Goal: Information Seeking & Learning: Check status

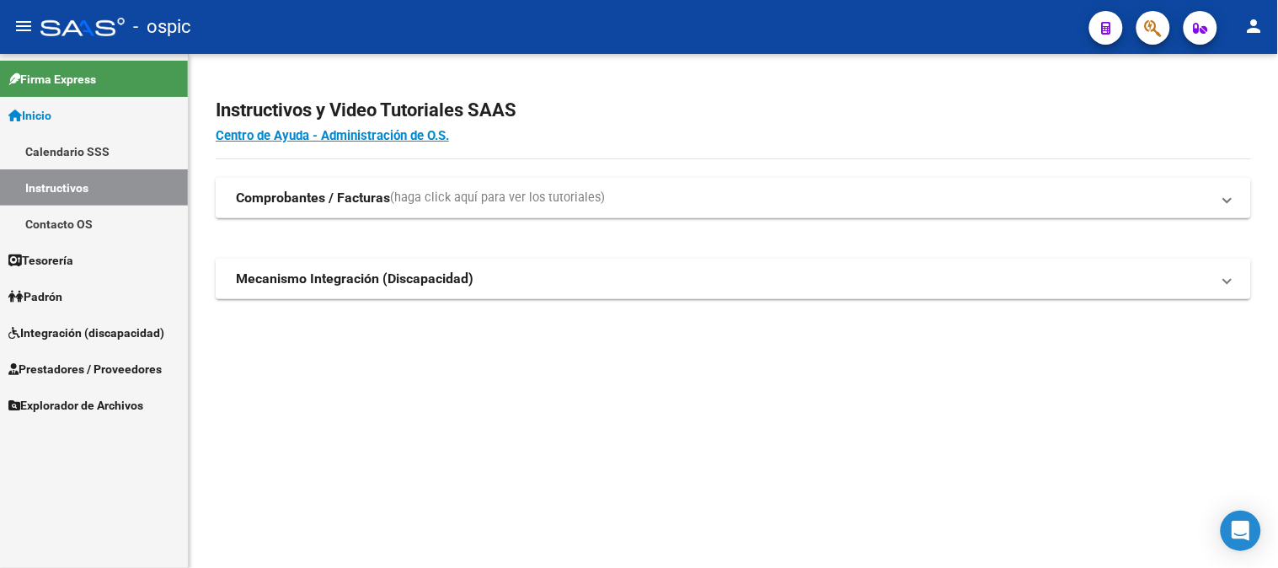
click at [86, 106] on link "Inicio" at bounding box center [94, 115] width 188 height 36
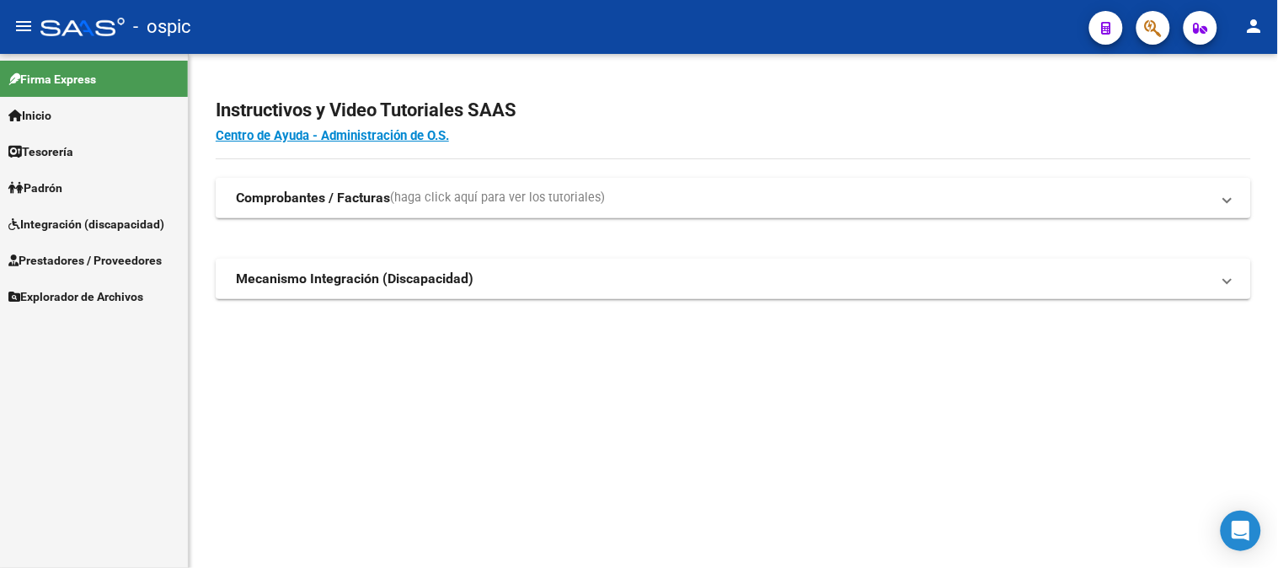
click at [96, 249] on link "Prestadores / Proveedores" at bounding box center [94, 260] width 188 height 36
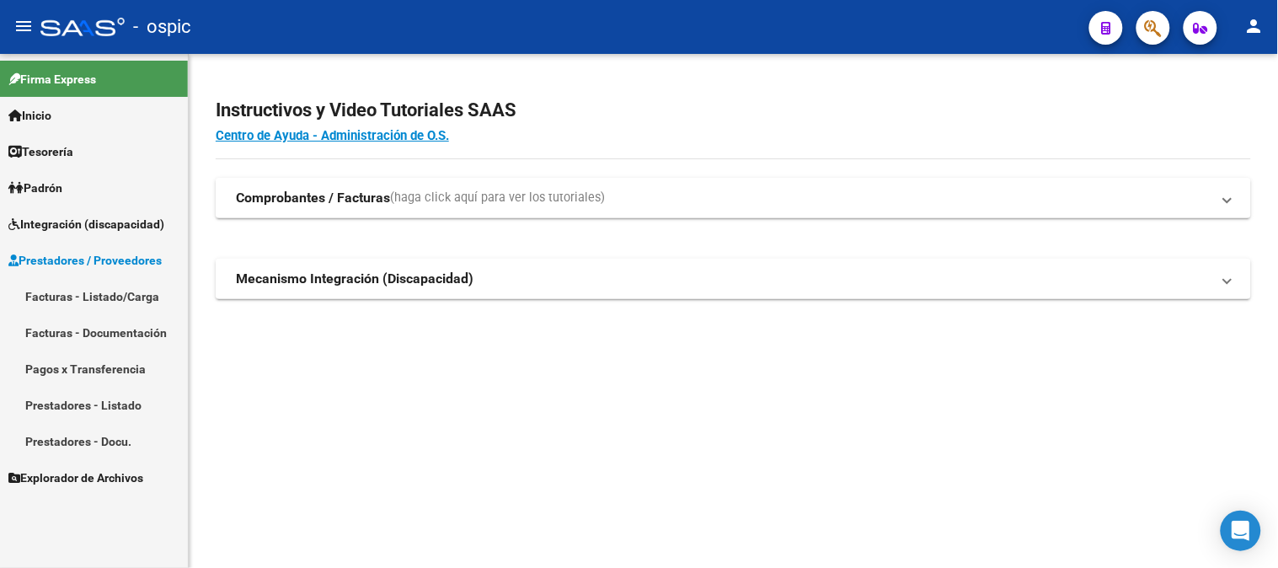
click at [91, 255] on span "Prestadores / Proveedores" at bounding box center [84, 260] width 153 height 19
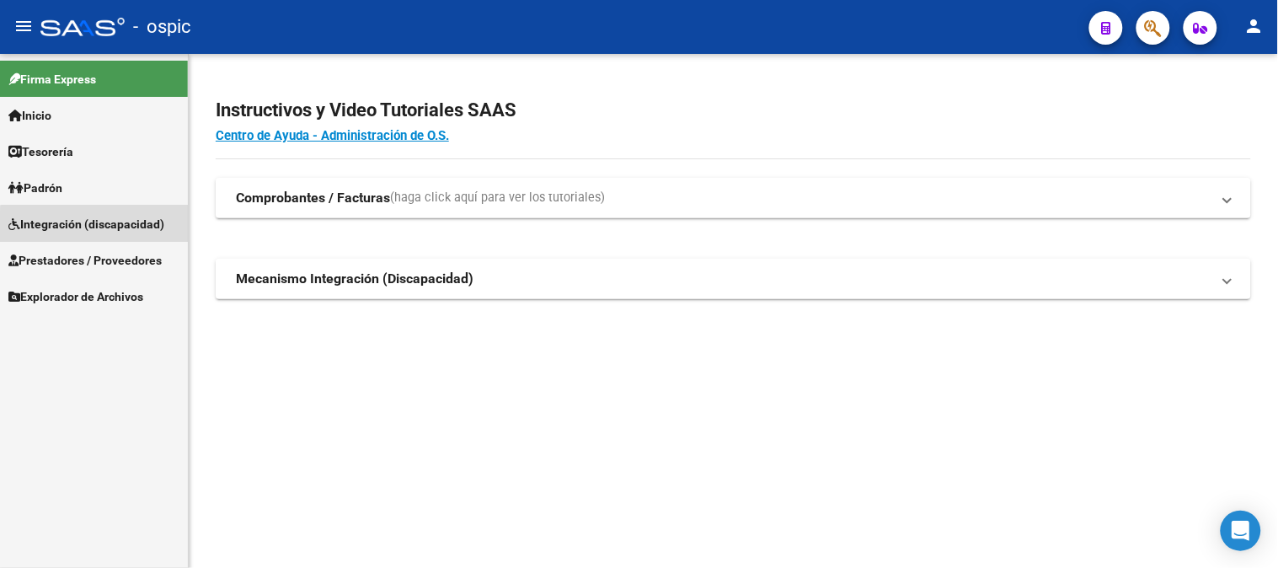
click at [103, 229] on span "Integración (discapacidad)" at bounding box center [86, 224] width 156 height 19
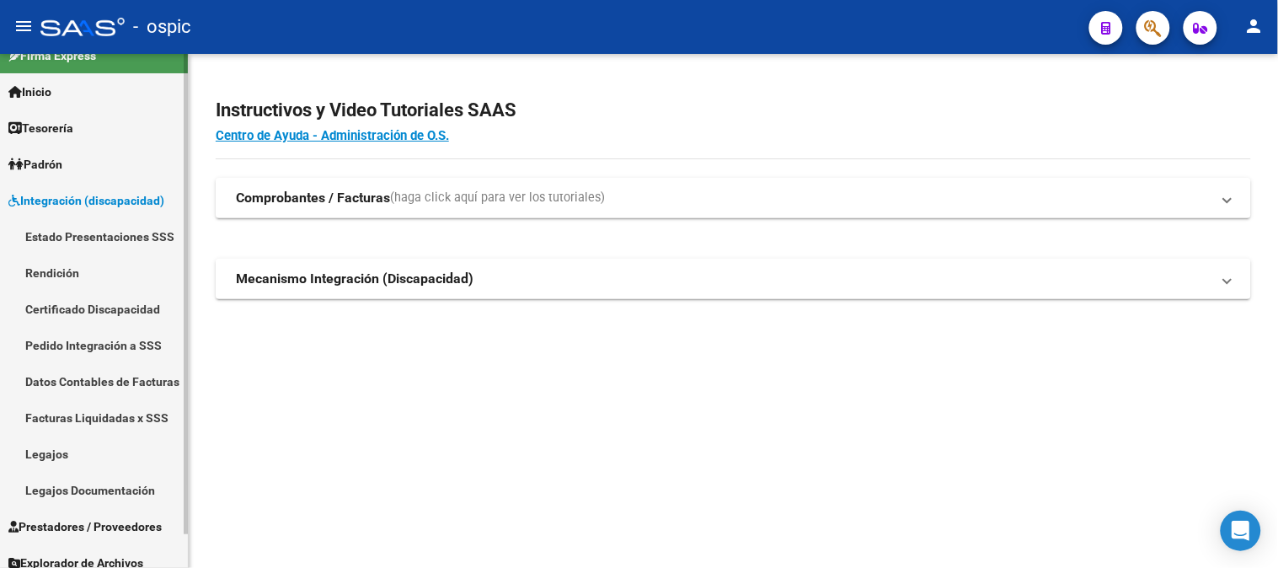
scroll to position [35, 0]
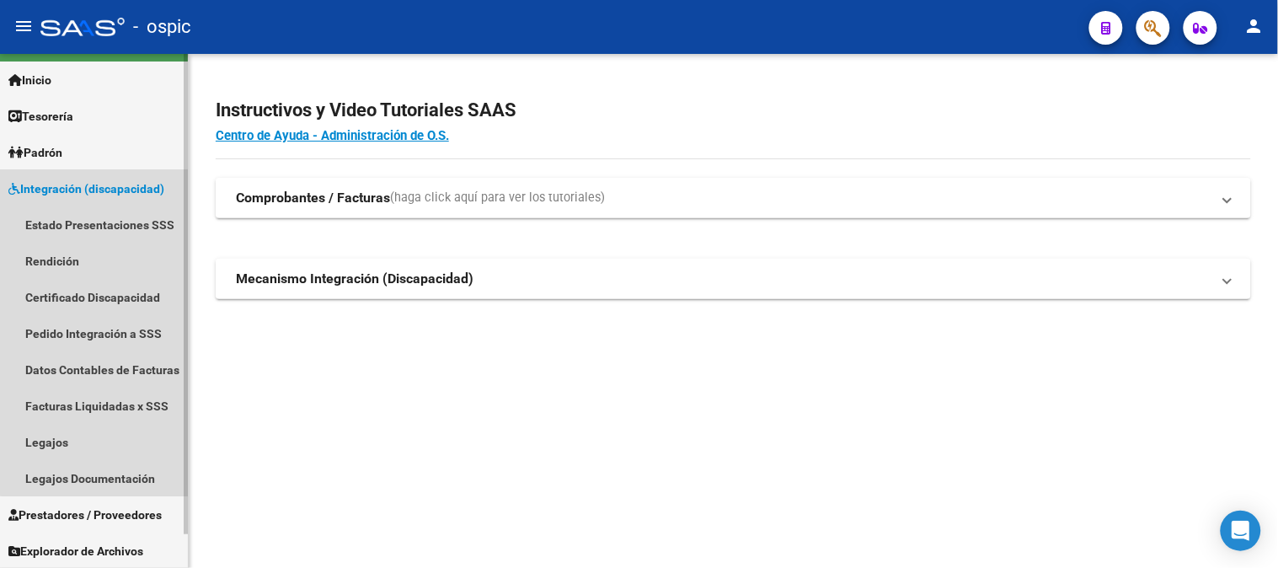
click at [130, 189] on span "Integración (discapacidad)" at bounding box center [86, 188] width 156 height 19
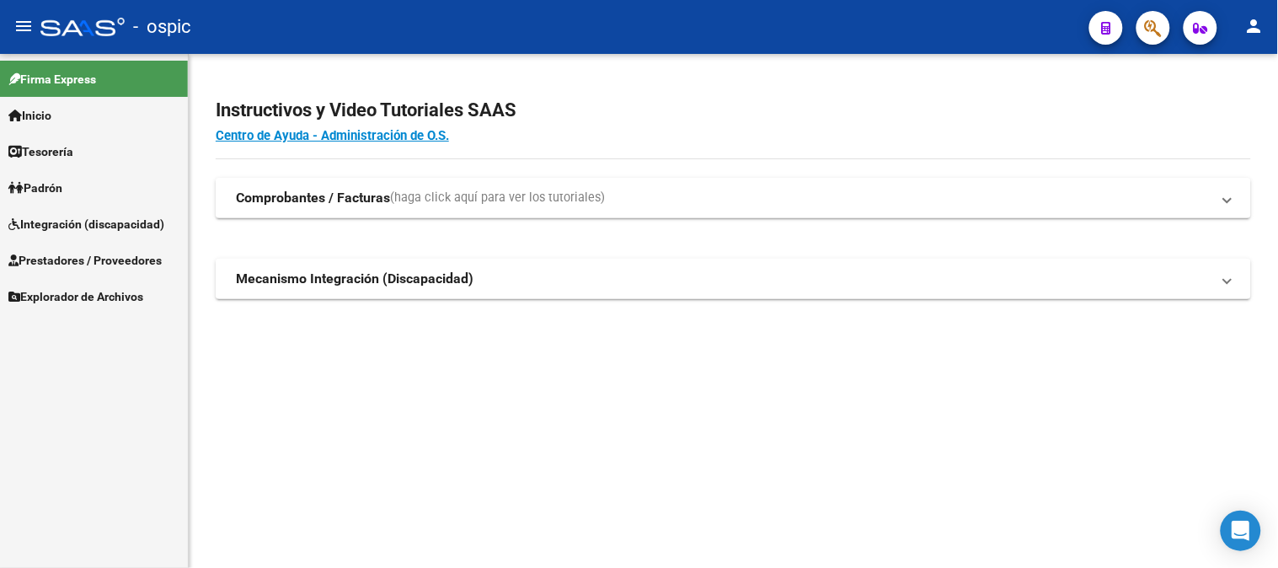
scroll to position [0, 0]
click at [136, 249] on link "Prestadores / Proveedores" at bounding box center [94, 260] width 188 height 36
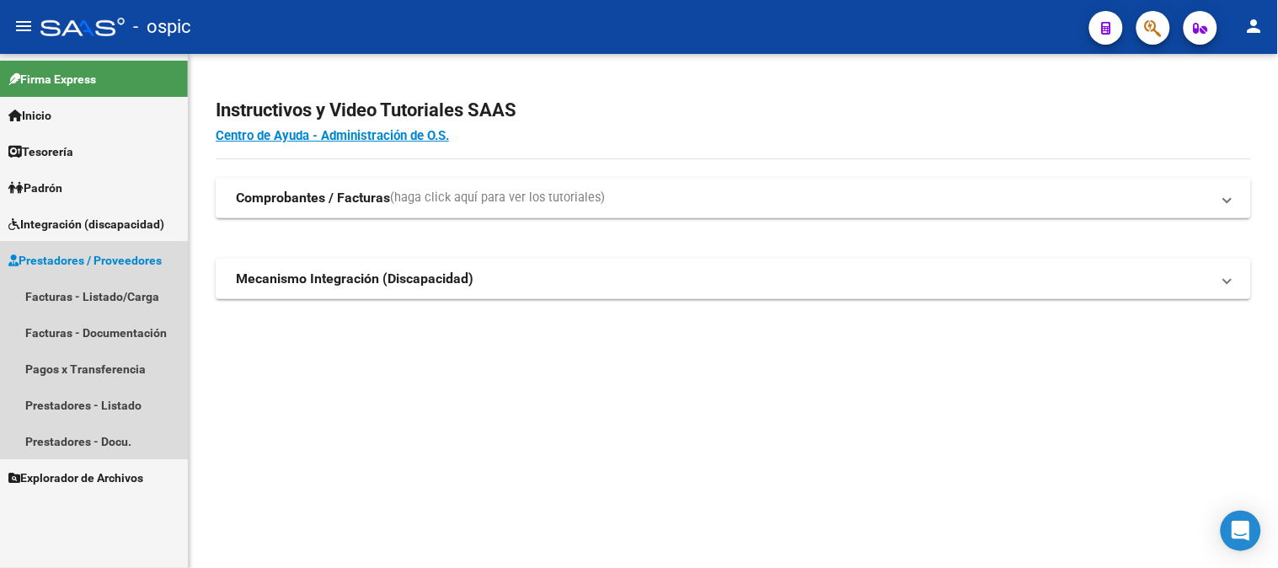
click at [101, 259] on span "Prestadores / Proveedores" at bounding box center [84, 260] width 153 height 19
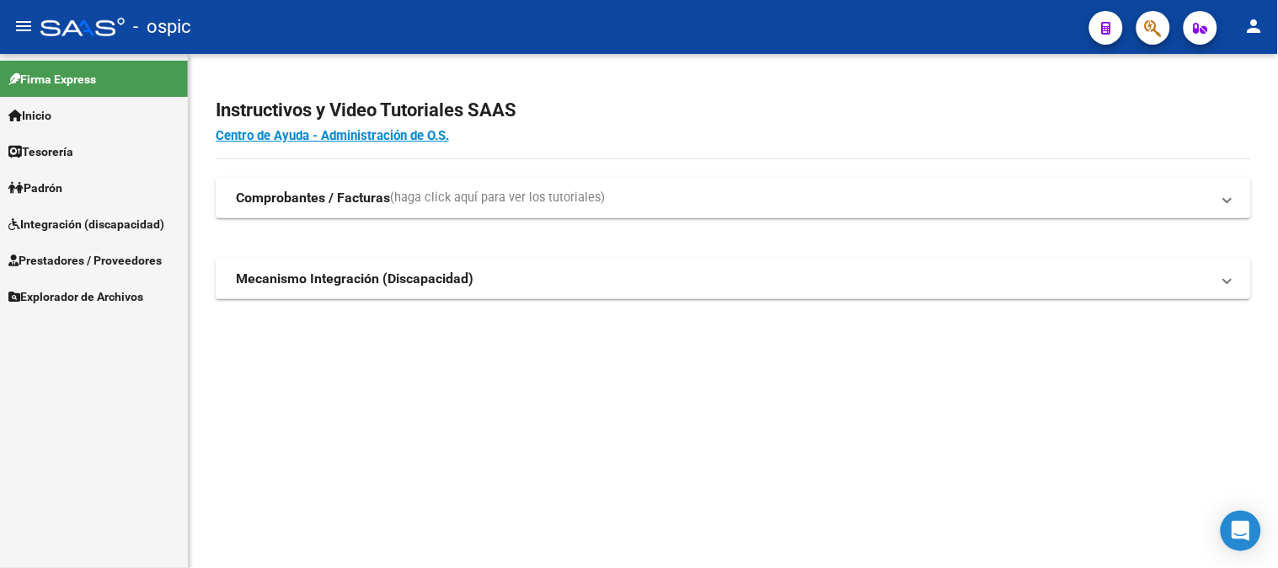
click at [87, 254] on span "Prestadores / Proveedores" at bounding box center [84, 260] width 153 height 19
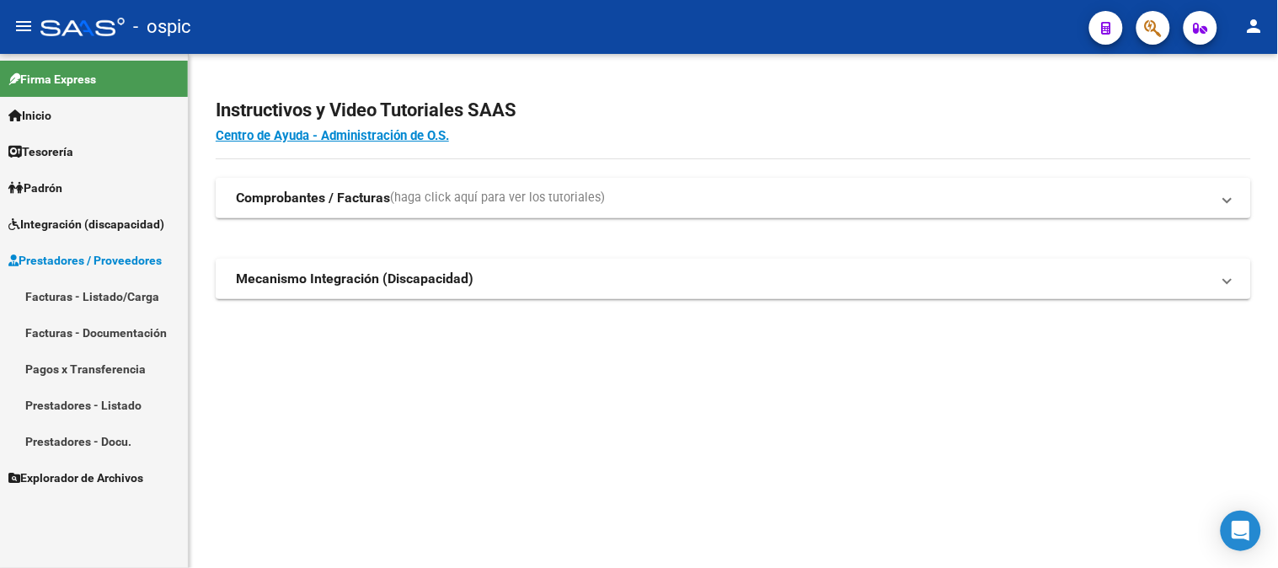
click at [87, 254] on span "Prestadores / Proveedores" at bounding box center [84, 260] width 153 height 19
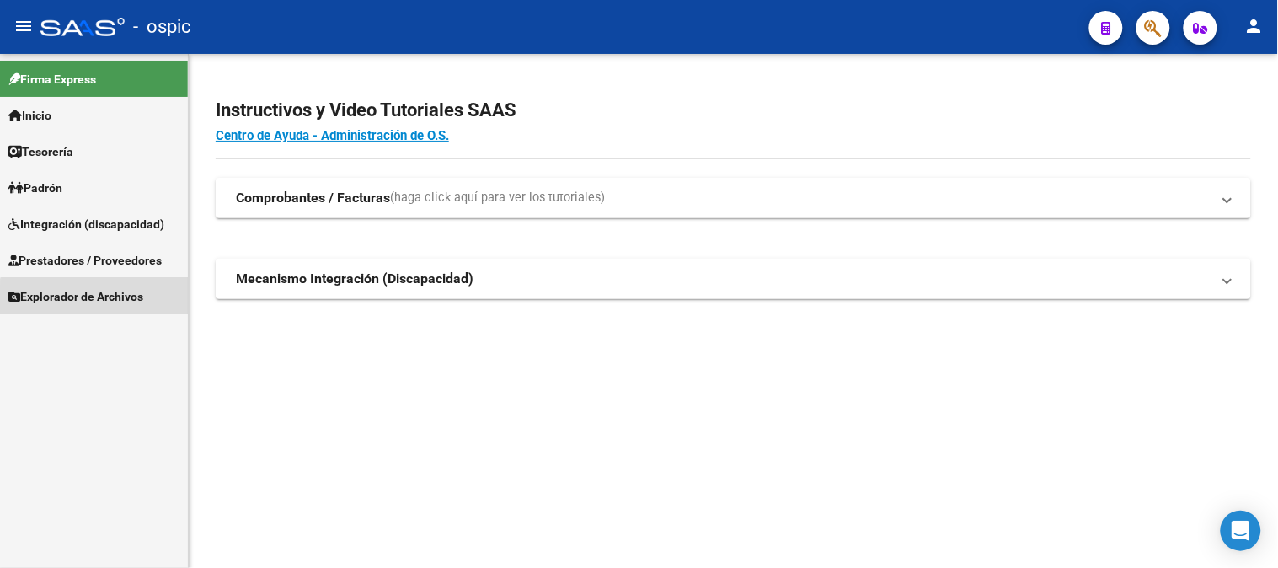
click at [116, 303] on span "Explorador de Archivos" at bounding box center [75, 296] width 135 height 19
click at [86, 341] on link "Integración" at bounding box center [94, 332] width 188 height 36
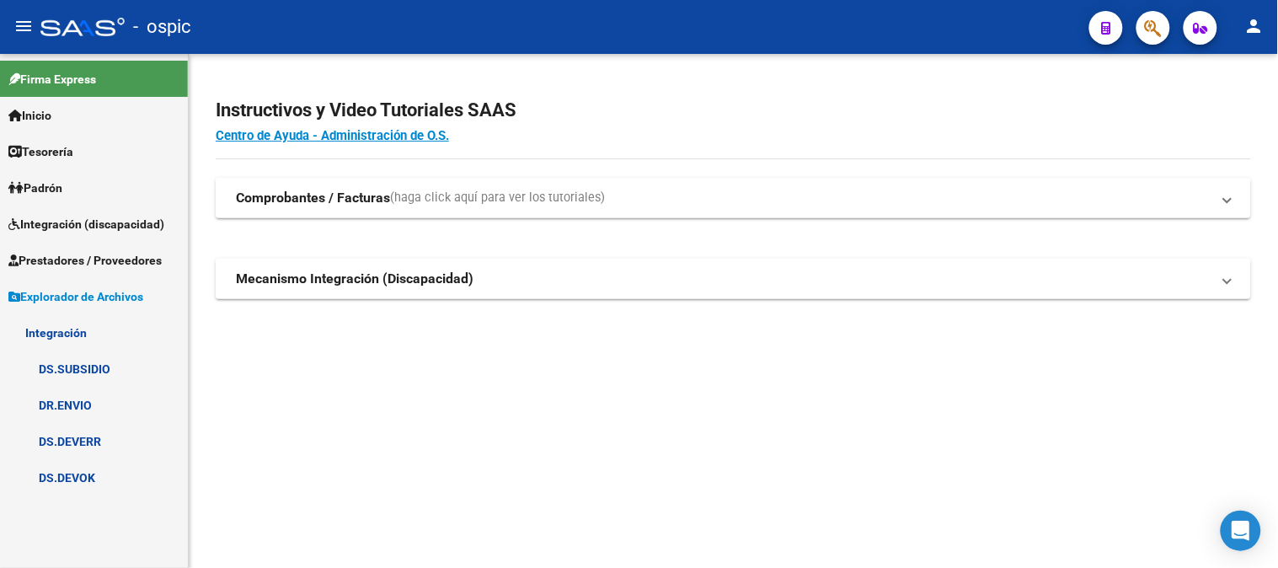
click at [94, 407] on link "DR.ENVIO" at bounding box center [94, 405] width 188 height 36
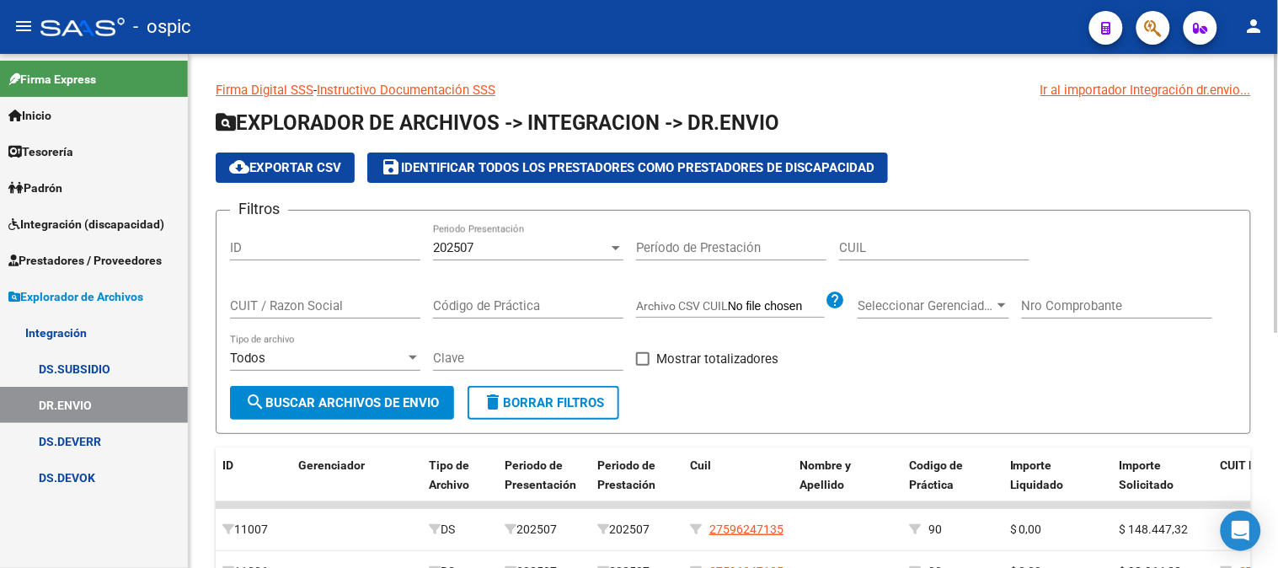
click at [323, 309] on input "CUIT / Razon Social" at bounding box center [325, 305] width 190 height 15
click at [616, 243] on div at bounding box center [615, 247] width 15 height 13
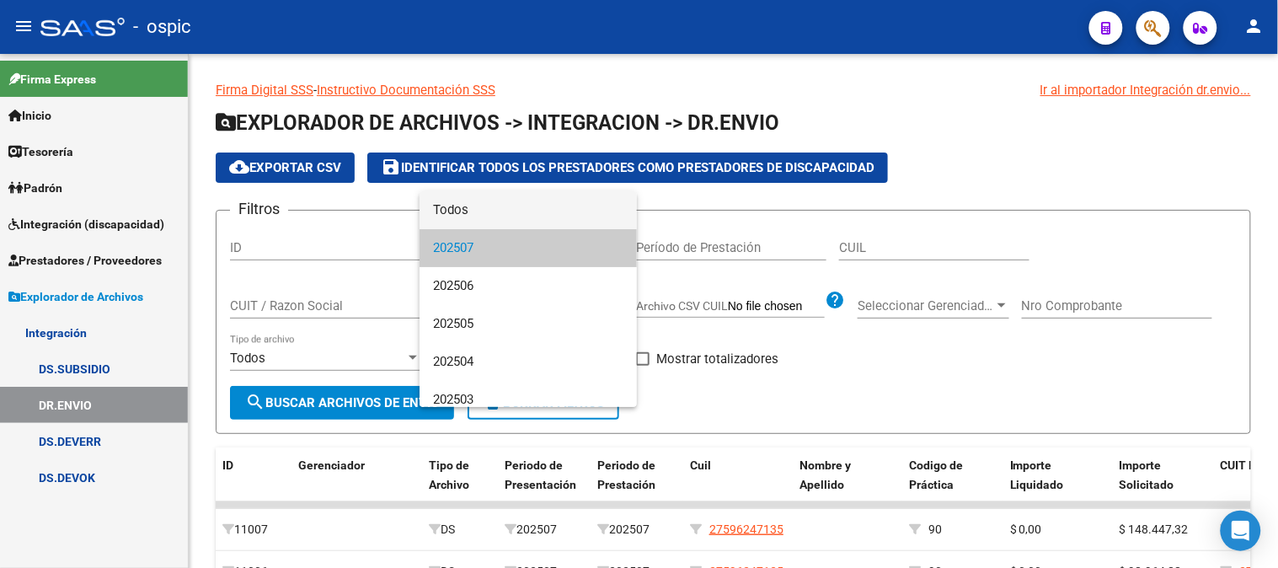
click at [536, 217] on span "Todos" at bounding box center [528, 210] width 190 height 38
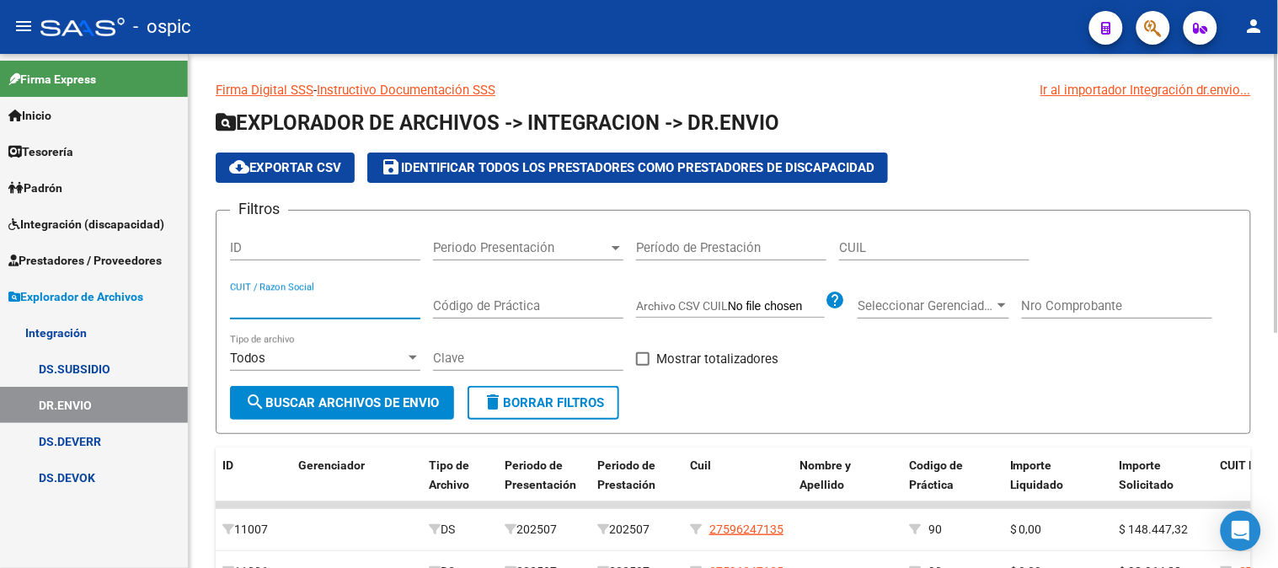
click at [339, 306] on input "CUIT / Razon Social" at bounding box center [325, 305] width 190 height 15
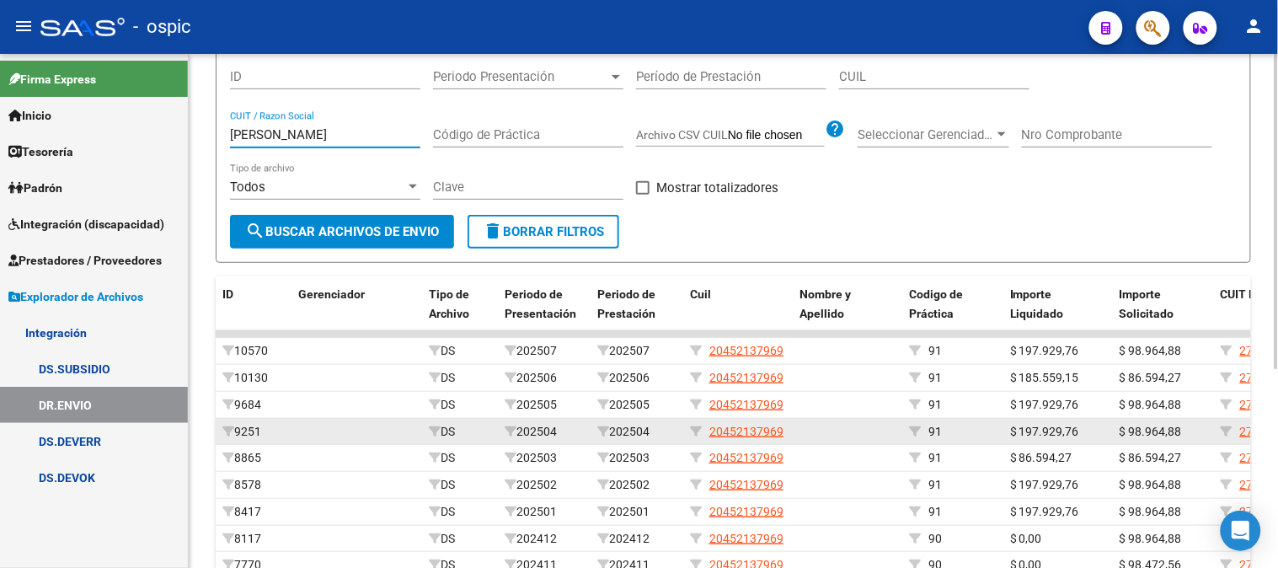
scroll to position [137, 0]
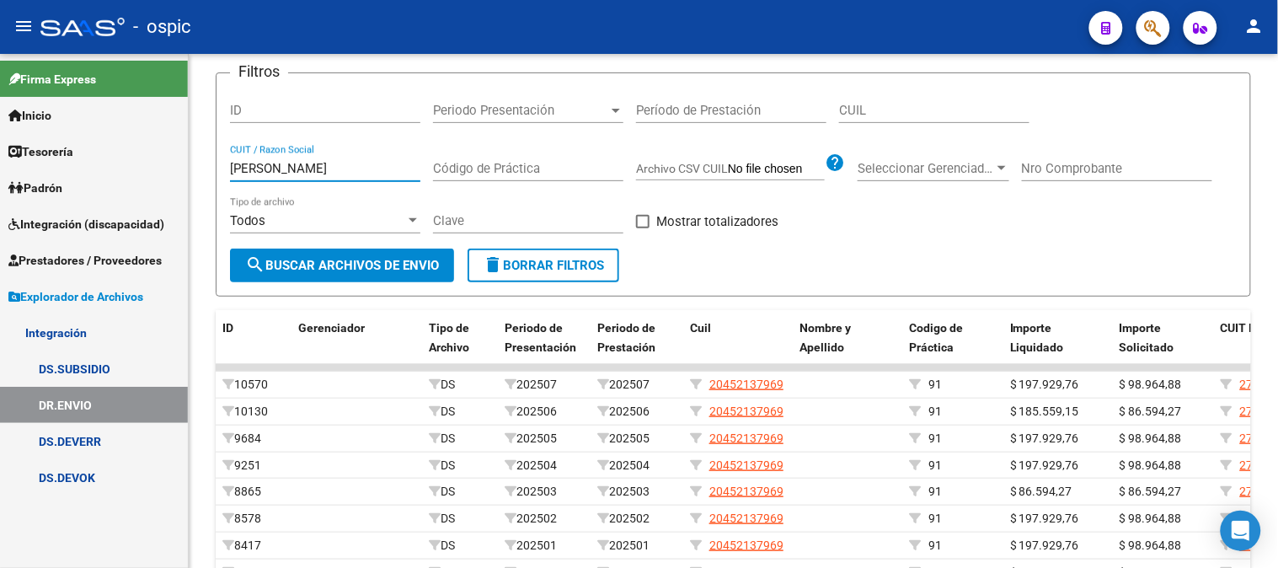
type input "[PERSON_NAME]"
click at [115, 287] on span "Explorador de Archivos" at bounding box center [75, 296] width 135 height 19
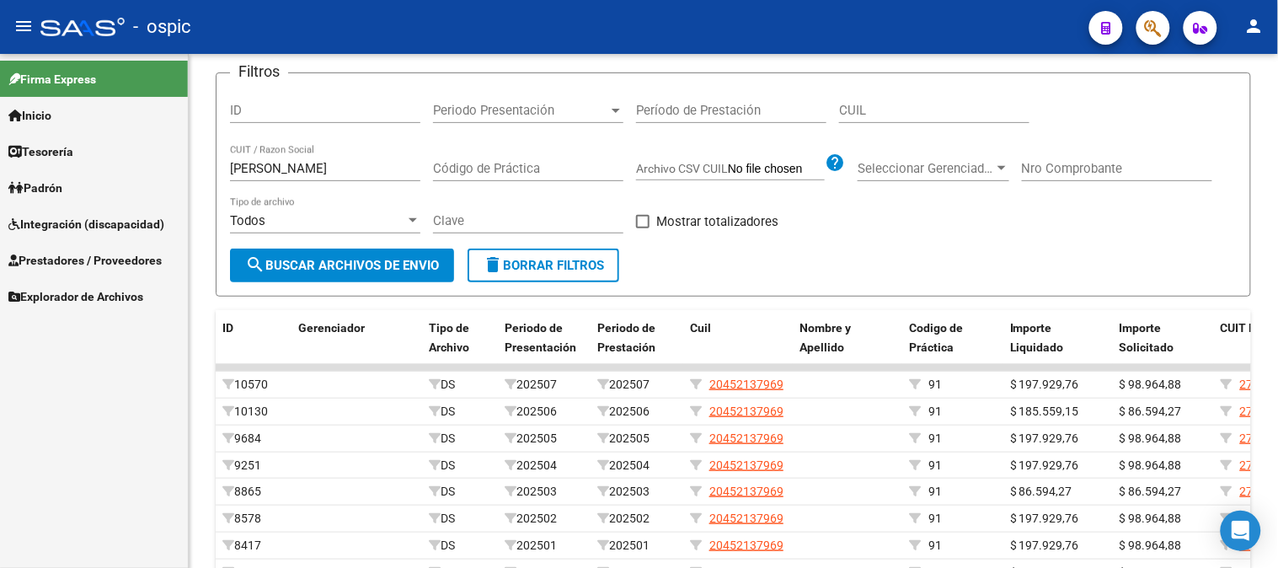
click at [130, 217] on span "Integración (discapacidad)" at bounding box center [86, 224] width 156 height 19
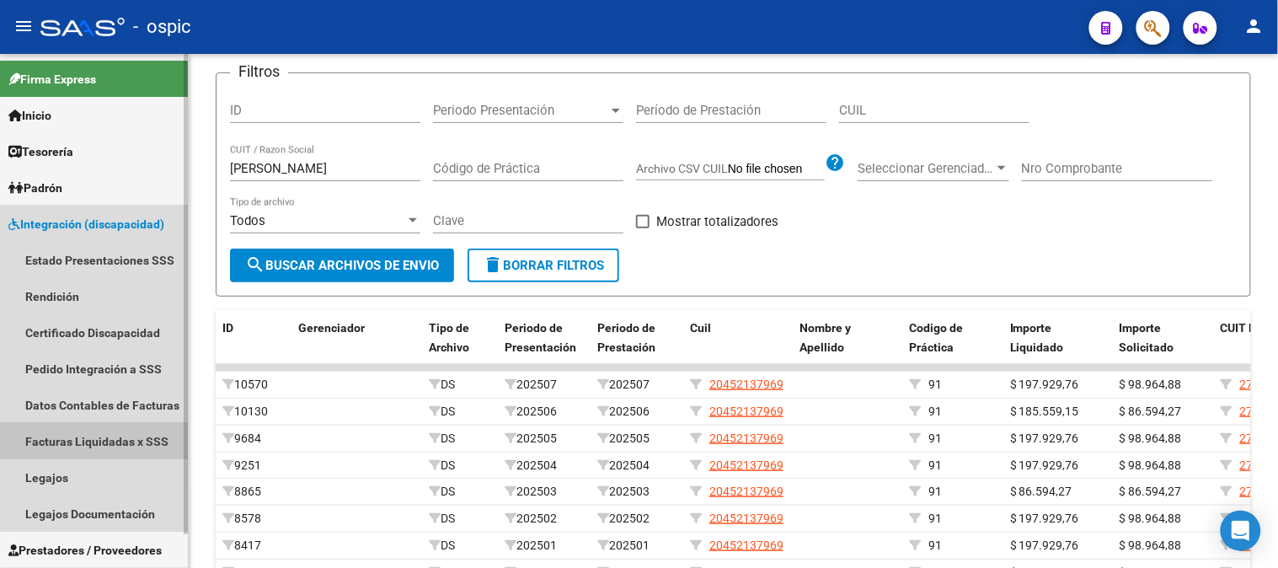
click at [152, 441] on link "Facturas Liquidadas x SSS" at bounding box center [94, 441] width 188 height 36
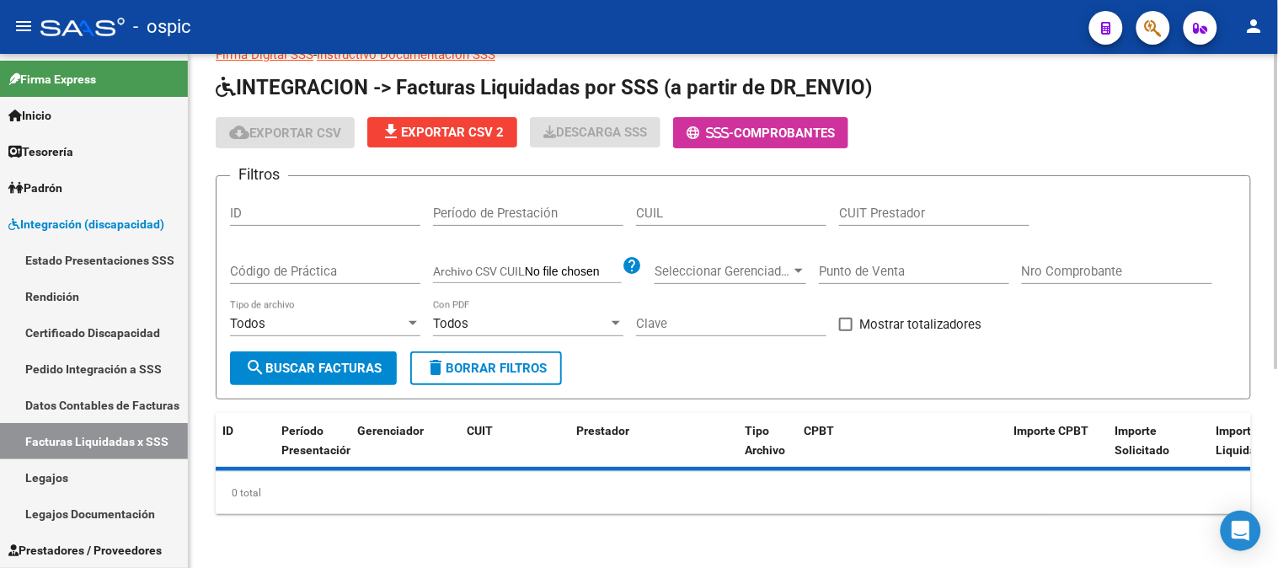
scroll to position [35, 0]
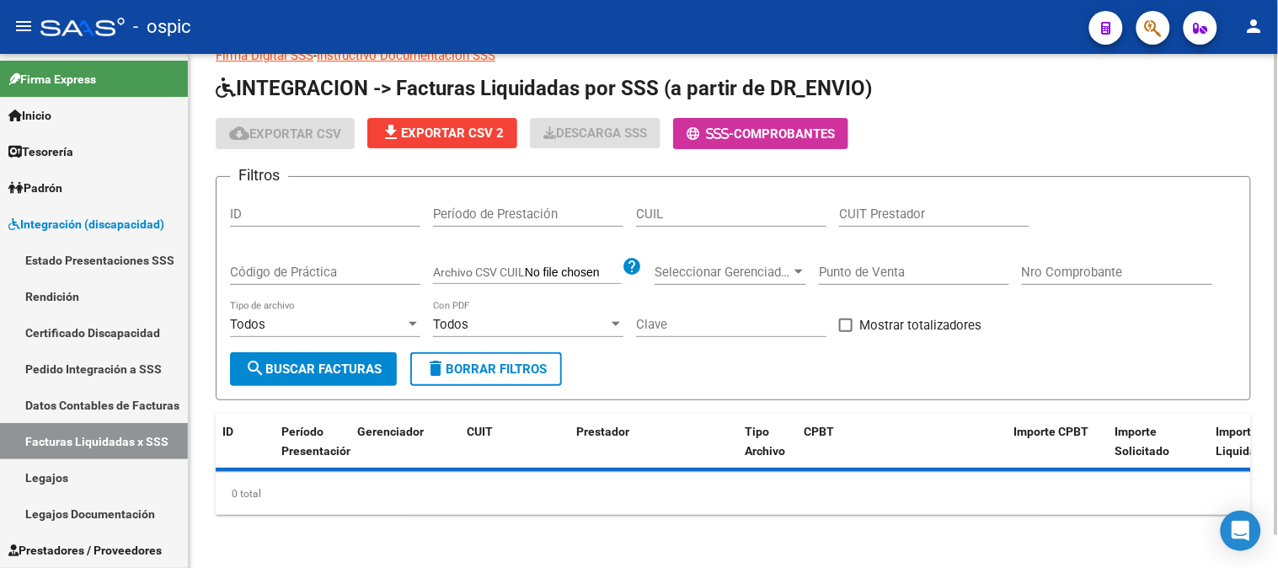
click at [315, 274] on input "Código de Práctica" at bounding box center [325, 271] width 190 height 15
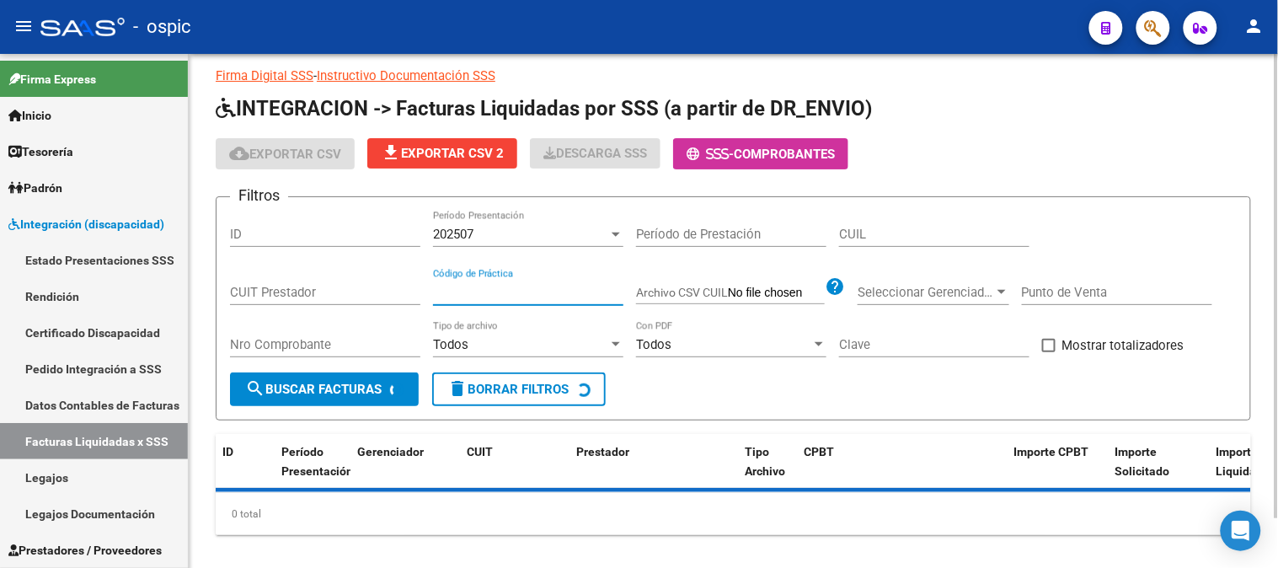
scroll to position [54, 0]
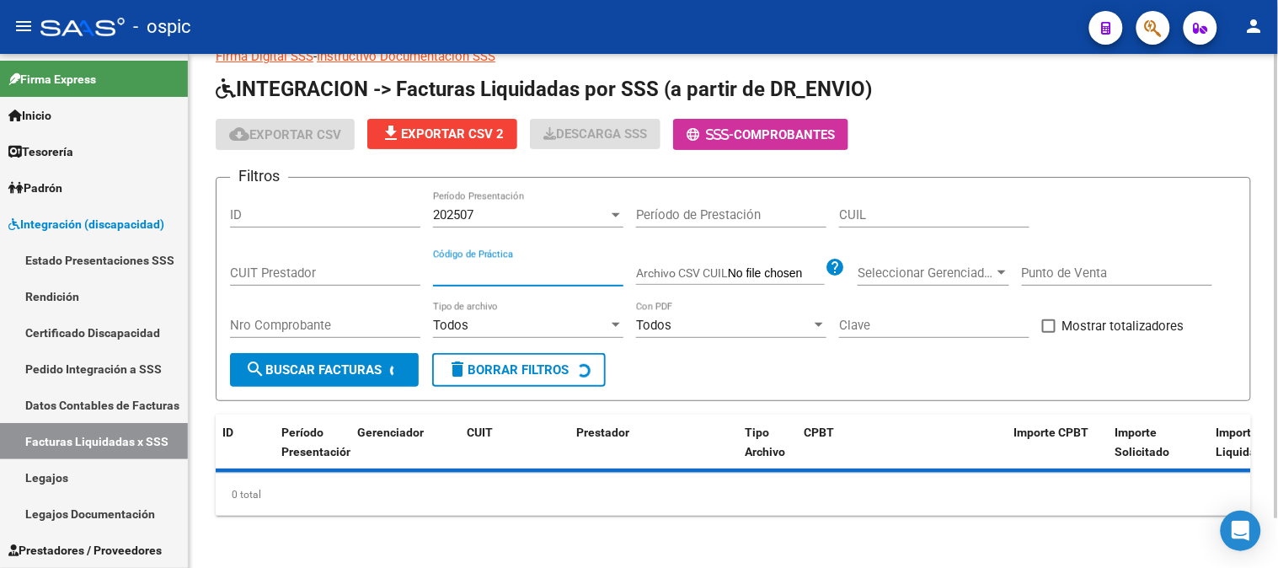
click at [317, 272] on input "CUIT Prestador" at bounding box center [325, 272] width 190 height 15
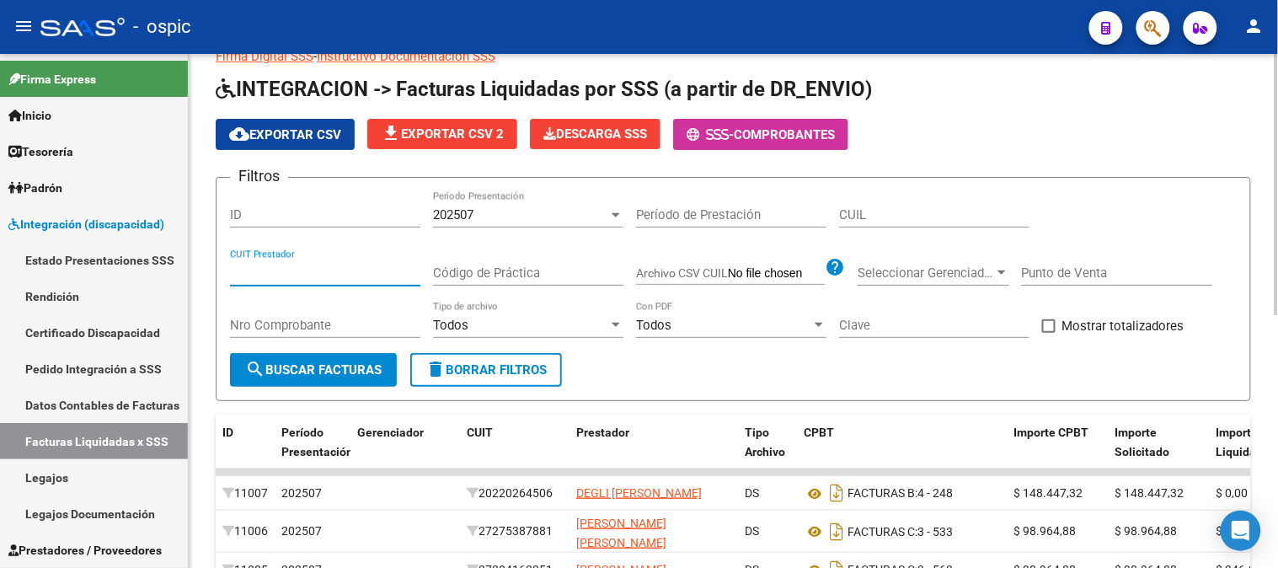
click at [344, 268] on input "CUIT Prestador" at bounding box center [325, 272] width 190 height 15
click at [305, 271] on input "CUIT Prestador" at bounding box center [325, 272] width 190 height 15
click at [312, 280] on div "CUIT Prestador" at bounding box center [325, 267] width 190 height 36
click at [507, 364] on span "delete Borrar Filtros" at bounding box center [485, 369] width 121 height 15
click at [308, 275] on input "CUIT Prestador" at bounding box center [325, 272] width 190 height 15
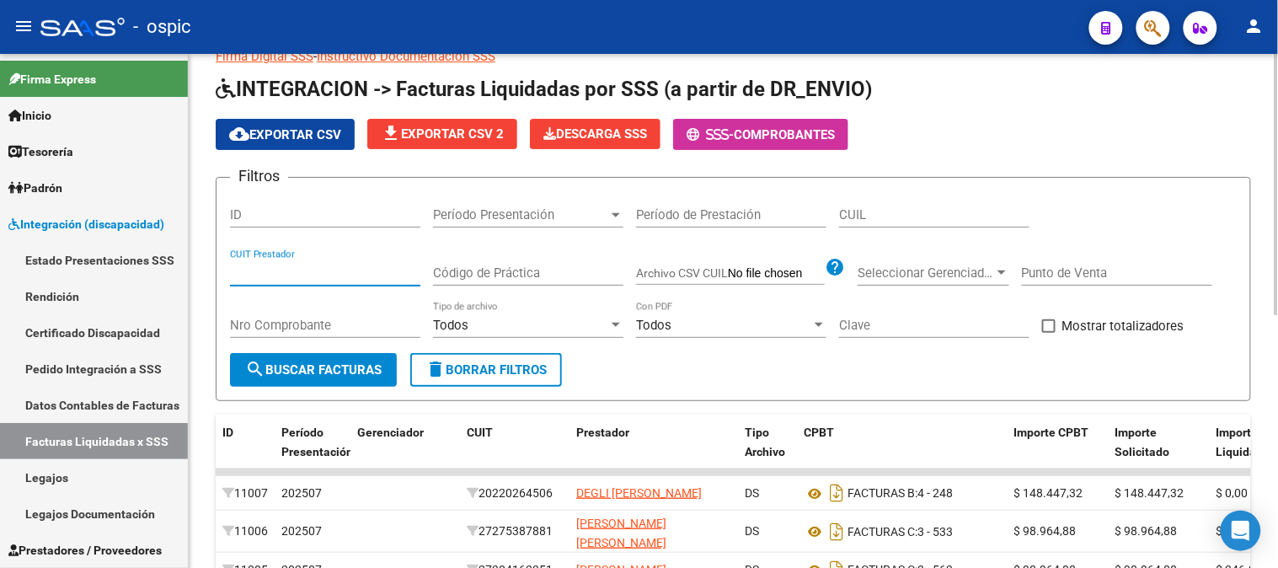
click at [910, 221] on input "CUIL" at bounding box center [934, 214] width 190 height 15
paste input "20-45213796-9"
paste input
type input "20-45213796-9"
click at [335, 354] on button "search Buscar Facturas" at bounding box center [313, 370] width 167 height 34
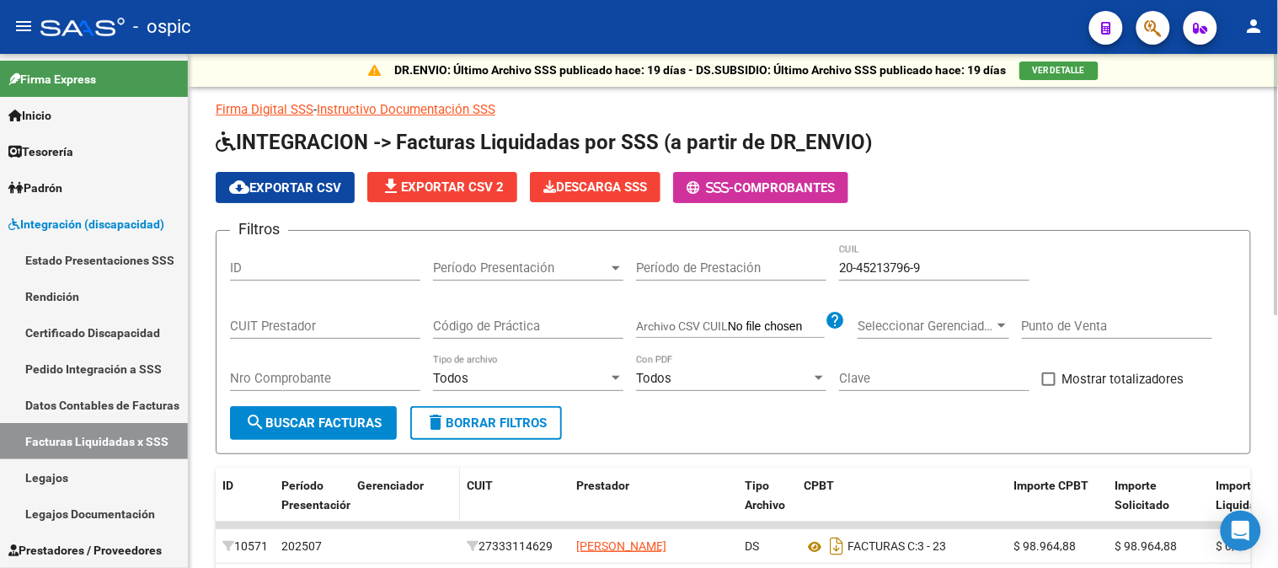
scroll to position [0, 0]
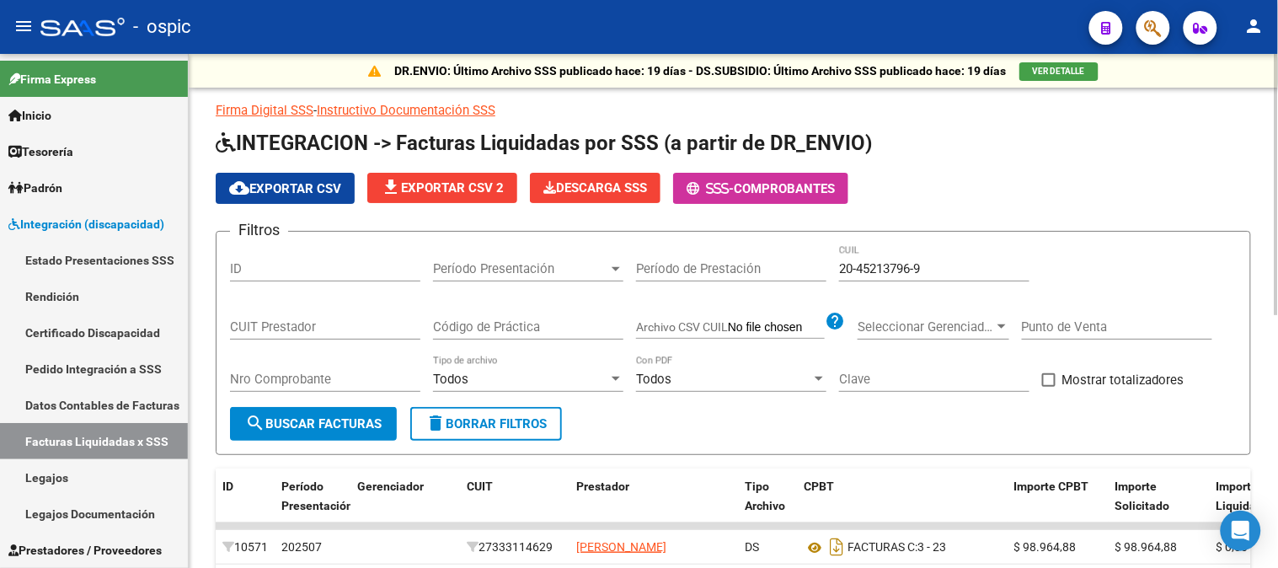
click at [288, 182] on span "cloud_download Exportar CSV" at bounding box center [285, 188] width 112 height 15
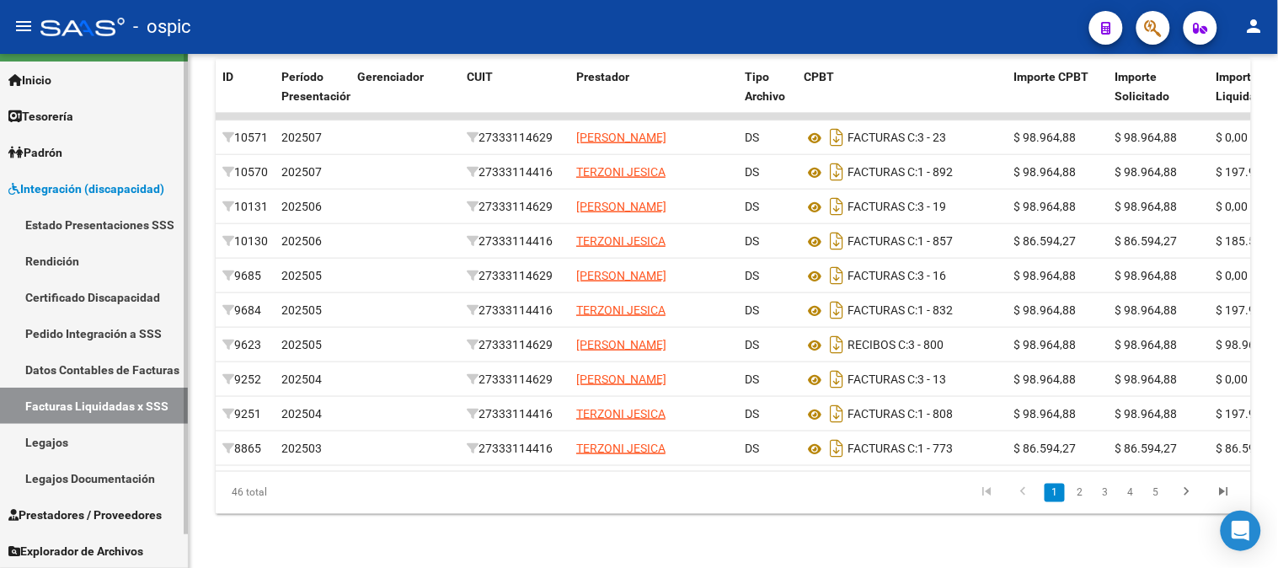
click at [65, 191] on span "Integración (discapacidad)" at bounding box center [86, 188] width 156 height 19
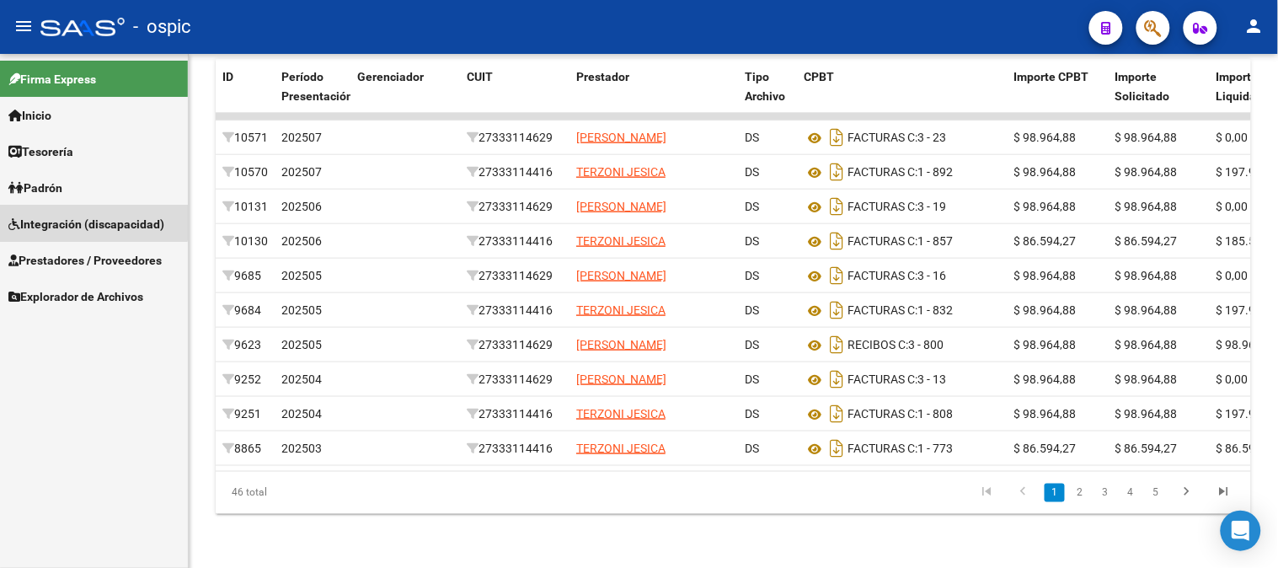
click at [72, 216] on span "Integración (discapacidad)" at bounding box center [86, 224] width 156 height 19
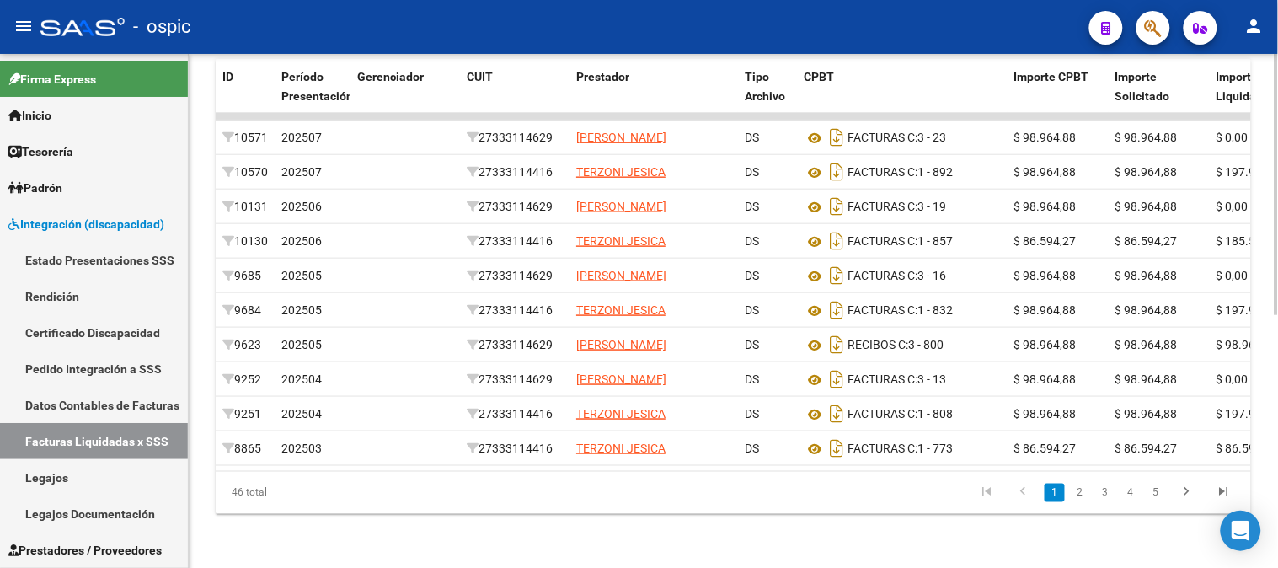
scroll to position [418, 0]
click at [1277, 307] on div at bounding box center [1276, 437] width 4 height 261
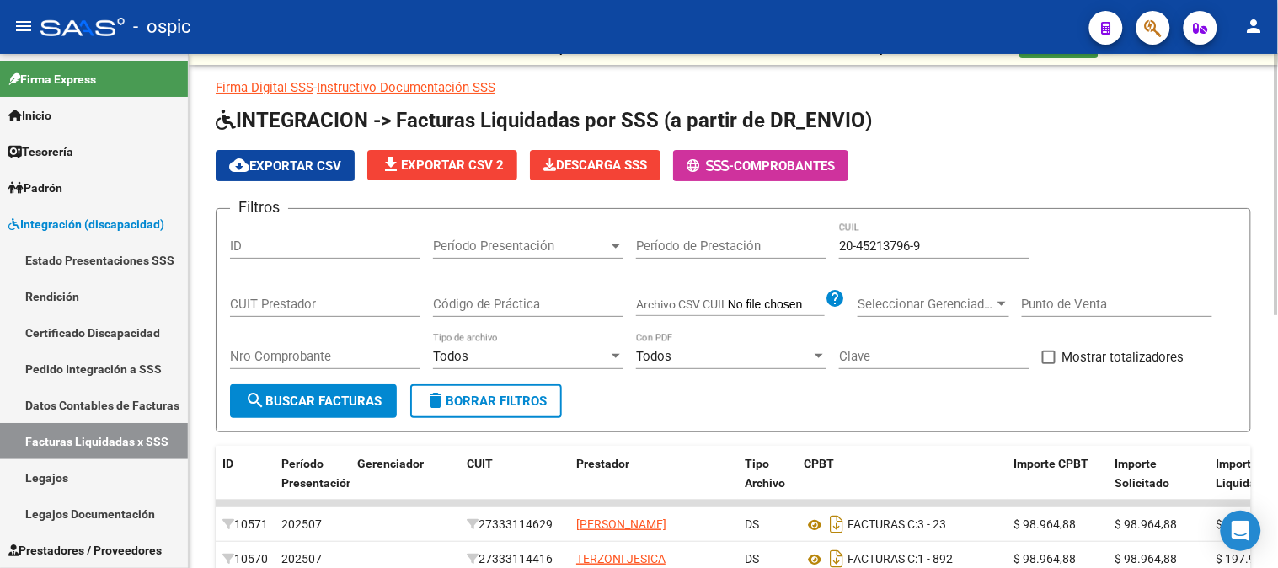
scroll to position [72, 0]
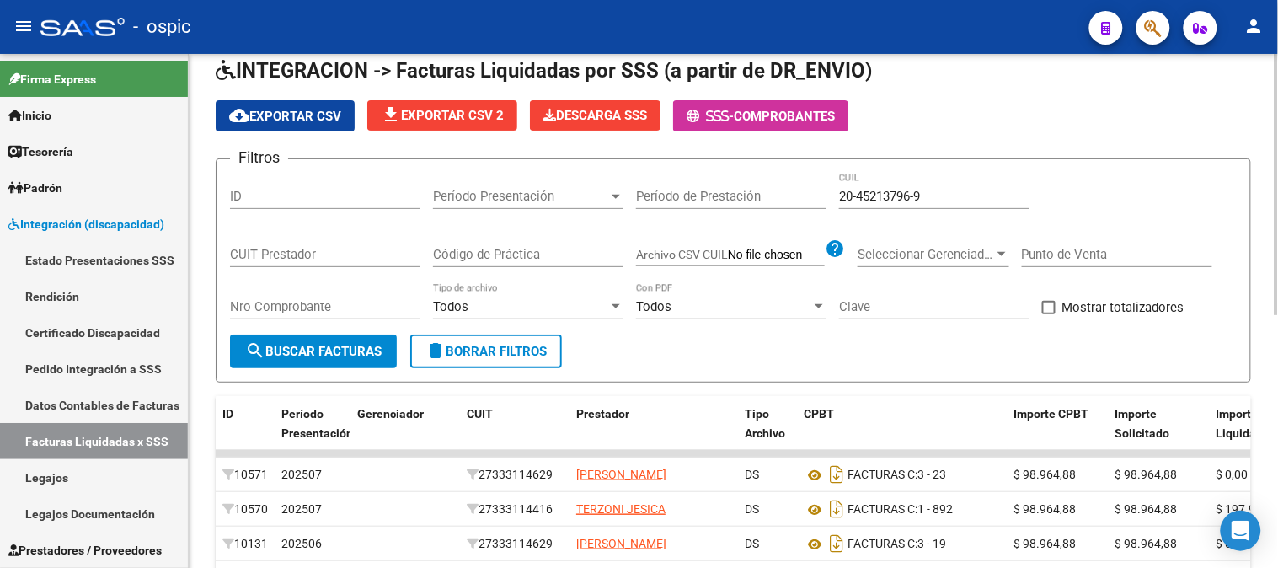
click at [1268, 196] on div "DR.ENVIO: Último Archivo SSS publicado hace: 19 días - DS.SUBSIDIO: Último Arch…" at bounding box center [735, 442] width 1093 height 923
click at [590, 198] on span "Período Presentación" at bounding box center [520, 196] width 175 height 15
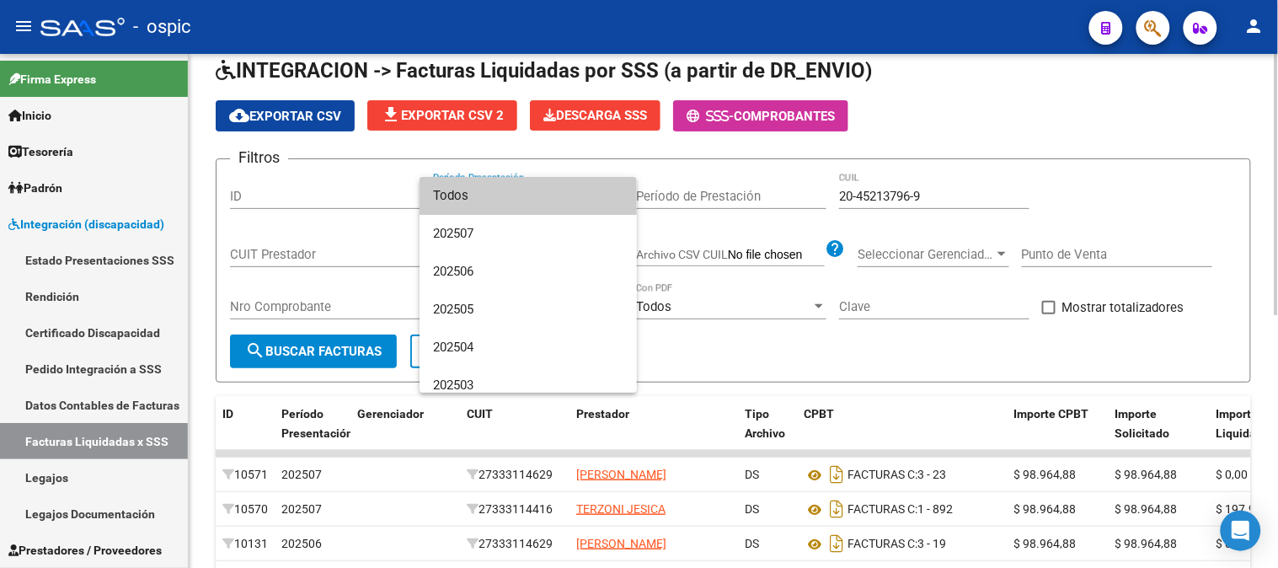
click at [590, 198] on span "Todos" at bounding box center [528, 196] width 190 height 38
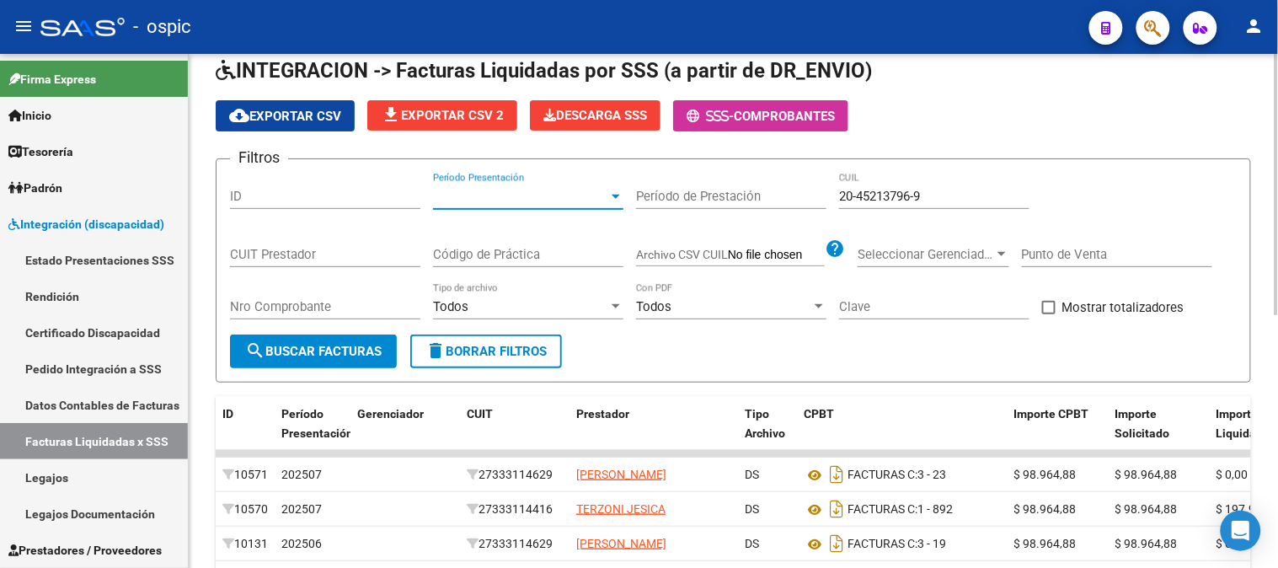
click at [328, 351] on span "search Buscar Facturas" at bounding box center [313, 351] width 136 height 15
click at [524, 200] on span "Período Presentación" at bounding box center [520, 196] width 175 height 15
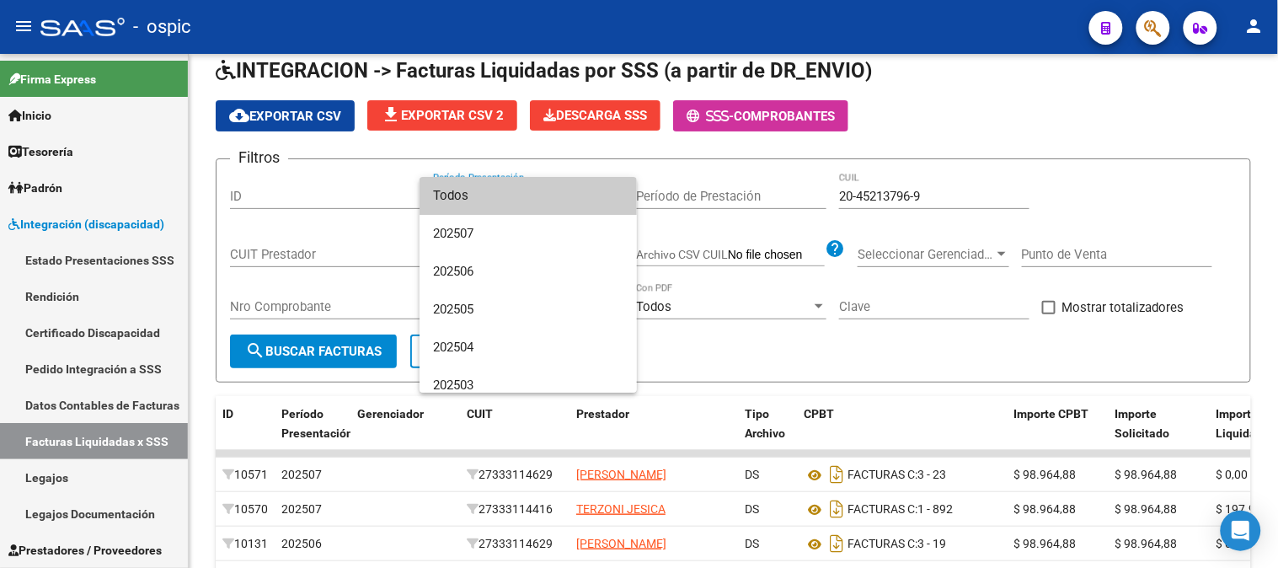
click at [526, 203] on span "Todos" at bounding box center [528, 196] width 190 height 38
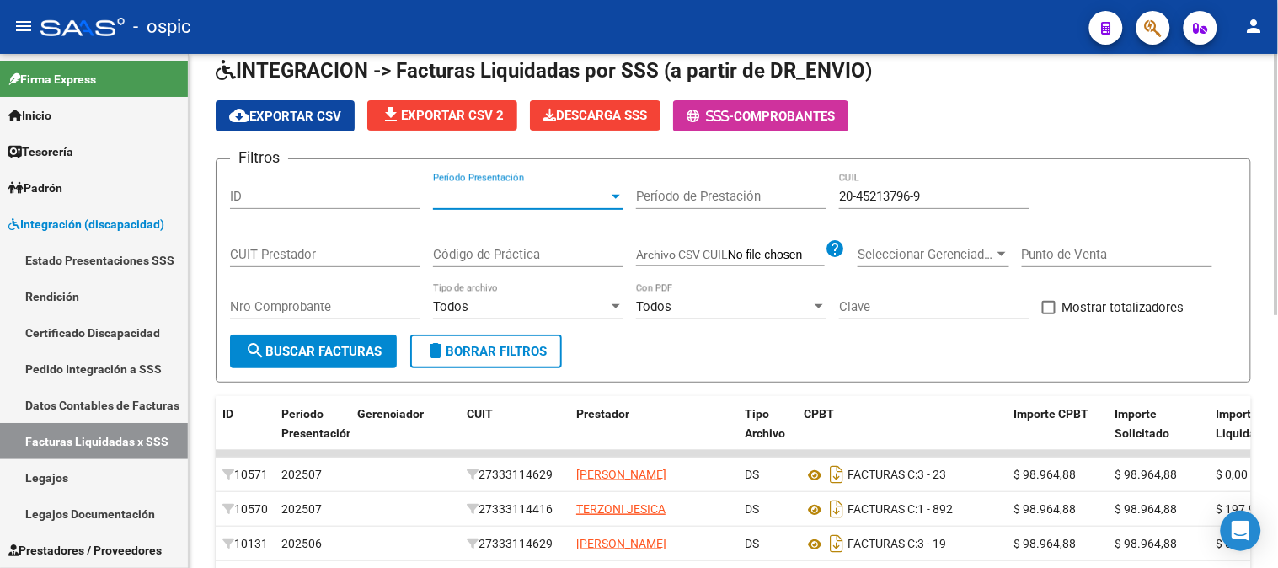
click at [529, 203] on span "Período Presentación" at bounding box center [520, 196] width 175 height 15
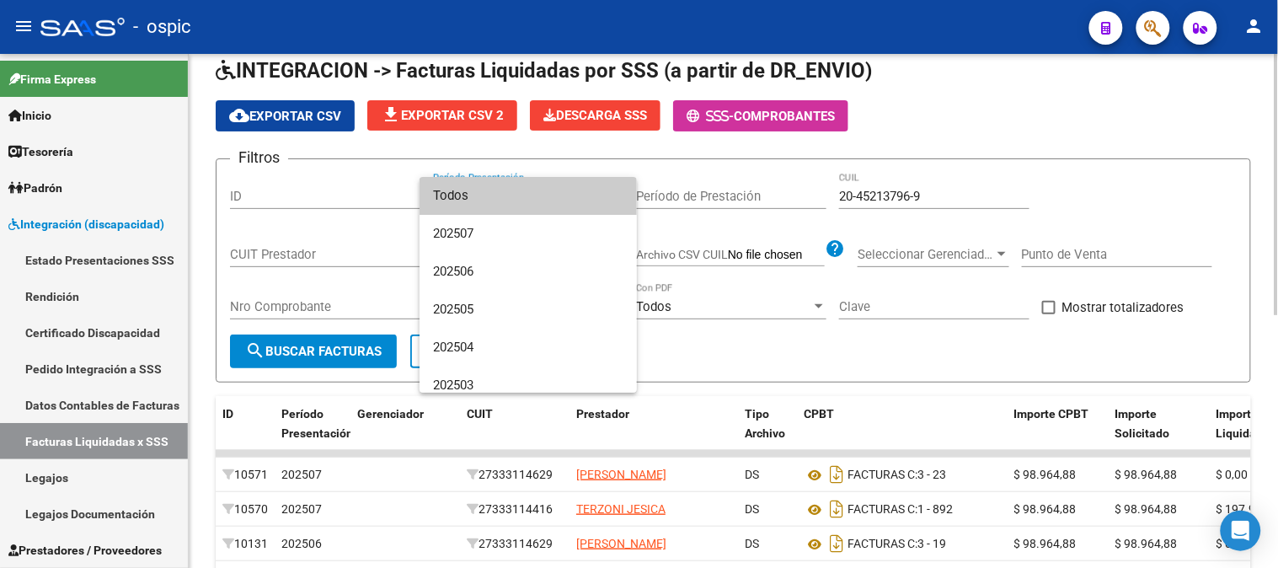
click at [1017, 116] on div at bounding box center [639, 284] width 1278 height 568
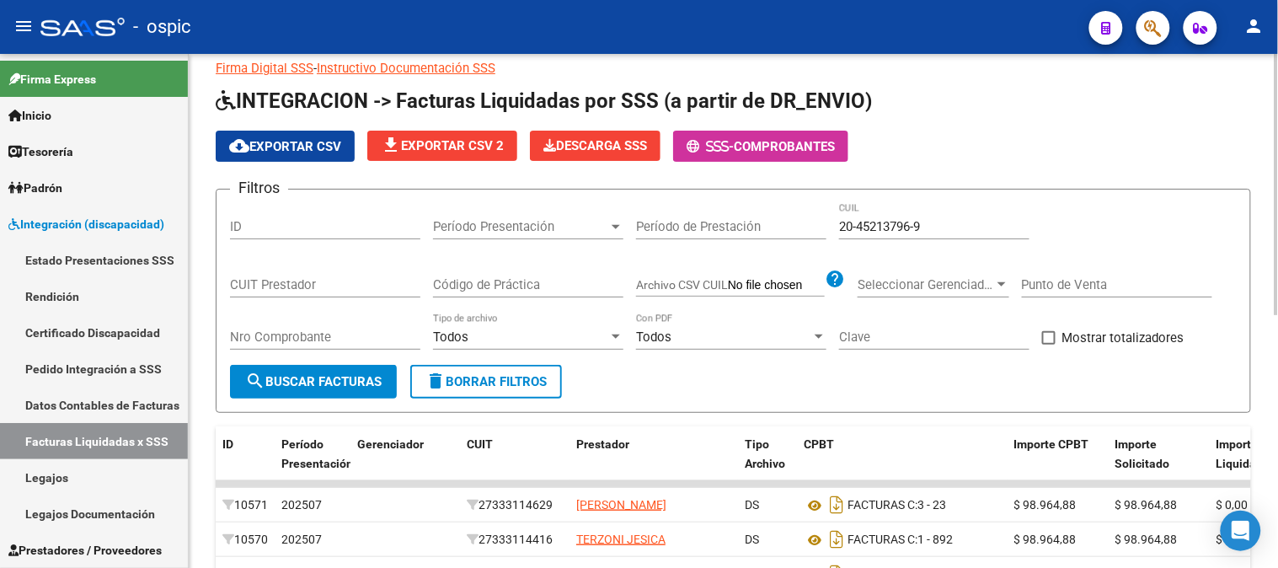
scroll to position [0, 0]
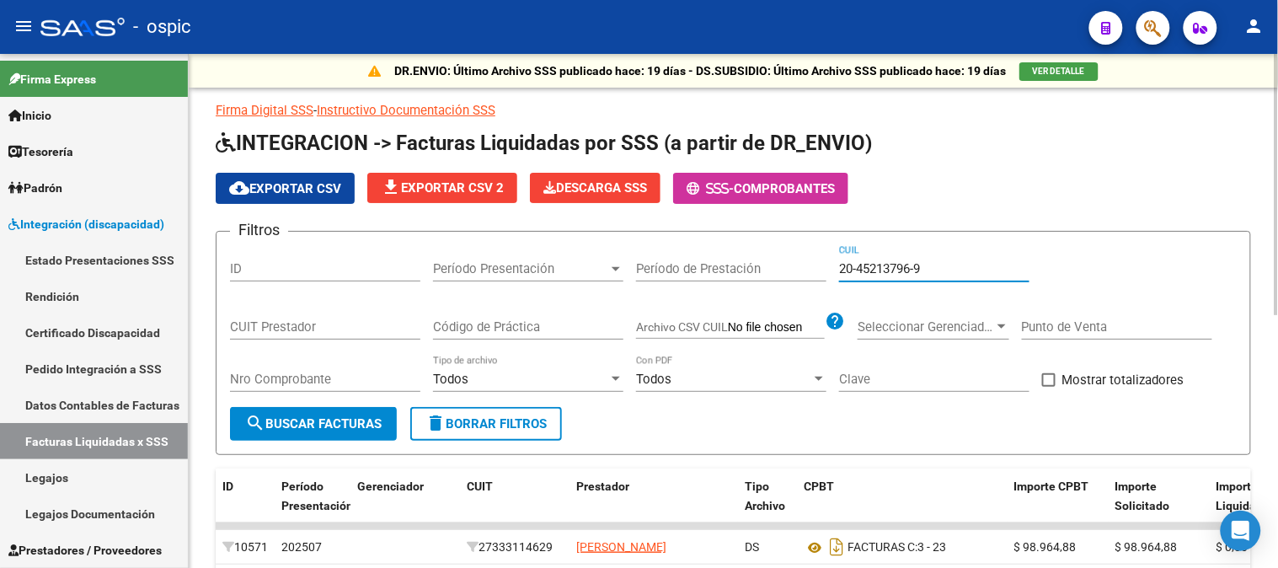
click at [839, 270] on input "20-45213796-9" at bounding box center [934, 268] width 190 height 15
drag, startPoint x: 838, startPoint y: 270, endPoint x: 991, endPoint y: 258, distance: 152.9
click at [991, 258] on div "20-45213796-9 CUIL" at bounding box center [934, 263] width 190 height 36
drag, startPoint x: 1067, startPoint y: 231, endPoint x: 1041, endPoint y: 231, distance: 26.1
click at [1066, 231] on form "Filtros ID Período Presentación Período Presentación Período de Prestación 20-4…" at bounding box center [733, 343] width 1035 height 224
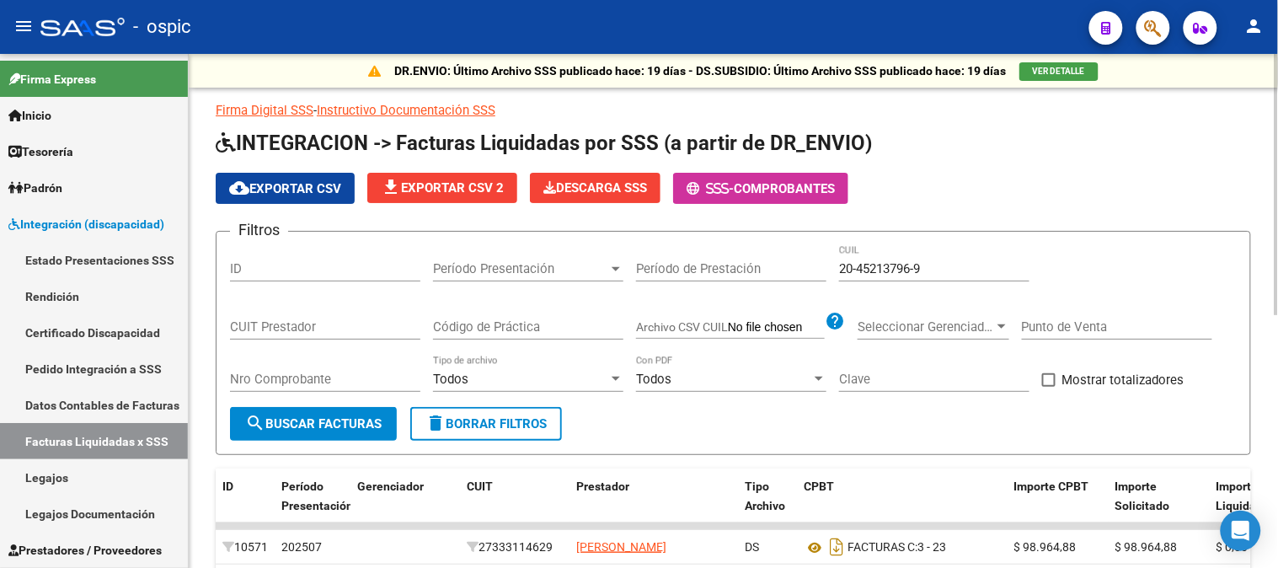
click at [487, 266] on span "Período Presentación" at bounding box center [520, 268] width 175 height 15
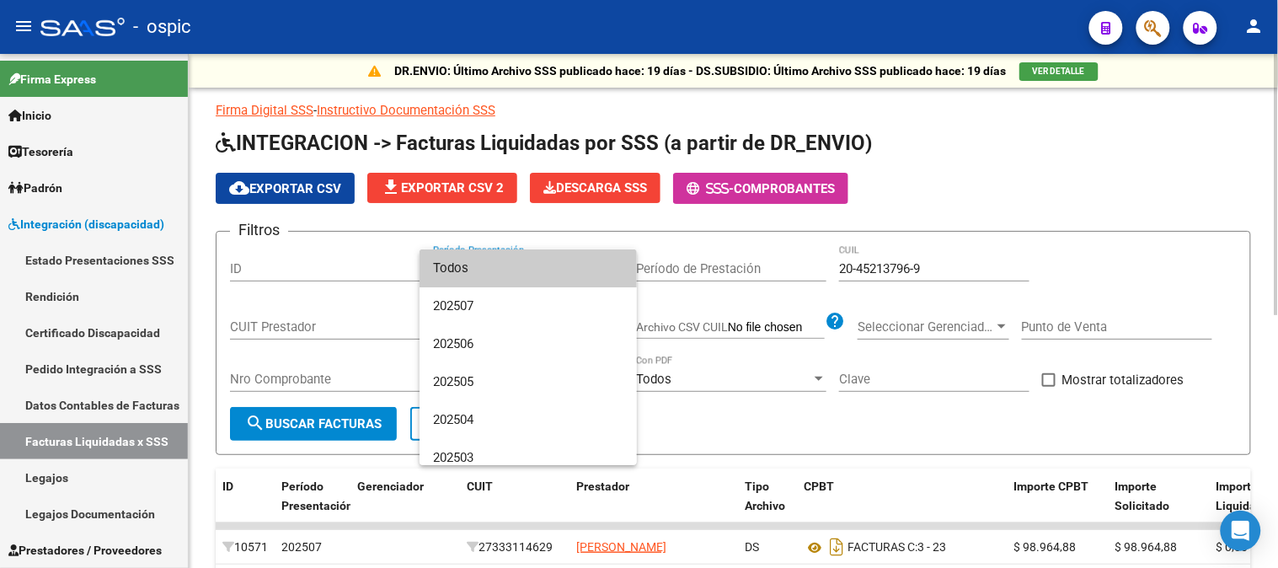
click at [487, 265] on span "Todos" at bounding box center [528, 268] width 190 height 38
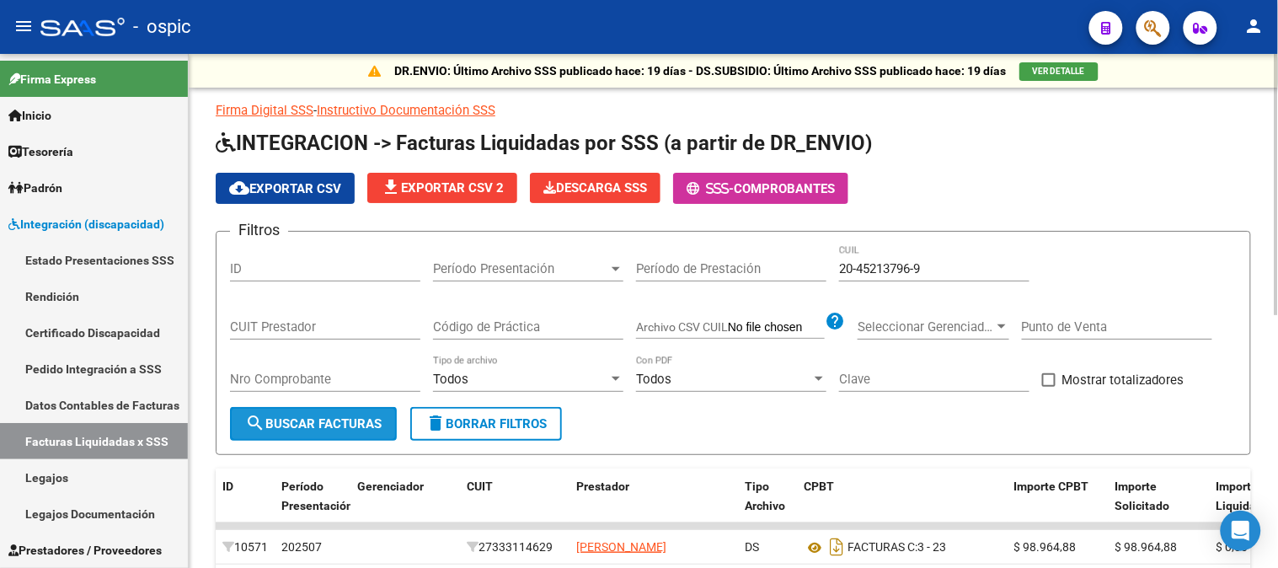
click at [344, 410] on button "search Buscar Facturas" at bounding box center [313, 424] width 167 height 34
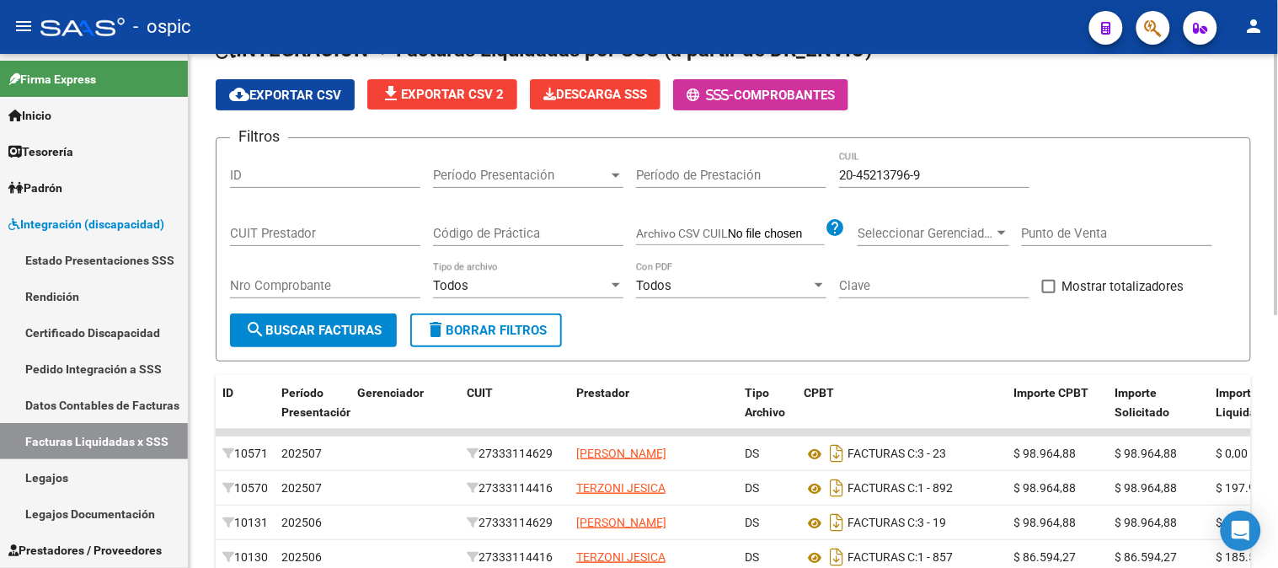
scroll to position [187, 0]
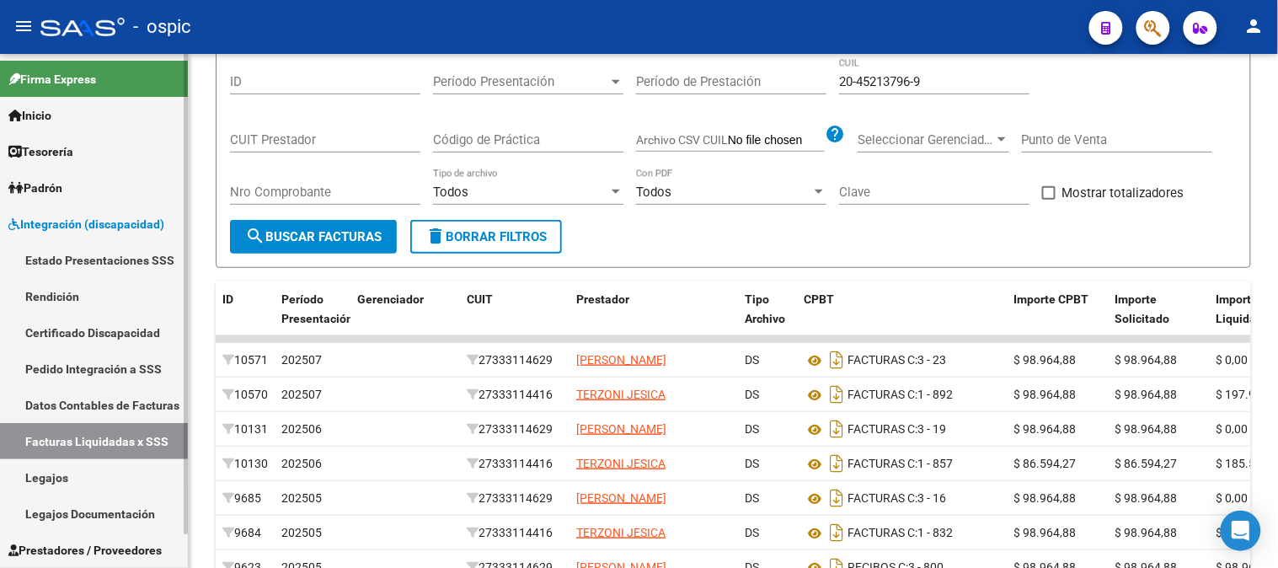
click at [96, 220] on span "Integración (discapacidad)" at bounding box center [86, 224] width 156 height 19
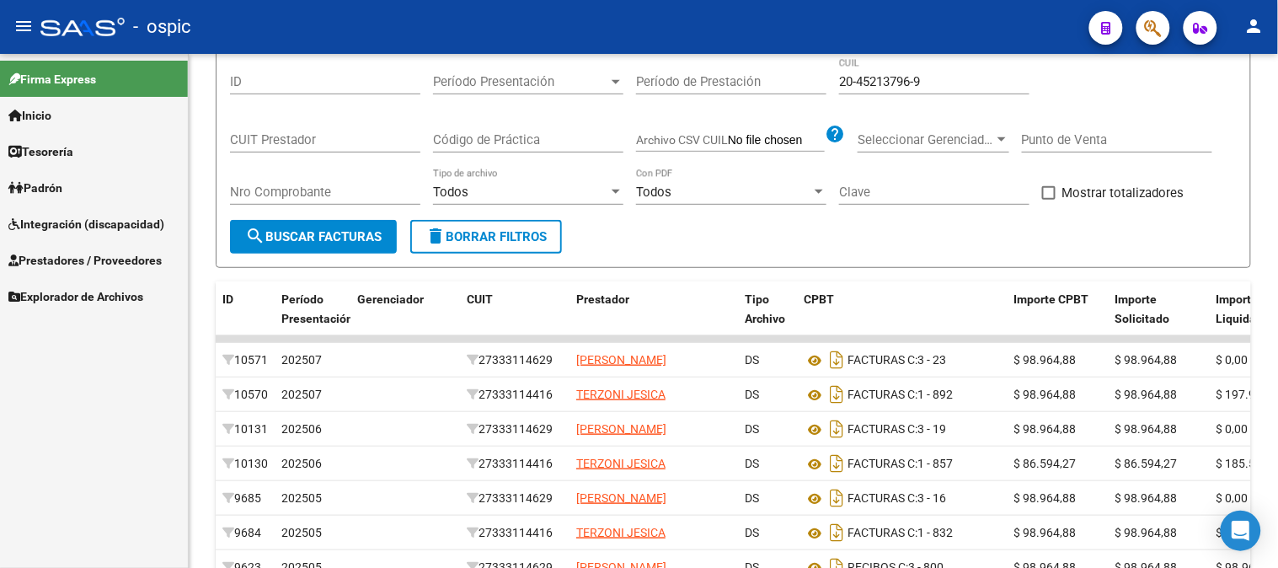
click at [84, 287] on span "Explorador de Archivos" at bounding box center [75, 296] width 135 height 19
click at [35, 338] on link "Integración" at bounding box center [94, 332] width 188 height 36
click at [91, 401] on link "DR.ENVIO" at bounding box center [94, 405] width 188 height 36
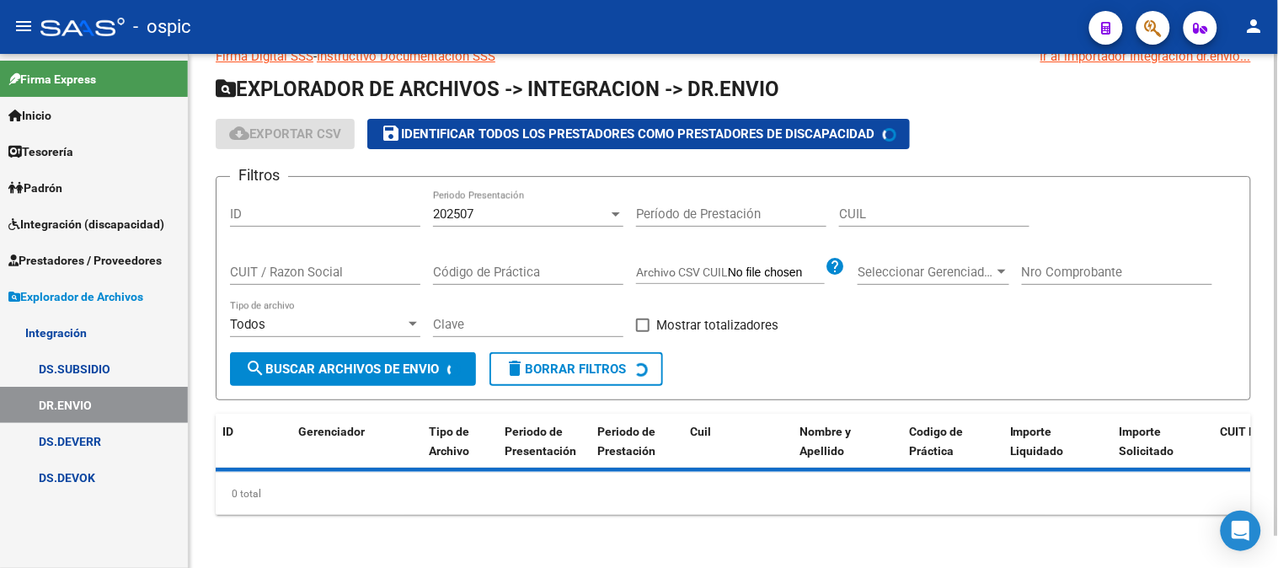
click at [900, 169] on app-list-header "EXPLORADOR DE ARCHIVOS -> INTEGRACION -> DR.ENVIO cloud_download Exportar CSV s…" at bounding box center [733, 238] width 1035 height 324
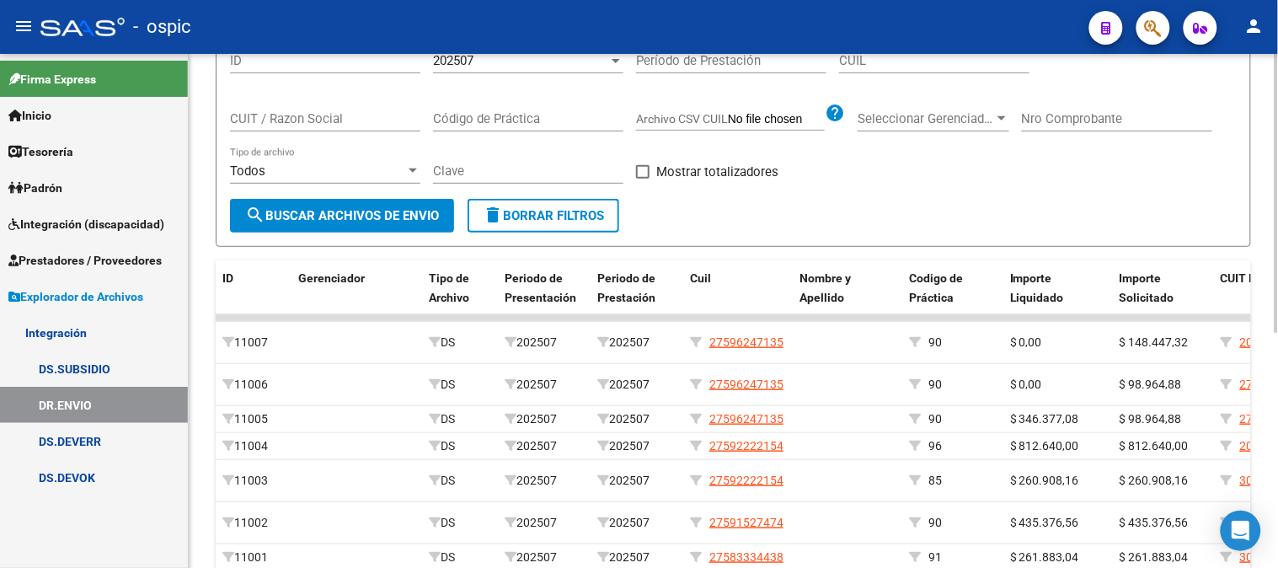
click at [890, 222] on form "Filtros ID 202507 Periodo Presentación Período de Prestación CUIL CUIT / Razon …" at bounding box center [733, 135] width 1035 height 224
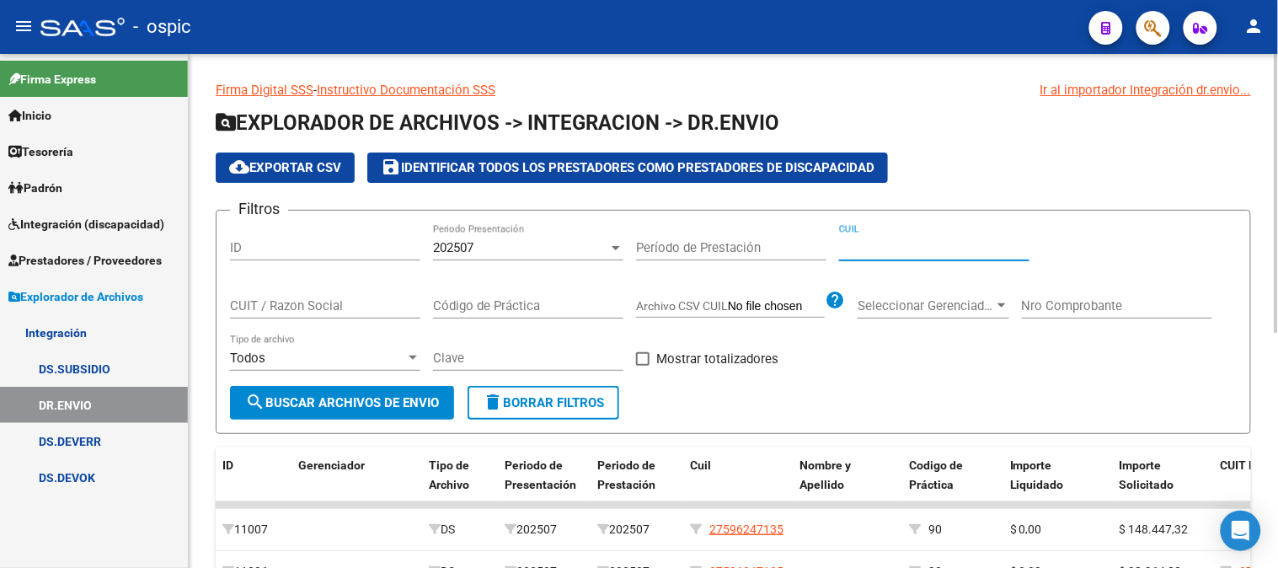
click at [889, 248] on input "CUIL" at bounding box center [934, 247] width 190 height 15
paste input "20-45213796-9"
type input "20-45213796-9"
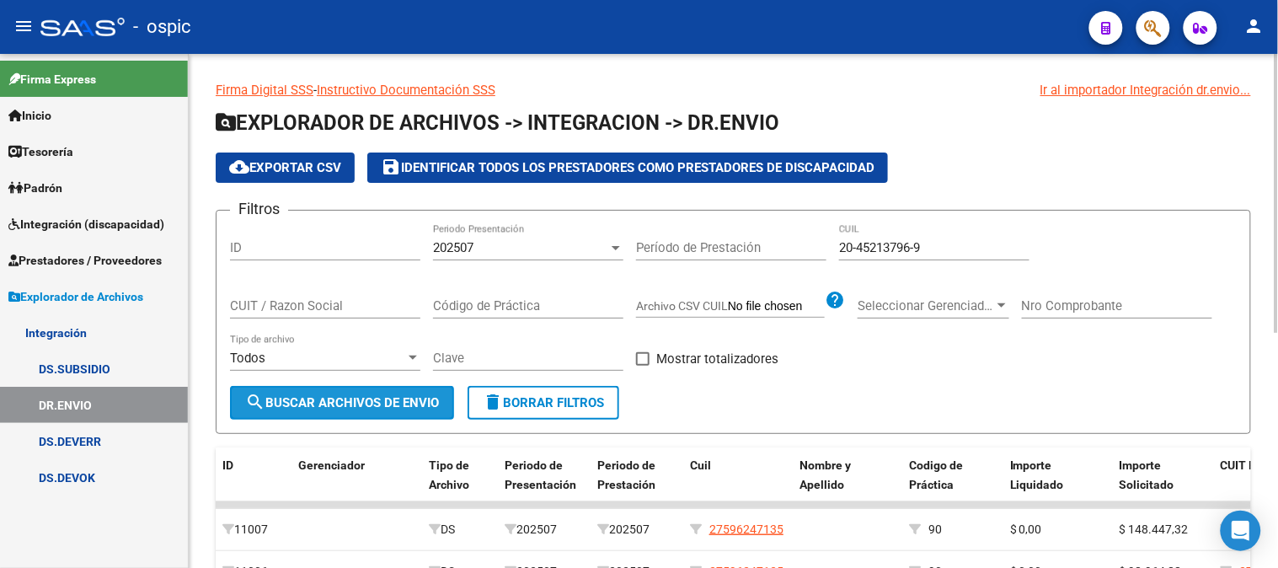
click at [368, 395] on span "search Buscar Archivos de Envio" at bounding box center [342, 402] width 194 height 15
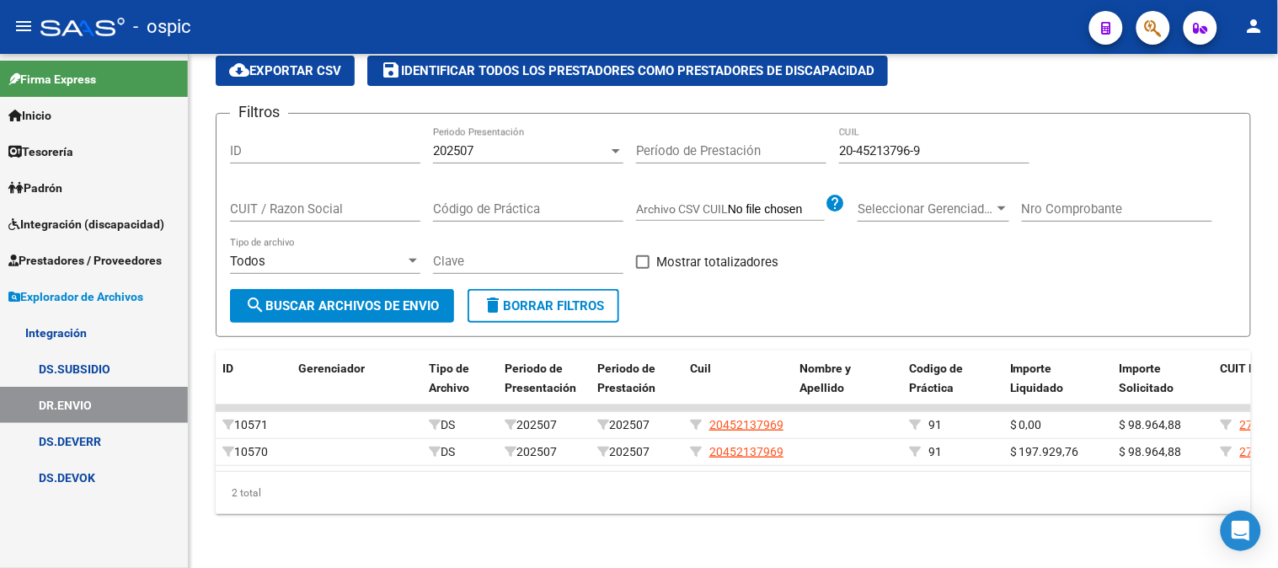
click at [74, 305] on span "Explorador de Archivos" at bounding box center [75, 296] width 135 height 19
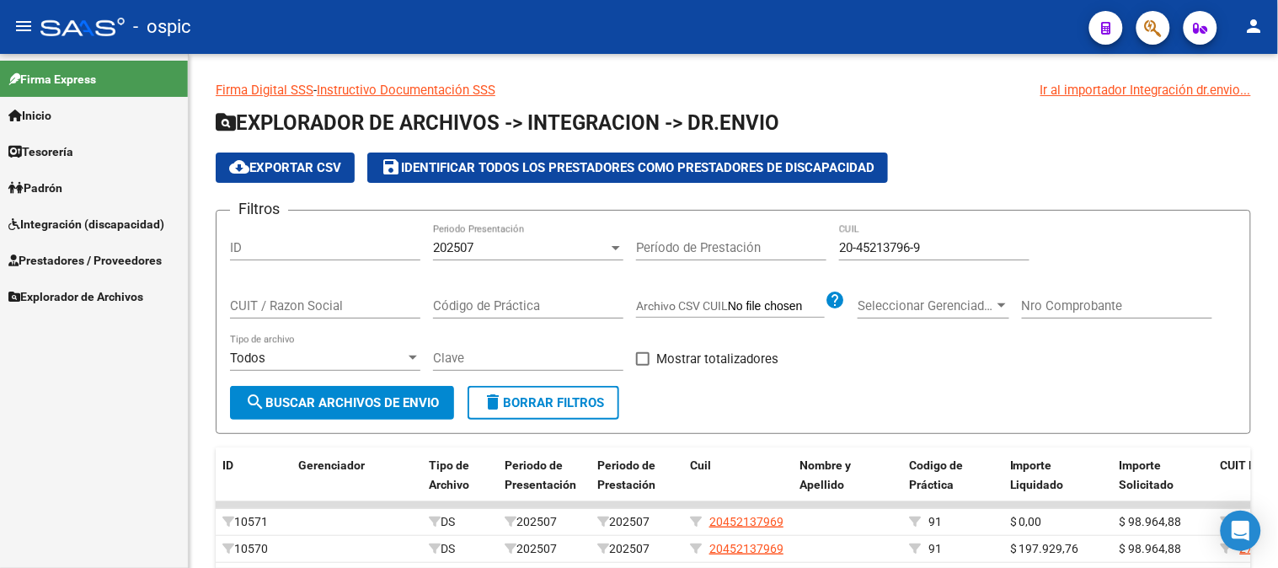
click at [96, 216] on span "Integración (discapacidad)" at bounding box center [86, 224] width 156 height 19
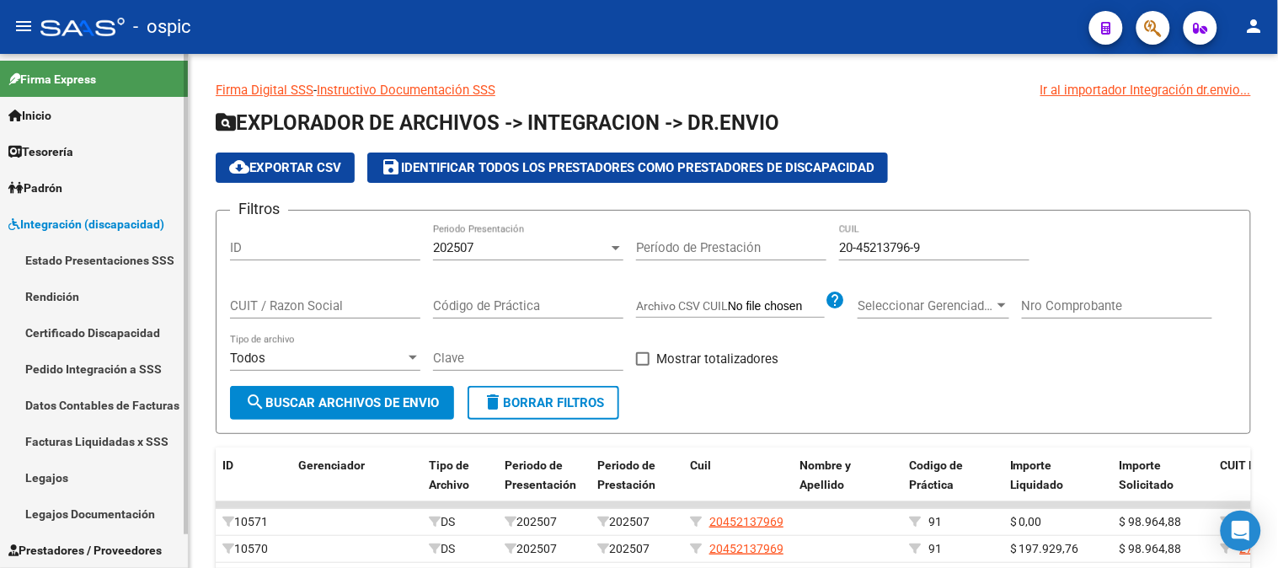
click at [129, 436] on link "Facturas Liquidadas x SSS" at bounding box center [94, 441] width 188 height 36
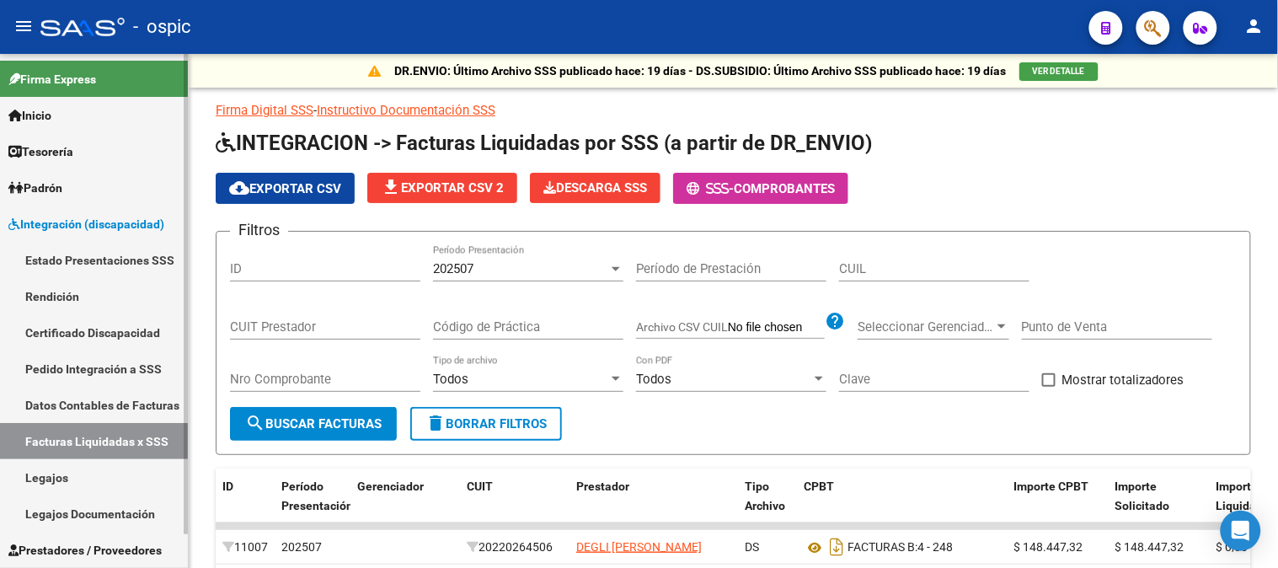
click at [91, 211] on link "Integración (discapacidad)" at bounding box center [94, 224] width 188 height 36
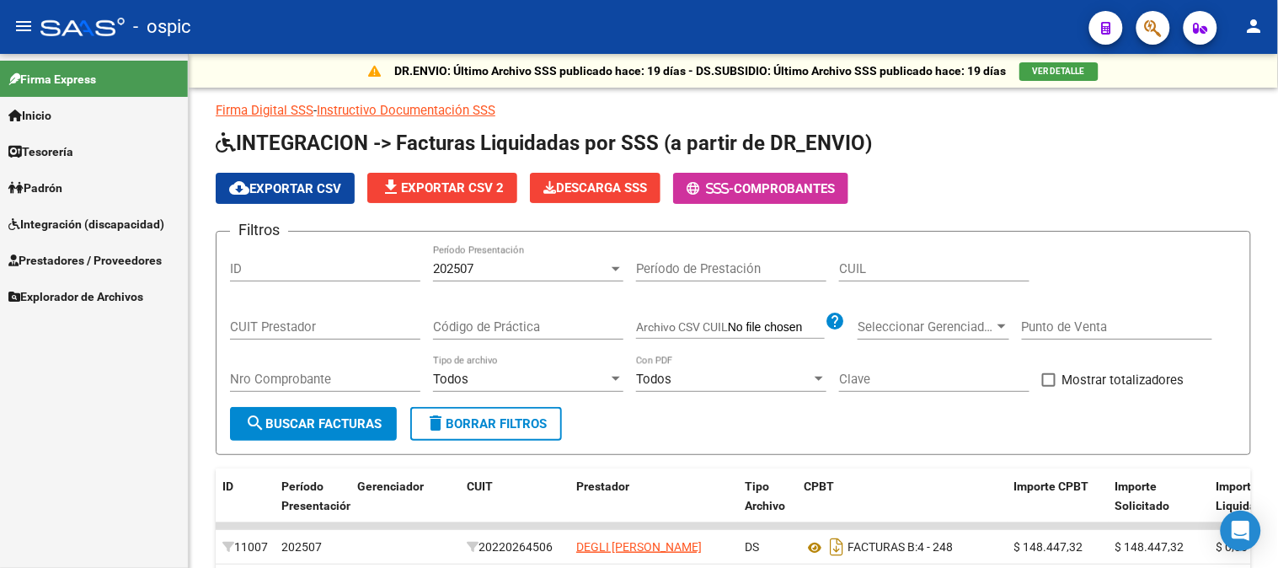
click at [120, 258] on span "Prestadores / Proveedores" at bounding box center [84, 260] width 153 height 19
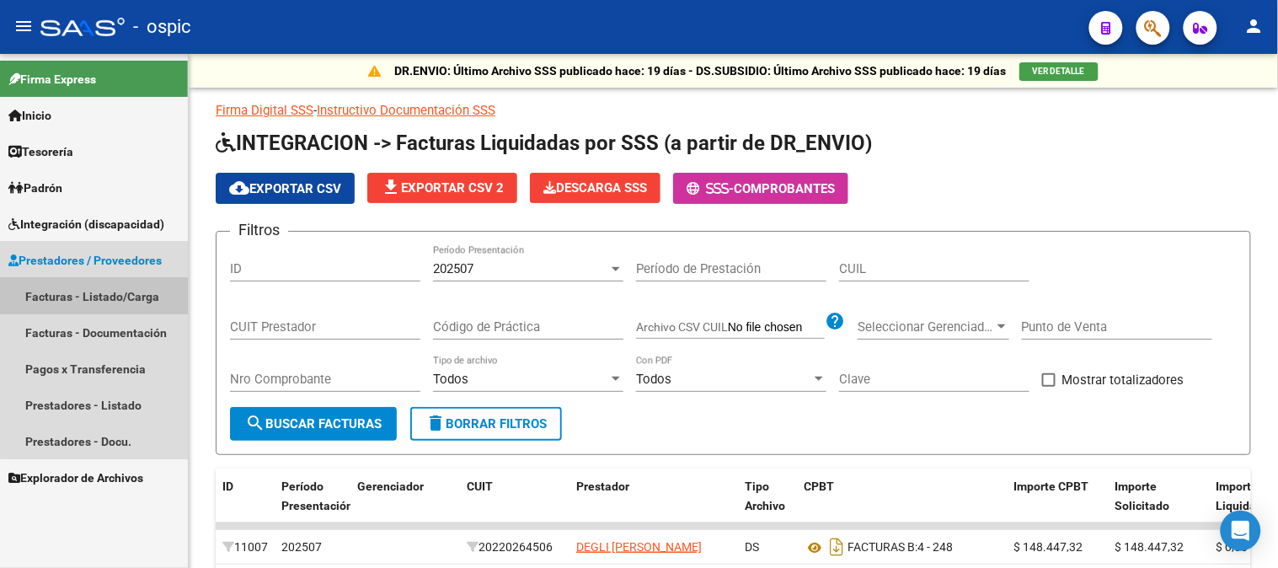
click at [118, 296] on link "Facturas - Listado/Carga" at bounding box center [94, 296] width 188 height 36
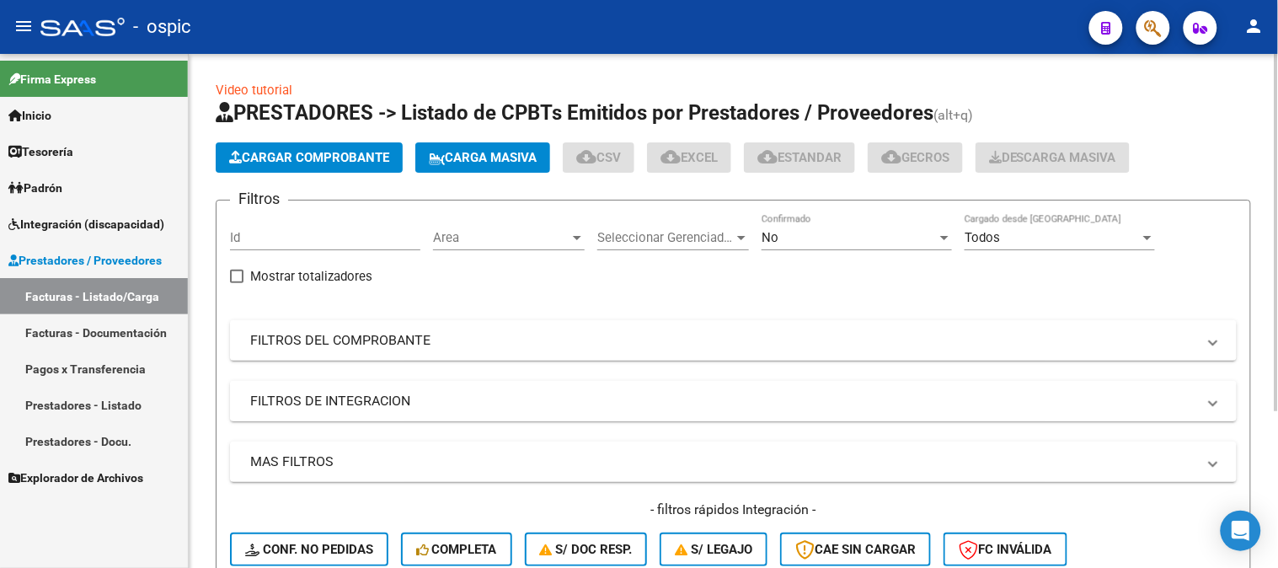
scroll to position [187, 0]
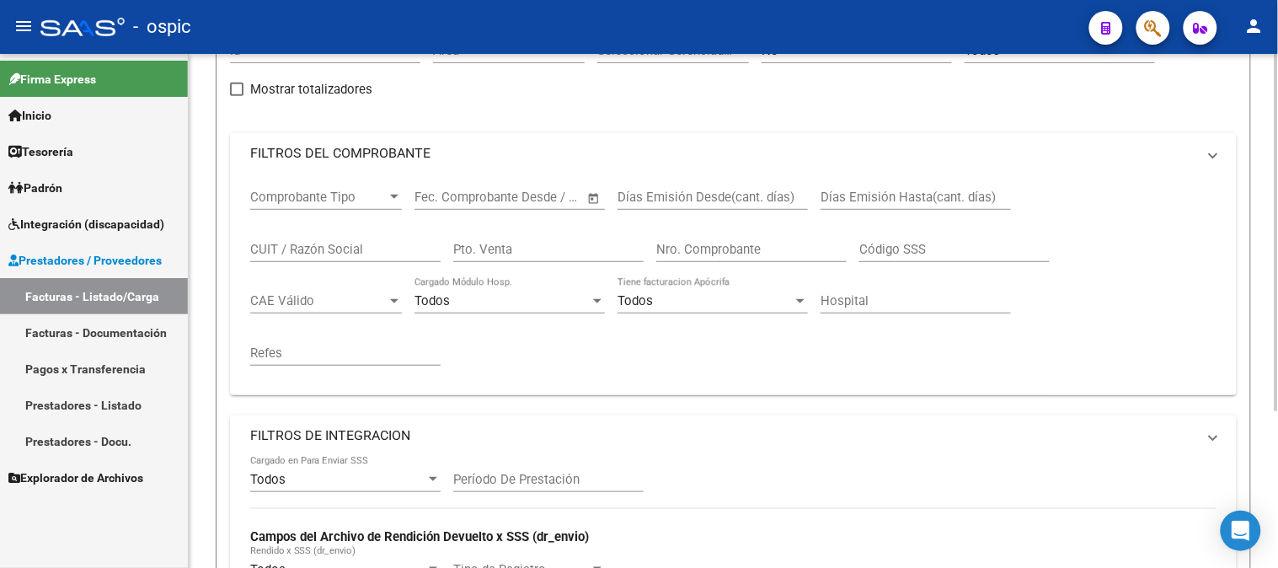
click at [476, 426] on mat-panel-title "FILTROS DE INTEGRACION" at bounding box center [723, 435] width 946 height 19
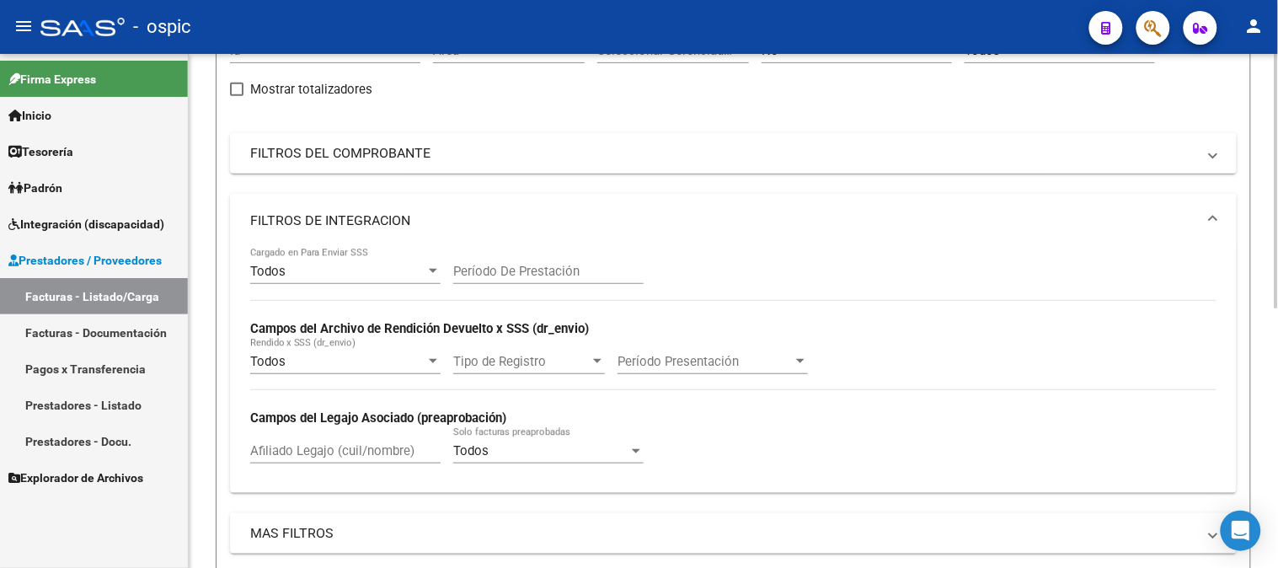
click at [322, 213] on mat-panel-title "FILTROS DE INTEGRACION" at bounding box center [723, 220] width 946 height 19
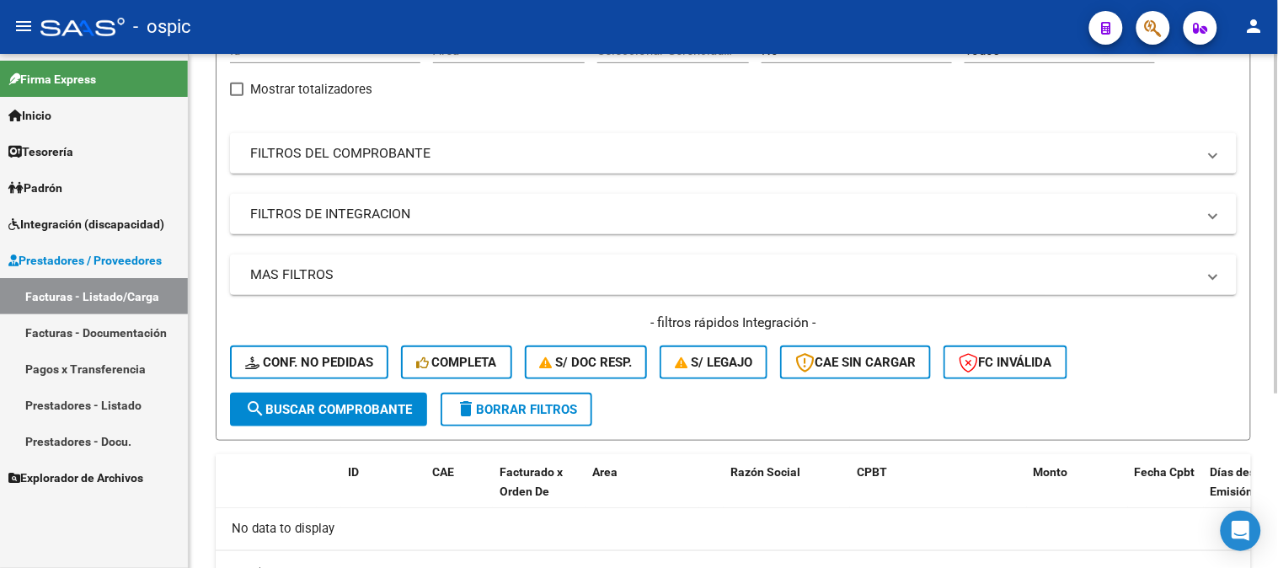
click at [505, 402] on span "delete Borrar Filtros" at bounding box center [516, 409] width 121 height 15
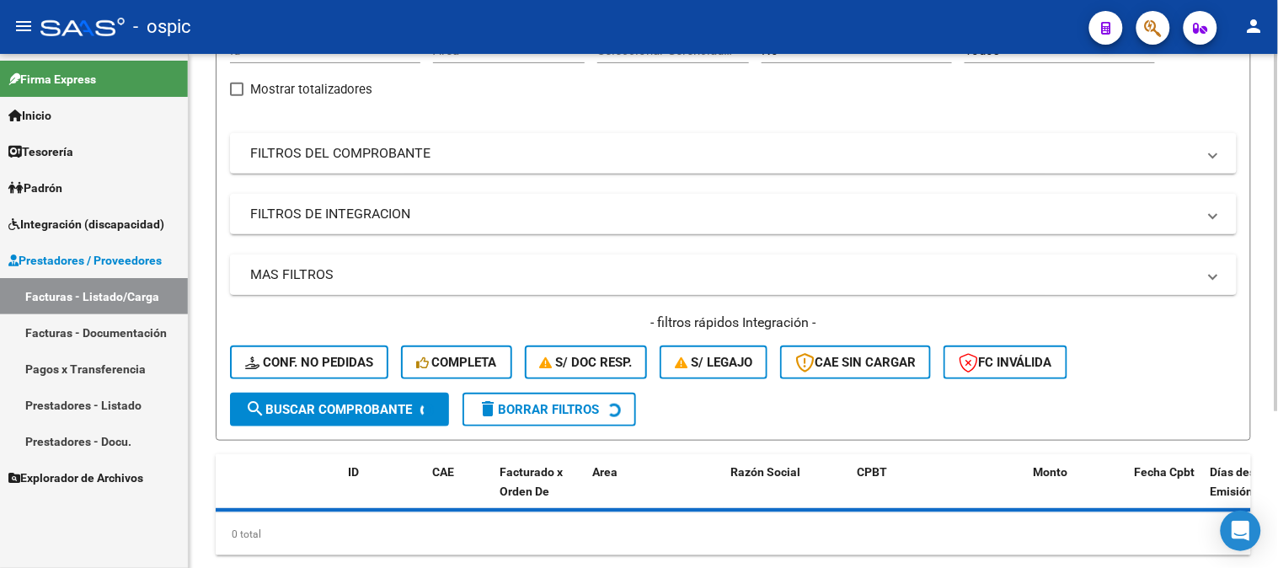
scroll to position [225, 0]
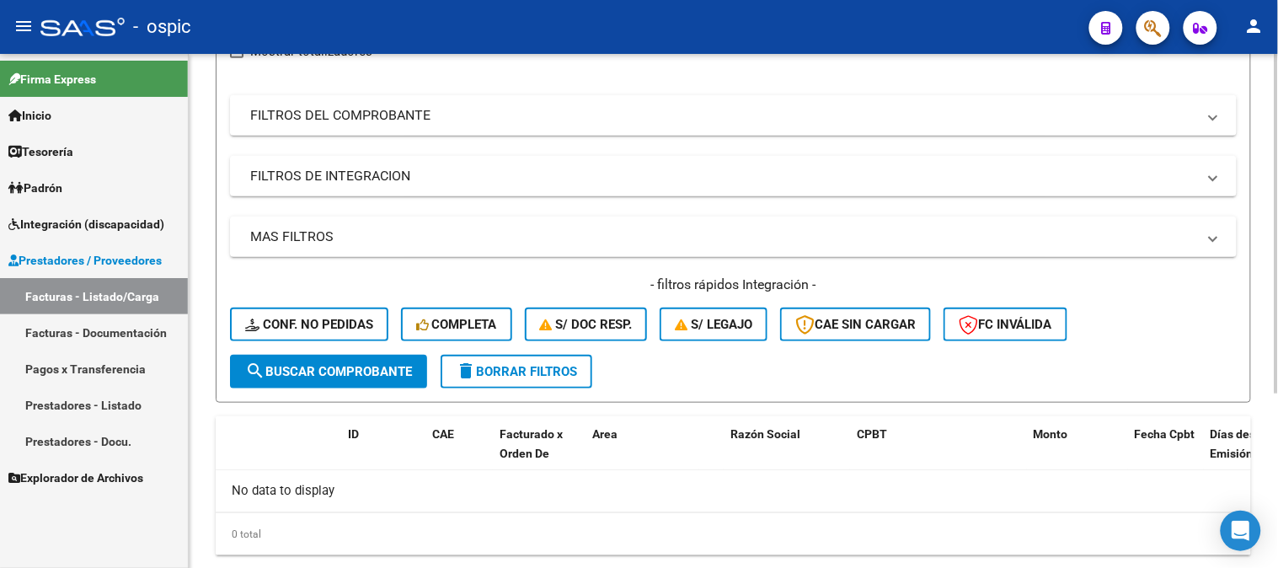
click at [546, 364] on span "delete Borrar Filtros" at bounding box center [516, 371] width 121 height 15
click at [561, 364] on span "delete Borrar Filtros" at bounding box center [516, 371] width 121 height 15
click at [505, 379] on button "delete Borrar Filtros" at bounding box center [517, 372] width 152 height 34
click at [529, 368] on span "delete Borrar Filtros" at bounding box center [516, 371] width 121 height 15
click at [507, 365] on span "delete Borrar Filtros" at bounding box center [516, 371] width 121 height 15
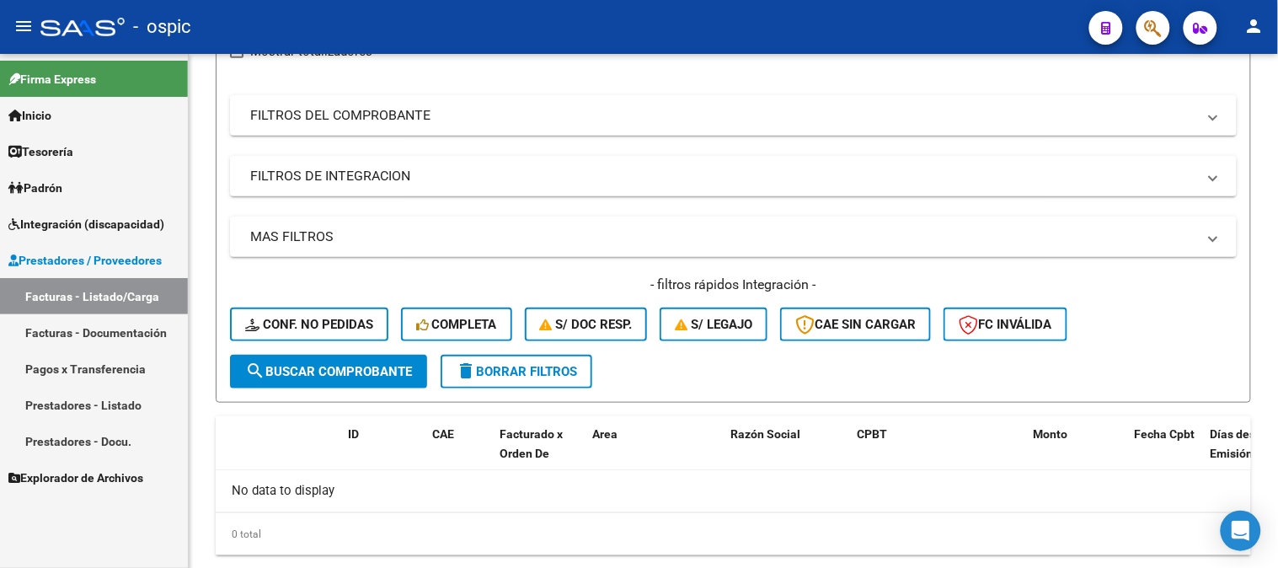
click at [63, 251] on span "Prestadores / Proveedores" at bounding box center [84, 260] width 153 height 19
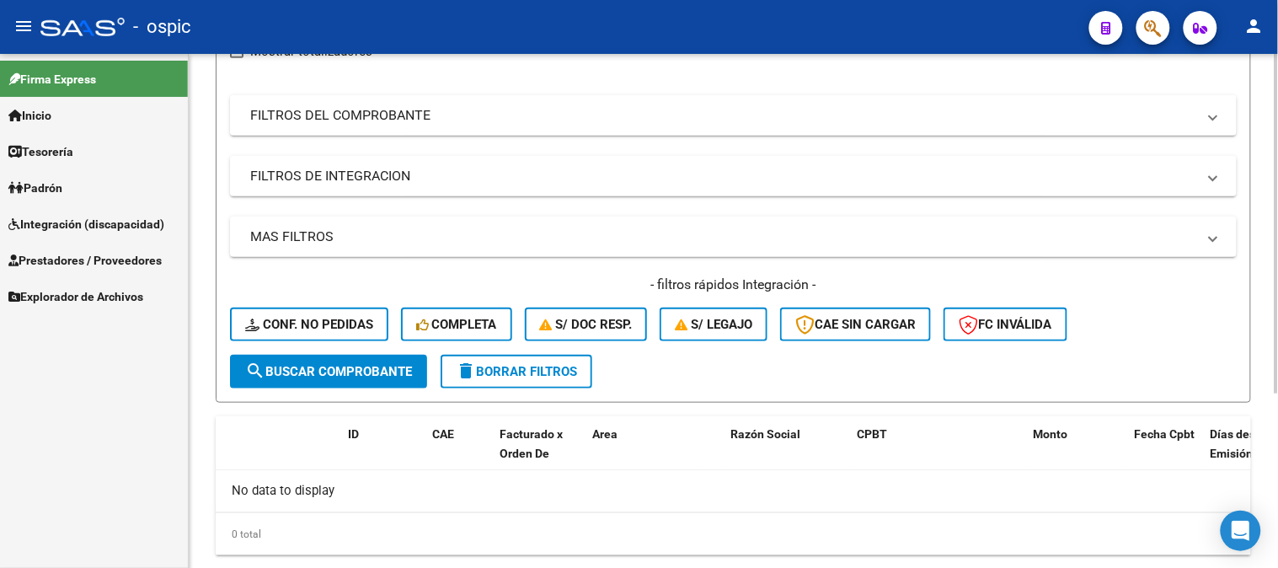
click at [520, 364] on span "delete Borrar Filtros" at bounding box center [516, 371] width 121 height 15
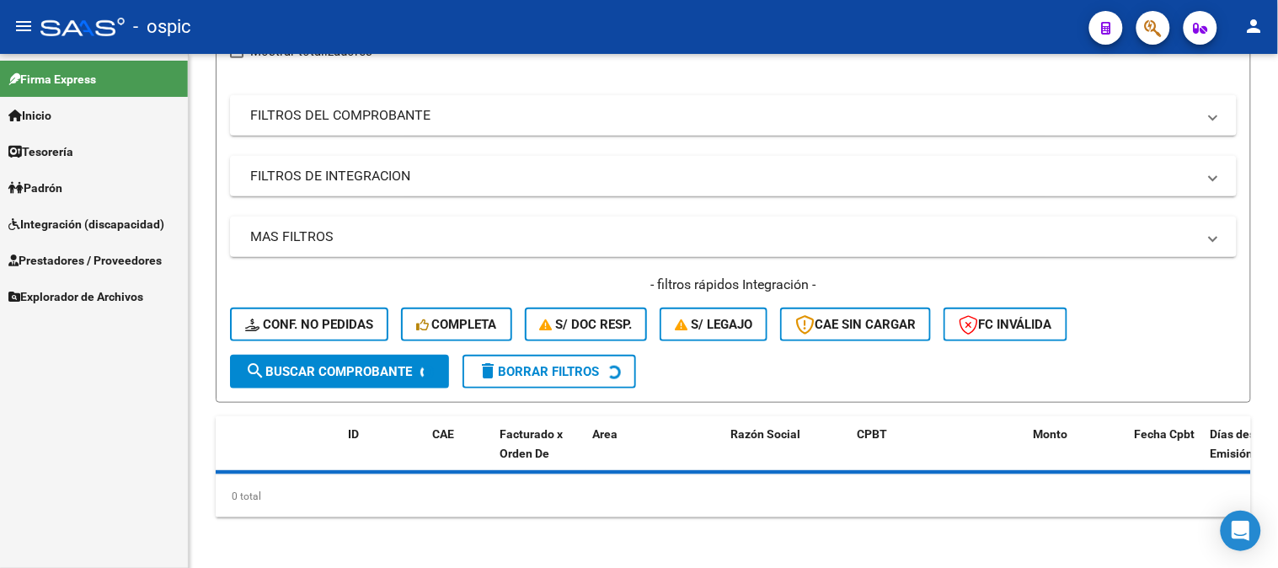
click at [83, 212] on link "Integración (discapacidad)" at bounding box center [94, 224] width 188 height 36
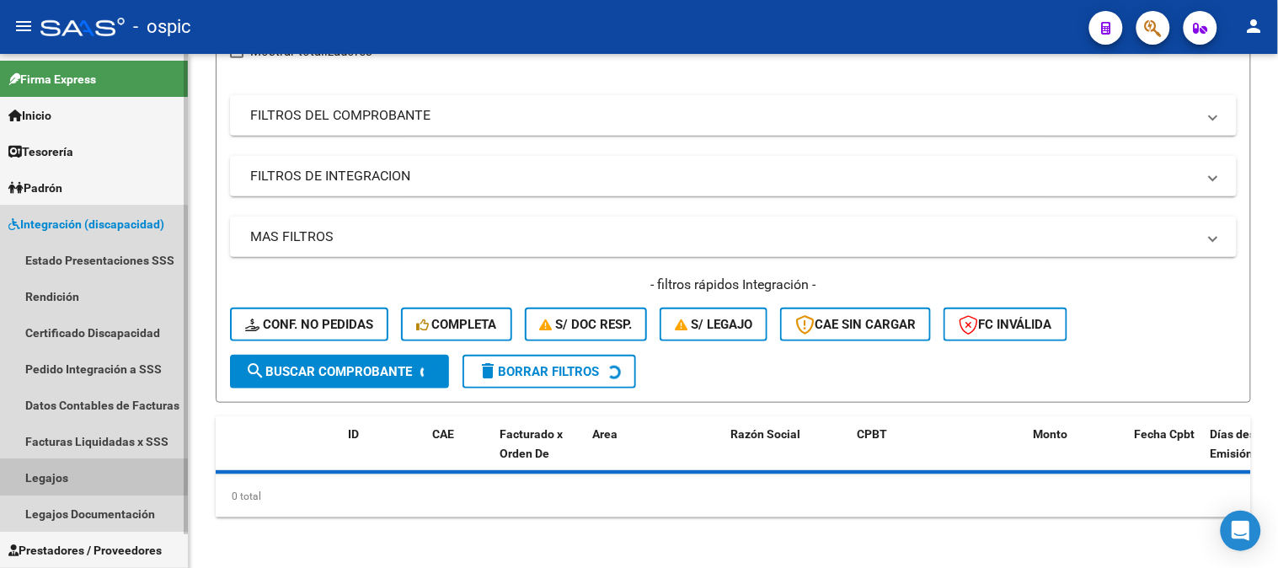
click at [89, 475] on link "Legajos" at bounding box center [94, 477] width 188 height 36
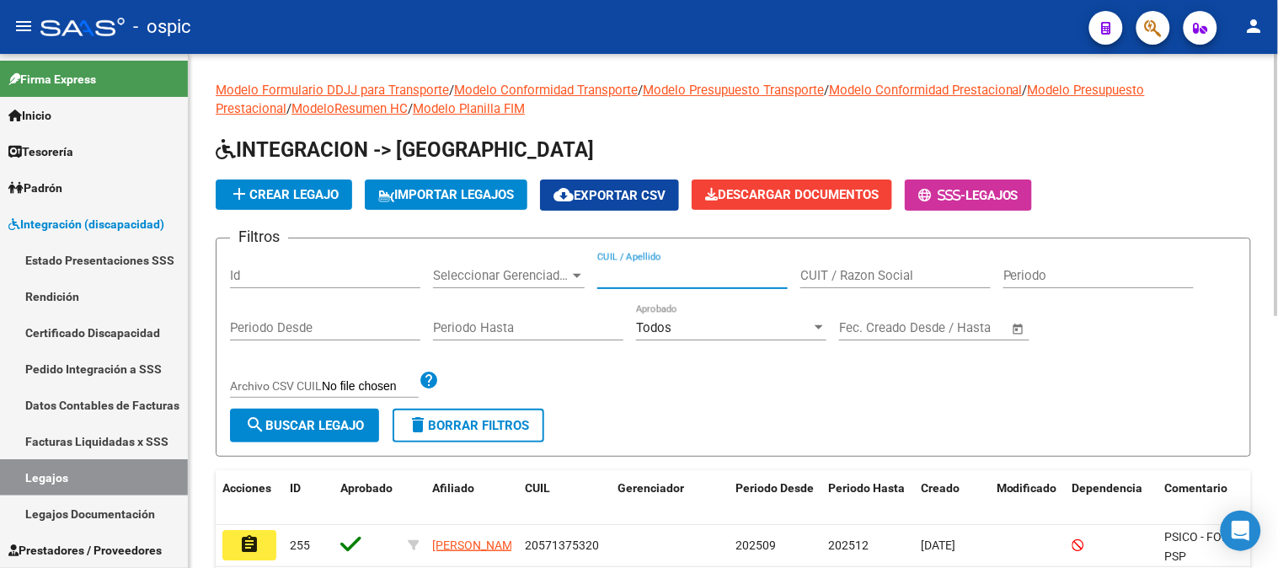
click at [681, 275] on input "CUIL / Apellido" at bounding box center [692, 275] width 190 height 15
click at [296, 205] on button "add Crear Legajo" at bounding box center [284, 194] width 136 height 30
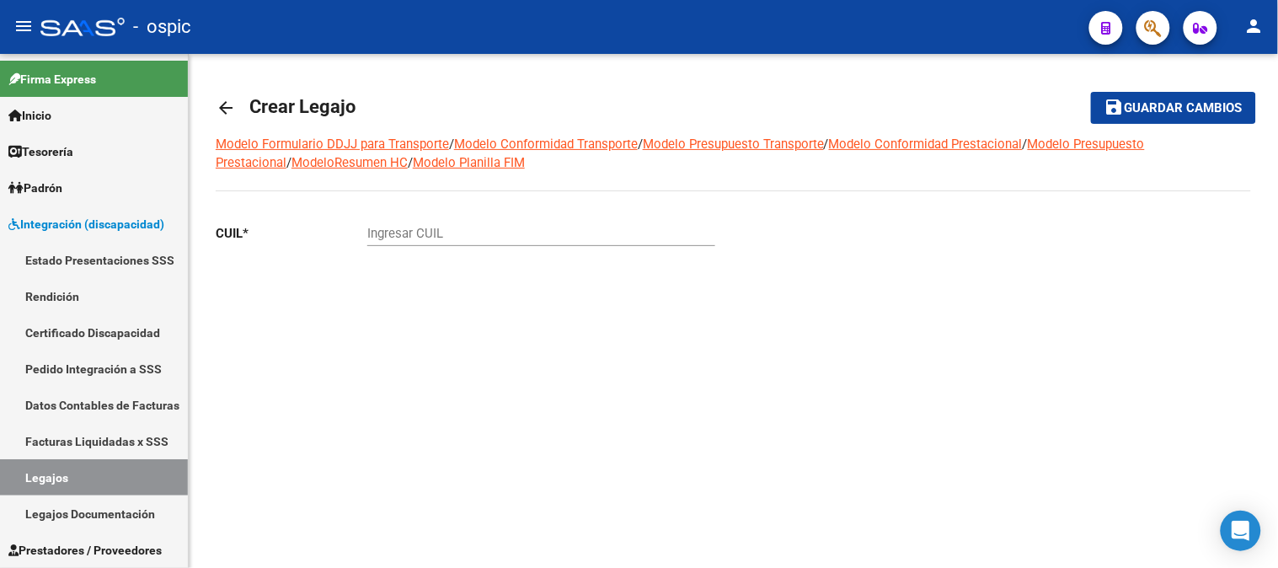
click at [492, 232] on input "Ingresar CUIL" at bounding box center [541, 233] width 348 height 15
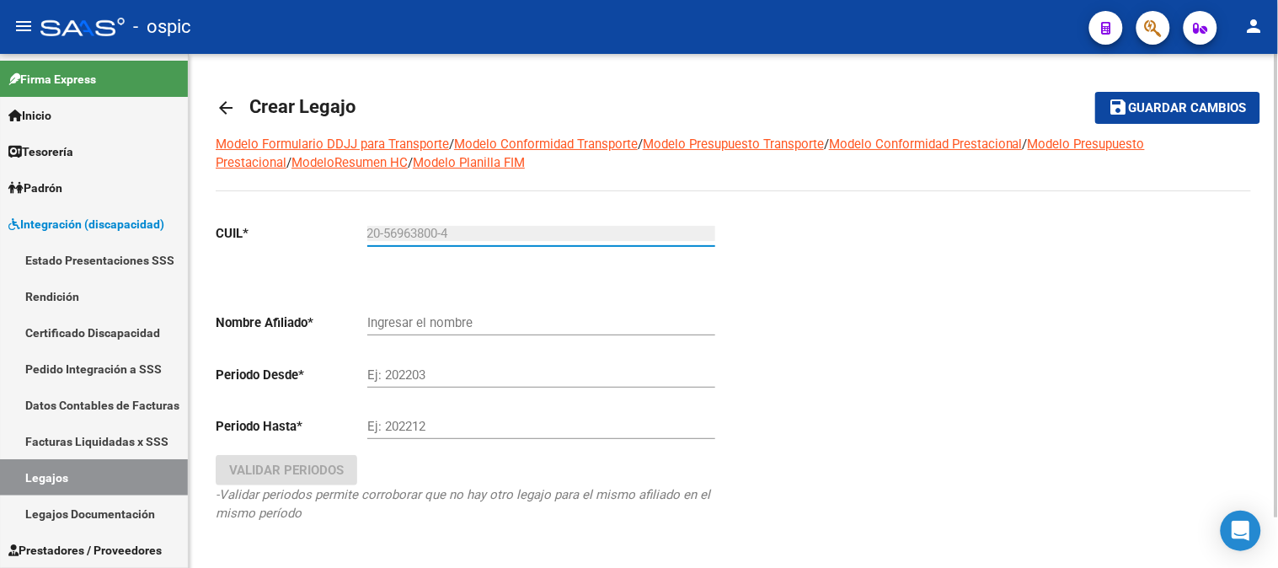
type input "20-56963800-4"
click at [457, 329] on input "Ingresar el nombre" at bounding box center [541, 322] width 348 height 15
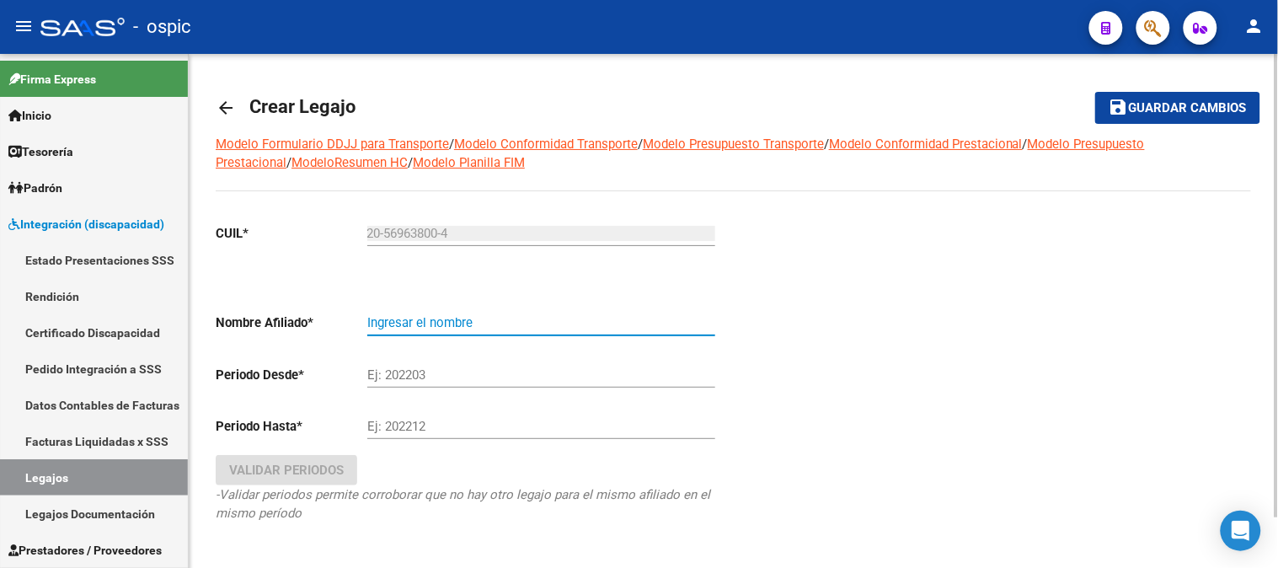
type input "DEASIS [PERSON_NAME]"
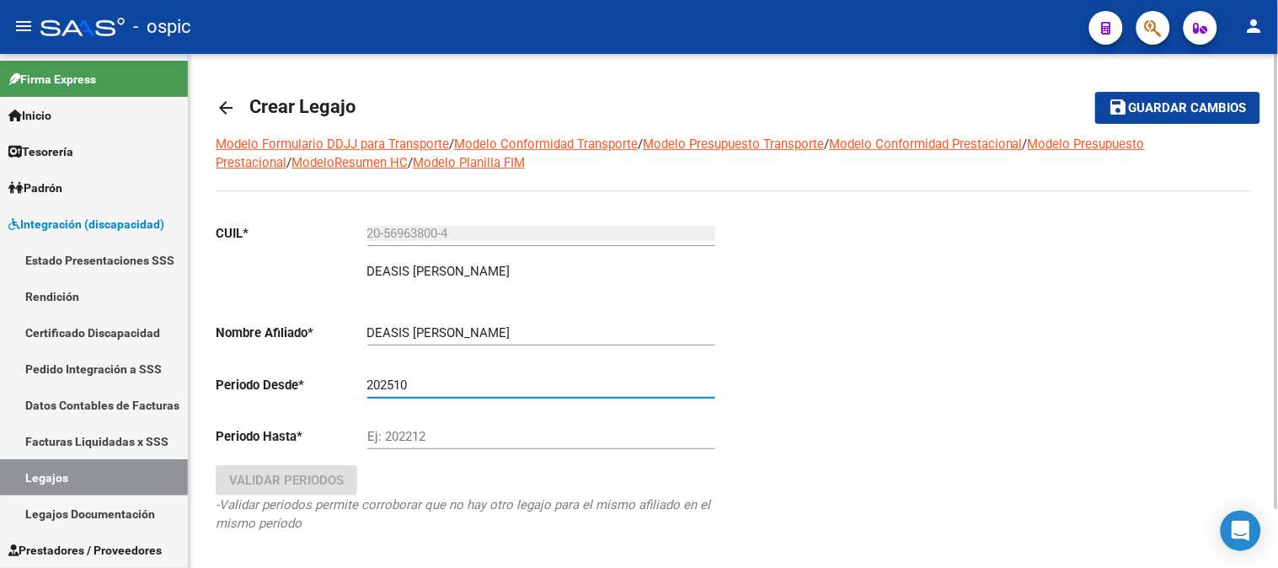
type input "202510"
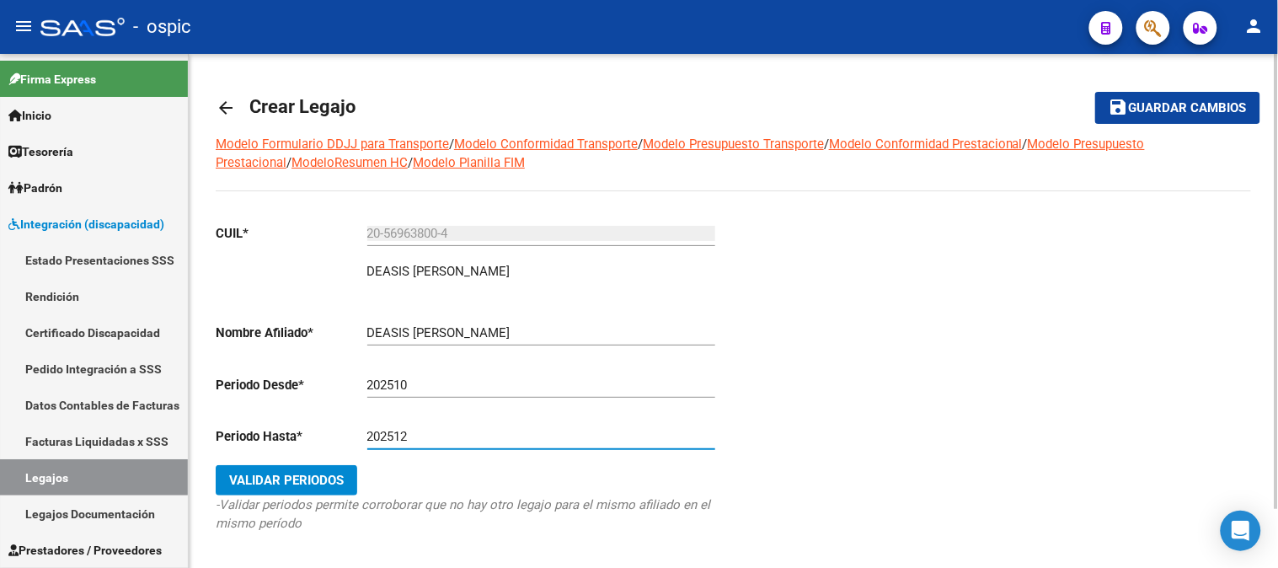
type input "202512"
click at [335, 478] on span "Validar Periodos" at bounding box center [286, 480] width 115 height 15
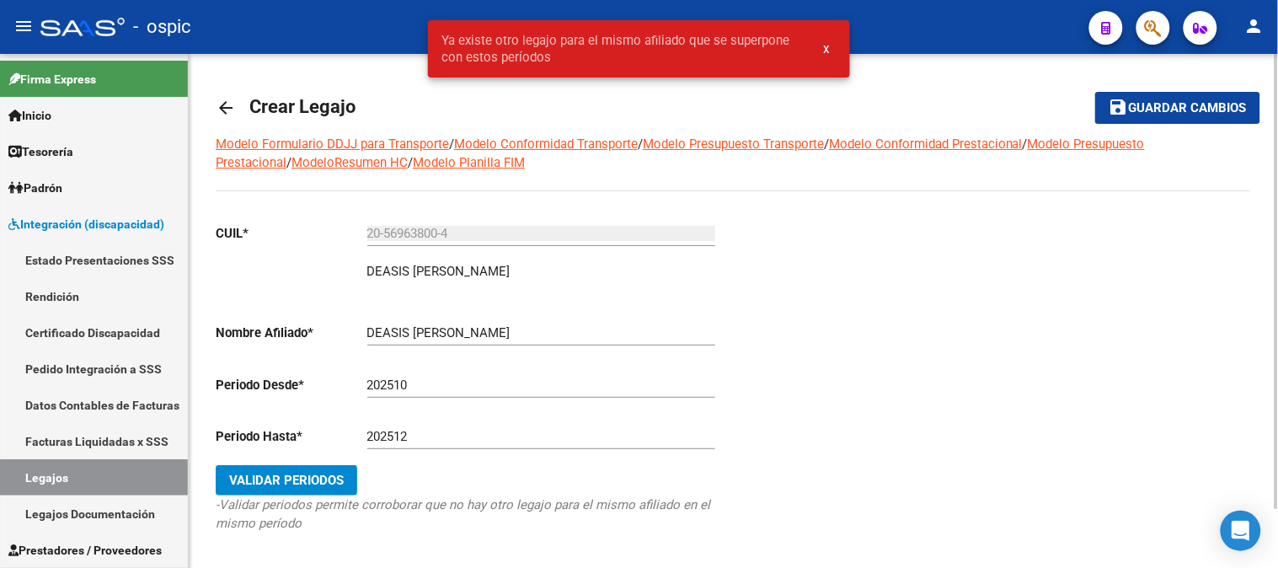
click at [232, 107] on mat-icon "arrow_back" at bounding box center [226, 108] width 20 height 20
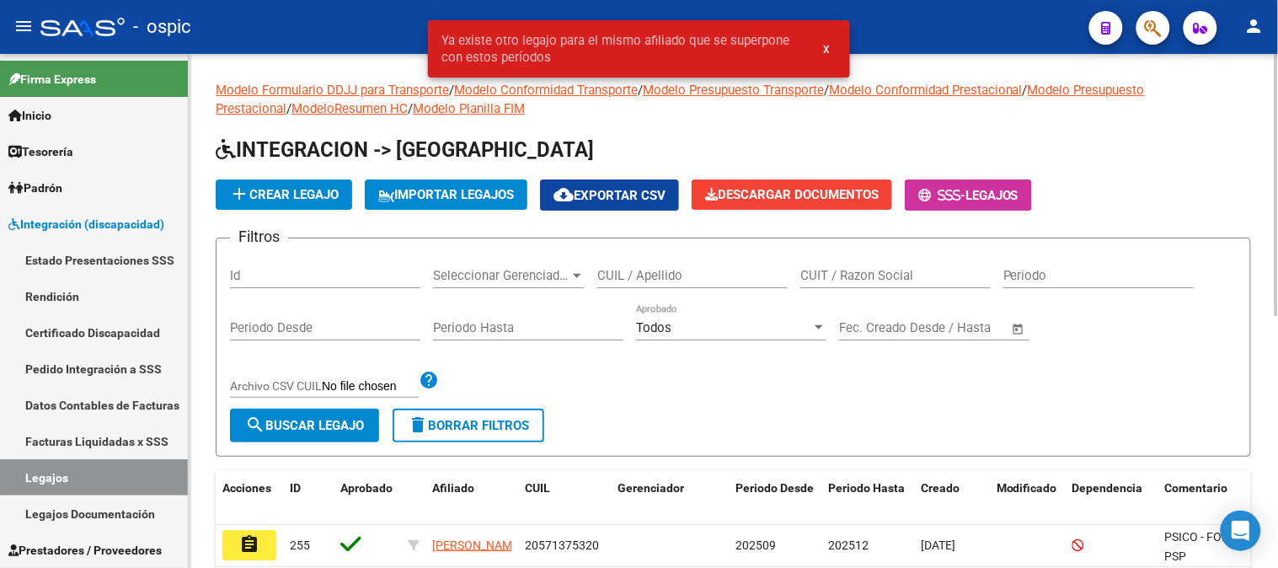
click at [633, 270] on input "CUIL / Apellido" at bounding box center [692, 275] width 190 height 15
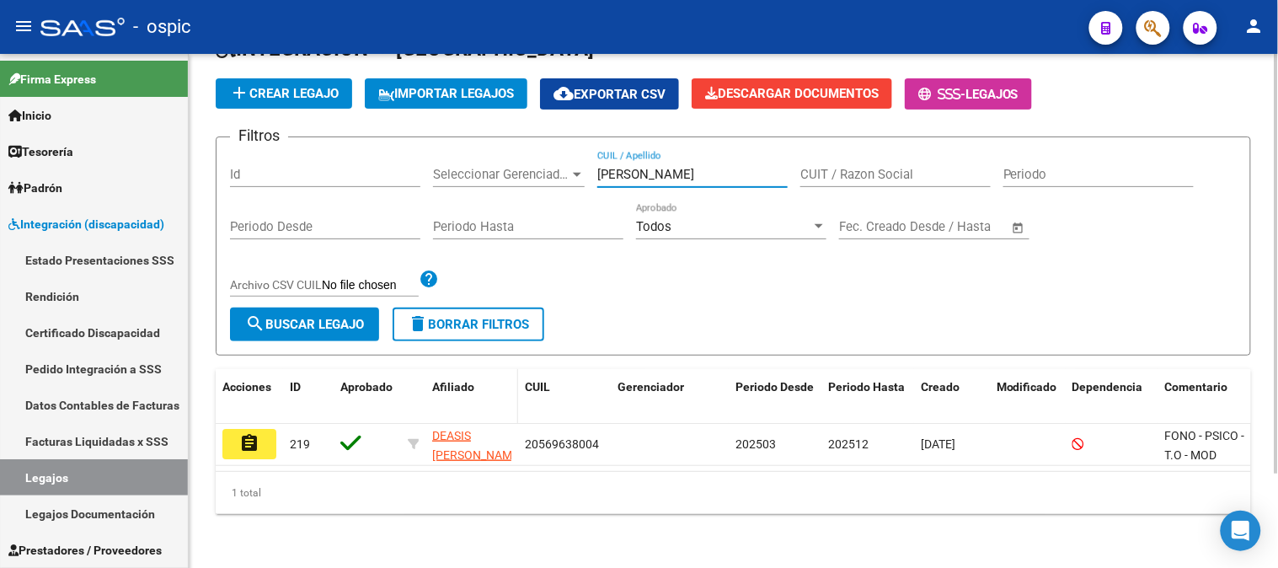
scroll to position [115, 0]
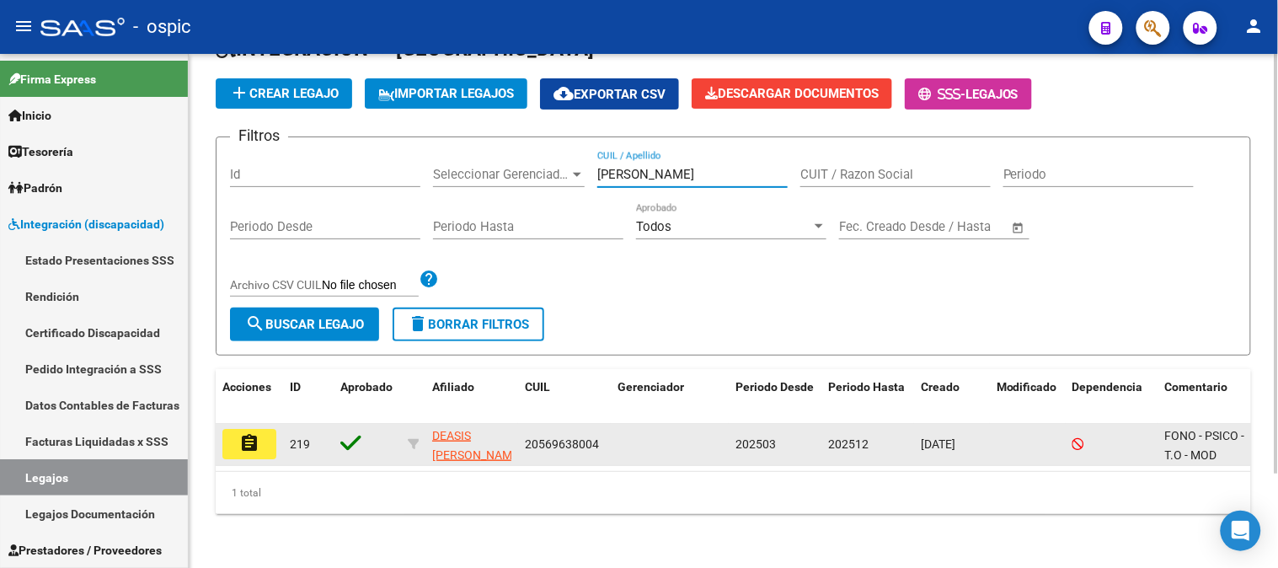
type input "[PERSON_NAME]"
click at [254, 429] on button "assignment" at bounding box center [249, 444] width 54 height 30
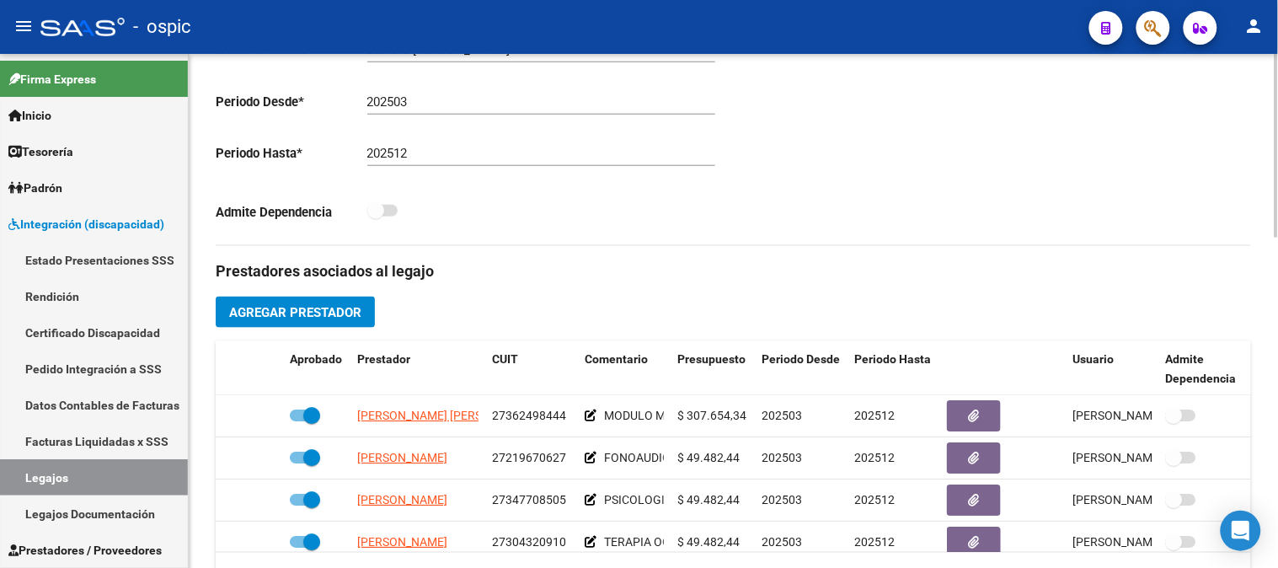
scroll to position [467, 0]
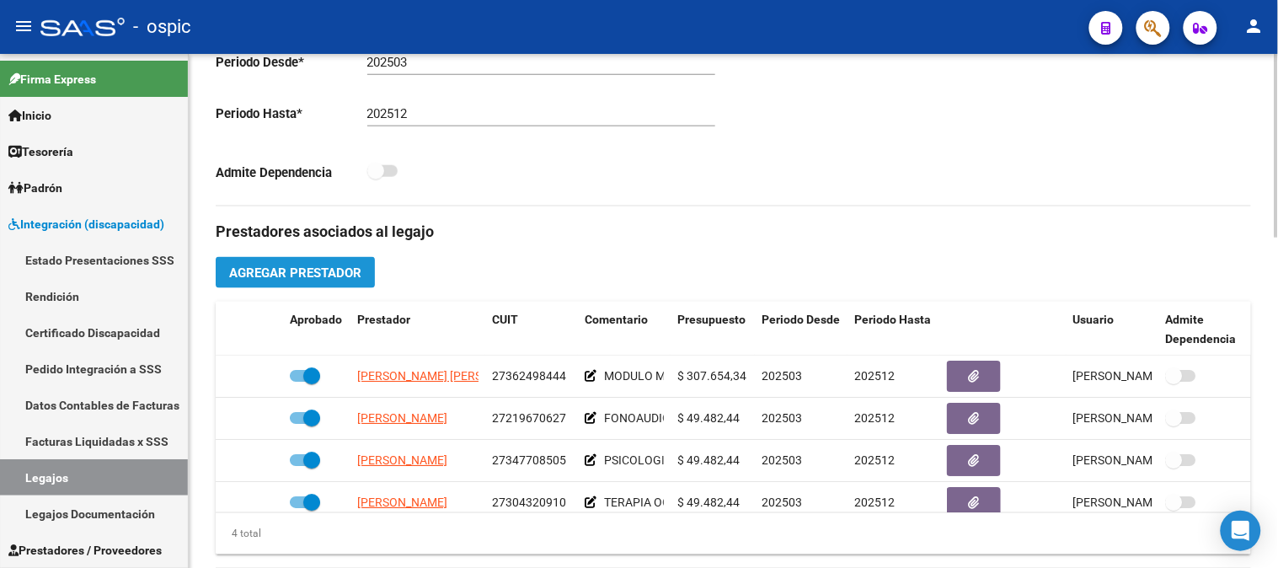
click at [328, 279] on span "Agregar Prestador" at bounding box center [295, 272] width 132 height 15
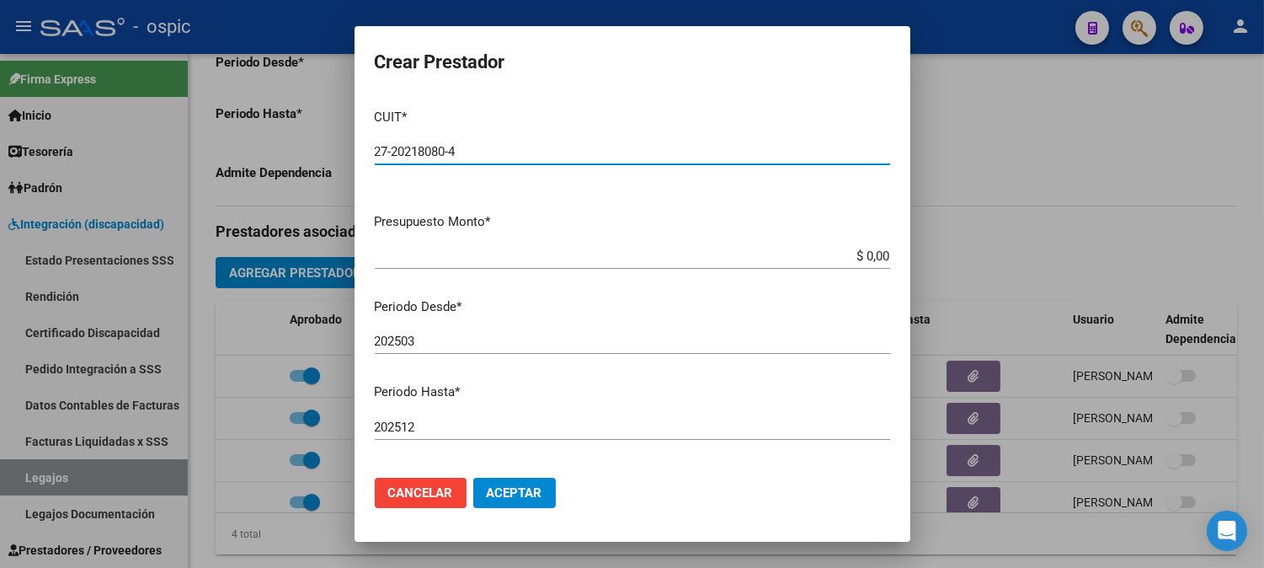
type input "27-20218080-4"
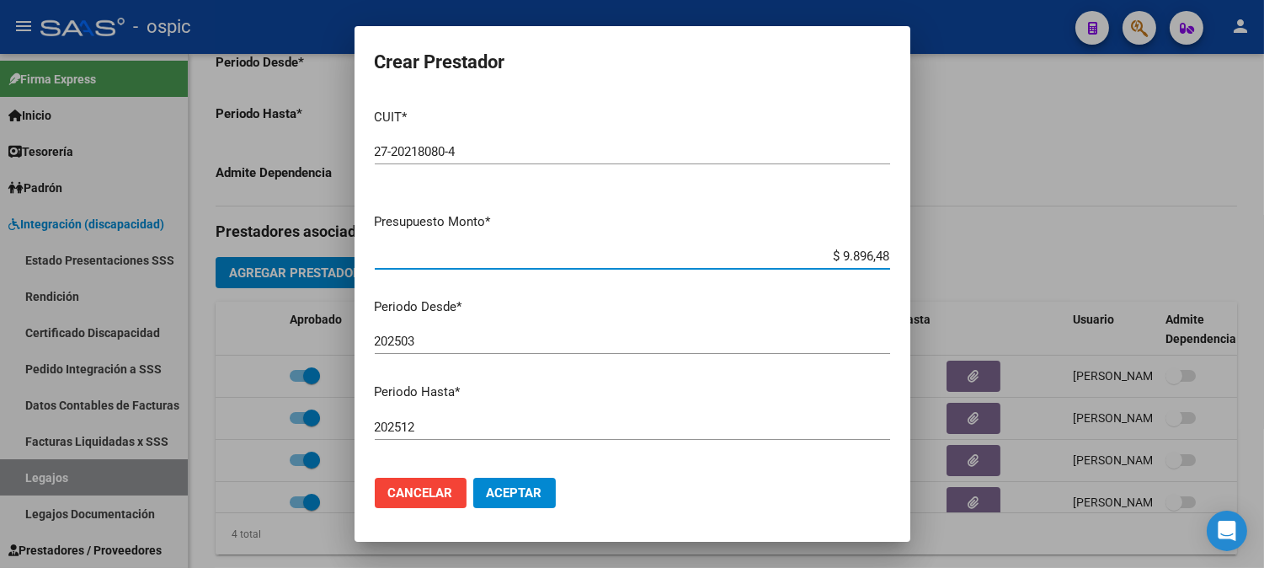
type input "$ 98.964,88"
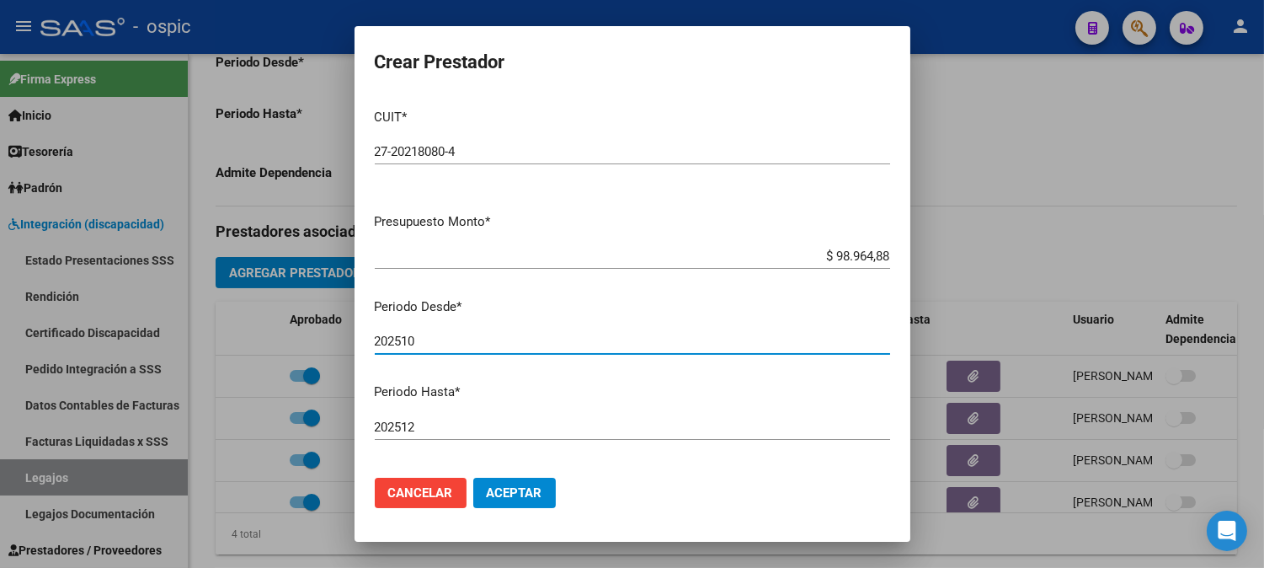
type input "202510"
click at [527, 497] on span "Aceptar" at bounding box center [515, 492] width 56 height 15
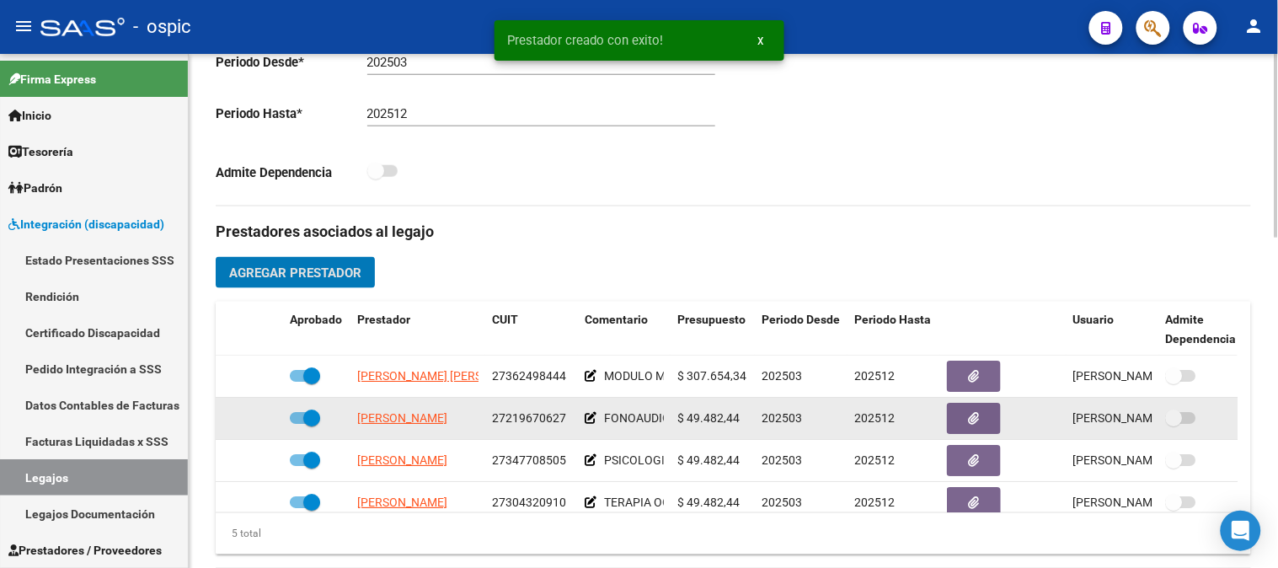
scroll to position [72, 0]
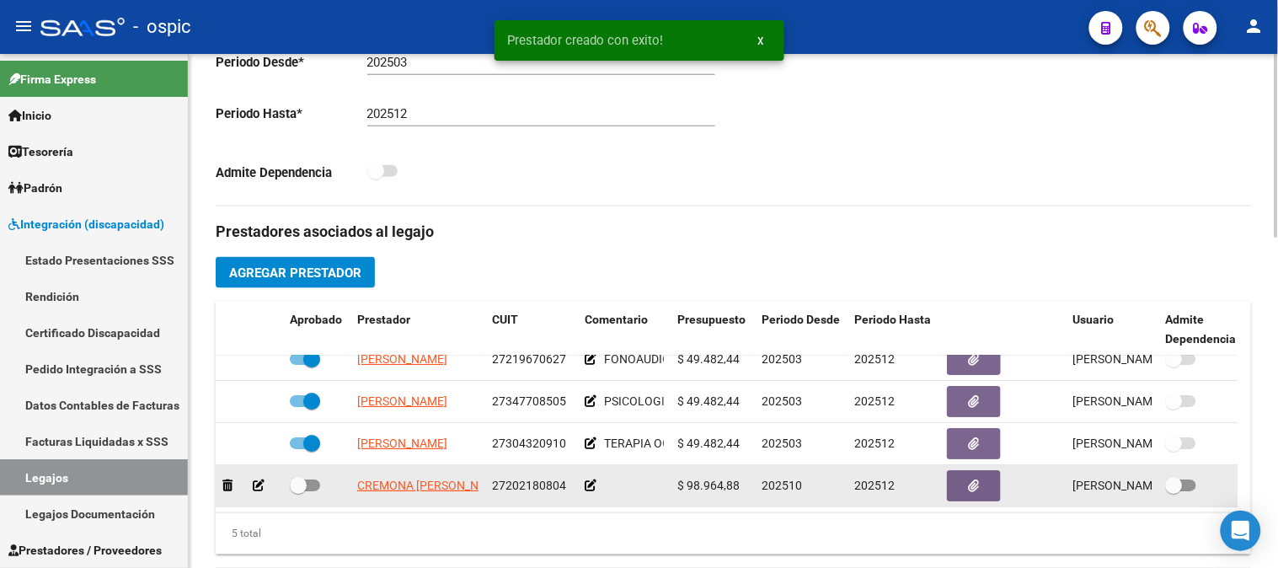
click at [592, 479] on icon at bounding box center [591, 485] width 12 height 12
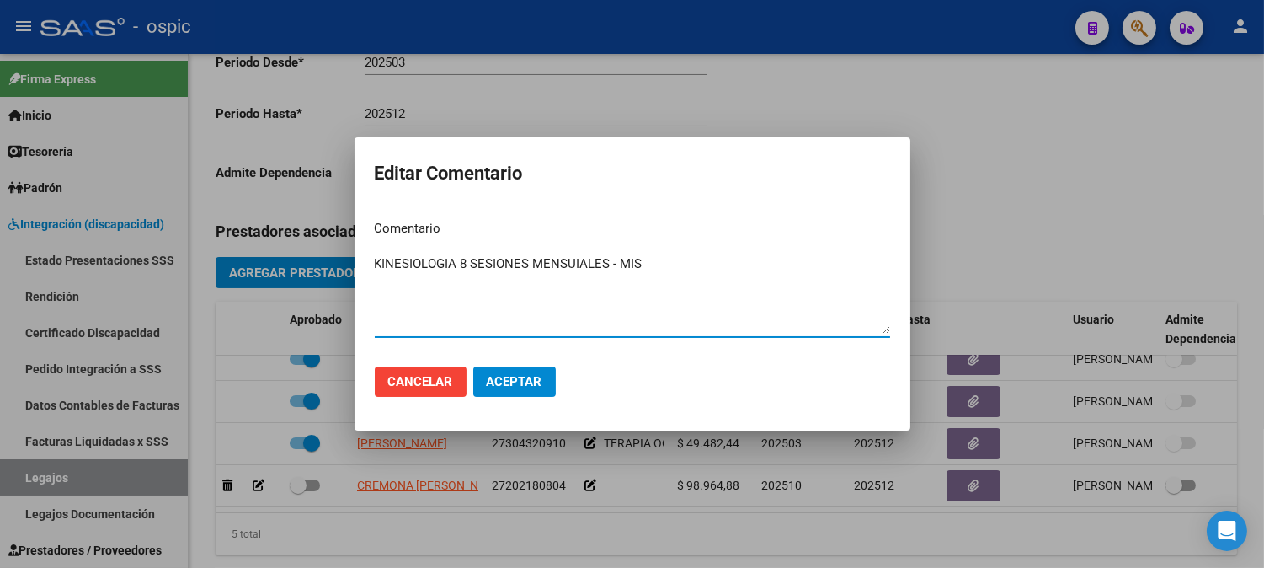
type textarea "KINESIOLOGIA 8 SESIONES MENSUIALES - MIS"
click at [522, 376] on span "Aceptar" at bounding box center [515, 381] width 56 height 15
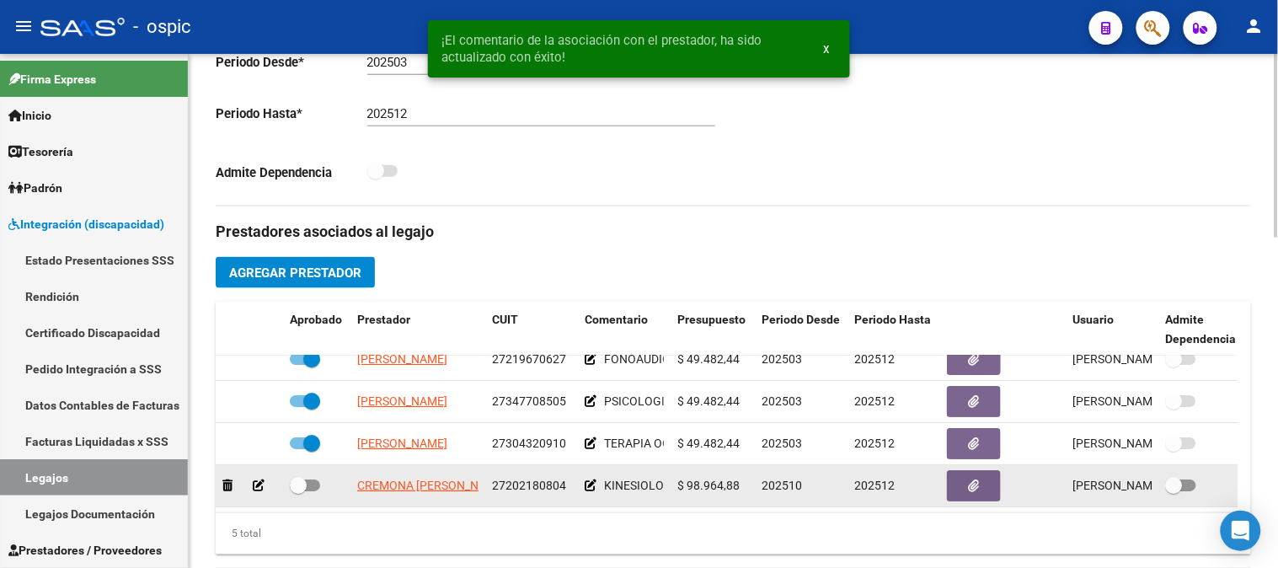
click at [296, 477] on span at bounding box center [298, 485] width 17 height 17
click at [297, 491] on input "checkbox" at bounding box center [297, 491] width 1 height 1
checkbox input "true"
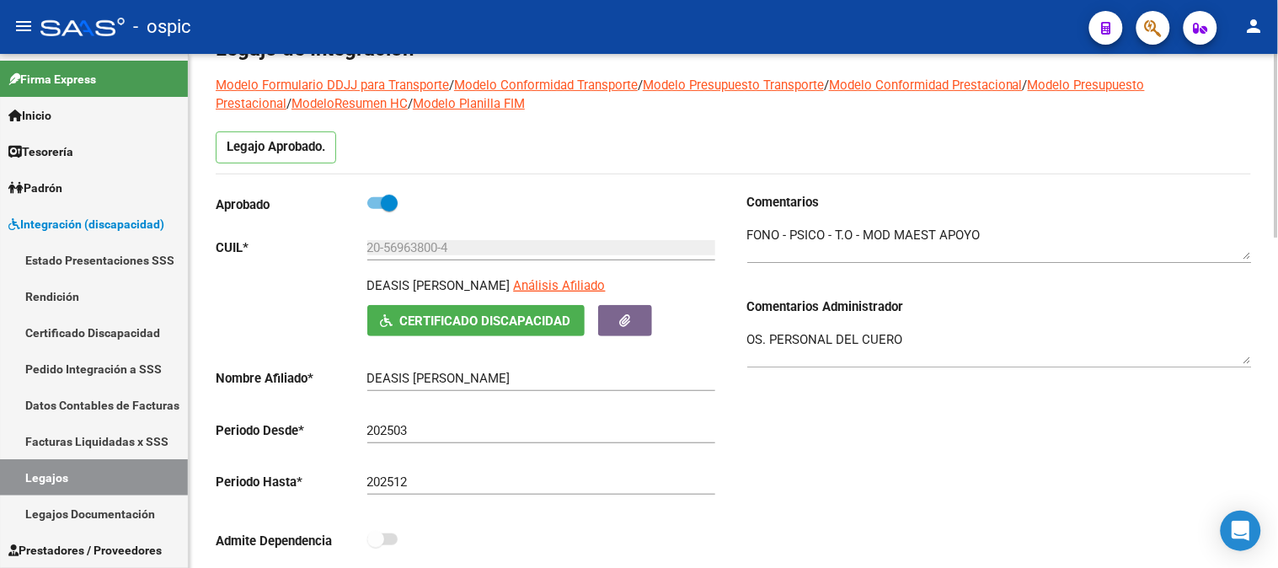
scroll to position [123, 0]
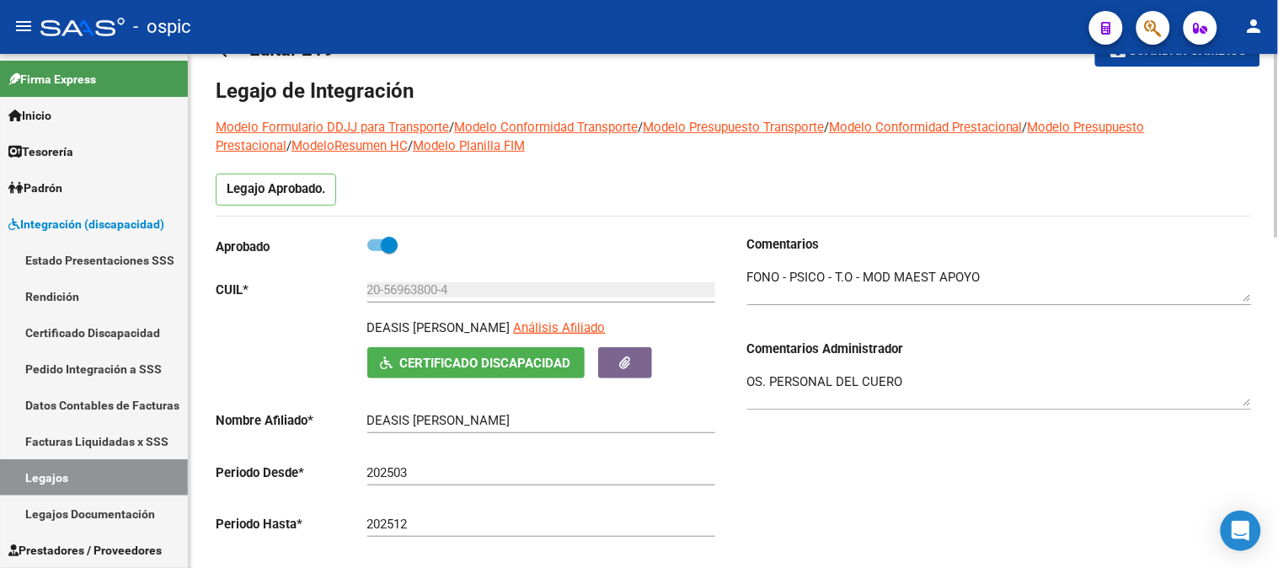
click at [1016, 280] on textarea at bounding box center [999, 285] width 505 height 34
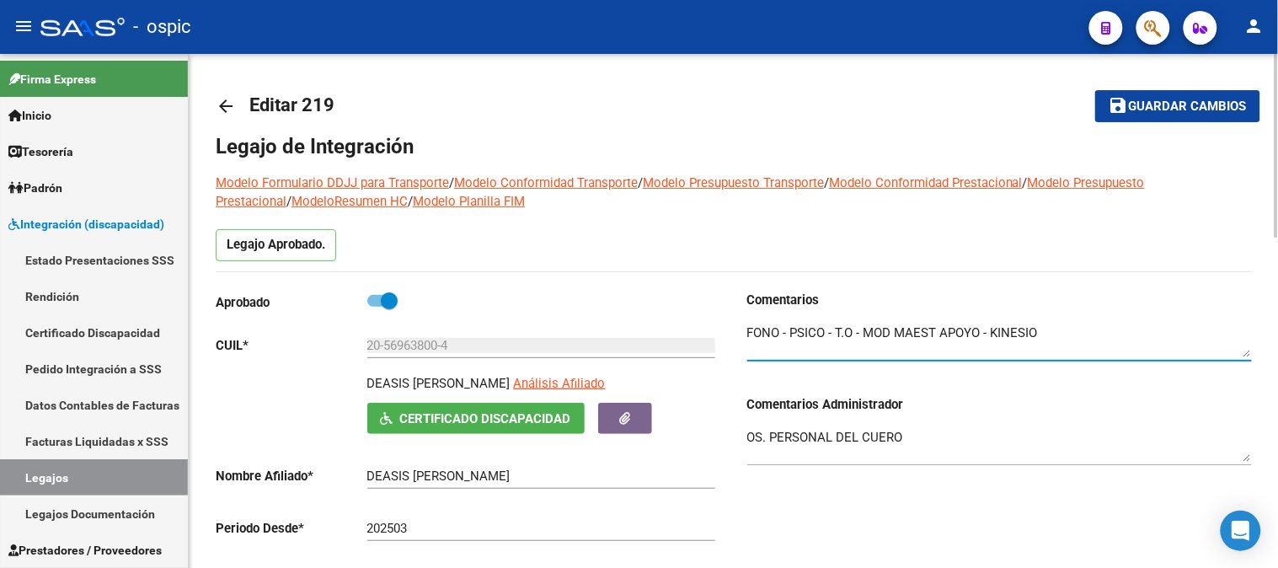
scroll to position [0, 0]
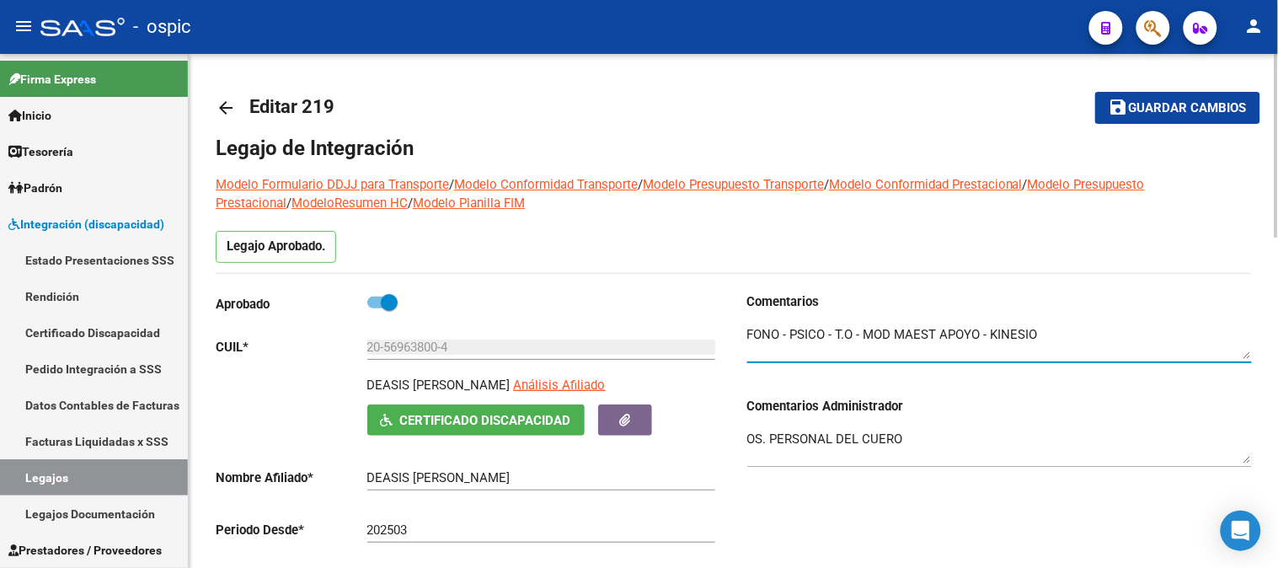
type textarea "FONO - PSICO - T.O - MOD MAEST APOYO - KINESIO"
click at [1199, 109] on span "Guardar cambios" at bounding box center [1188, 108] width 118 height 15
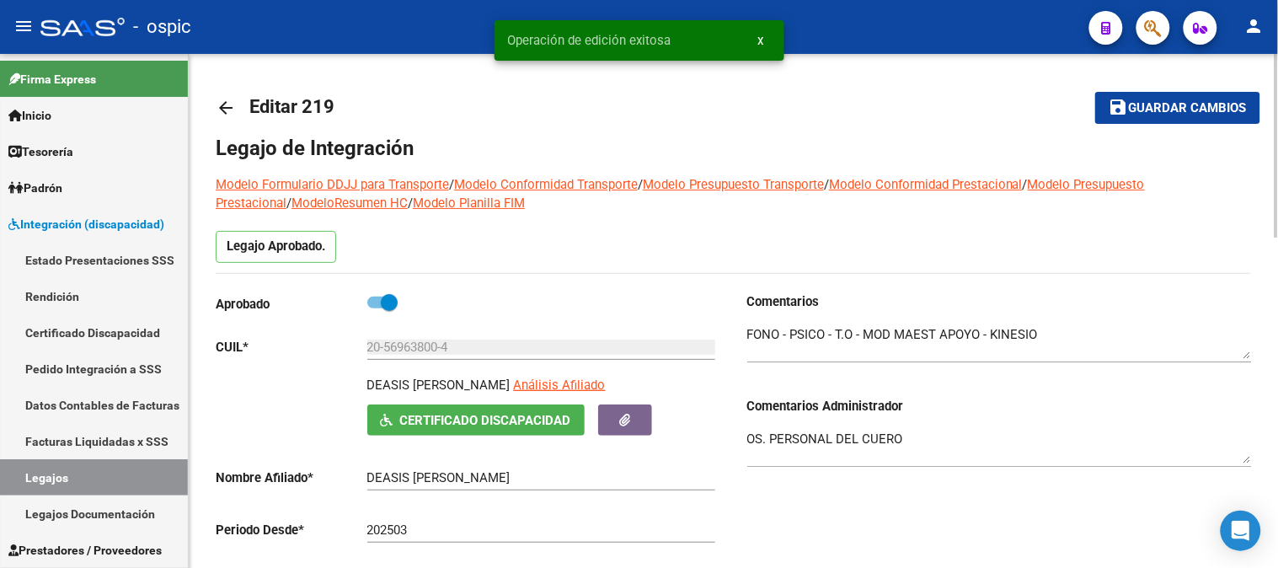
click at [222, 102] on mat-icon "arrow_back" at bounding box center [226, 108] width 20 height 20
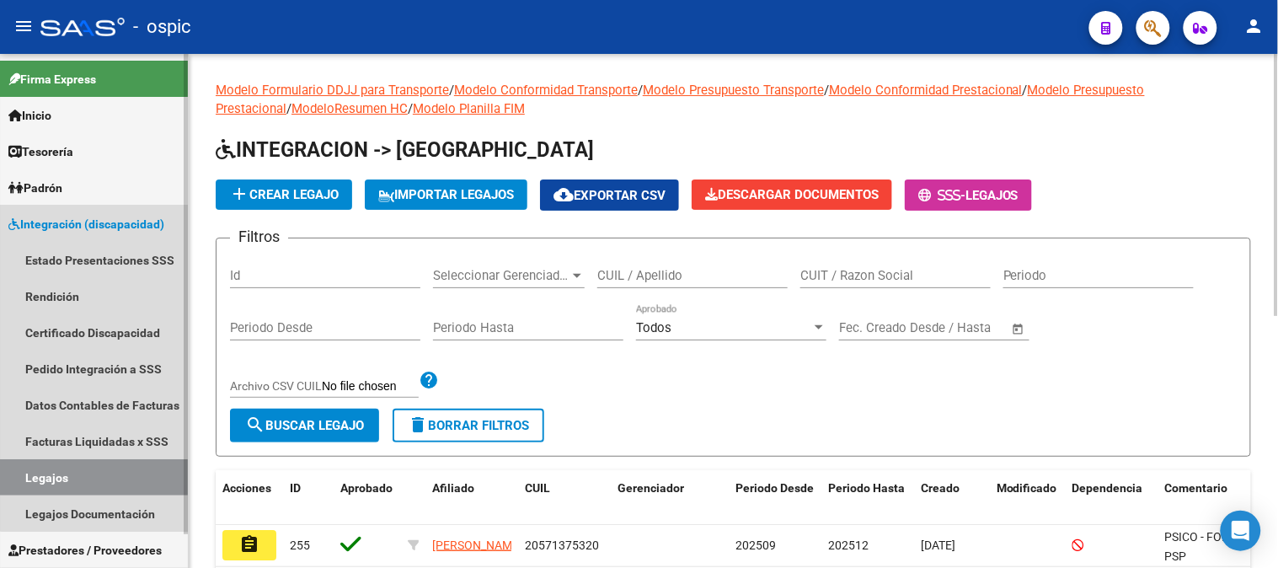
click at [108, 212] on link "Integración (discapacidad)" at bounding box center [94, 224] width 188 height 36
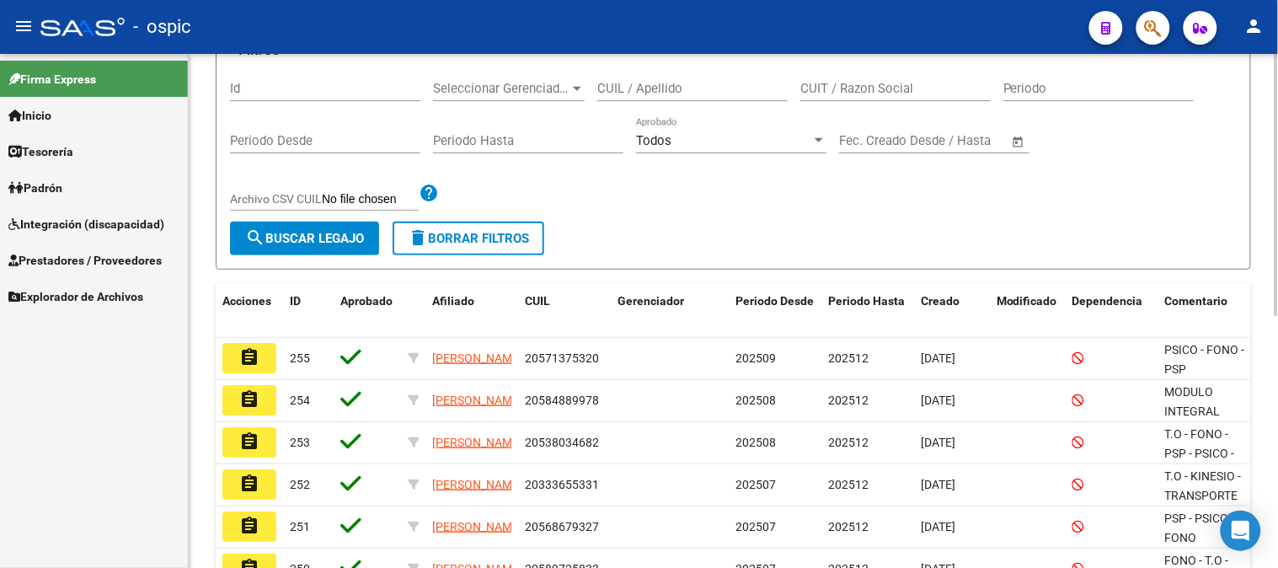
click at [477, 238] on span "delete Borrar Filtros" at bounding box center [468, 238] width 121 height 15
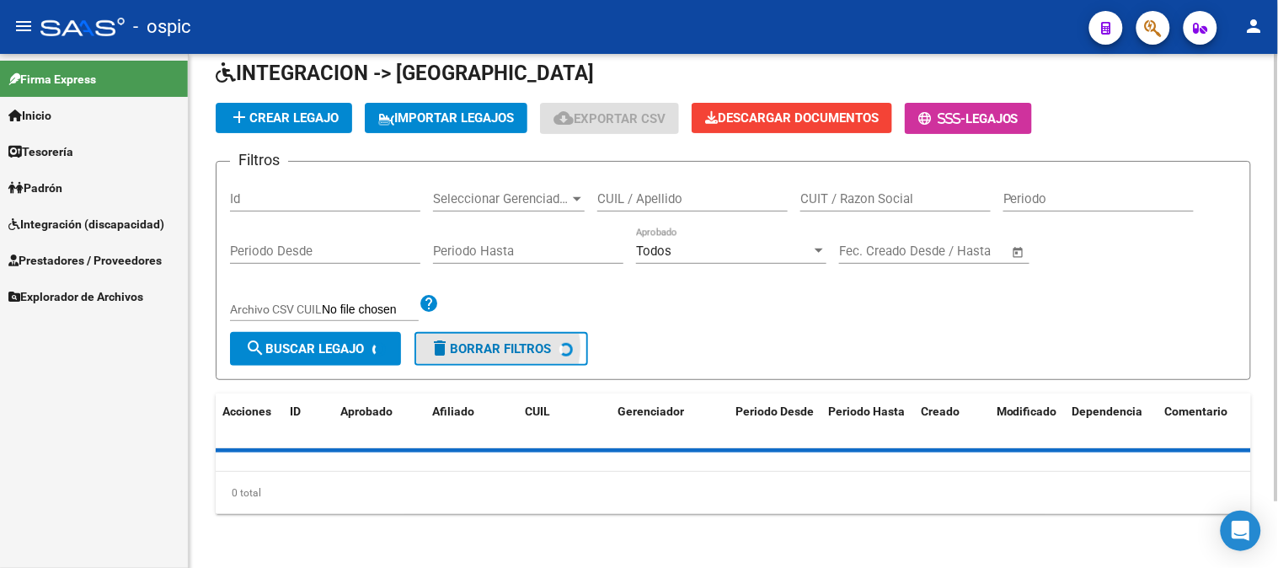
scroll to position [77, 0]
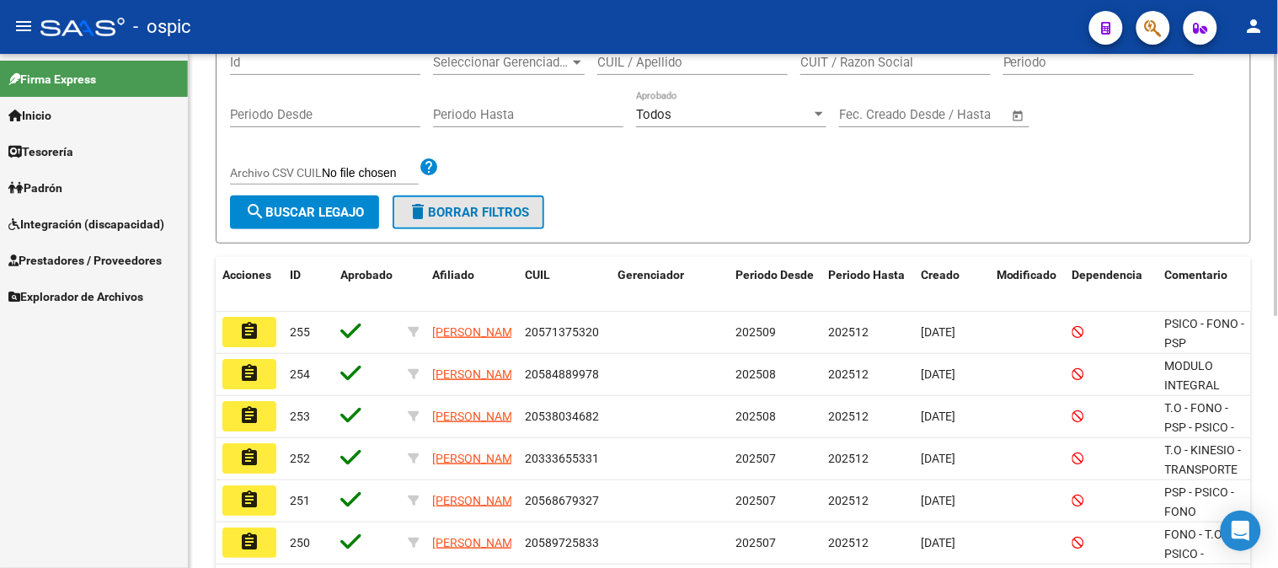
click at [507, 222] on button "delete Borrar Filtros" at bounding box center [469, 212] width 152 height 34
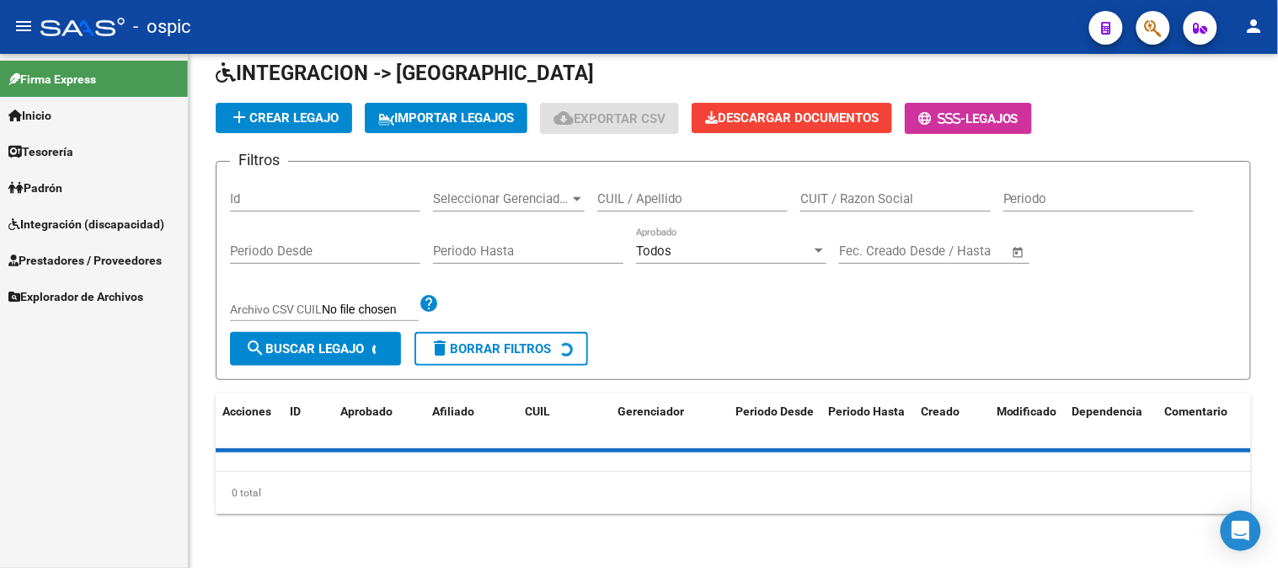
scroll to position [213, 0]
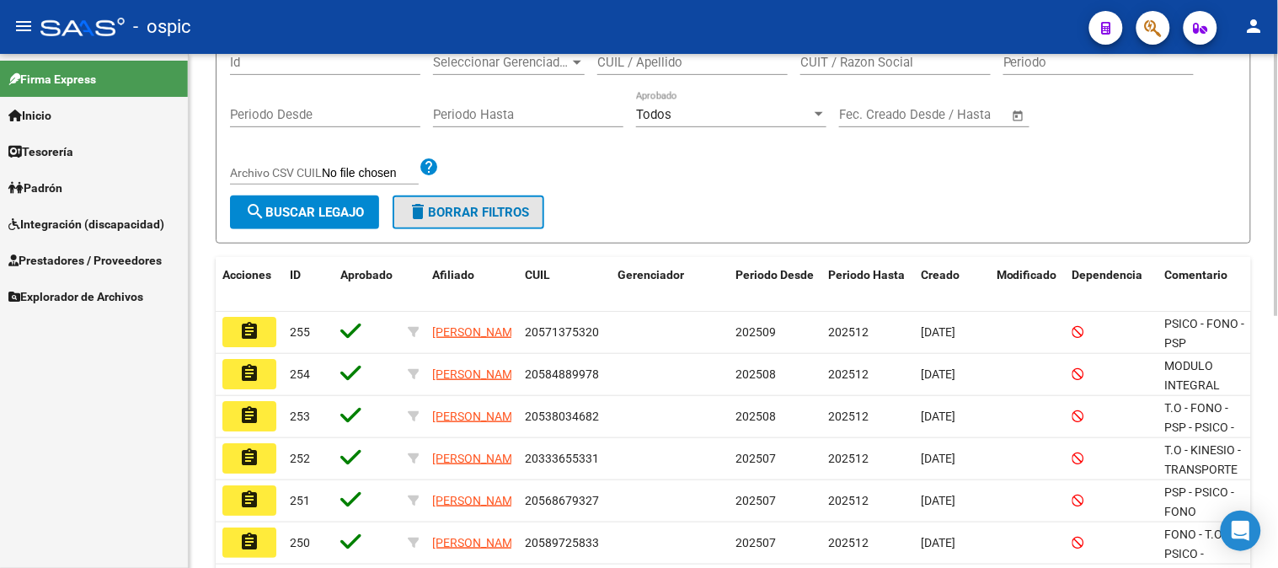
click at [462, 216] on span "delete Borrar Filtros" at bounding box center [468, 212] width 121 height 15
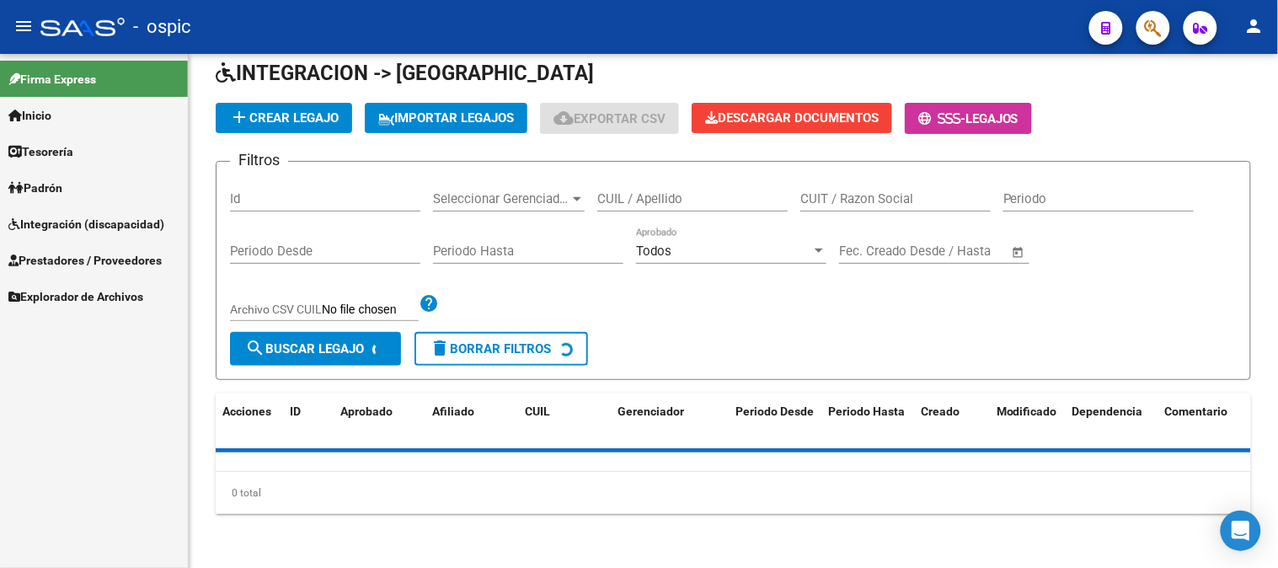
click at [69, 217] on span "Integración (discapacidad)" at bounding box center [86, 224] width 156 height 19
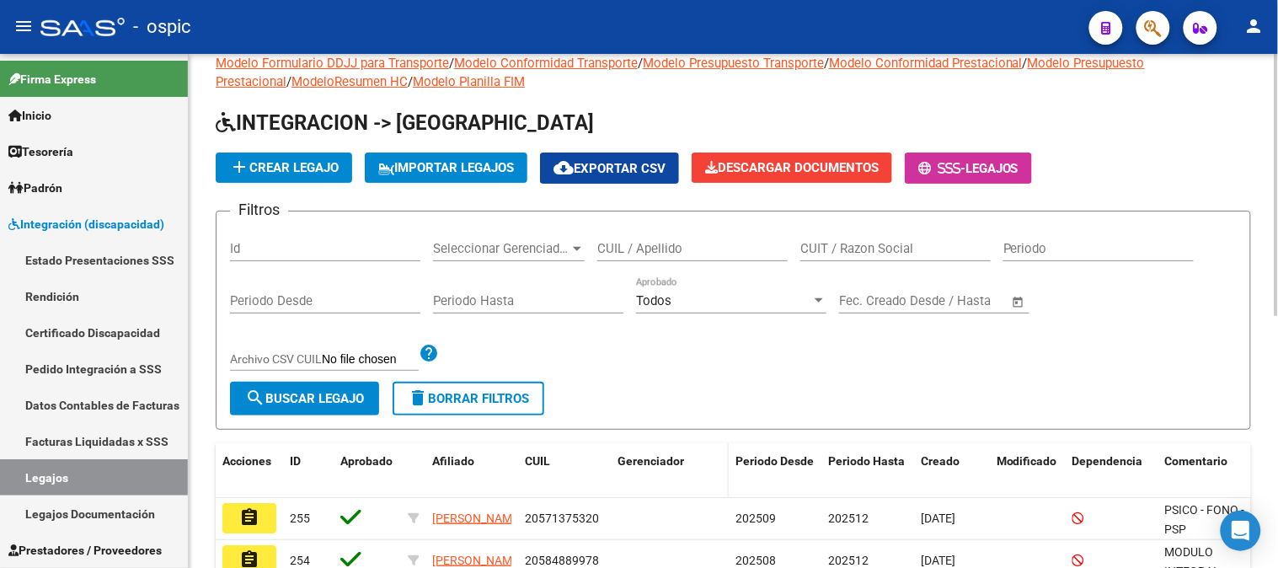
scroll to position [26, 0]
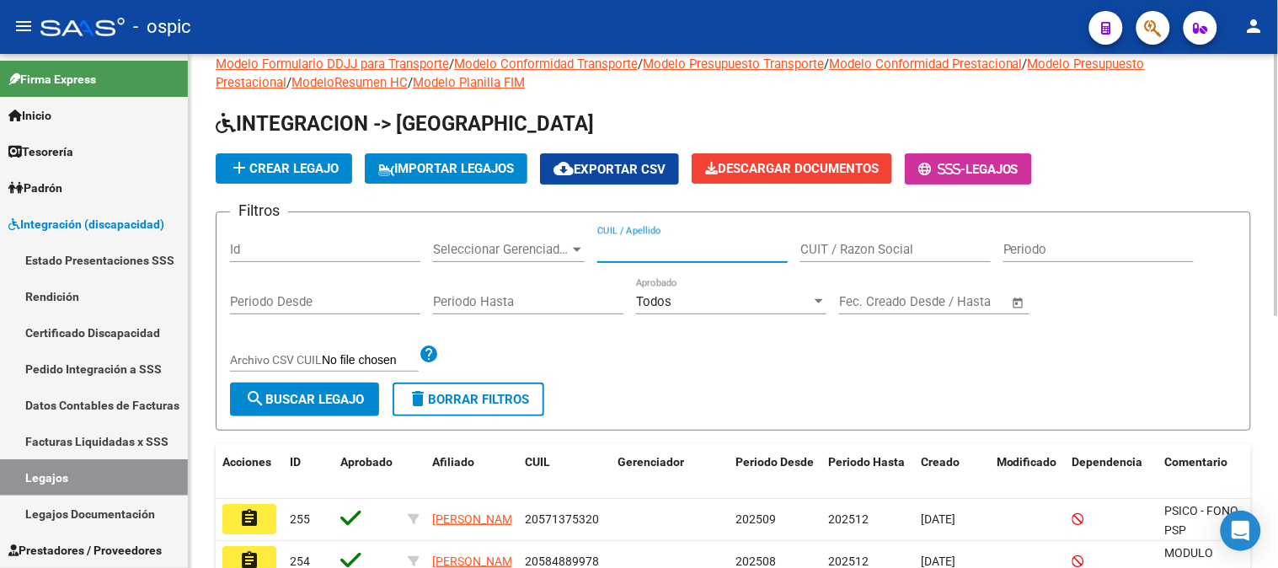
click at [686, 248] on input "CUIL / Apellido" at bounding box center [692, 249] width 190 height 15
click at [911, 254] on input "CUIT / Razon Social" at bounding box center [895, 249] width 190 height 15
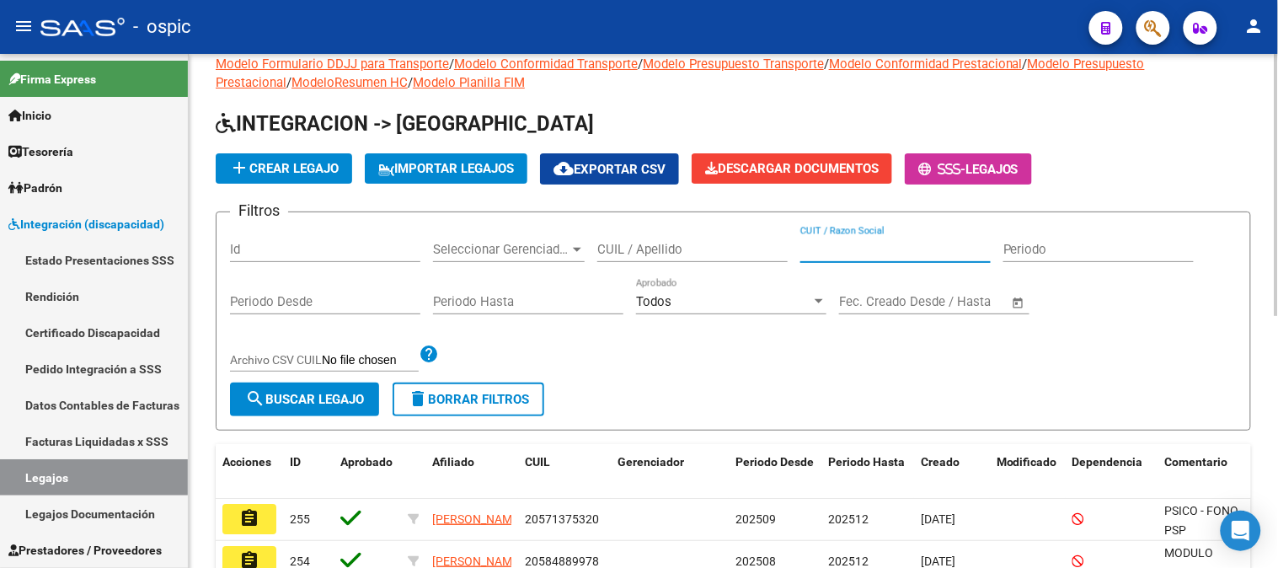
click at [734, 256] on input "CUIL / Apellido" at bounding box center [692, 249] width 190 height 15
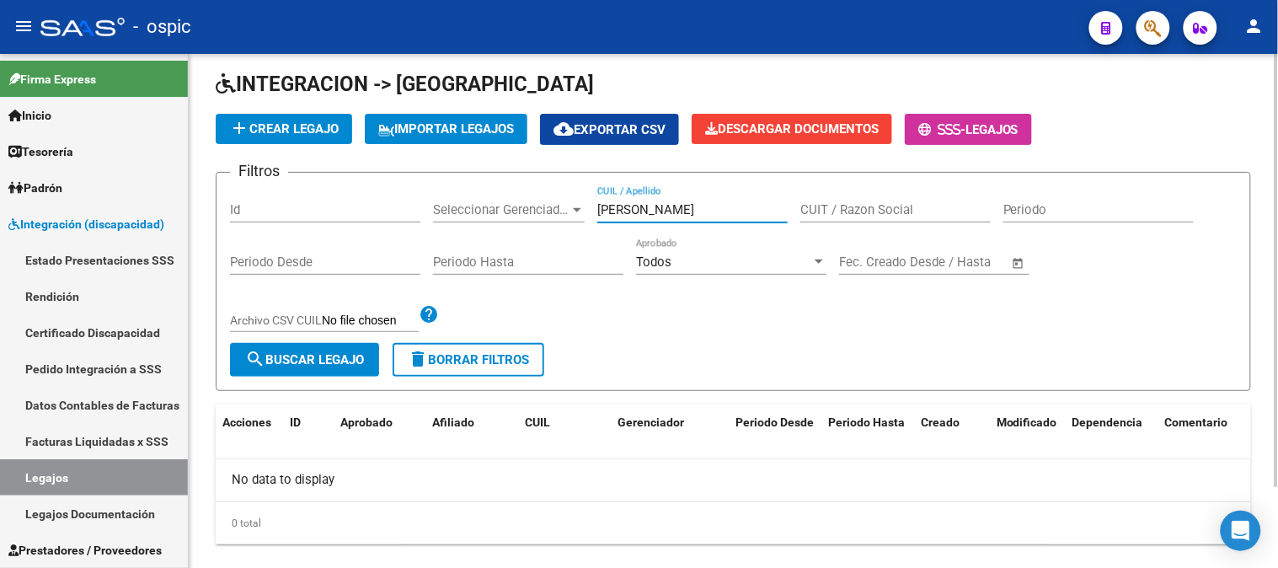
scroll to position [95, 0]
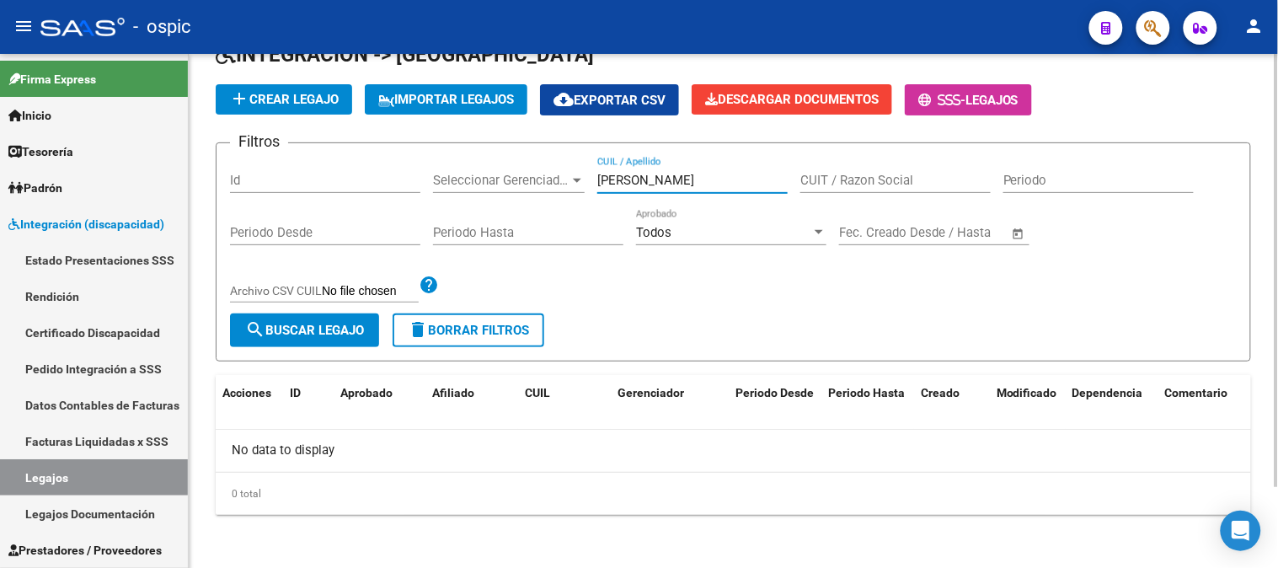
drag, startPoint x: 661, startPoint y: 180, endPoint x: 467, endPoint y: 179, distance: 194.6
click at [467, 179] on div "Filtros Id Seleccionar Gerenciador Seleccionar Gerenciador [PERSON_NAME] CUIL /…" at bounding box center [733, 235] width 1007 height 157
type input "¡"
click at [77, 220] on span "Integración (discapacidad)" at bounding box center [86, 224] width 156 height 19
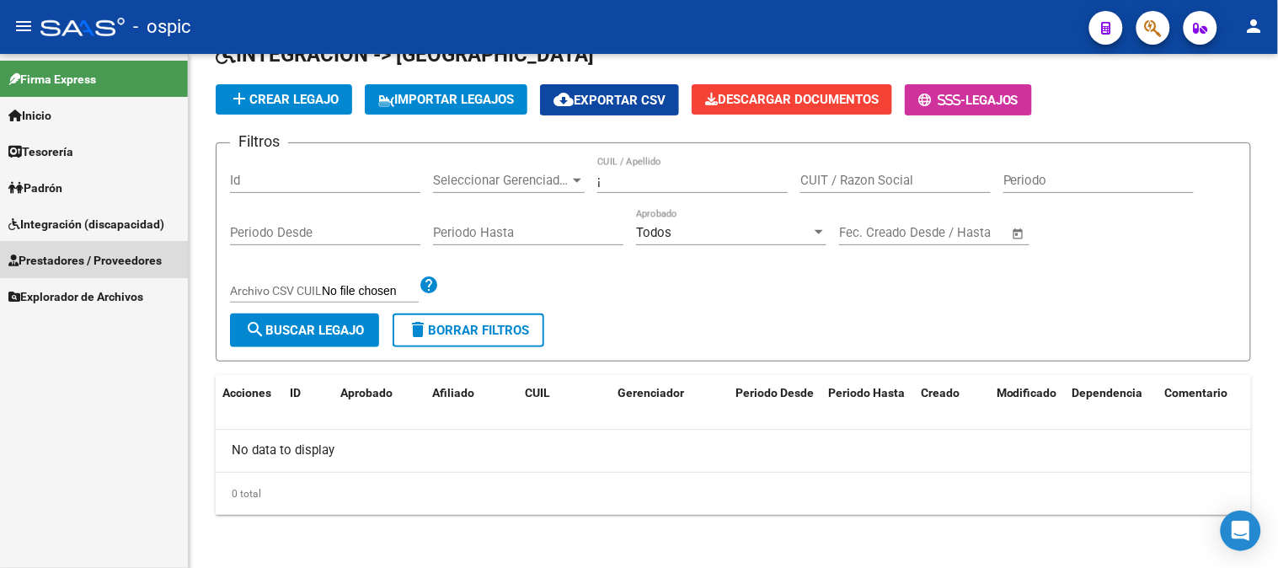
click at [110, 255] on span "Prestadores / Proveedores" at bounding box center [84, 260] width 153 height 19
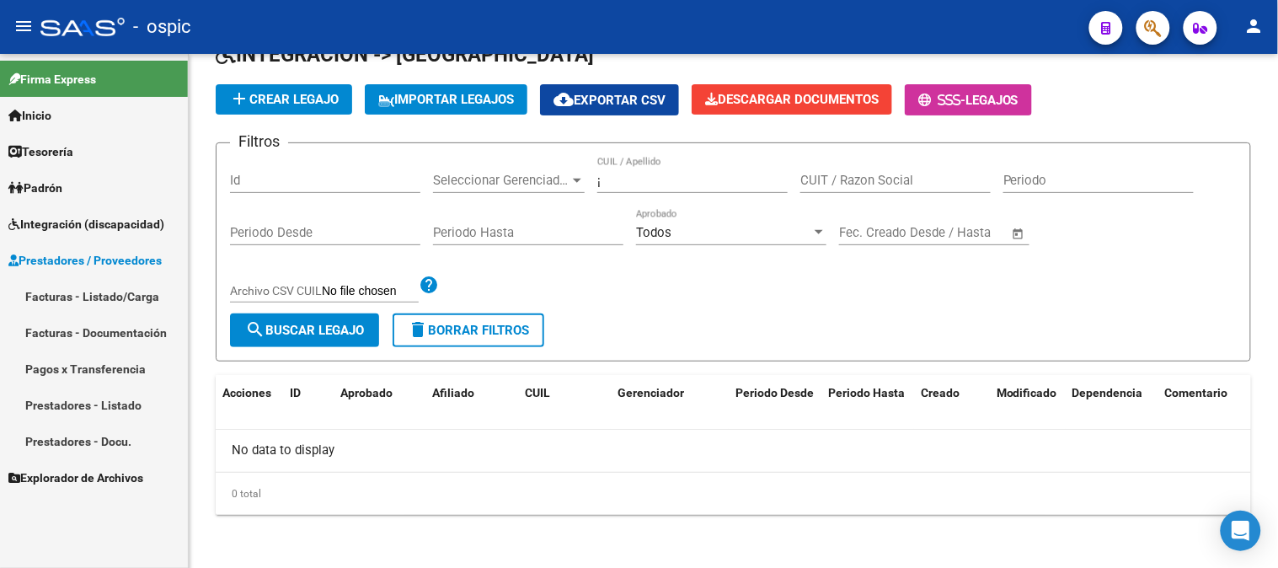
click at [107, 289] on link "Facturas - Listado/Carga" at bounding box center [94, 296] width 188 height 36
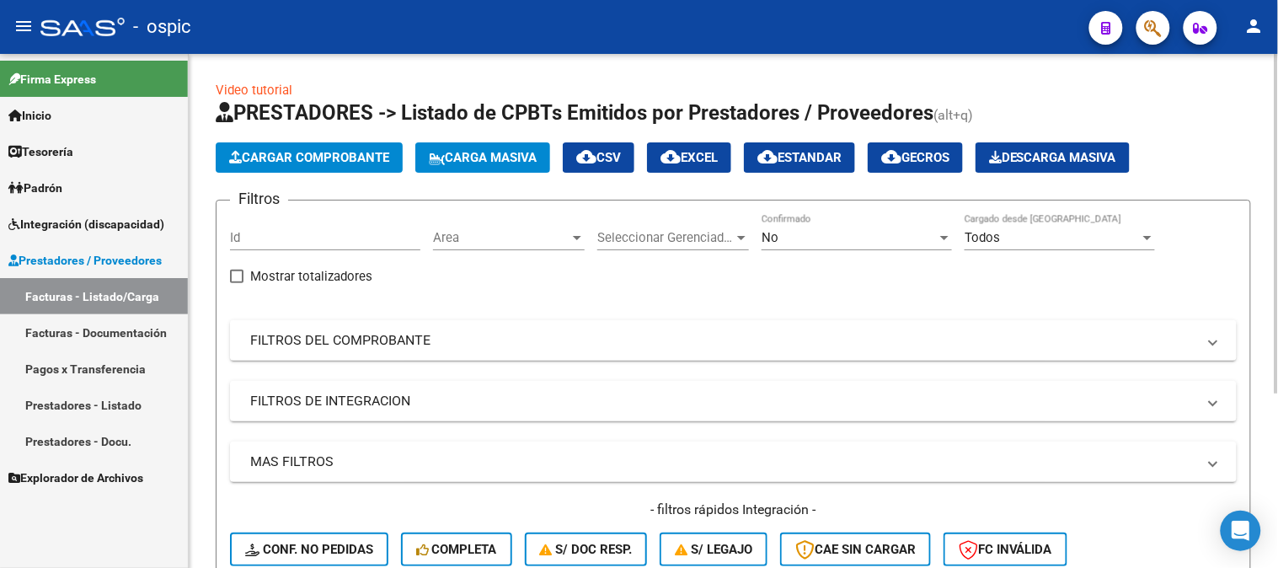
click at [817, 241] on div "No" at bounding box center [848, 237] width 175 height 15
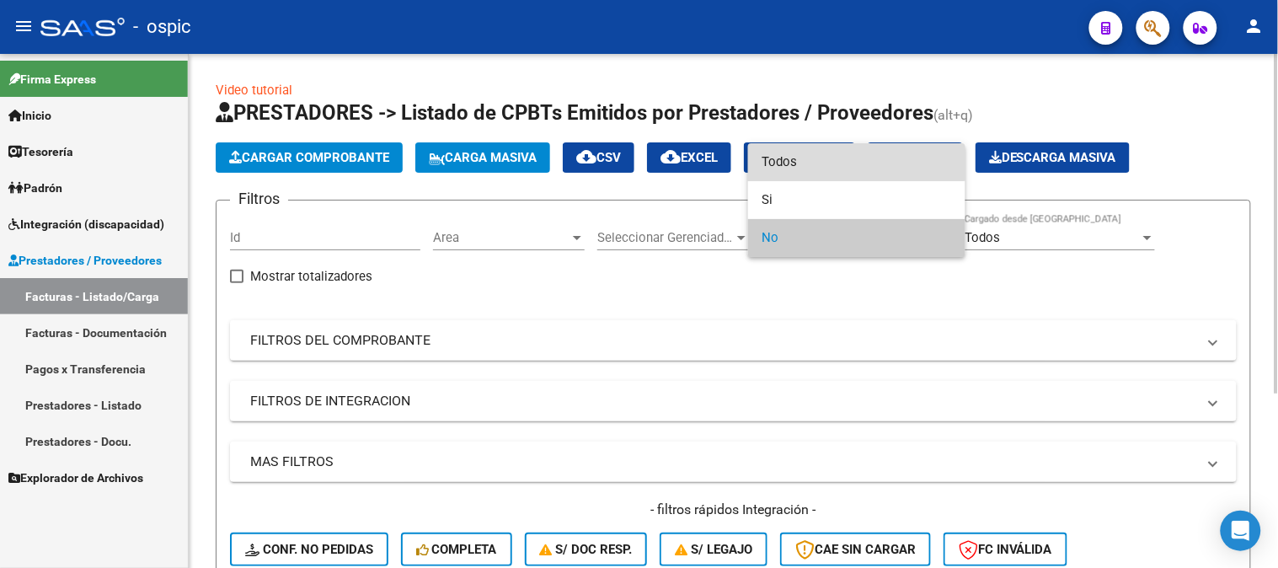
drag, startPoint x: 806, startPoint y: 157, endPoint x: 768, endPoint y: 174, distance: 41.8
click at [803, 158] on span "Todos" at bounding box center [856, 162] width 190 height 38
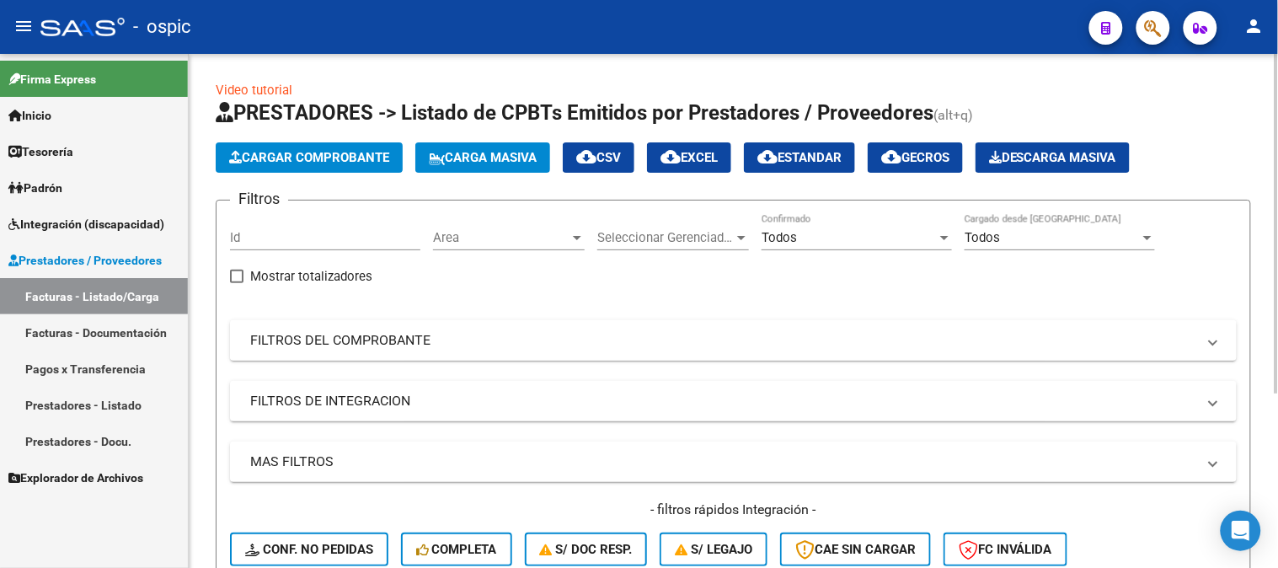
click at [348, 340] on mat-panel-title "FILTROS DEL COMPROBANTE" at bounding box center [723, 340] width 946 height 19
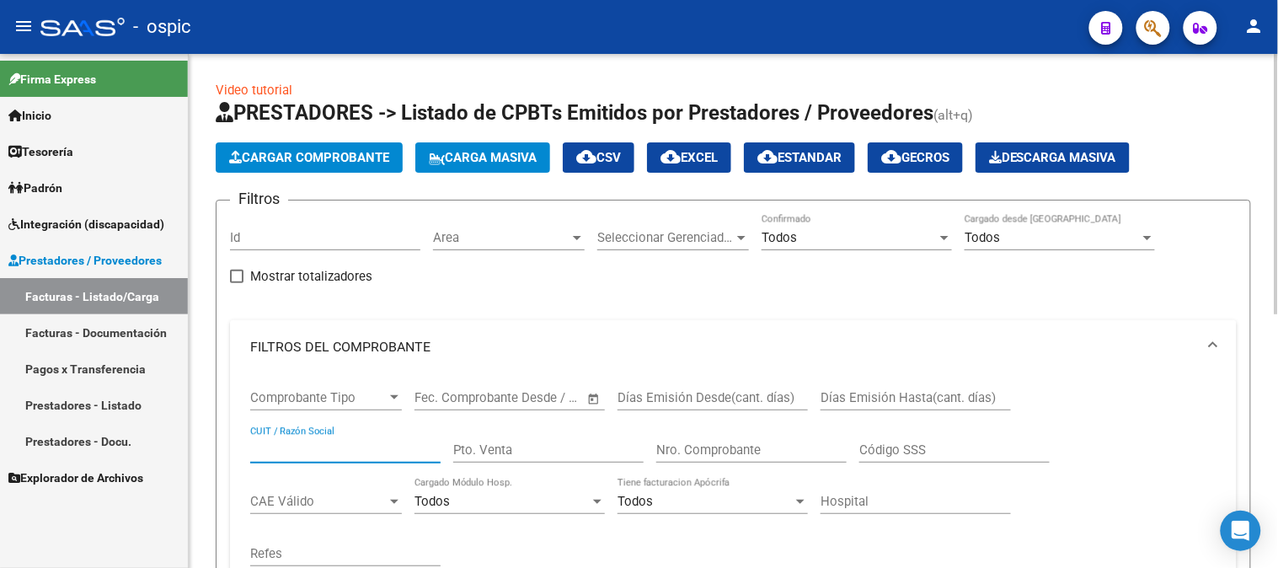
click at [326, 448] on input "CUIT / Razón Social" at bounding box center [345, 449] width 190 height 15
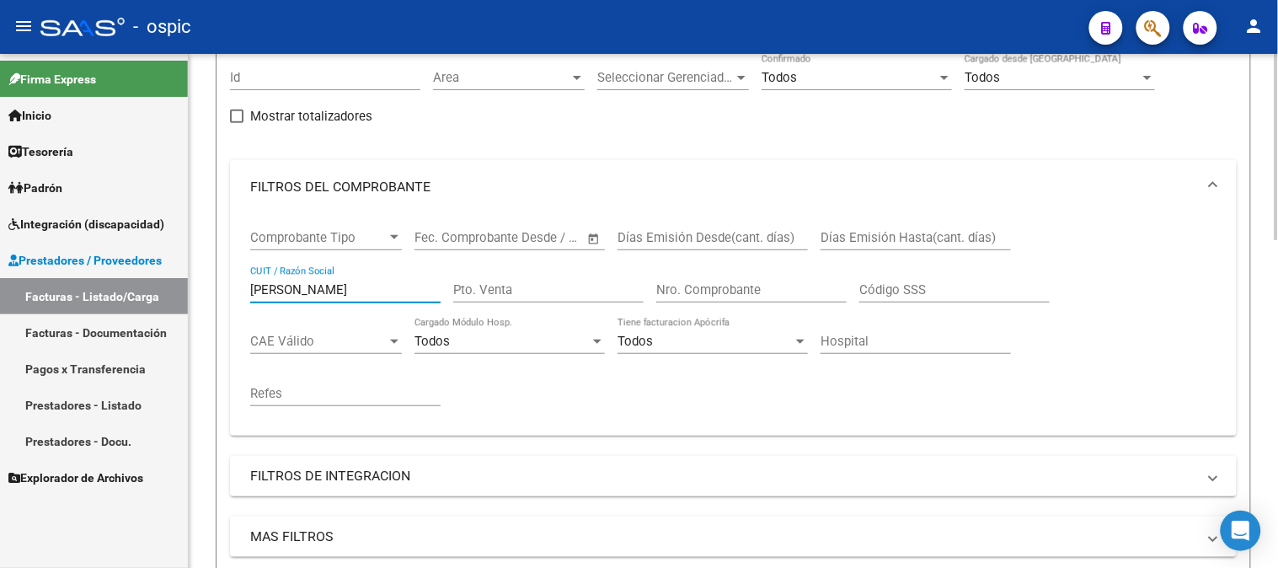
scroll to position [156, 0]
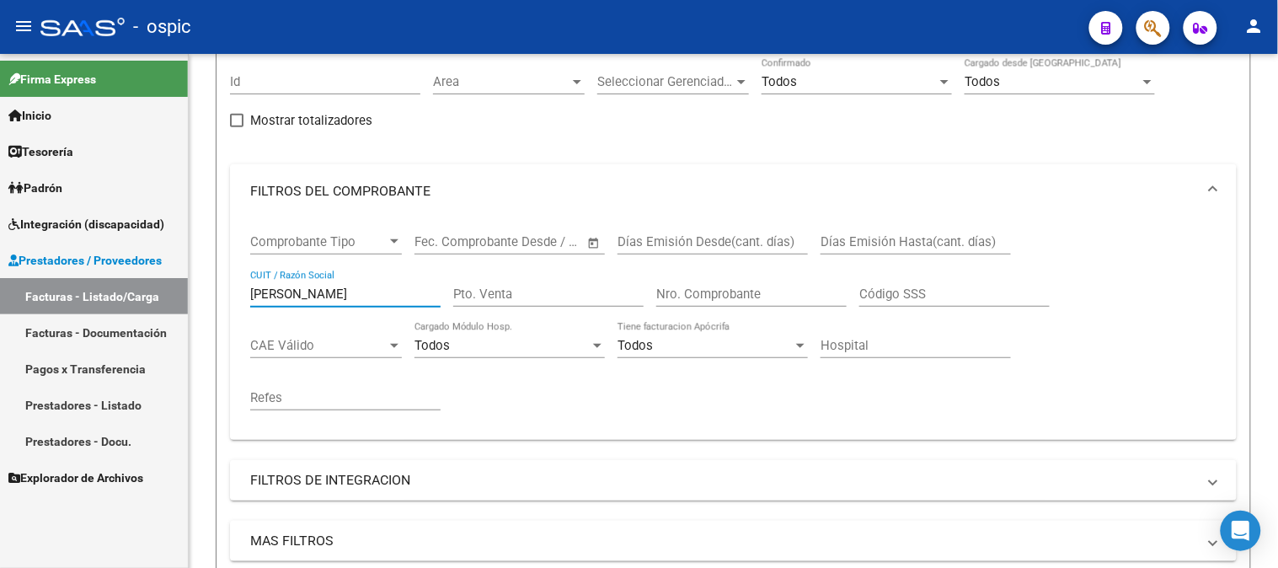
type input "[PERSON_NAME]"
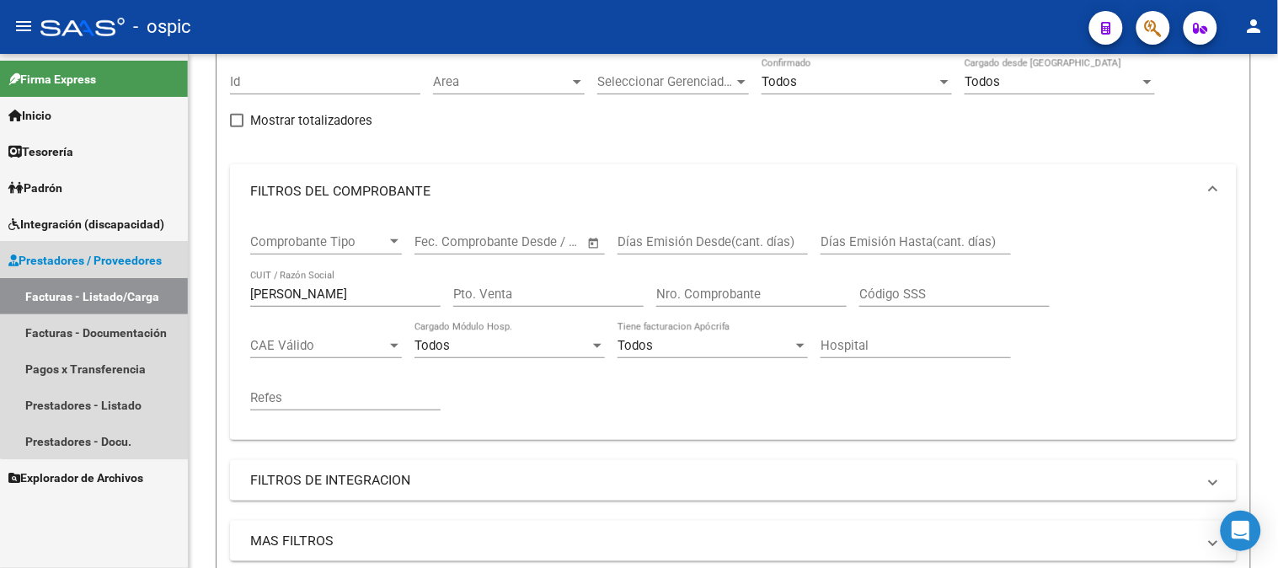
click at [104, 255] on span "Prestadores / Proveedores" at bounding box center [84, 260] width 153 height 19
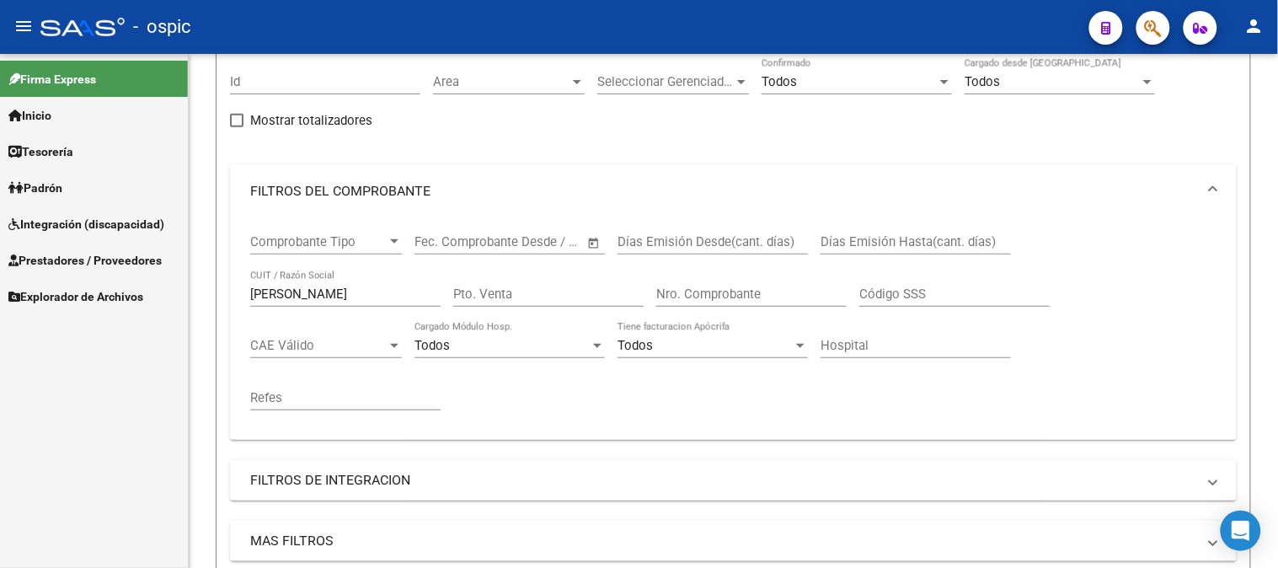
drag, startPoint x: 107, startPoint y: 265, endPoint x: 90, endPoint y: 297, distance: 36.2
click at [106, 265] on span "Prestadores / Proveedores" at bounding box center [84, 260] width 153 height 19
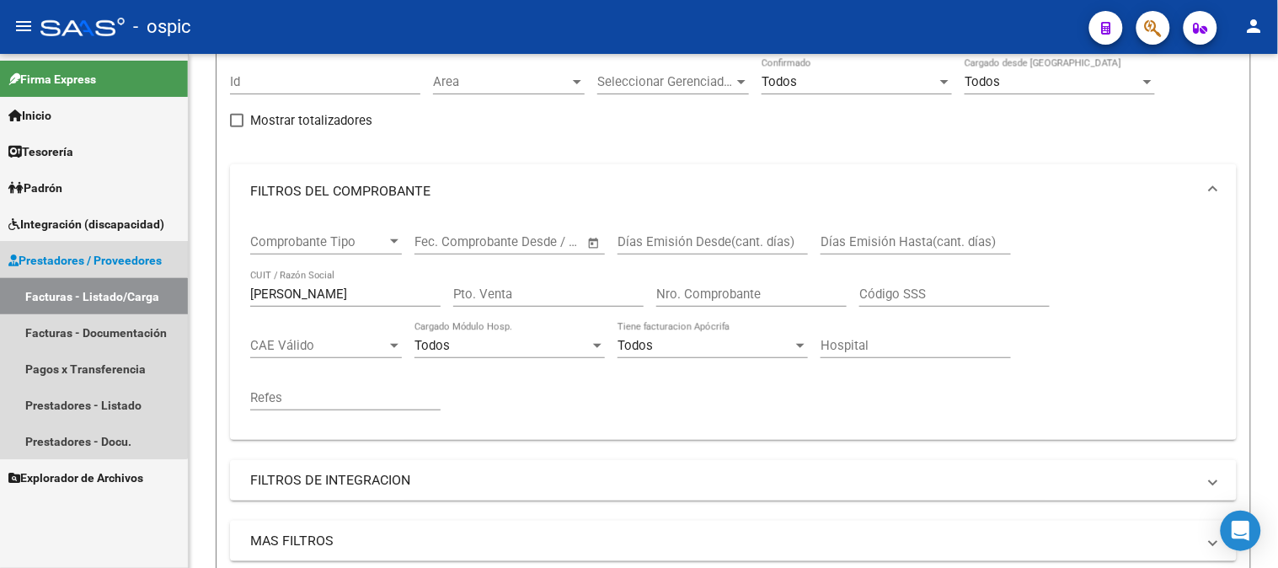
drag, startPoint x: 90, startPoint y: 298, endPoint x: 135, endPoint y: 307, distance: 45.4
click at [91, 298] on link "Facturas - Listado/Carga" at bounding box center [94, 296] width 188 height 36
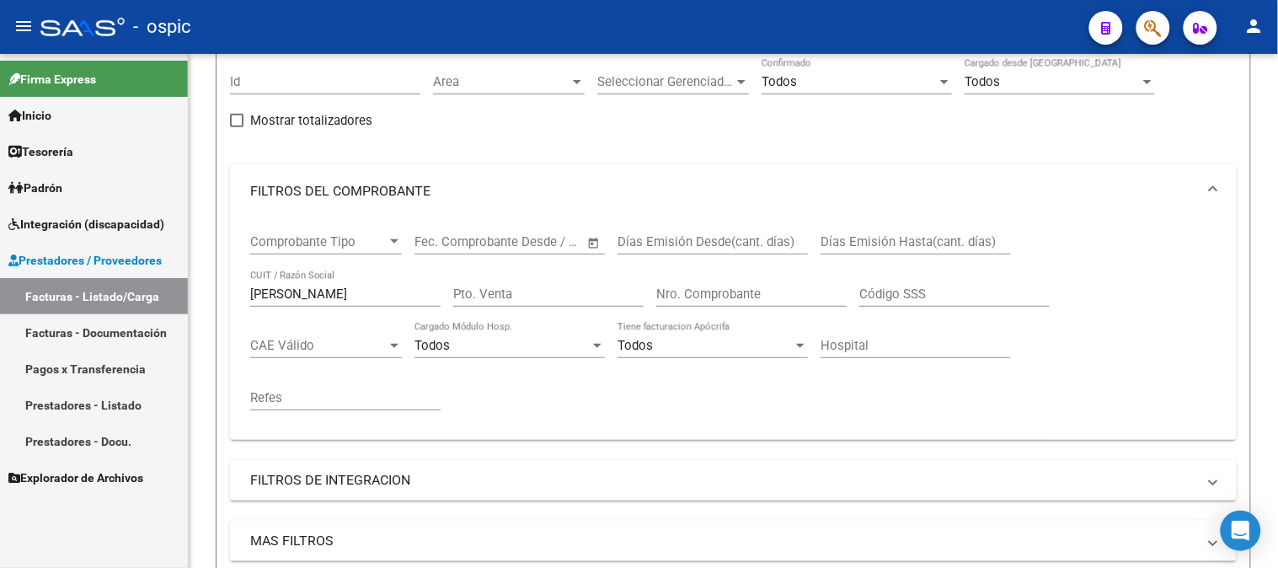
click at [133, 291] on mat-sidenav-container "Firma Express Inicio Calendario SSS Instructivos Contacto OS Tesorería Extracto…" at bounding box center [639, 311] width 1278 height 514
drag, startPoint x: 331, startPoint y: 196, endPoint x: 304, endPoint y: 251, distance: 61.0
click at [329, 198] on mat-panel-title "FILTROS DEL COMPROBANTE" at bounding box center [723, 191] width 946 height 19
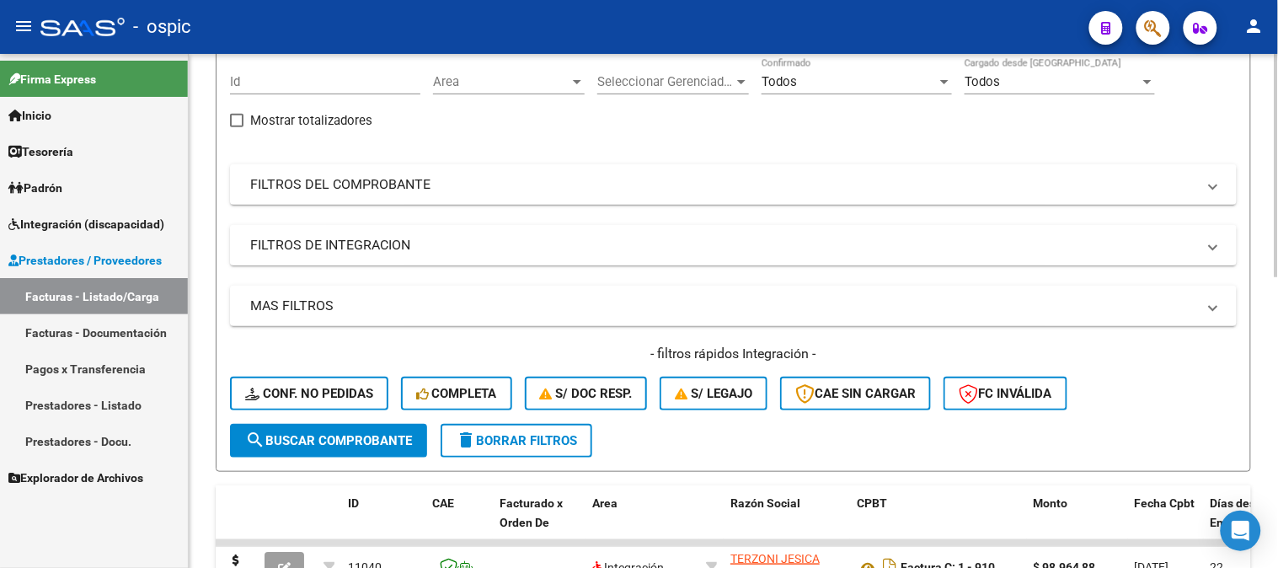
click at [333, 247] on mat-panel-title "FILTROS DE INTEGRACION" at bounding box center [723, 245] width 946 height 19
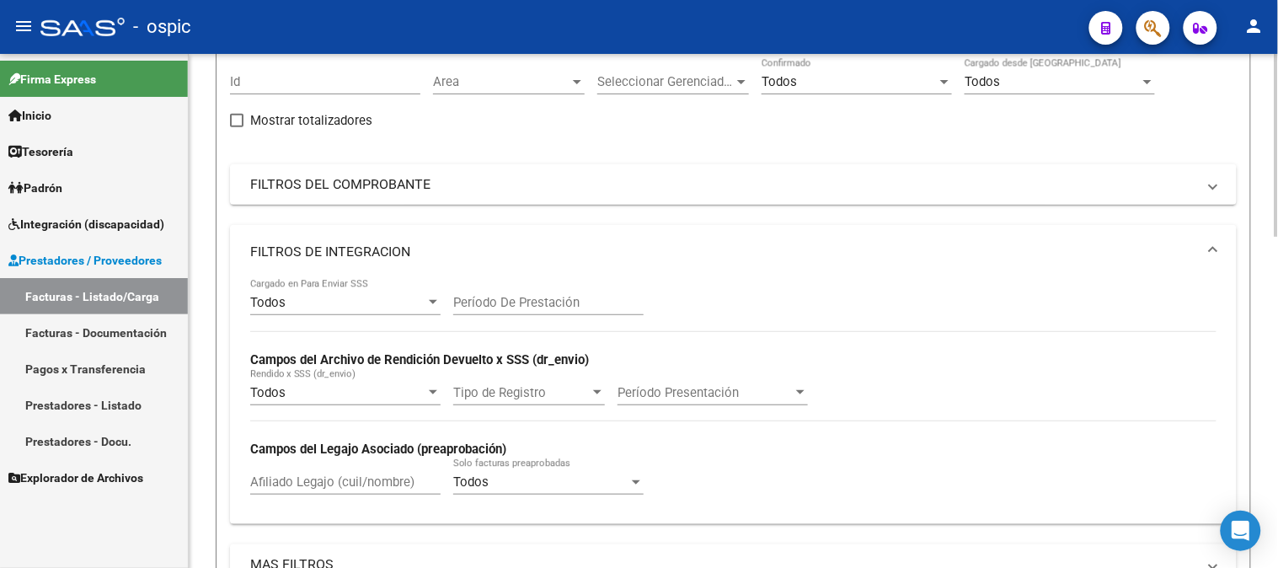
click at [355, 478] on input "Afiliado Legajo (cuil/nombre)" at bounding box center [345, 481] width 190 height 15
paste input "20452137969"
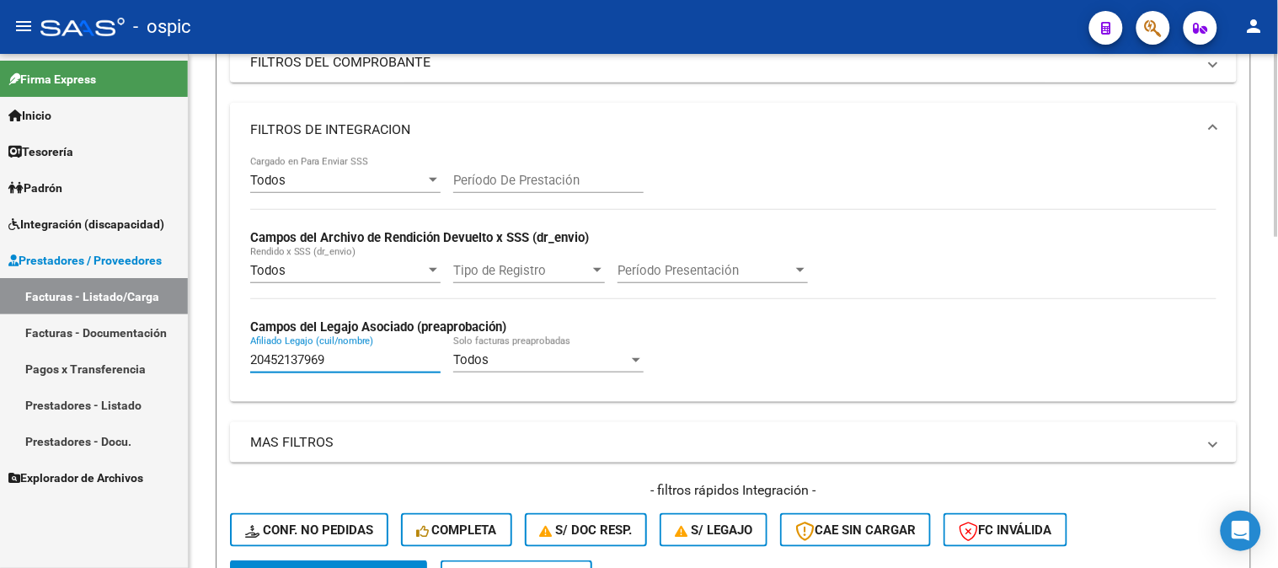
scroll to position [436, 0]
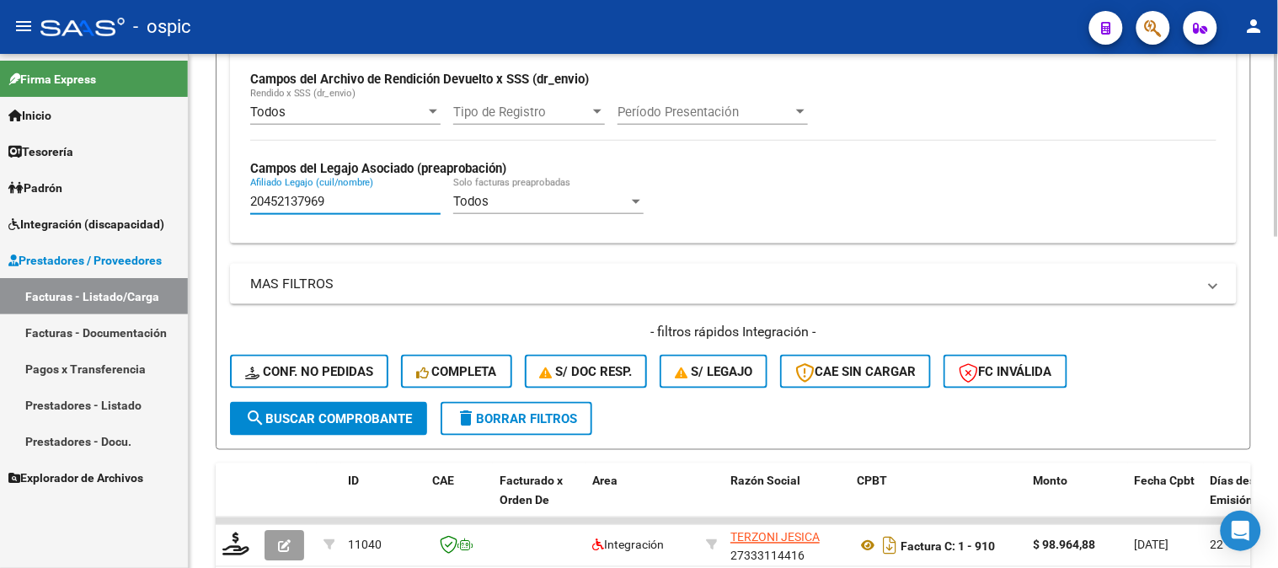
type input "20452137969"
click at [325, 407] on button "search Buscar Comprobante" at bounding box center [328, 419] width 197 height 34
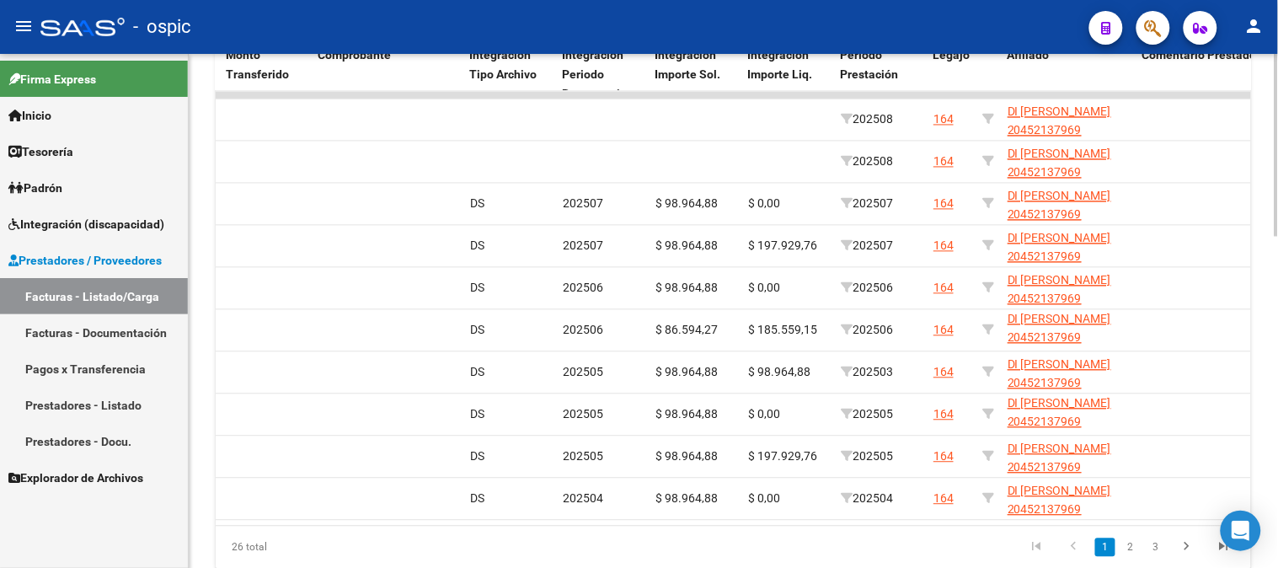
scroll to position [893, 0]
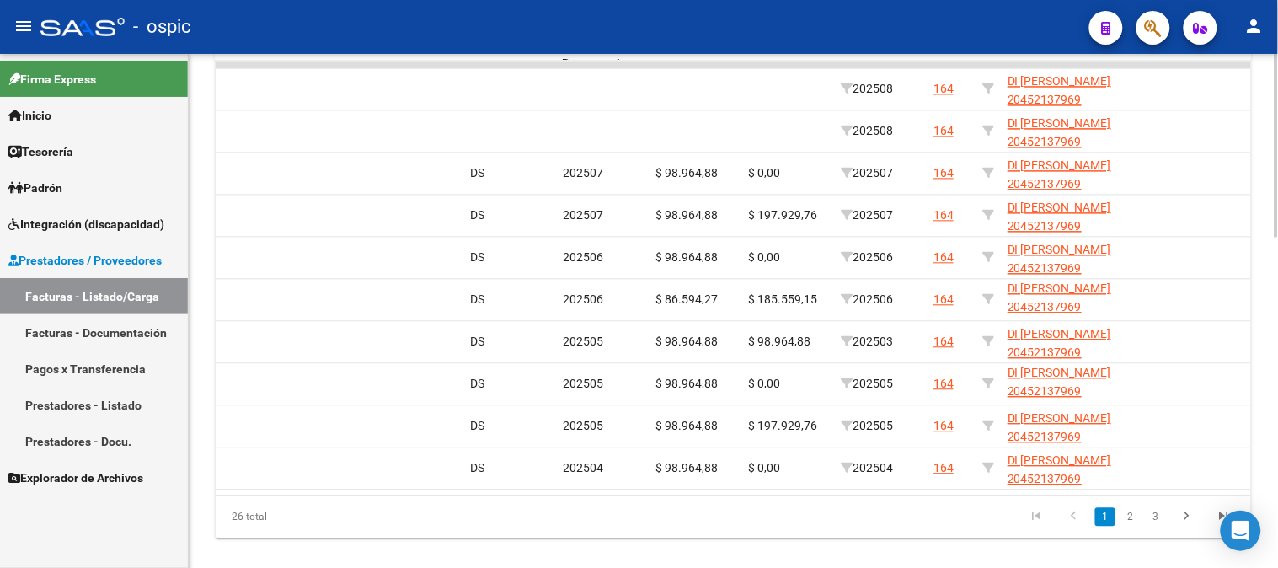
click at [1277, 410] on div at bounding box center [1276, 468] width 4 height 183
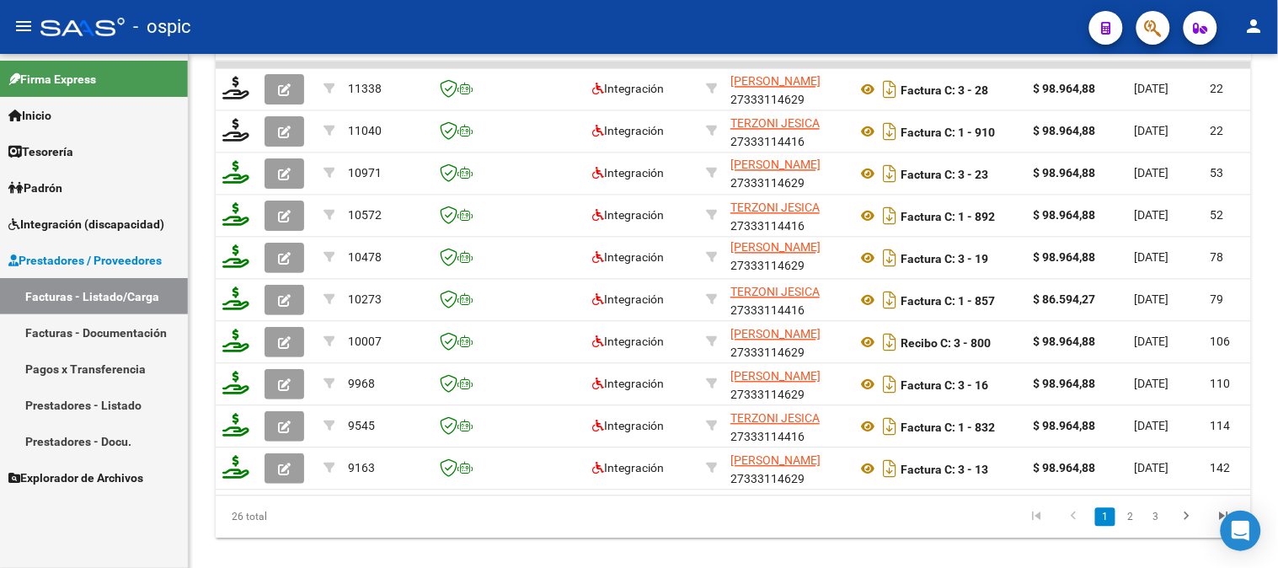
click at [65, 264] on span "Prestadores / Proveedores" at bounding box center [84, 260] width 153 height 19
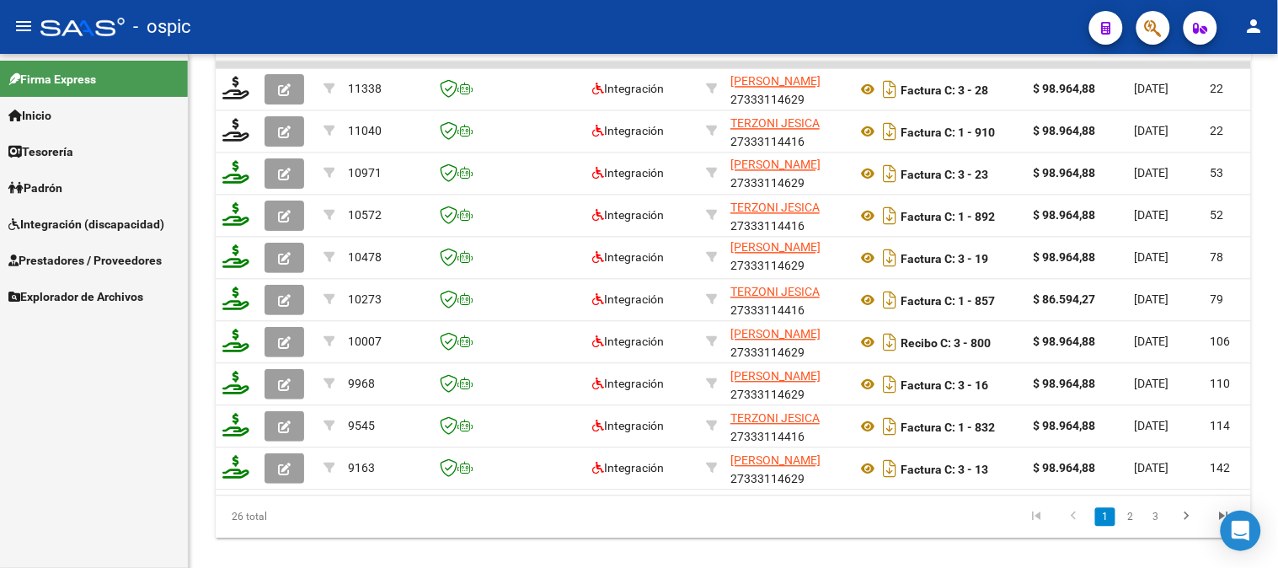
click at [66, 232] on span "Integración (discapacidad)" at bounding box center [86, 224] width 156 height 19
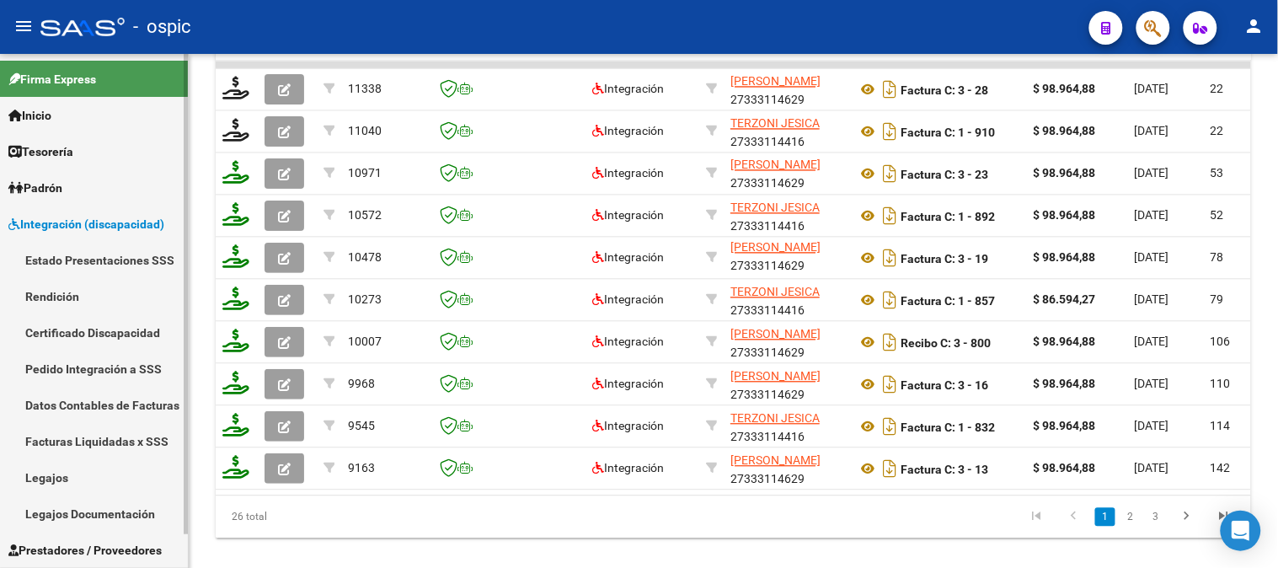
click at [107, 360] on link "Pedido Integración a SSS" at bounding box center [94, 368] width 188 height 36
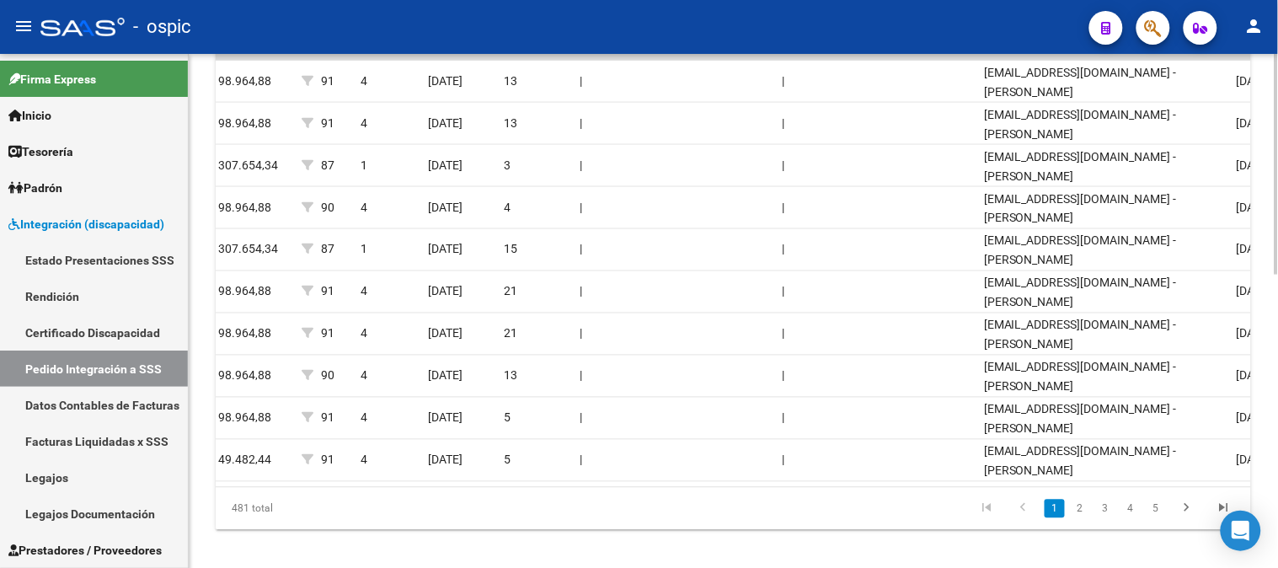
scroll to position [0, 1224]
click at [1082, 518] on link "2" at bounding box center [1080, 508] width 20 height 19
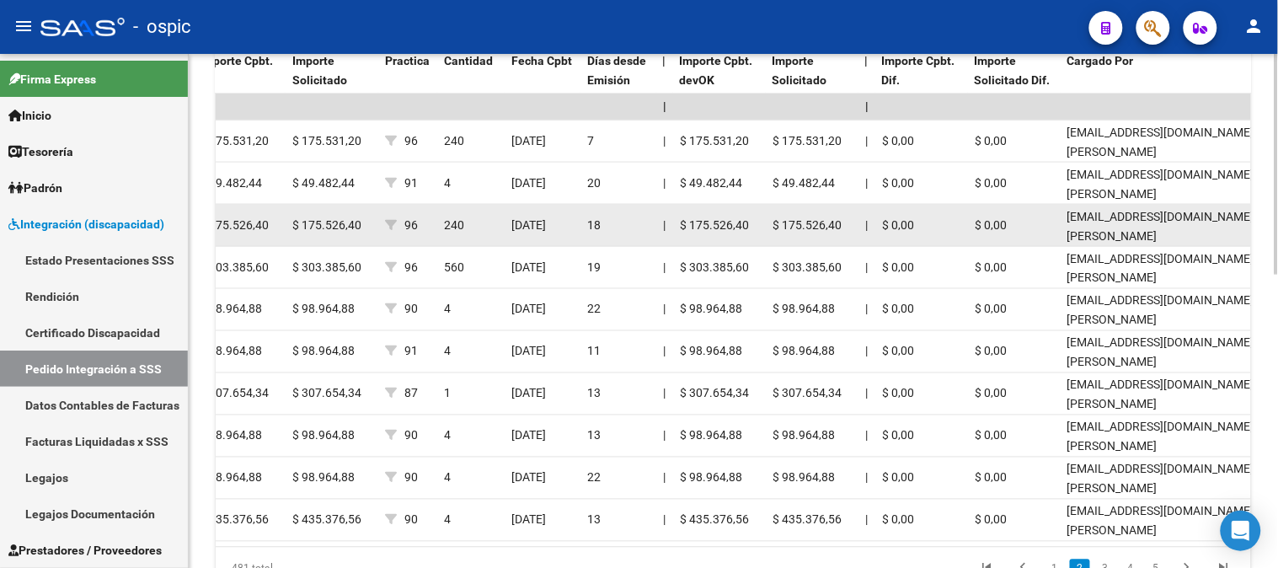
scroll to position [654, 0]
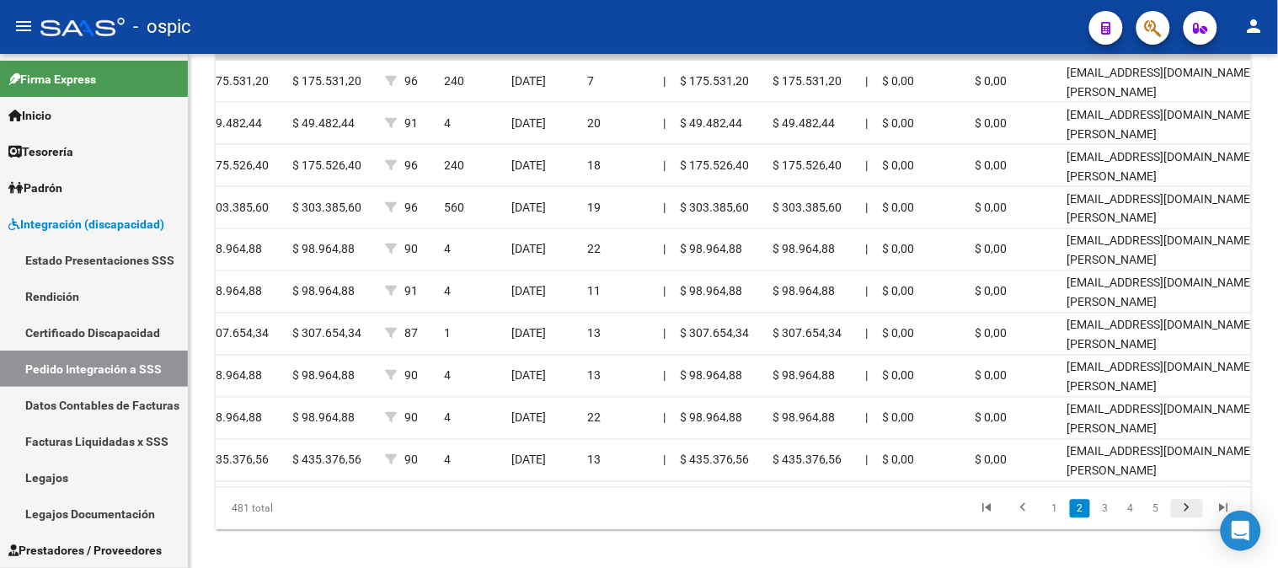
click at [1188, 521] on icon "go to next page" at bounding box center [1187, 510] width 22 height 20
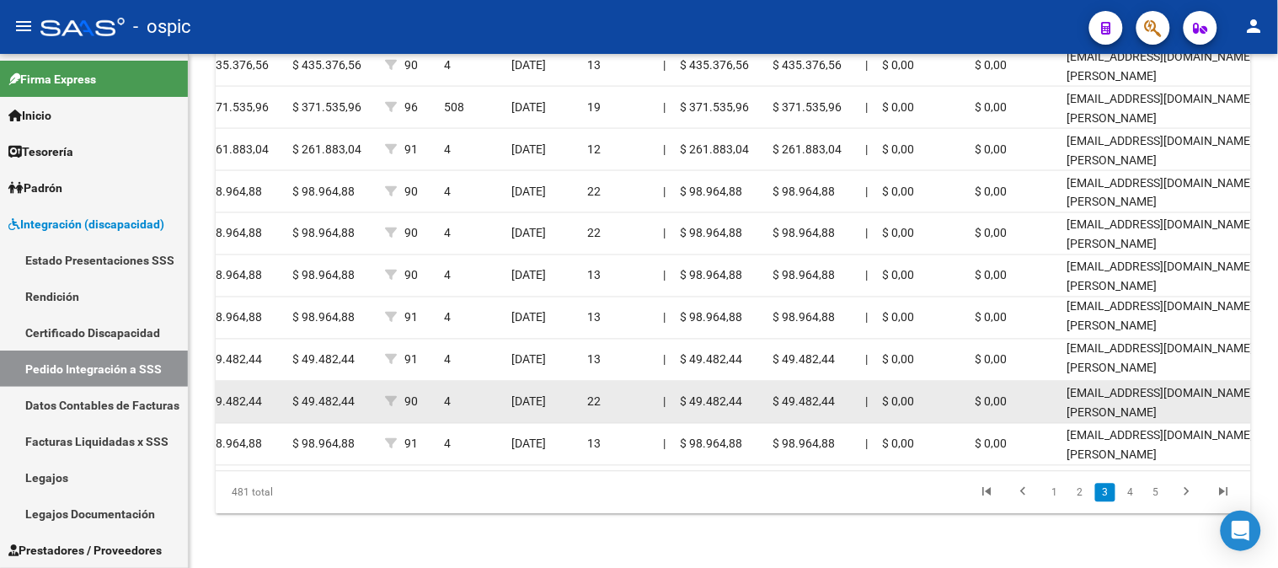
scroll to position [682, 0]
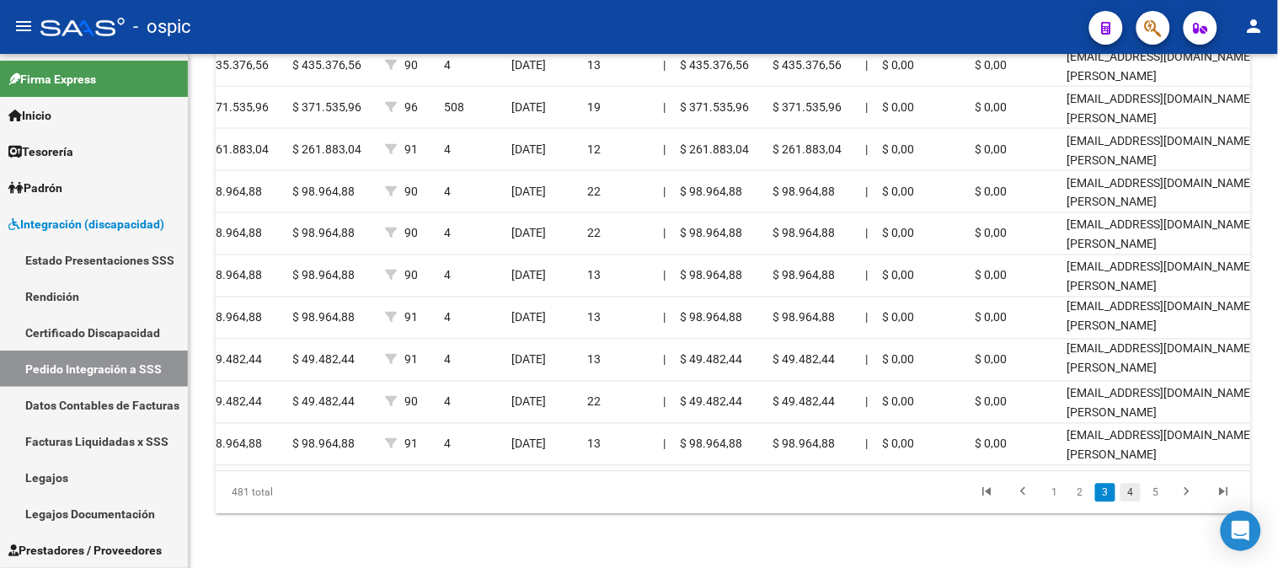
click at [1135, 494] on link "4" at bounding box center [1130, 492] width 20 height 19
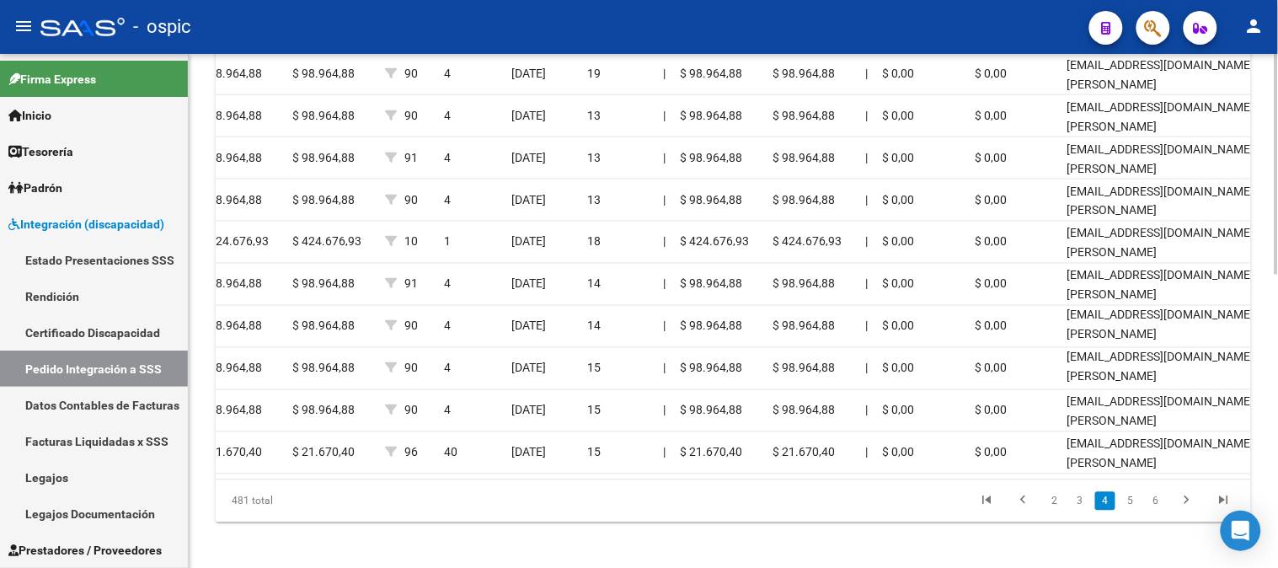
scroll to position [641, 0]
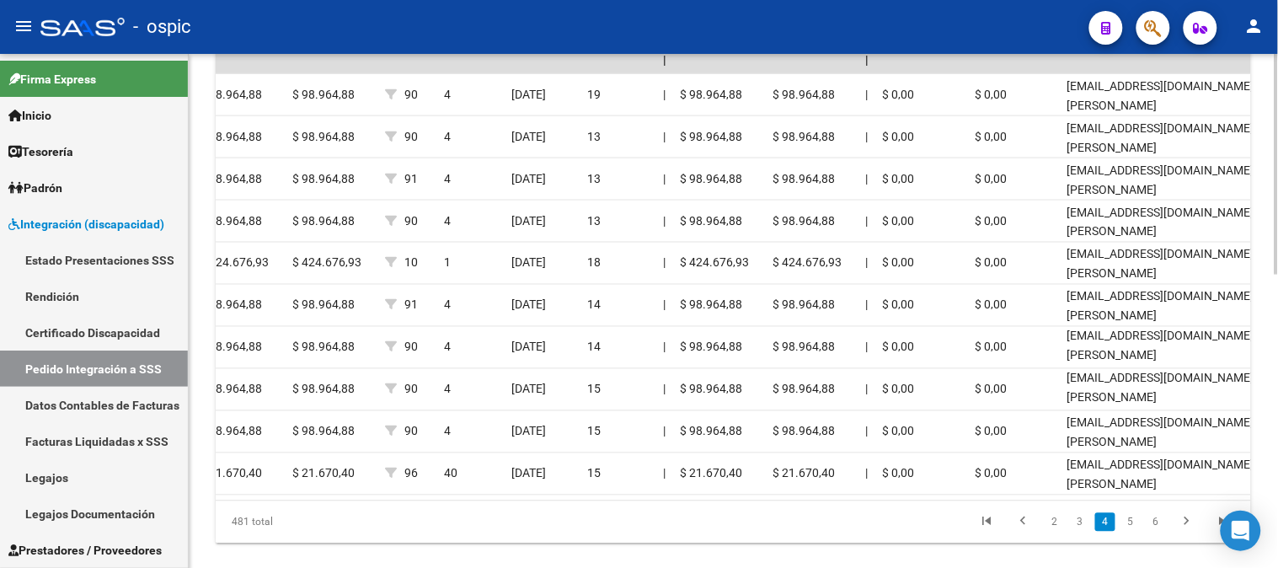
click at [1277, 409] on div at bounding box center [1276, 444] width 4 height 221
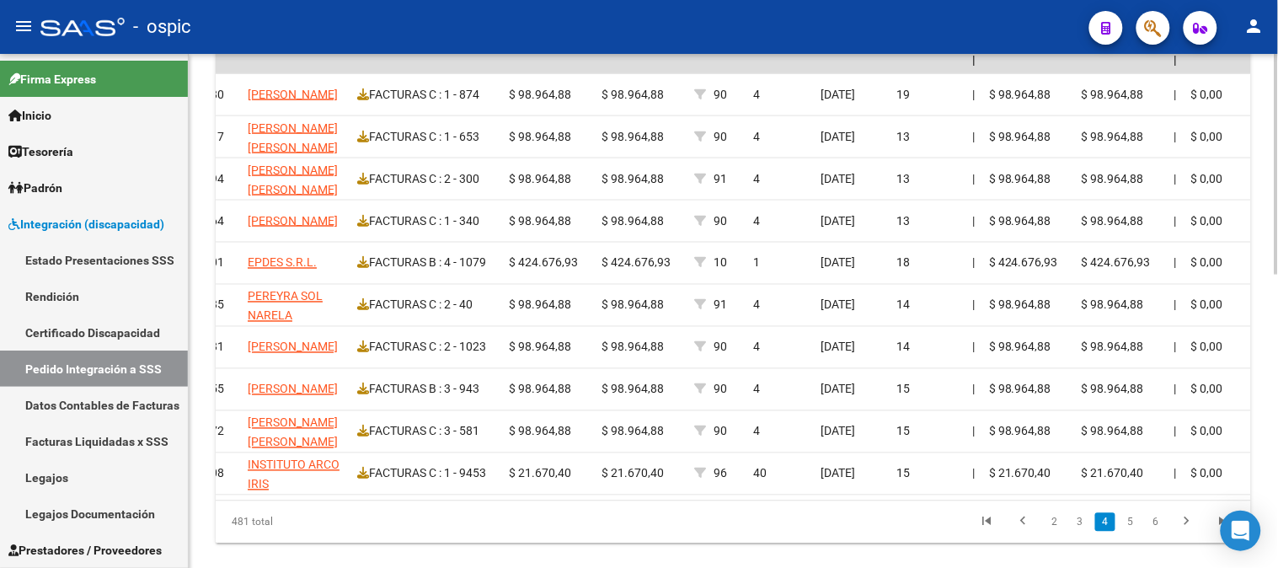
scroll to position [0, 792]
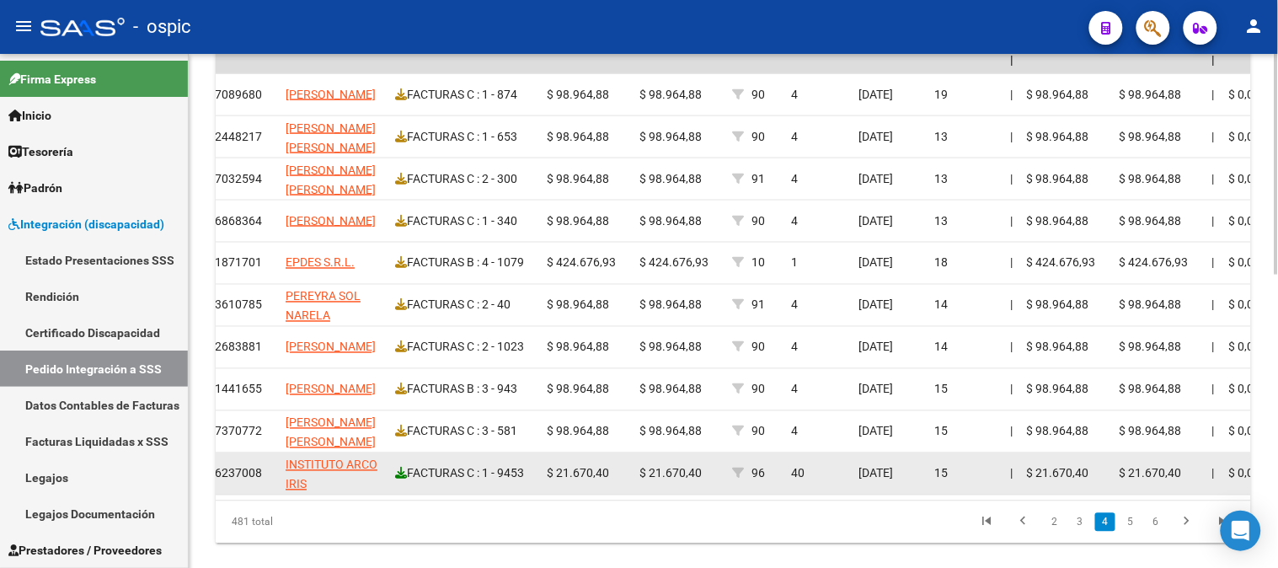
click at [400, 472] on icon at bounding box center [401, 473] width 12 height 12
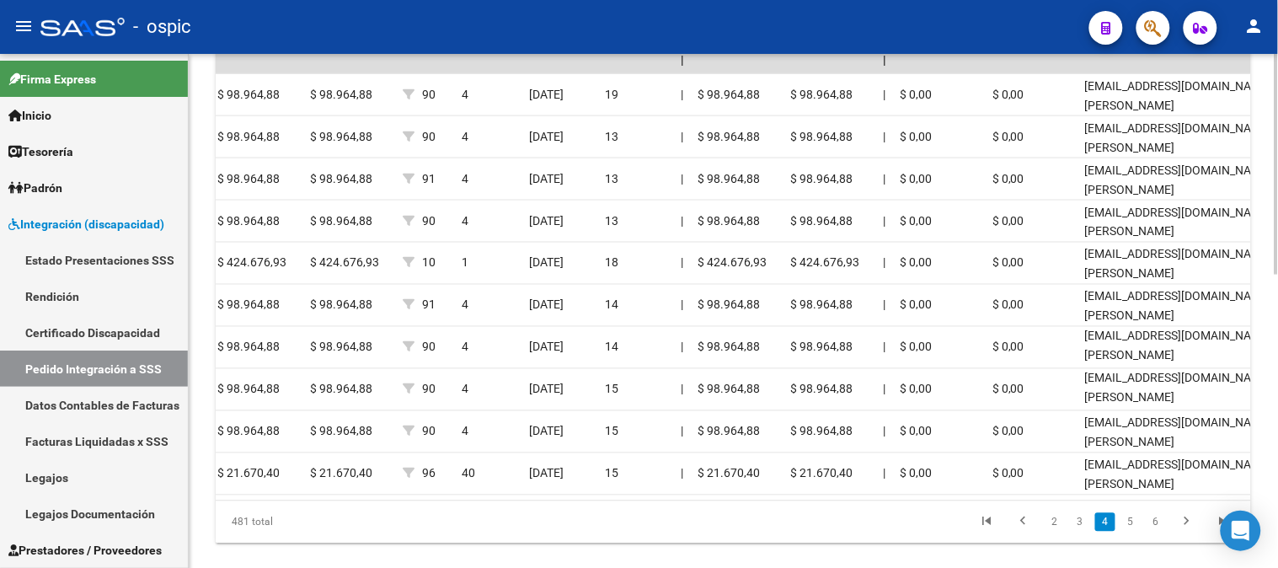
scroll to position [0, 1135]
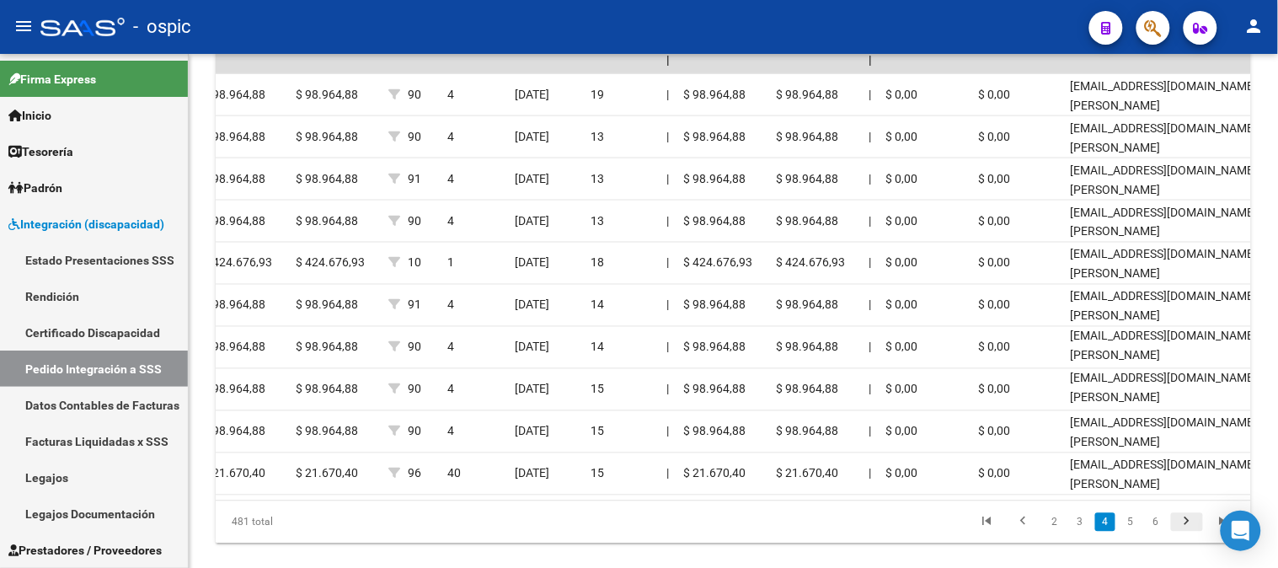
click at [1186, 534] on icon "go to next page" at bounding box center [1187, 524] width 22 height 20
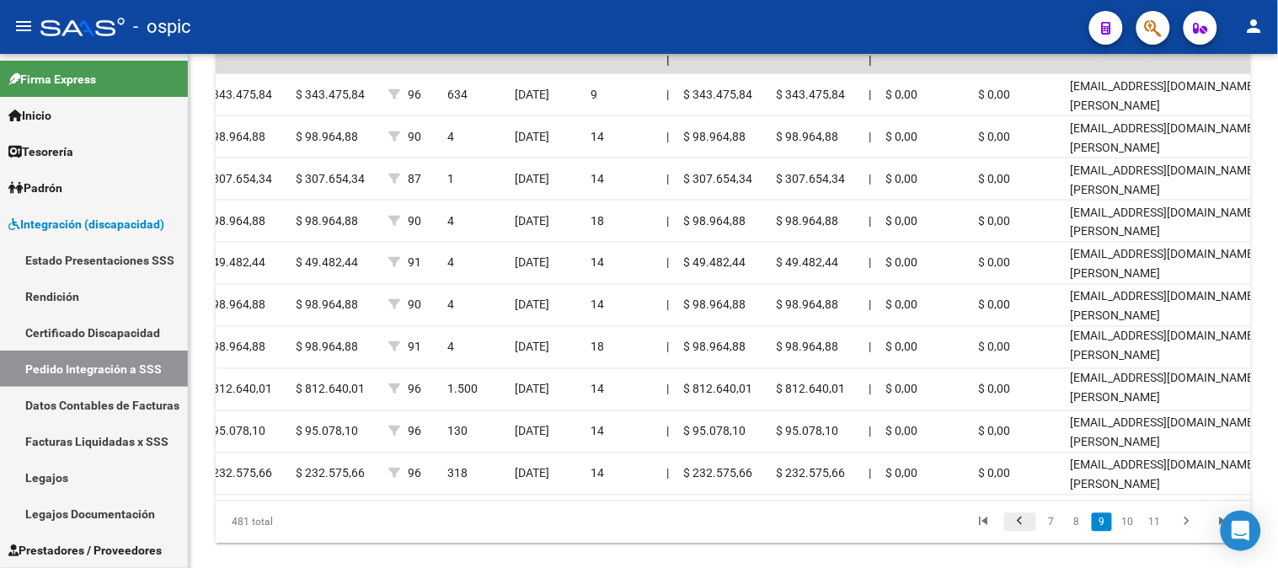
click at [1023, 533] on icon "go to previous page" at bounding box center [1020, 524] width 22 height 20
click at [1189, 534] on icon "go to next page" at bounding box center [1187, 524] width 22 height 20
click at [1188, 533] on icon "go to next page" at bounding box center [1187, 524] width 22 height 20
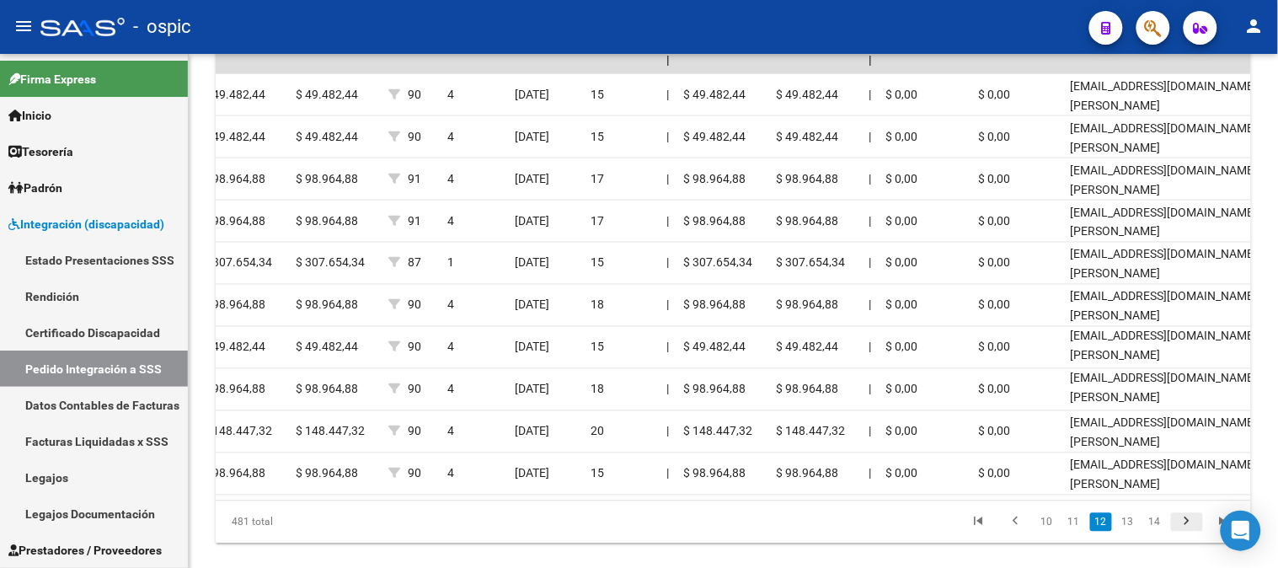
click at [1185, 534] on icon "go to next page" at bounding box center [1187, 524] width 22 height 20
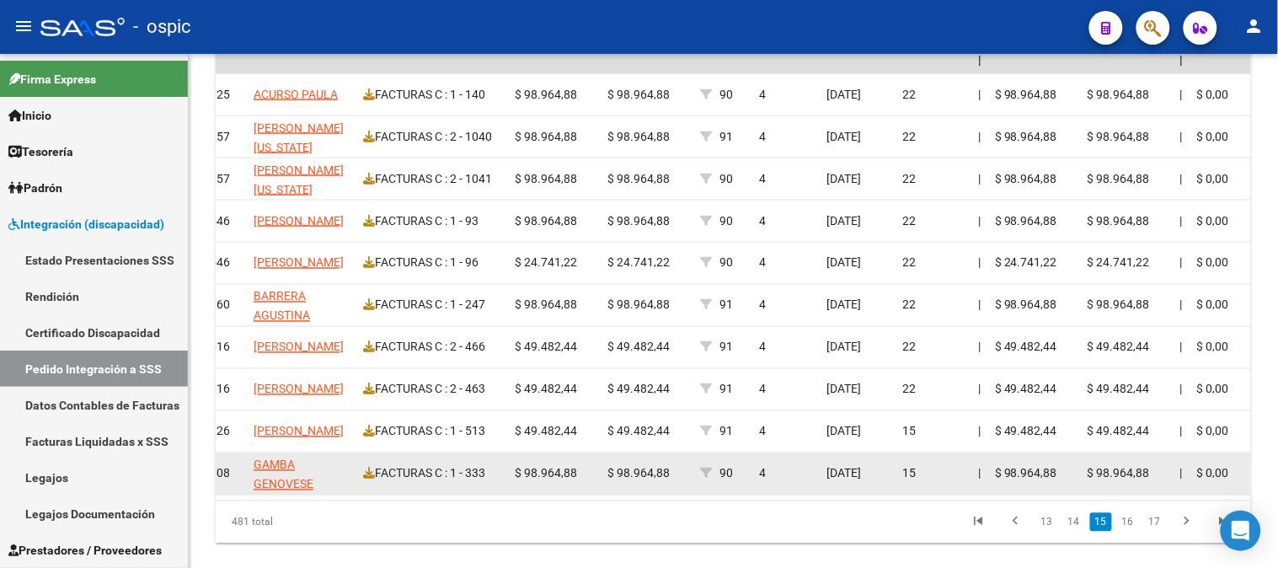
scroll to position [0, 822]
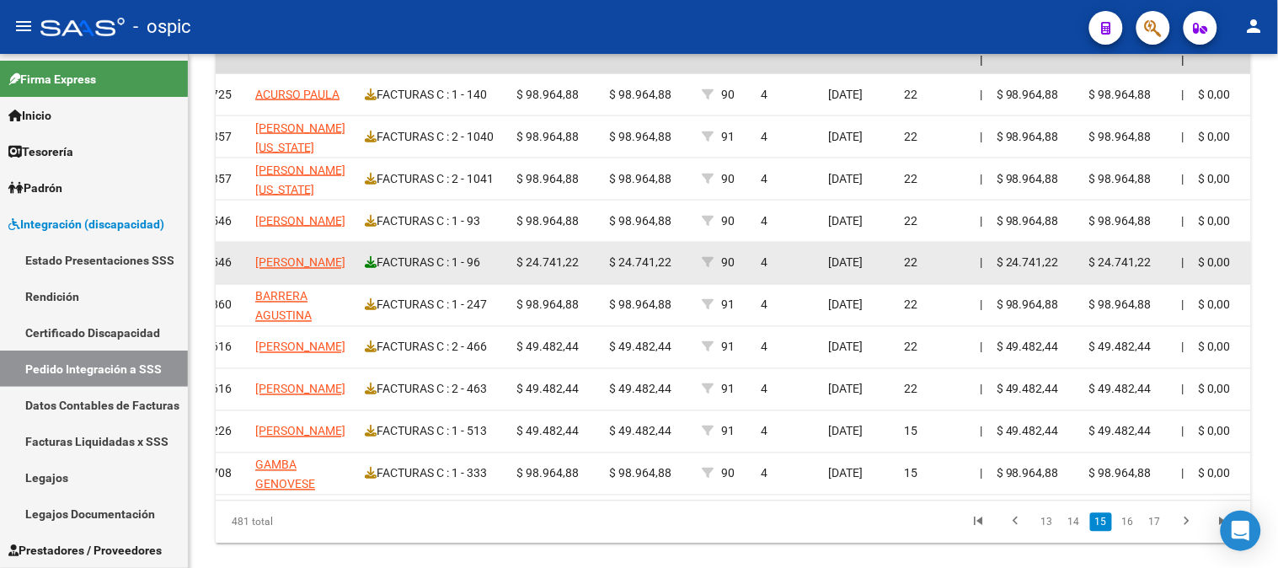
click at [366, 261] on icon at bounding box center [371, 263] width 12 height 12
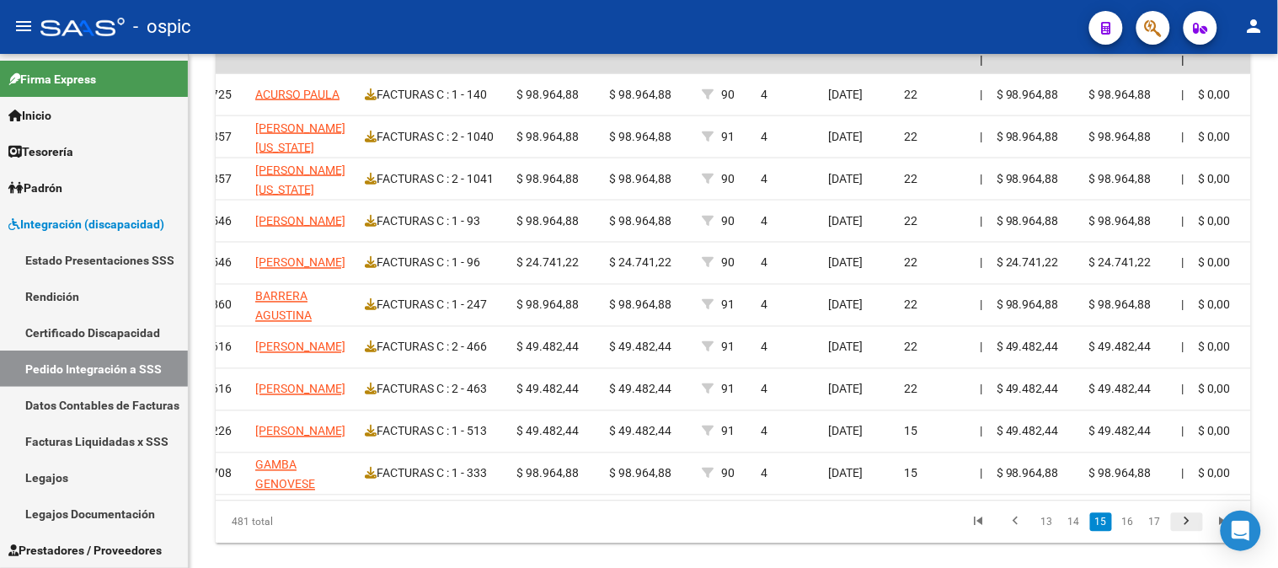
click at [1182, 534] on icon "go to next page" at bounding box center [1187, 524] width 22 height 20
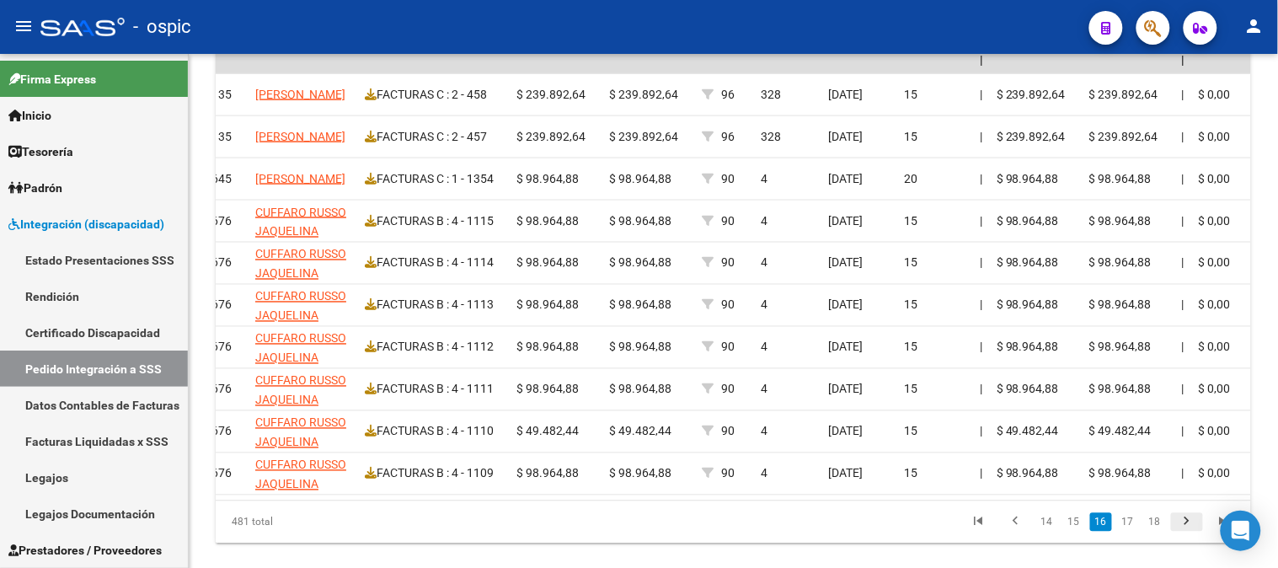
click at [1183, 531] on icon "go to next page" at bounding box center [1187, 524] width 22 height 20
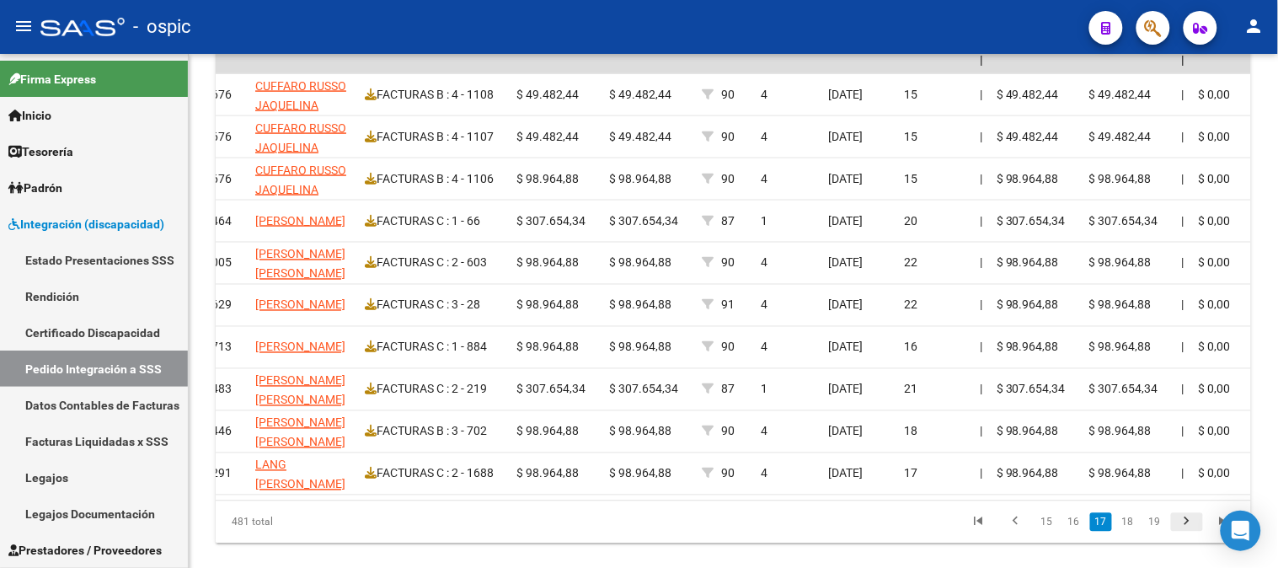
click at [1189, 531] on icon "go to next page" at bounding box center [1187, 524] width 22 height 20
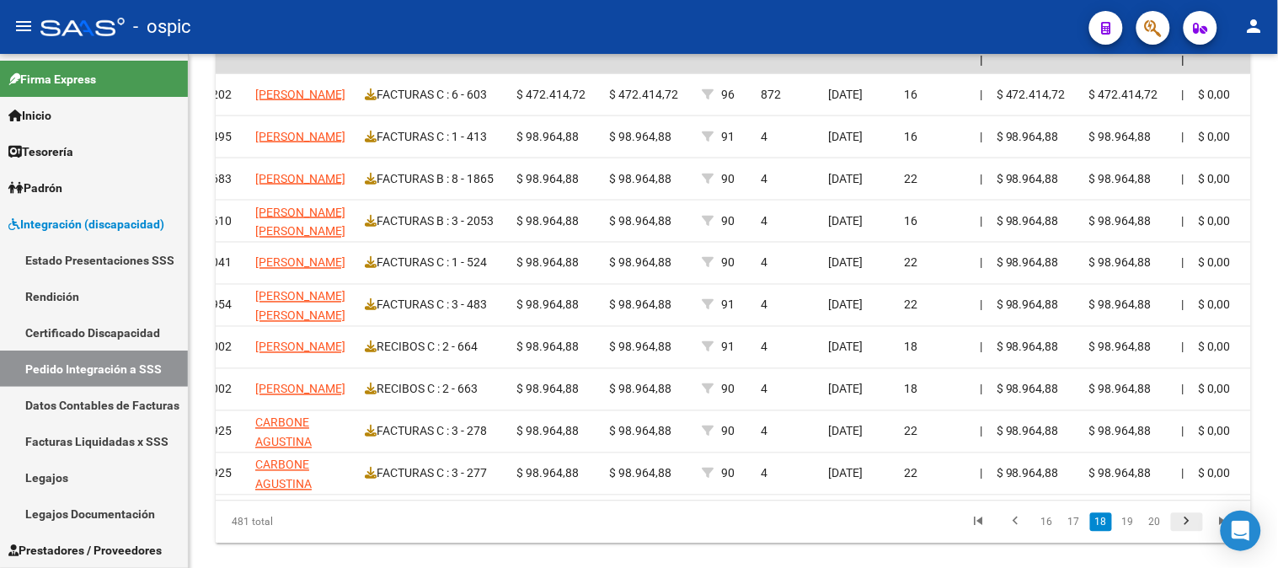
click at [1189, 531] on icon "go to next page" at bounding box center [1187, 524] width 22 height 20
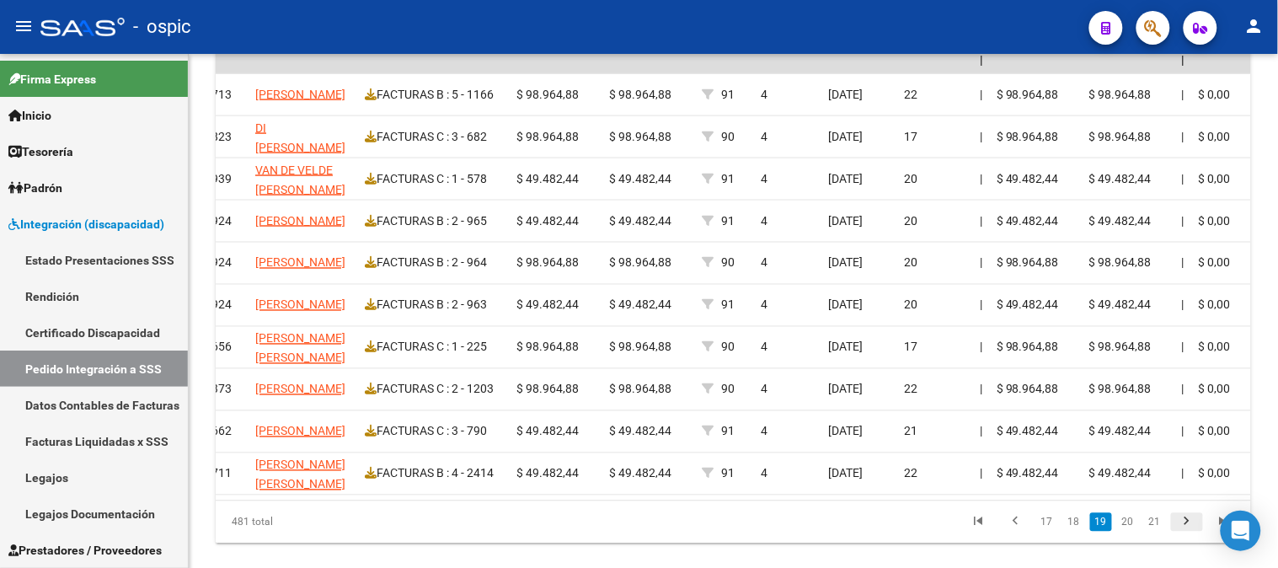
click at [1184, 534] on icon "go to next page" at bounding box center [1187, 524] width 22 height 20
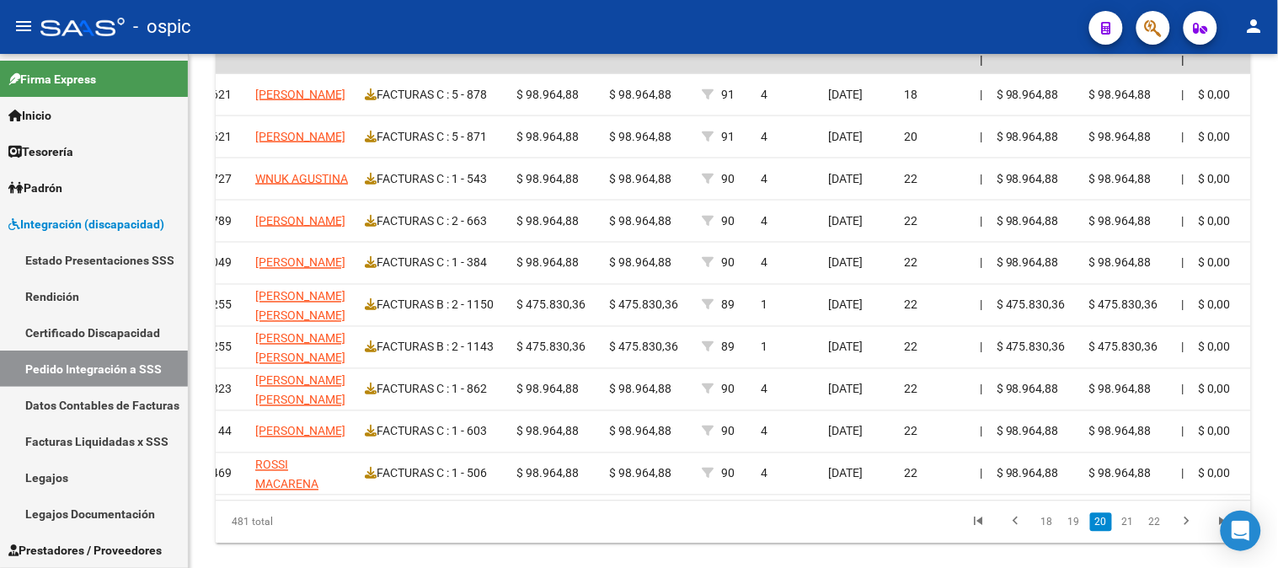
click at [1184, 534] on icon "go to next page" at bounding box center [1187, 524] width 22 height 20
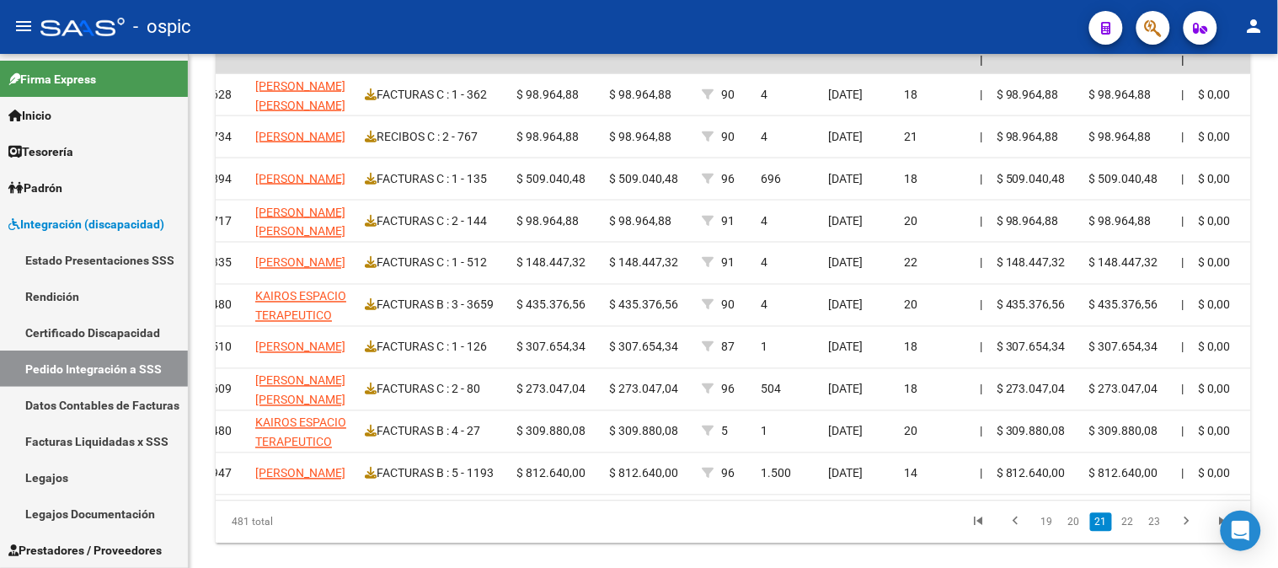
click at [1183, 534] on icon "go to next page" at bounding box center [1187, 524] width 22 height 20
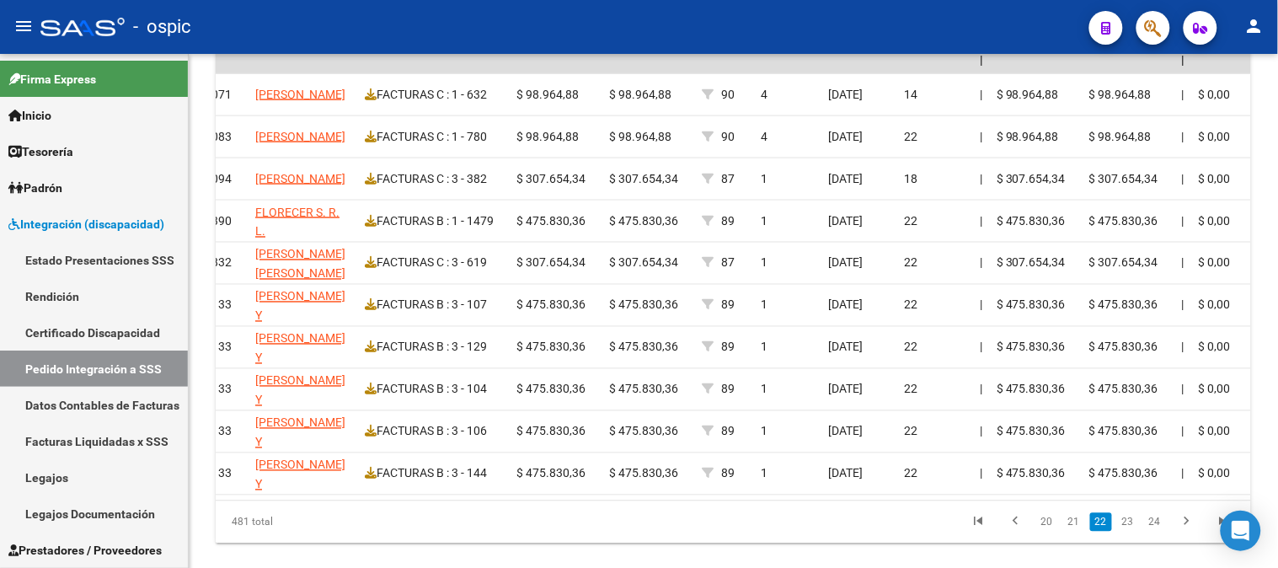
click at [1183, 534] on icon "go to next page" at bounding box center [1187, 524] width 22 height 20
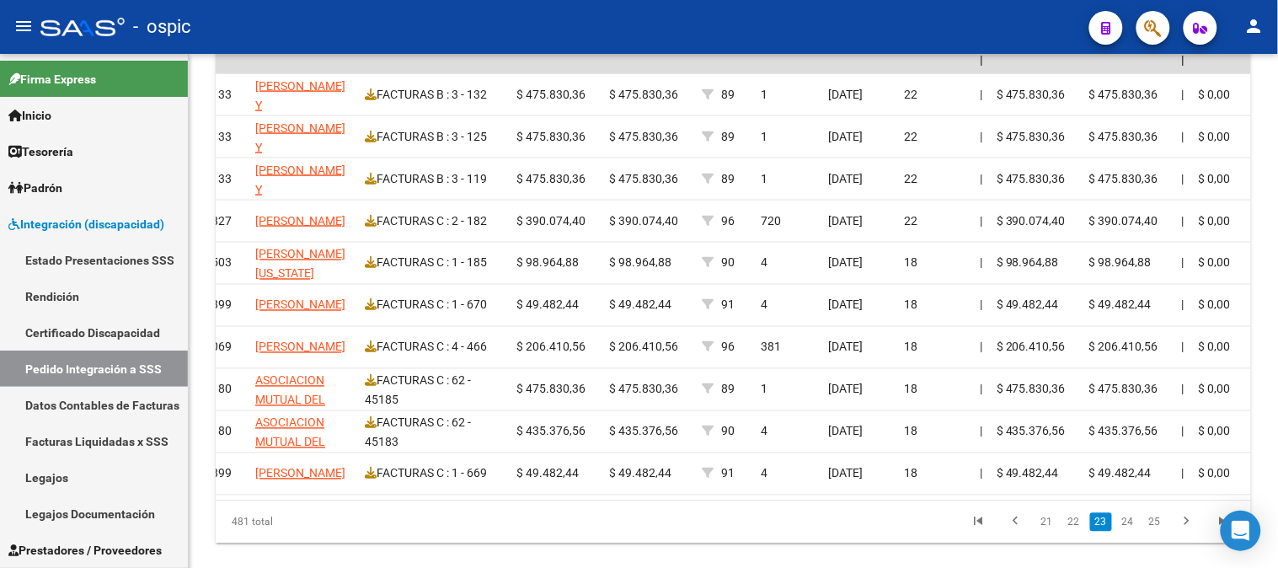
click at [1183, 534] on icon "go to next page" at bounding box center [1187, 524] width 22 height 20
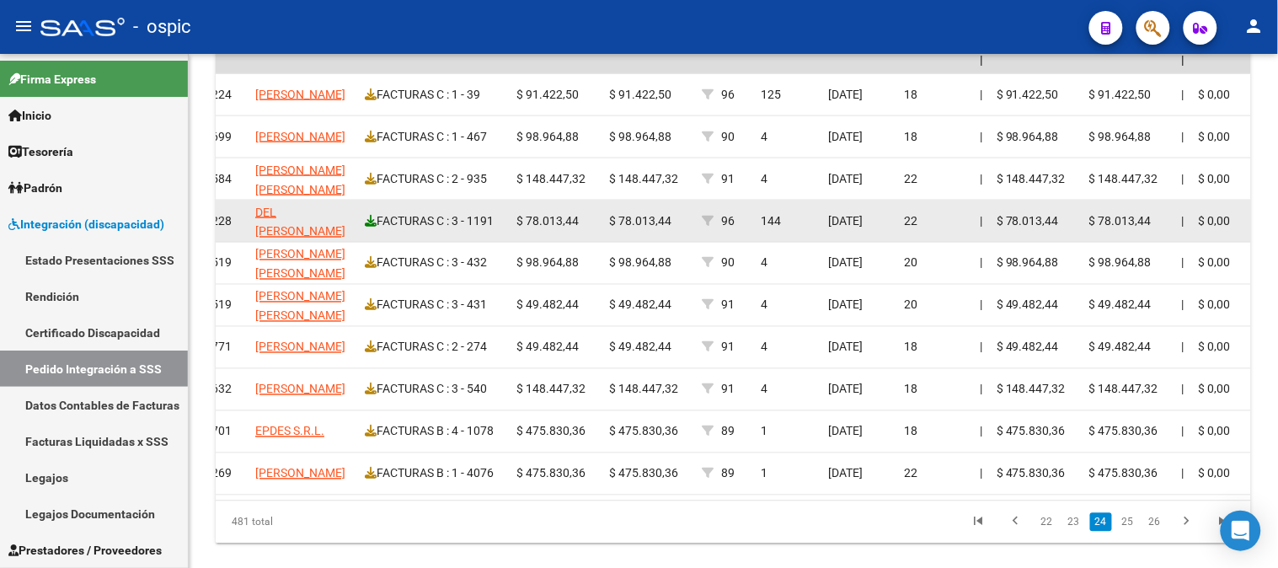
click at [371, 219] on icon at bounding box center [371, 221] width 12 height 12
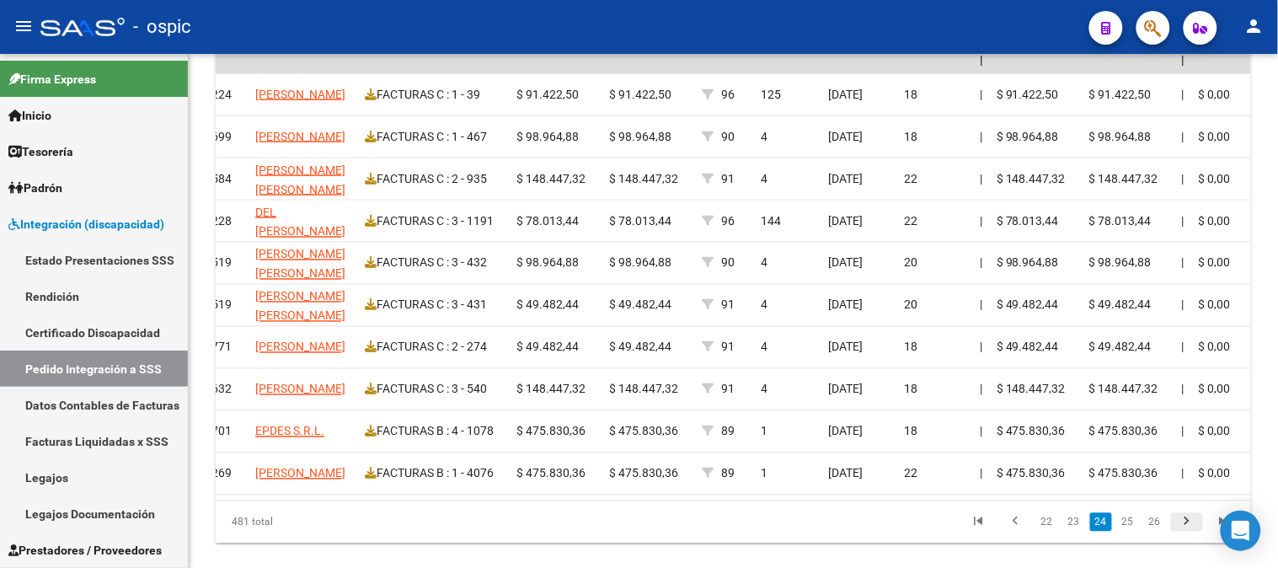
click at [1190, 534] on icon "go to next page" at bounding box center [1187, 524] width 22 height 20
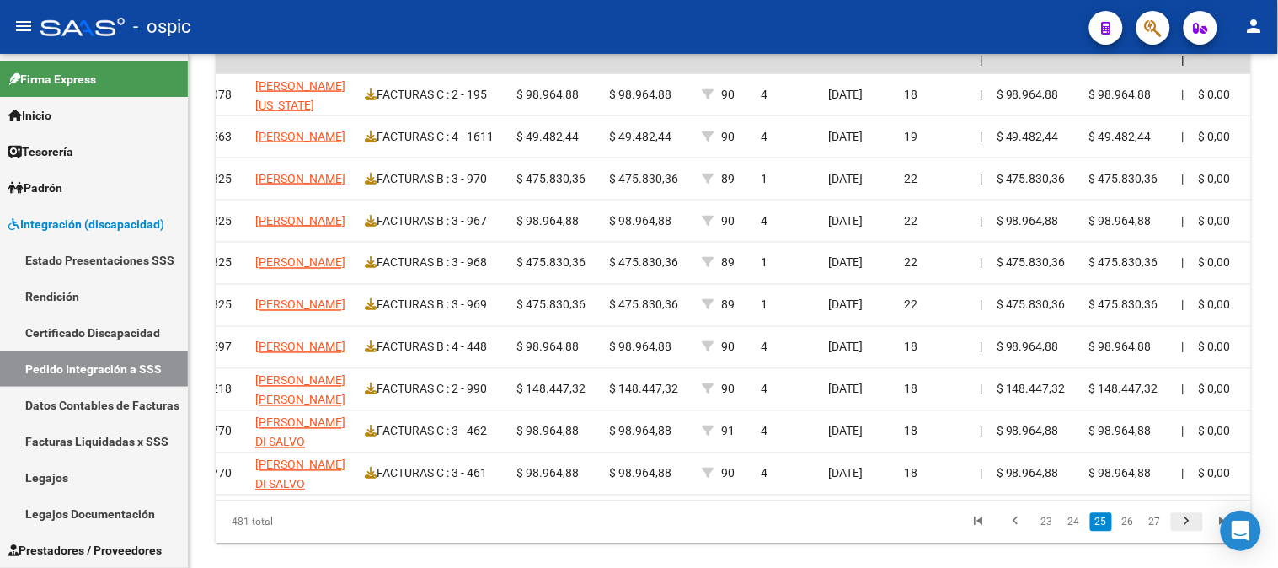
click at [1190, 534] on icon "go to next page" at bounding box center [1187, 524] width 22 height 20
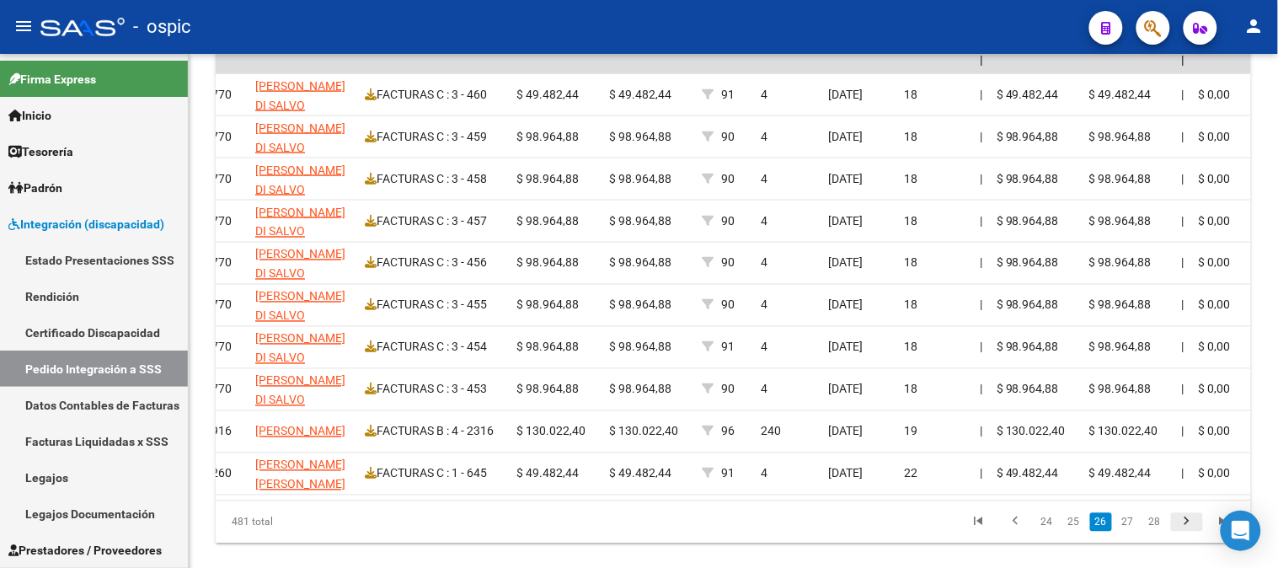
click at [1189, 534] on icon "go to next page" at bounding box center [1187, 524] width 22 height 20
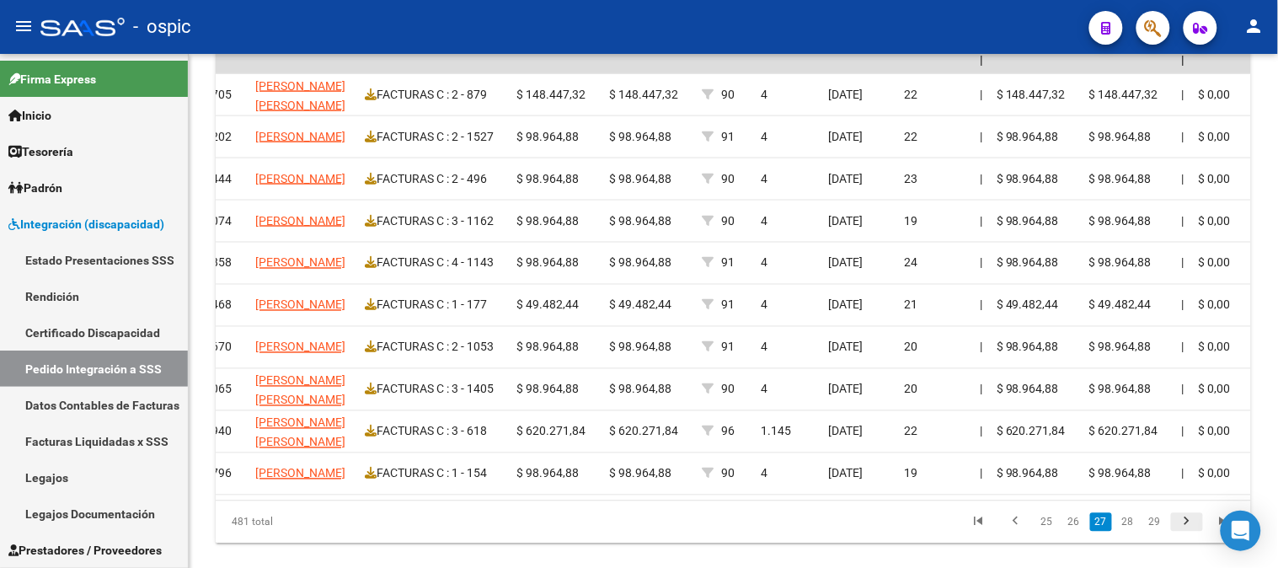
click at [1188, 534] on icon "go to next page" at bounding box center [1187, 524] width 22 height 20
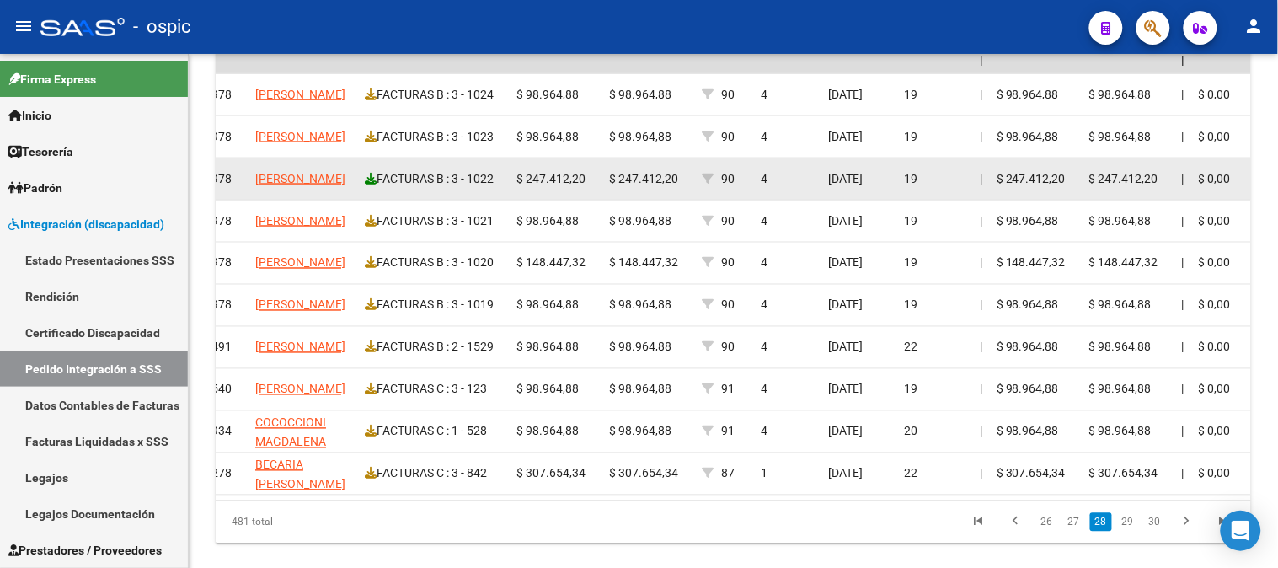
click at [366, 174] on icon at bounding box center [371, 179] width 12 height 12
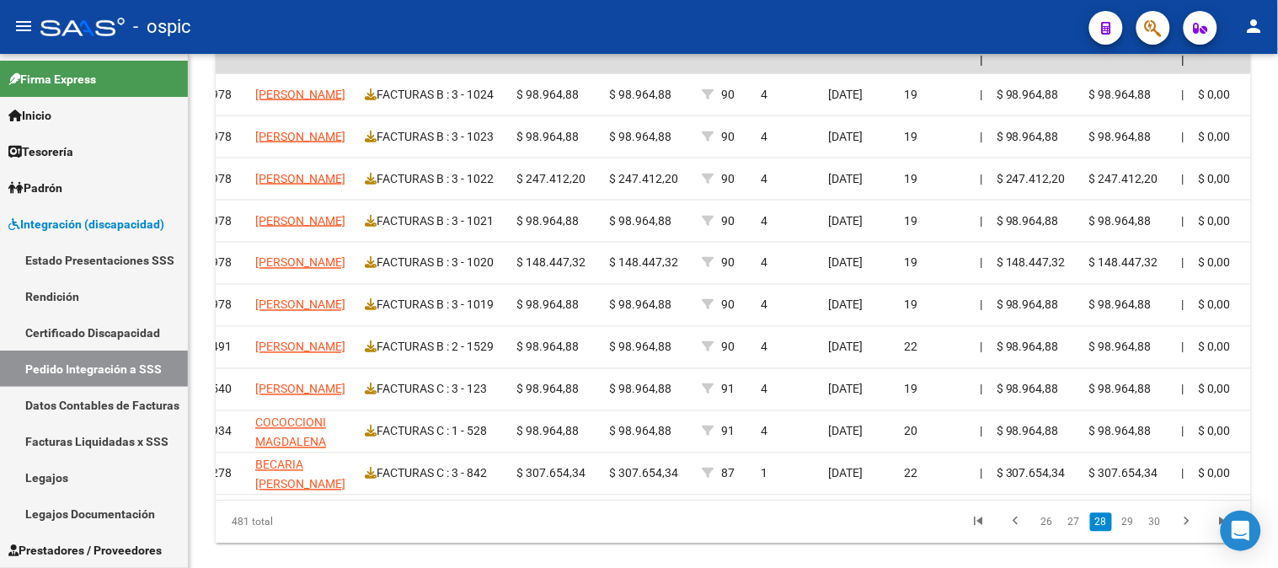
click at [1180, 533] on icon "go to next page" at bounding box center [1187, 524] width 22 height 20
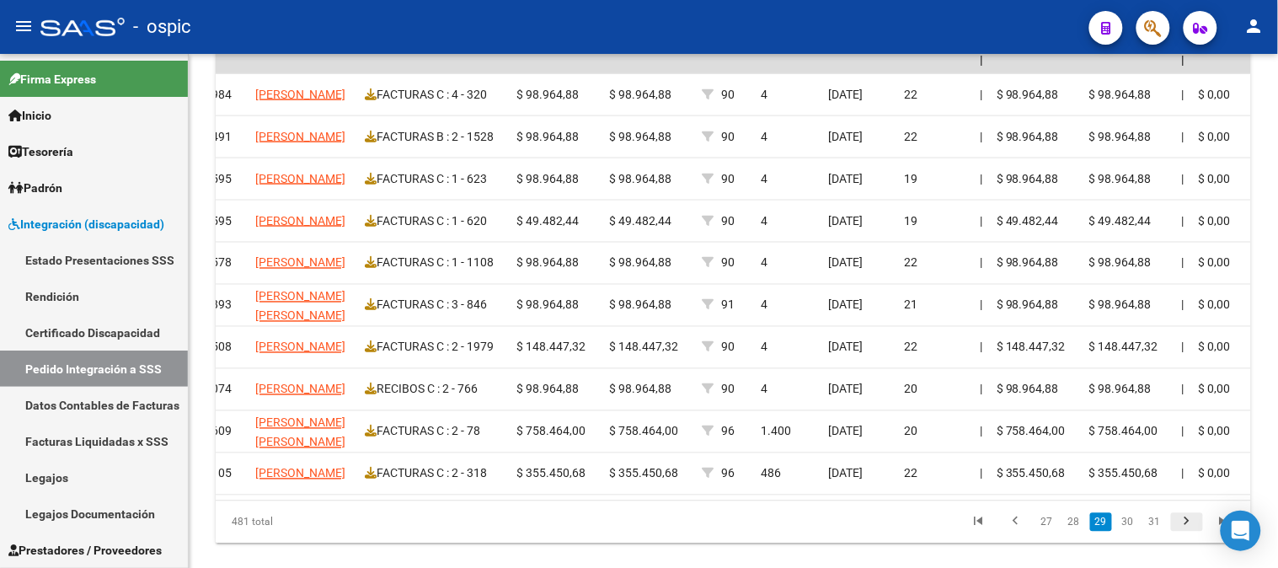
click at [1192, 532] on icon "go to next page" at bounding box center [1187, 524] width 22 height 20
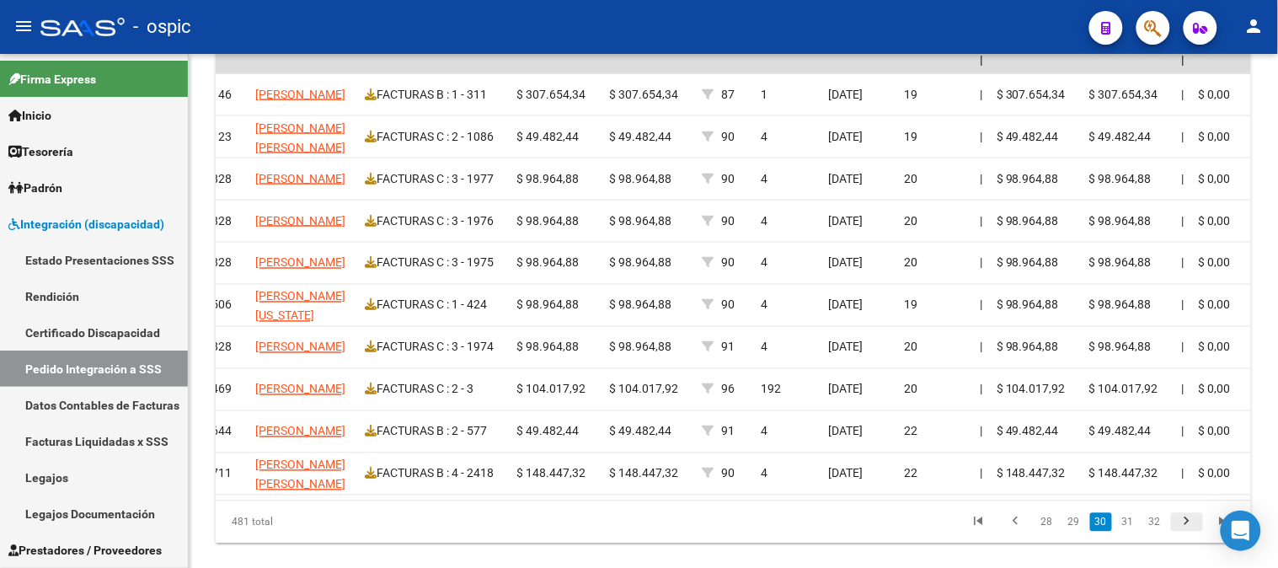
click at [1192, 532] on icon "go to next page" at bounding box center [1187, 524] width 22 height 20
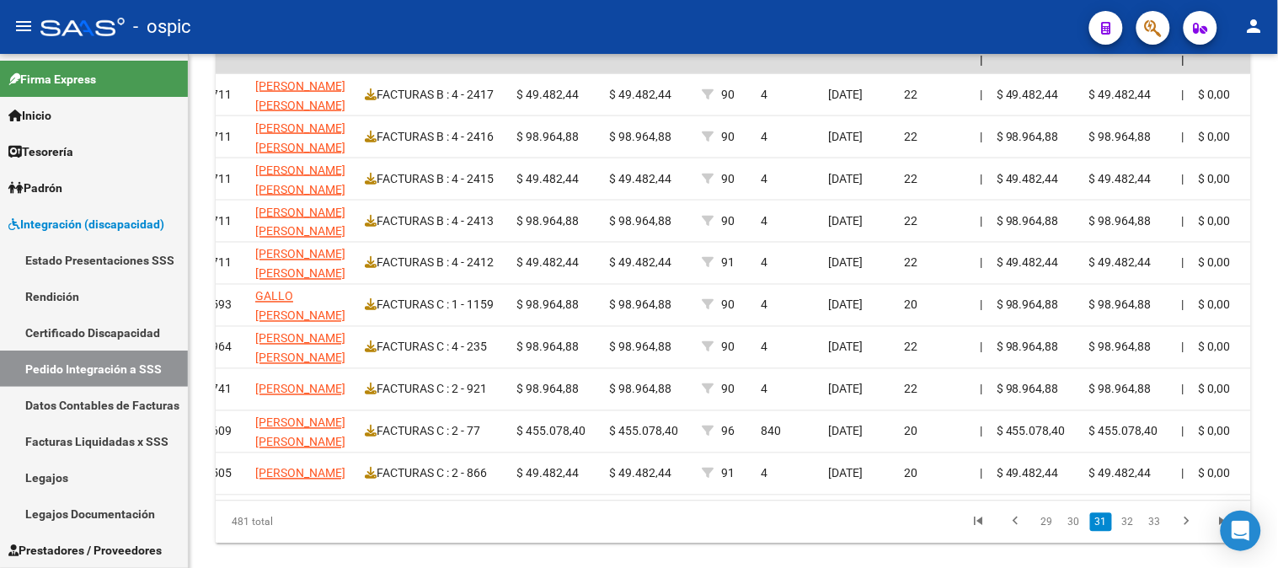
click at [1191, 532] on icon "go to next page" at bounding box center [1187, 524] width 22 height 20
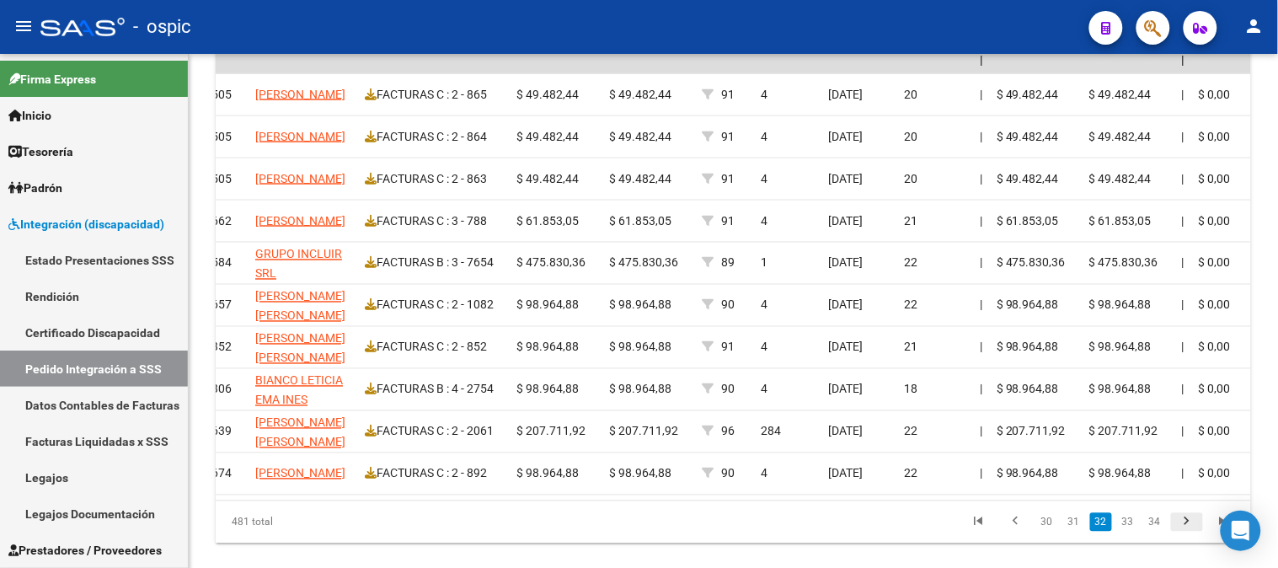
click at [1188, 534] on icon "go to next page" at bounding box center [1187, 524] width 22 height 20
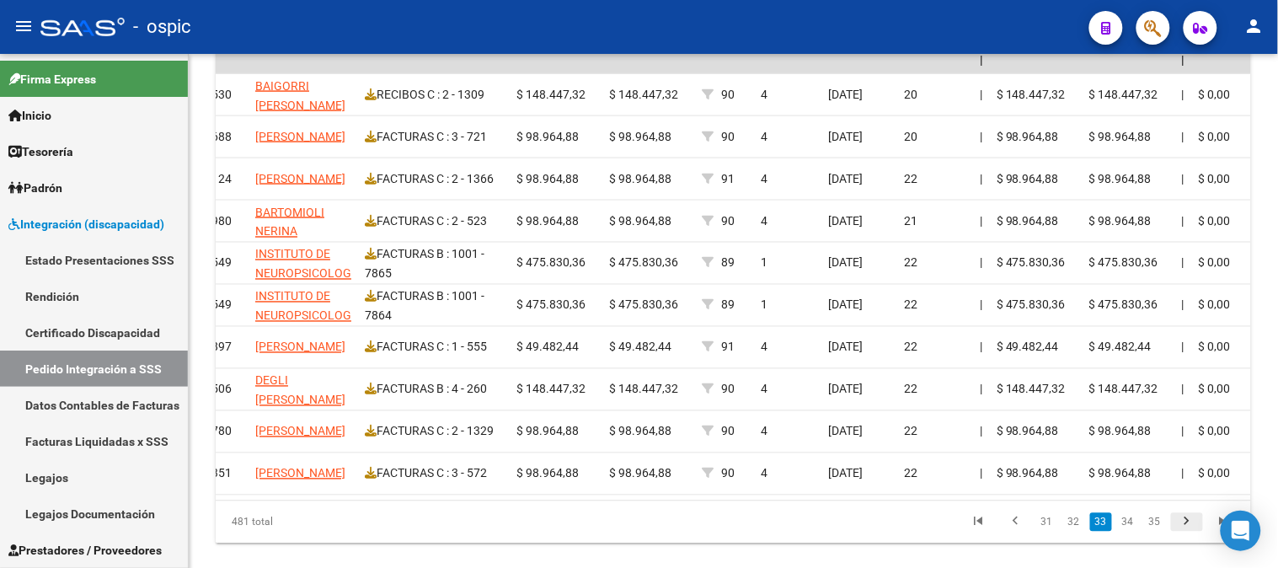
click at [1186, 534] on icon "go to next page" at bounding box center [1187, 524] width 22 height 20
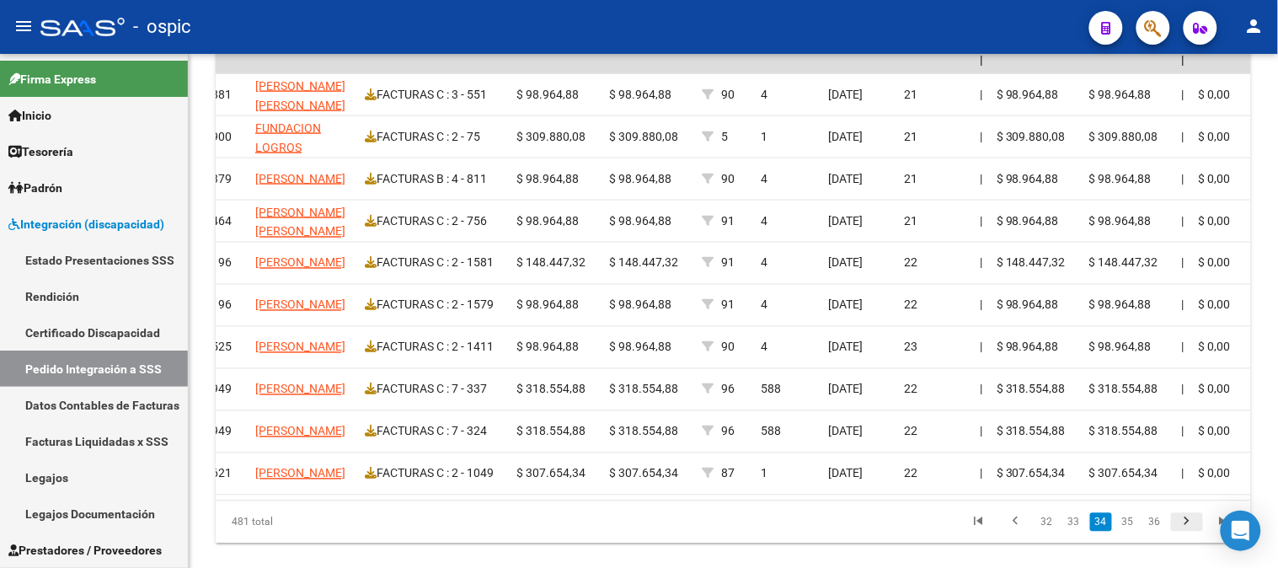
click at [1186, 534] on icon "go to next page" at bounding box center [1187, 524] width 22 height 20
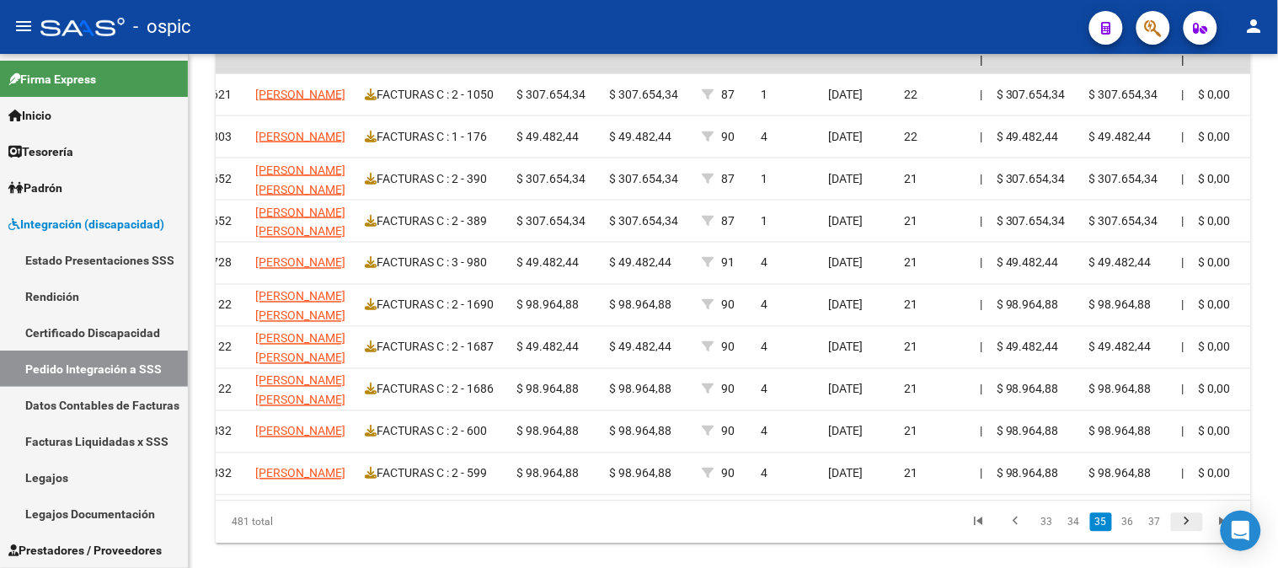
click at [1186, 534] on icon "go to next page" at bounding box center [1187, 524] width 22 height 20
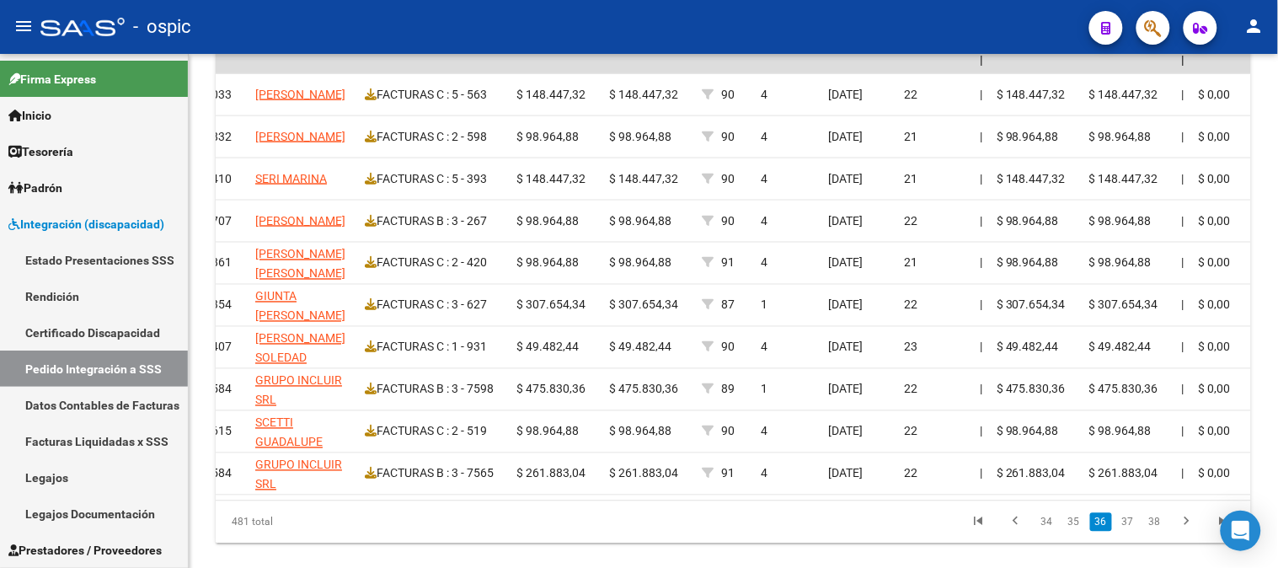
click at [1185, 534] on icon "go to next page" at bounding box center [1187, 524] width 22 height 20
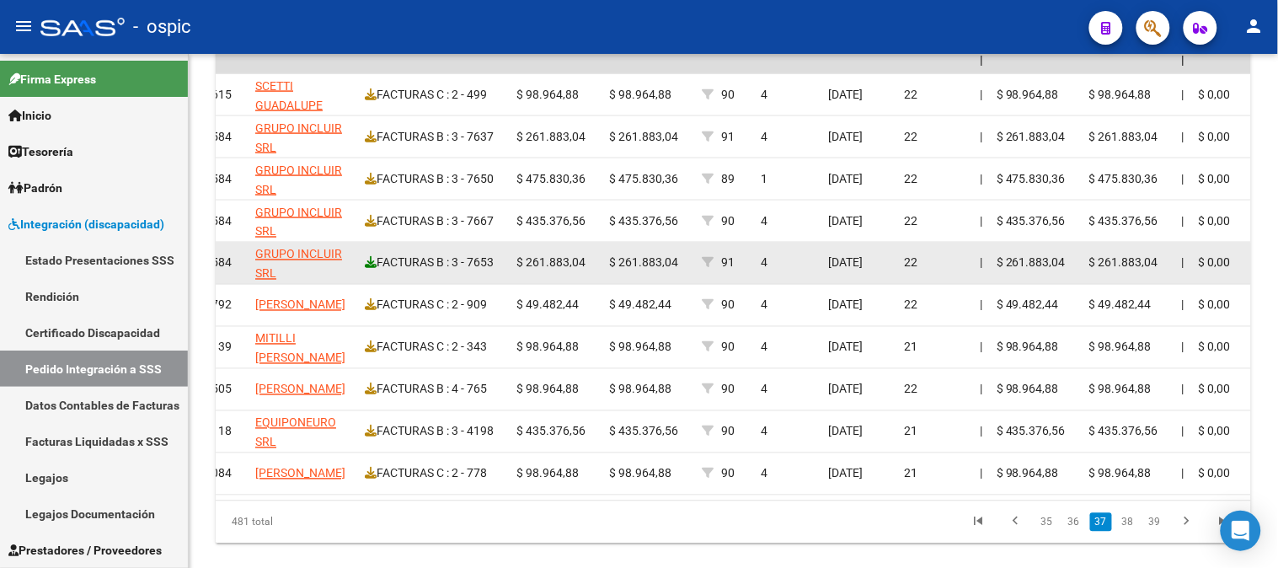
click at [366, 259] on icon at bounding box center [371, 263] width 12 height 12
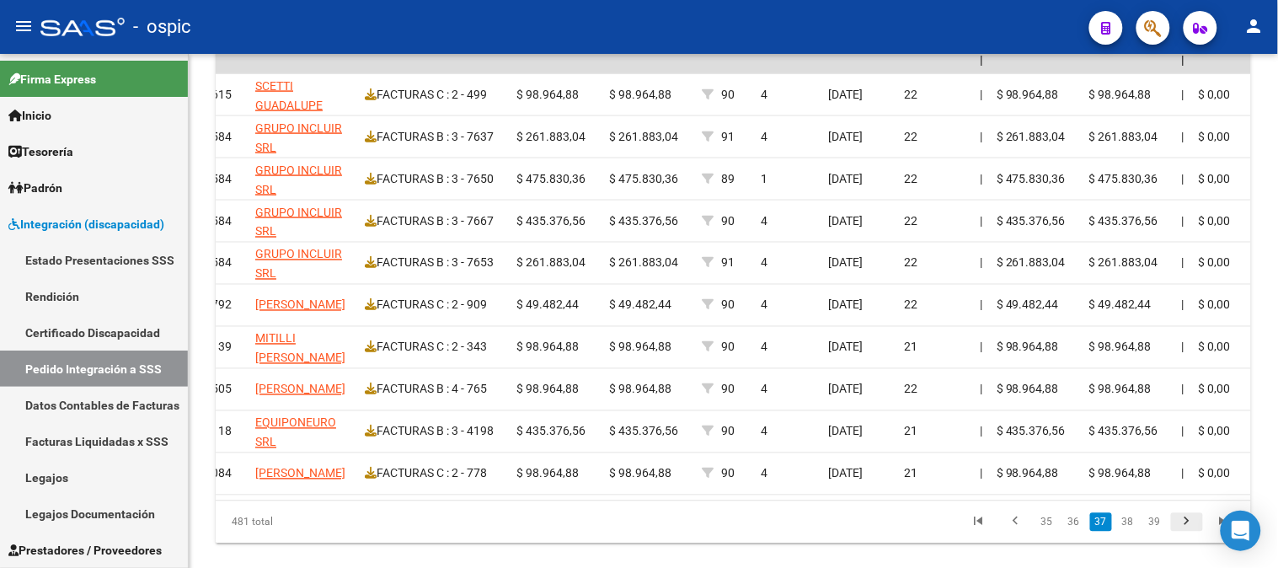
click at [1190, 533] on icon "go to next page" at bounding box center [1187, 524] width 22 height 20
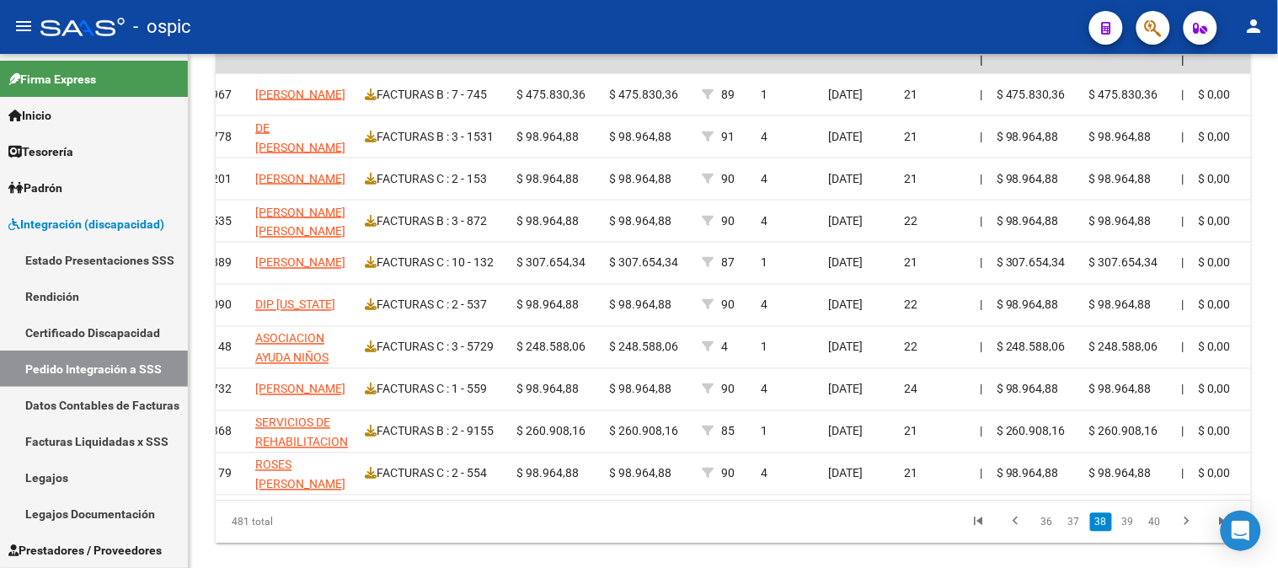
click at [1186, 534] on icon "go to next page" at bounding box center [1187, 524] width 22 height 20
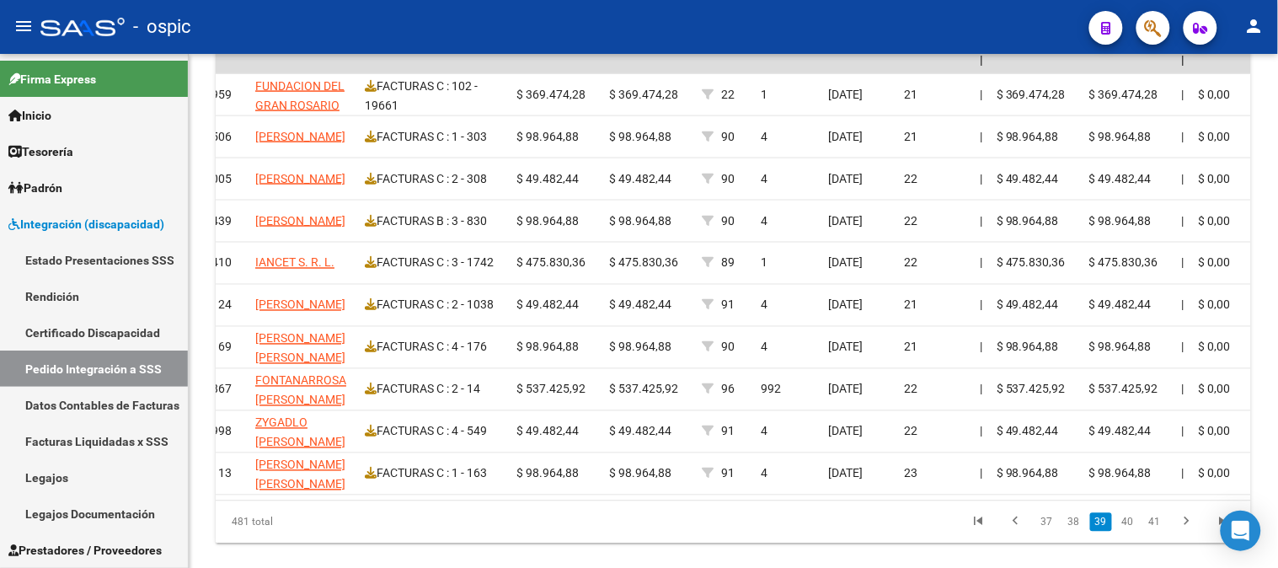
click at [1186, 534] on icon "go to next page" at bounding box center [1187, 524] width 22 height 20
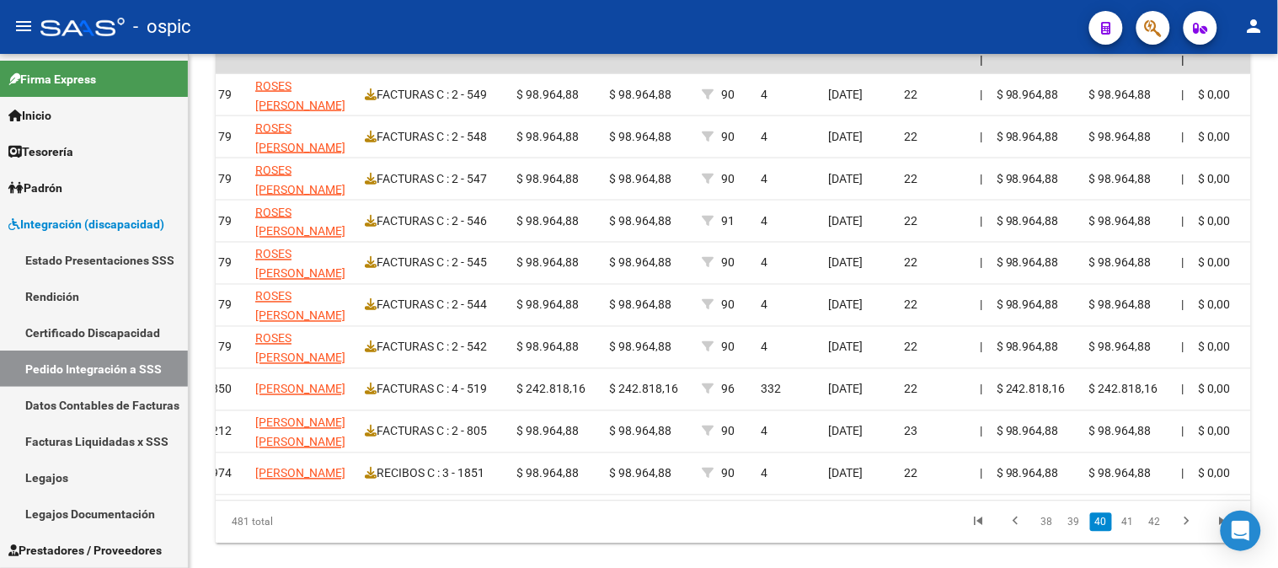
click at [1186, 534] on icon "go to next page" at bounding box center [1187, 524] width 22 height 20
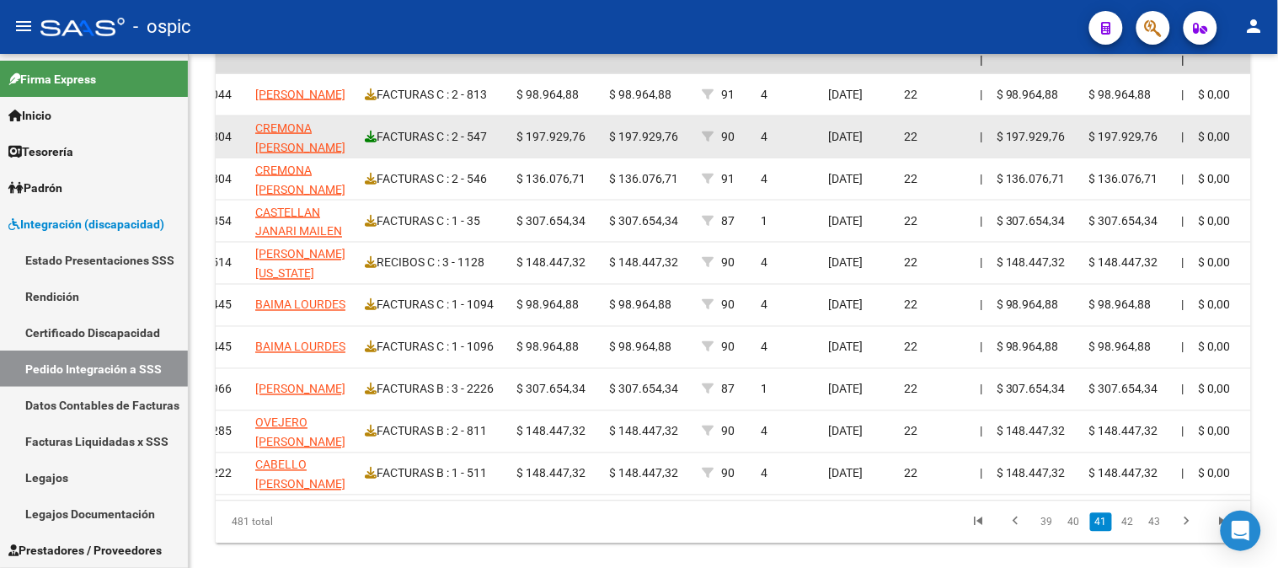
click at [371, 131] on icon at bounding box center [371, 137] width 12 height 12
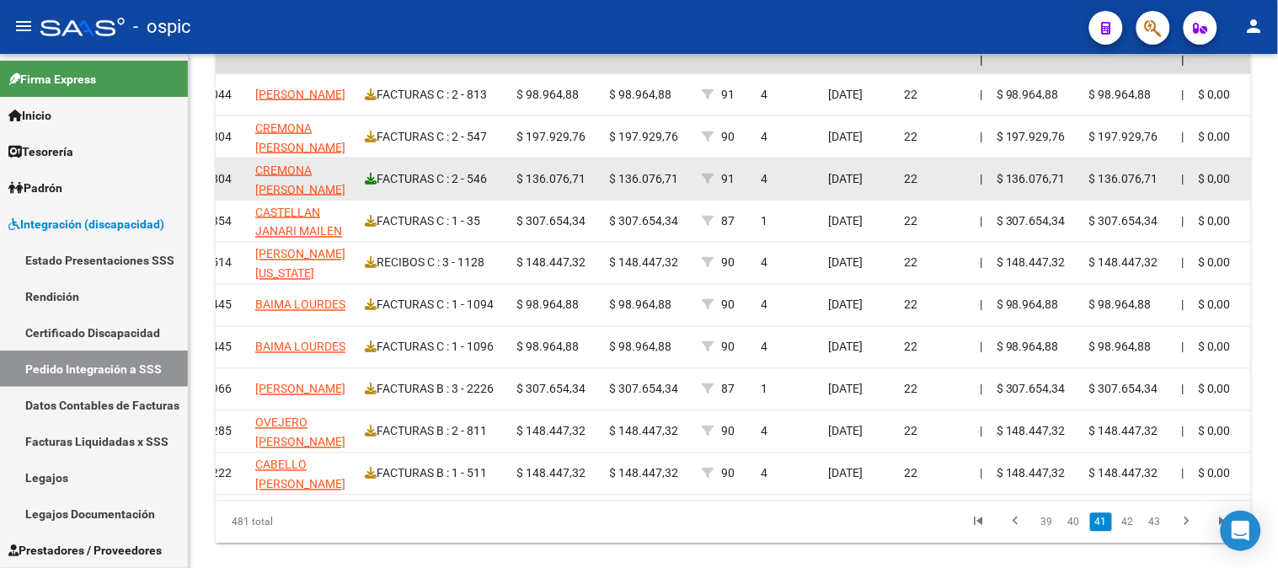
click at [372, 174] on icon at bounding box center [371, 179] width 12 height 12
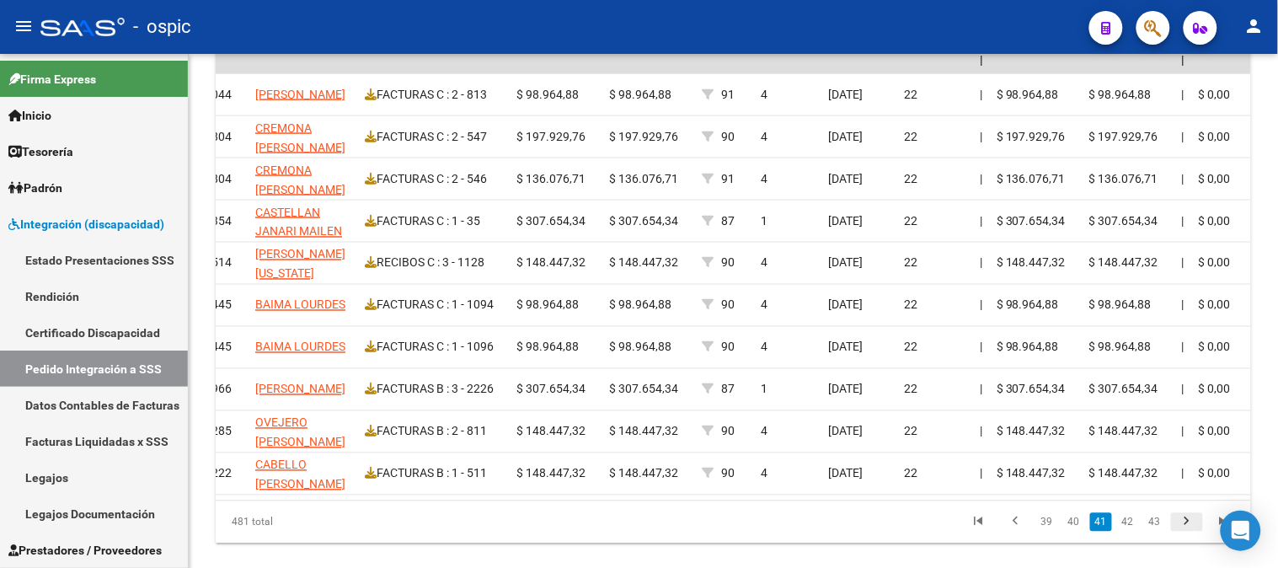
click at [1183, 531] on icon "go to next page" at bounding box center [1187, 524] width 22 height 20
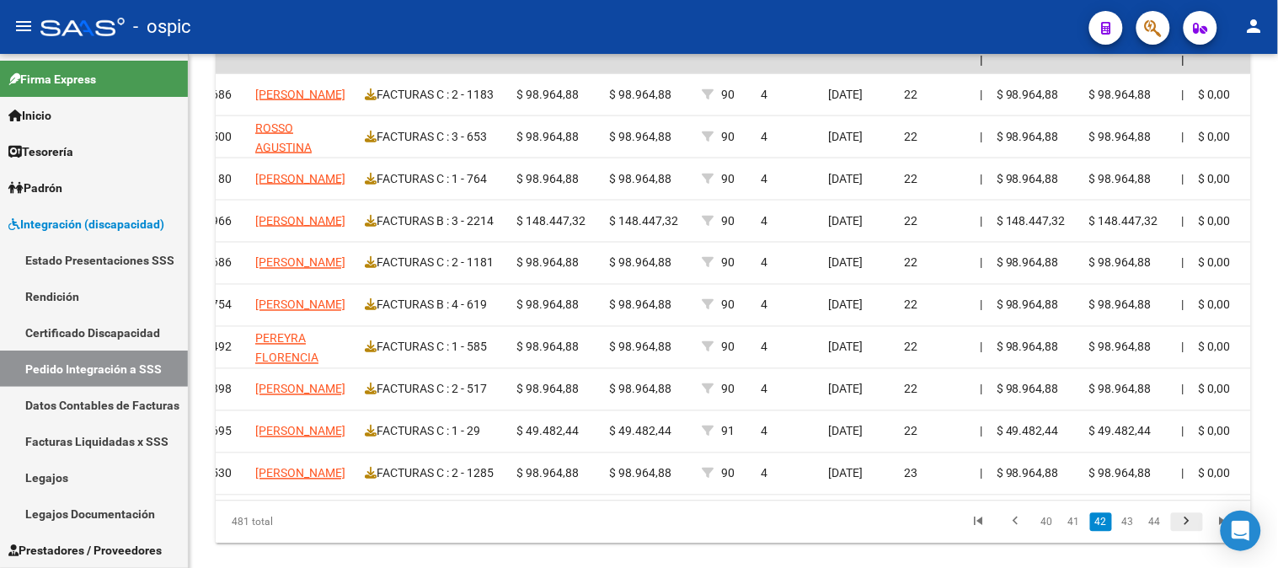
click at [1183, 531] on icon "go to next page" at bounding box center [1187, 524] width 22 height 20
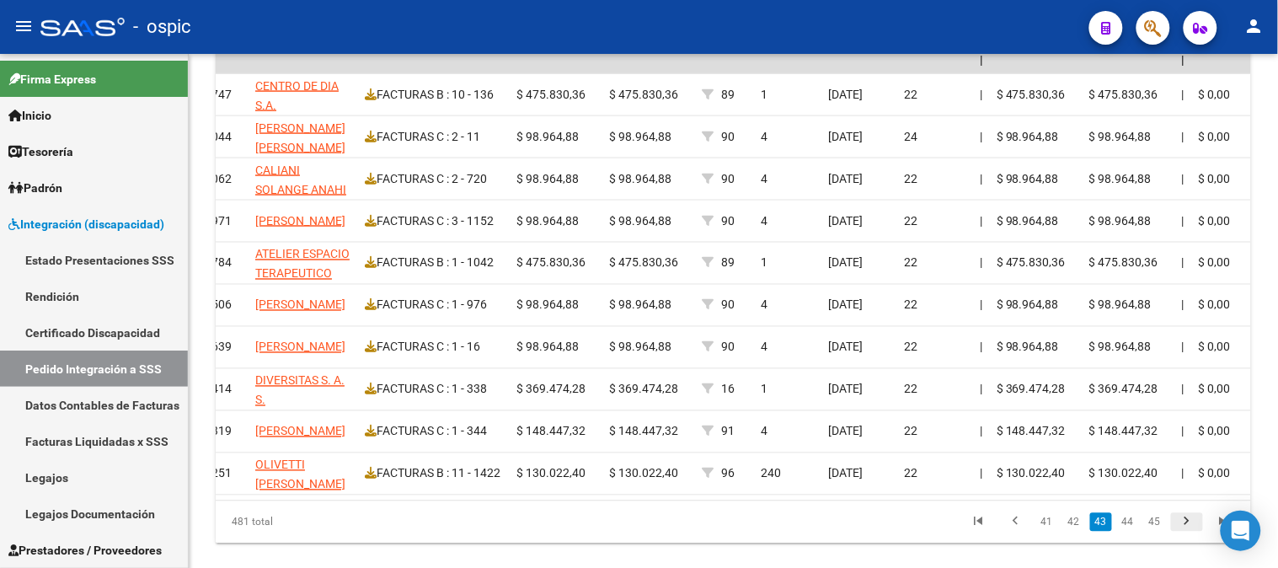
click at [1183, 531] on icon "go to next page" at bounding box center [1187, 524] width 22 height 20
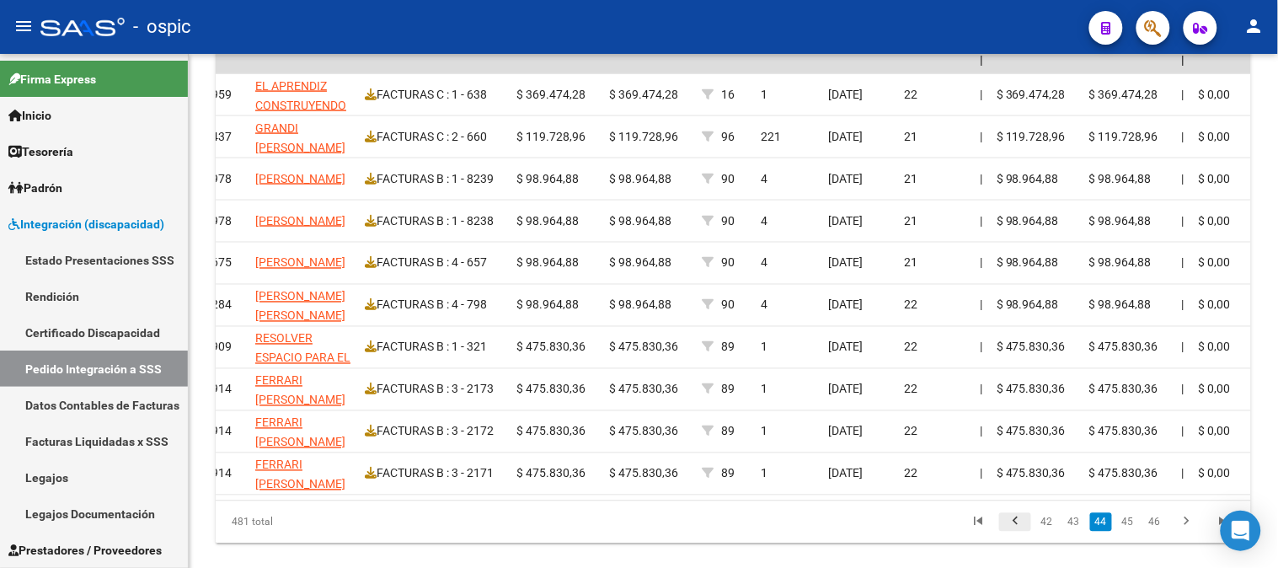
click at [1012, 531] on icon "go to previous page" at bounding box center [1015, 524] width 22 height 20
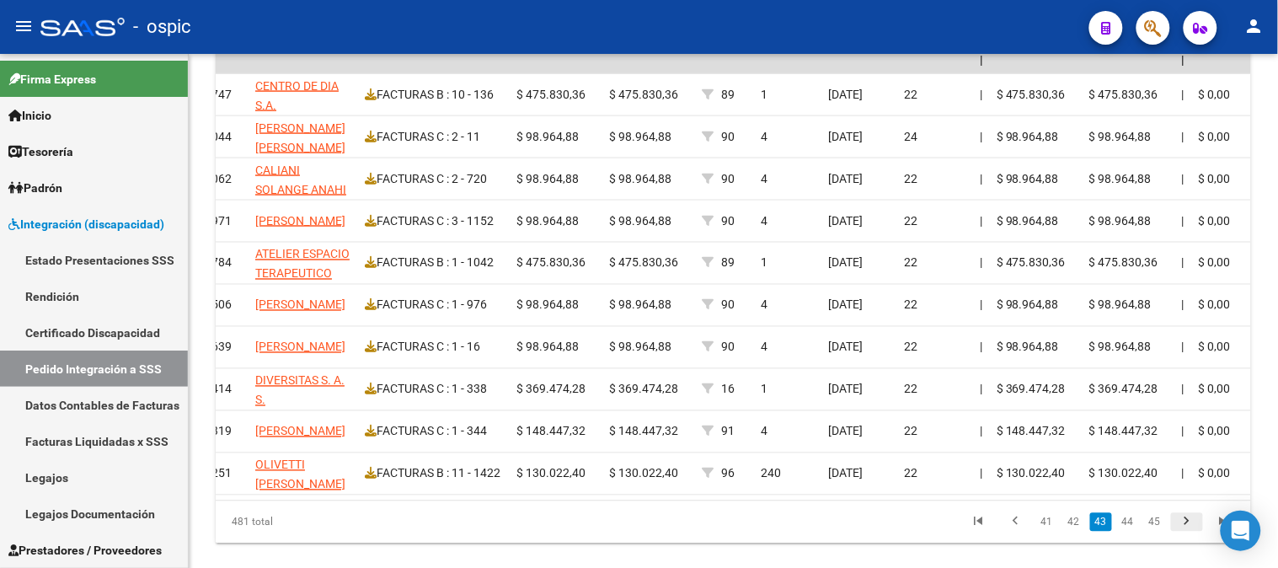
click at [1190, 534] on icon "go to next page" at bounding box center [1187, 524] width 22 height 20
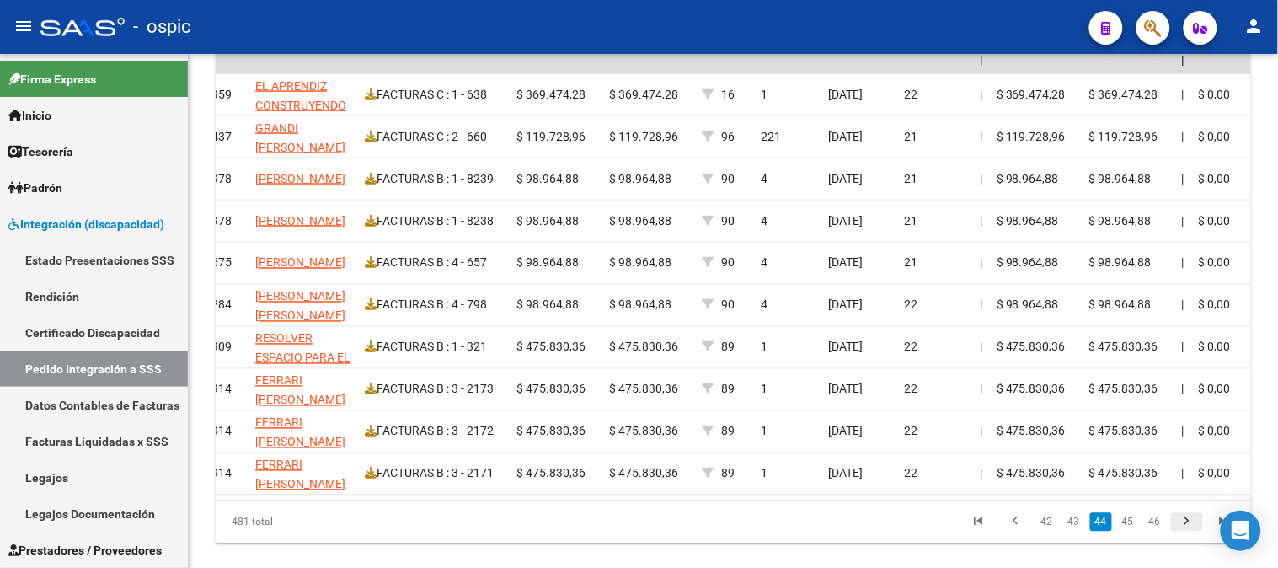
click at [1190, 529] on icon "go to next page" at bounding box center [1187, 524] width 22 height 20
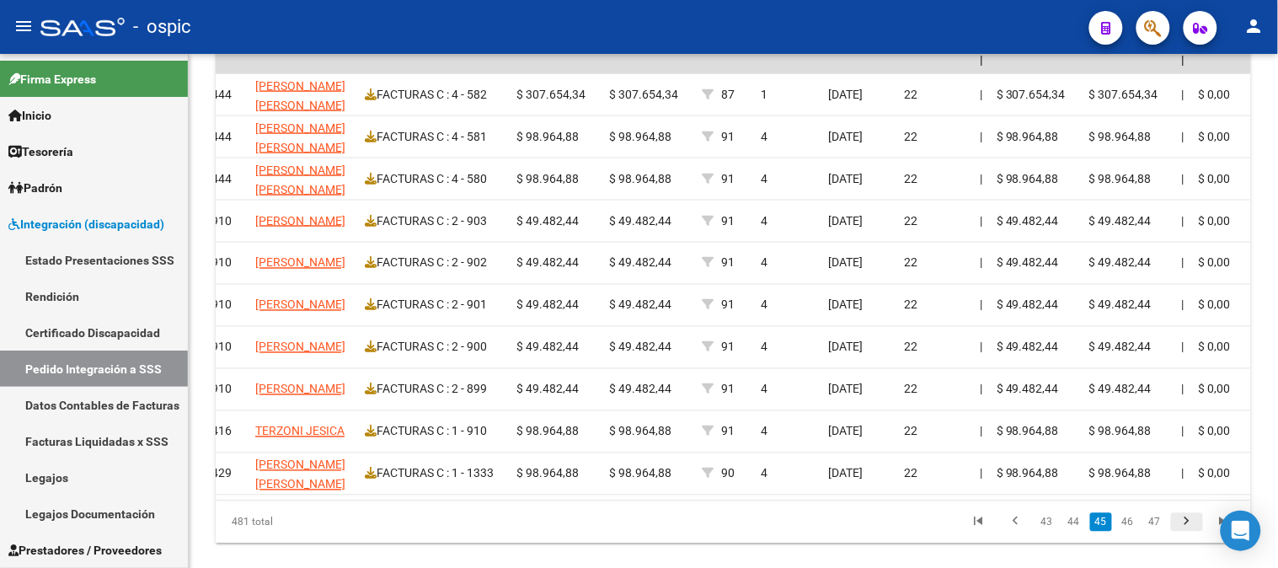
click at [1190, 529] on icon "go to next page" at bounding box center [1187, 524] width 22 height 20
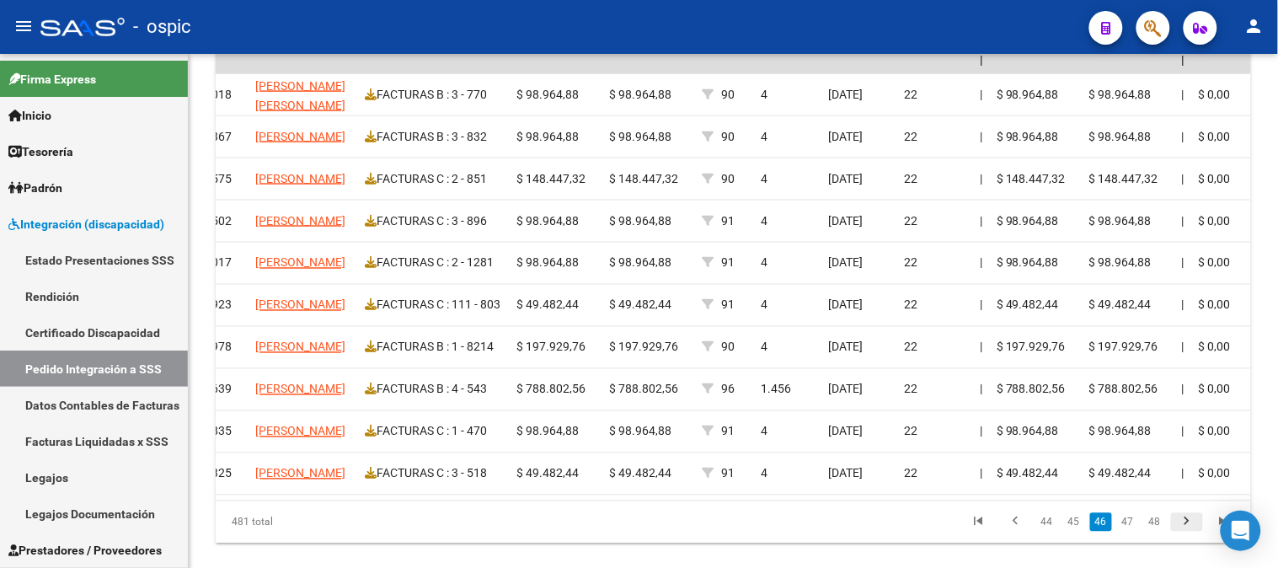
click at [1190, 529] on icon "go to next page" at bounding box center [1187, 524] width 22 height 20
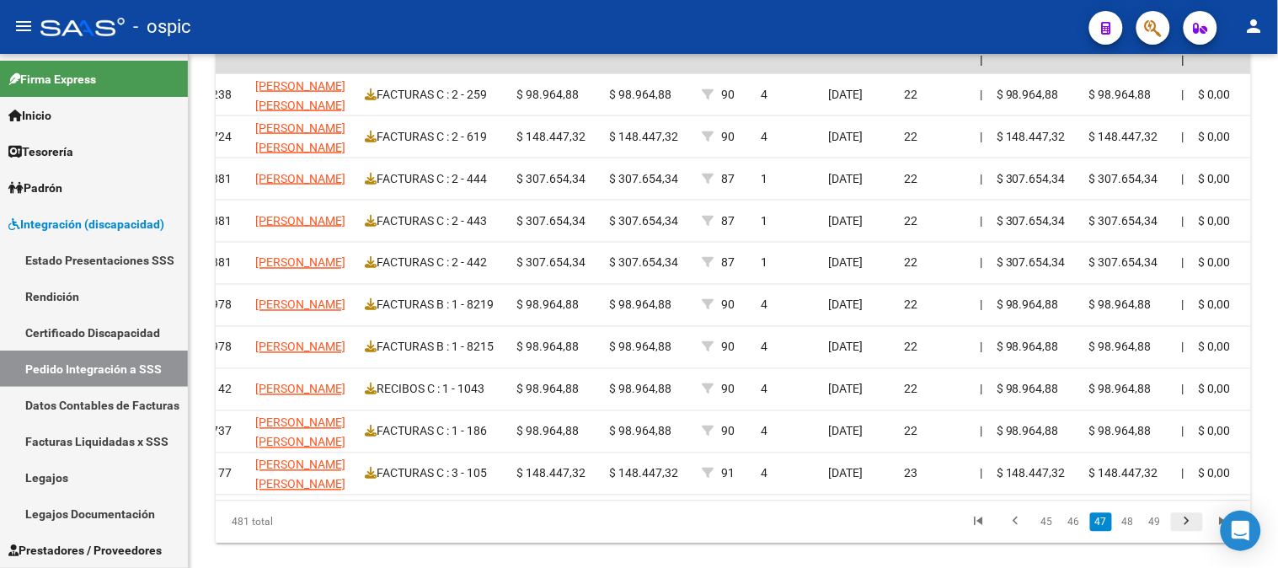
click at [1190, 529] on icon "go to next page" at bounding box center [1187, 524] width 22 height 20
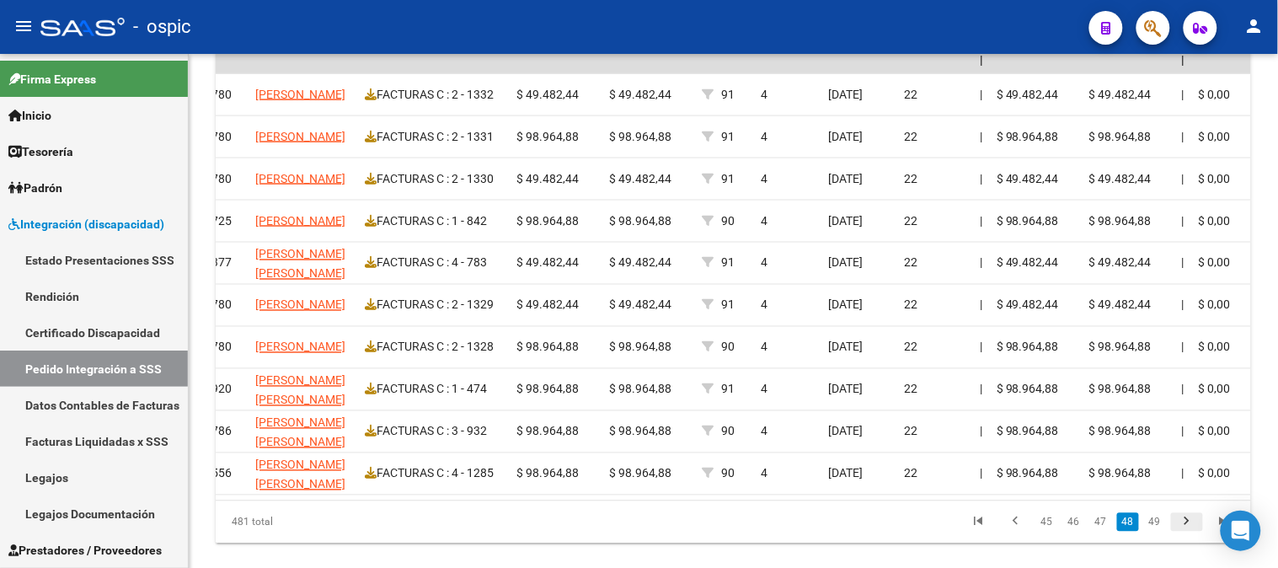
click at [1184, 533] on icon "go to next page" at bounding box center [1187, 524] width 22 height 20
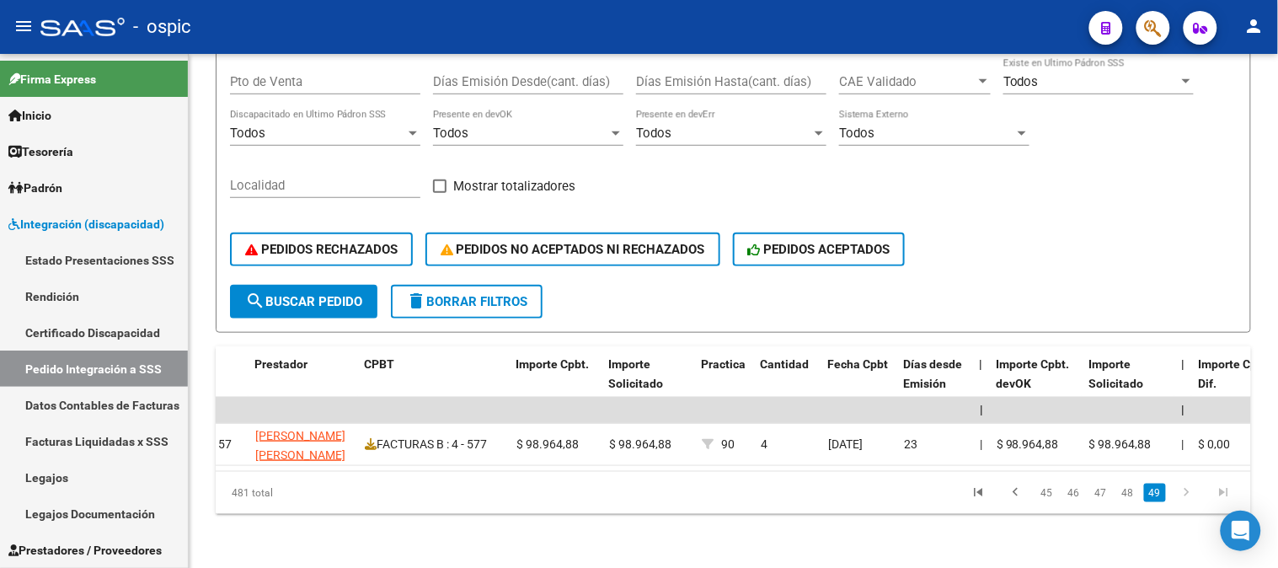
scroll to position [304, 0]
click at [979, 489] on icon "go to first page" at bounding box center [978, 494] width 22 height 20
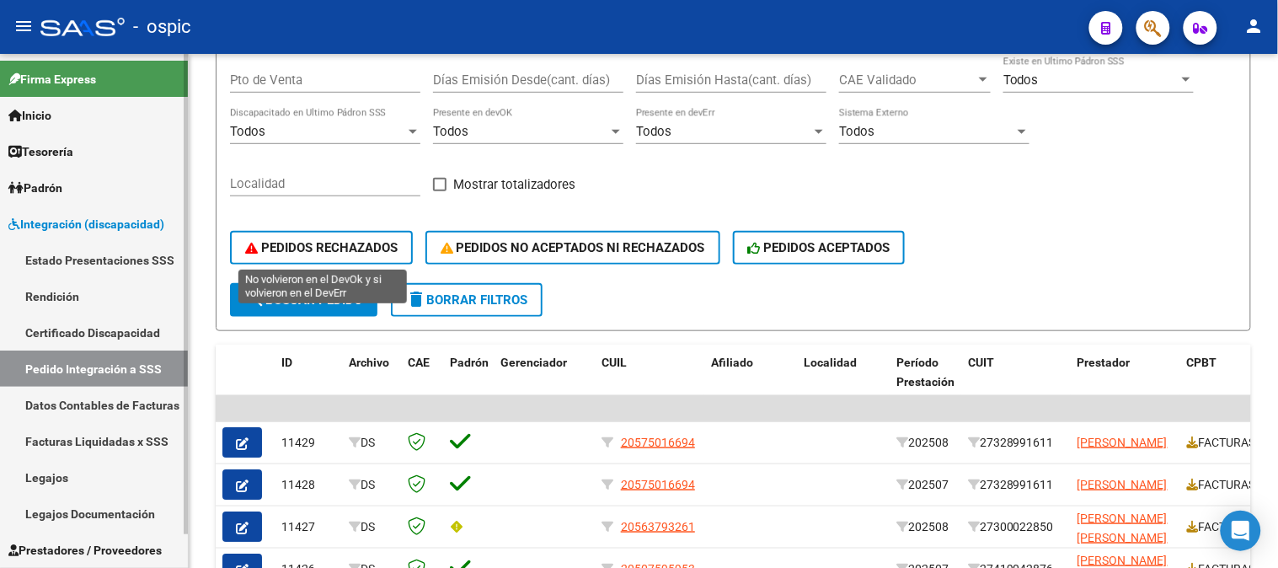
scroll to position [27, 0]
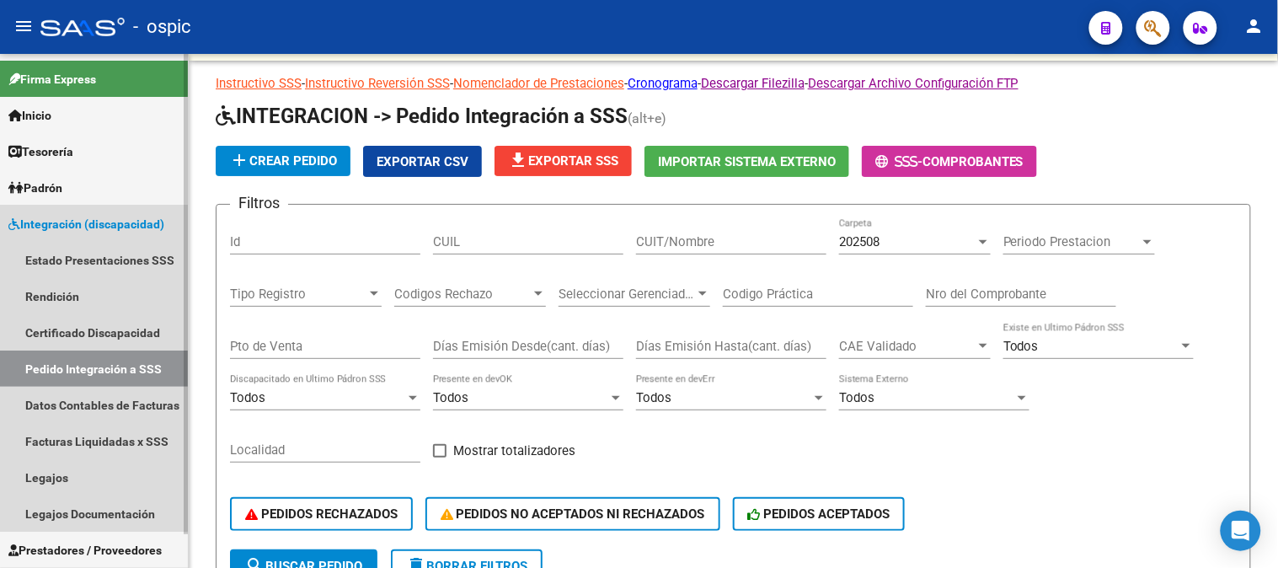
click at [52, 224] on span "Integración (discapacidad)" at bounding box center [86, 224] width 156 height 19
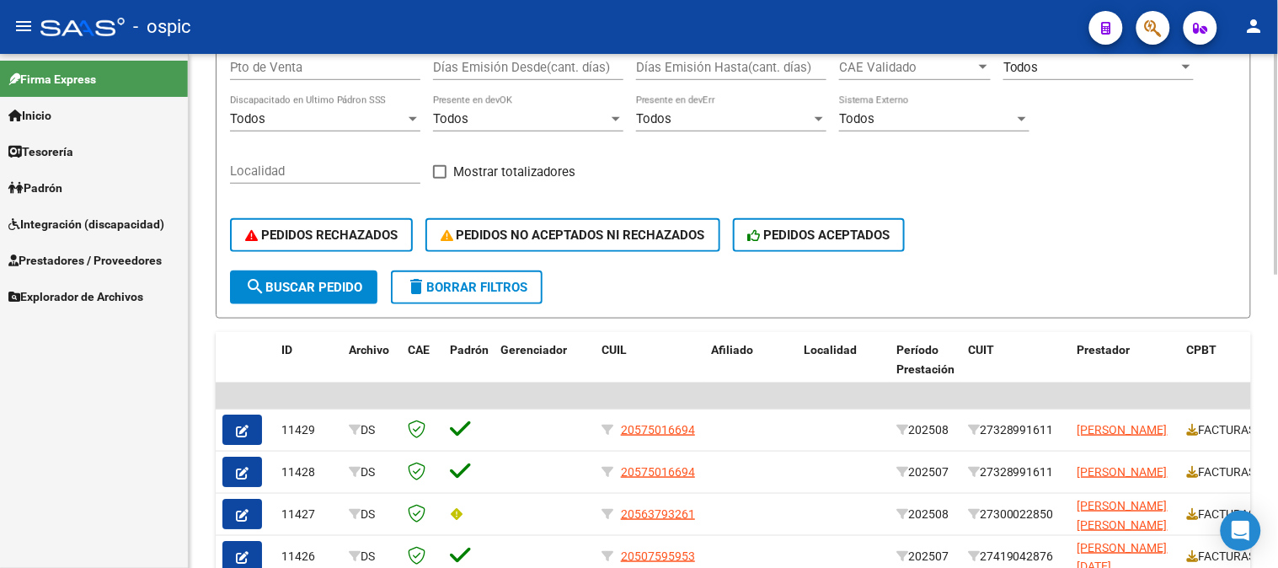
scroll to position [307, 0]
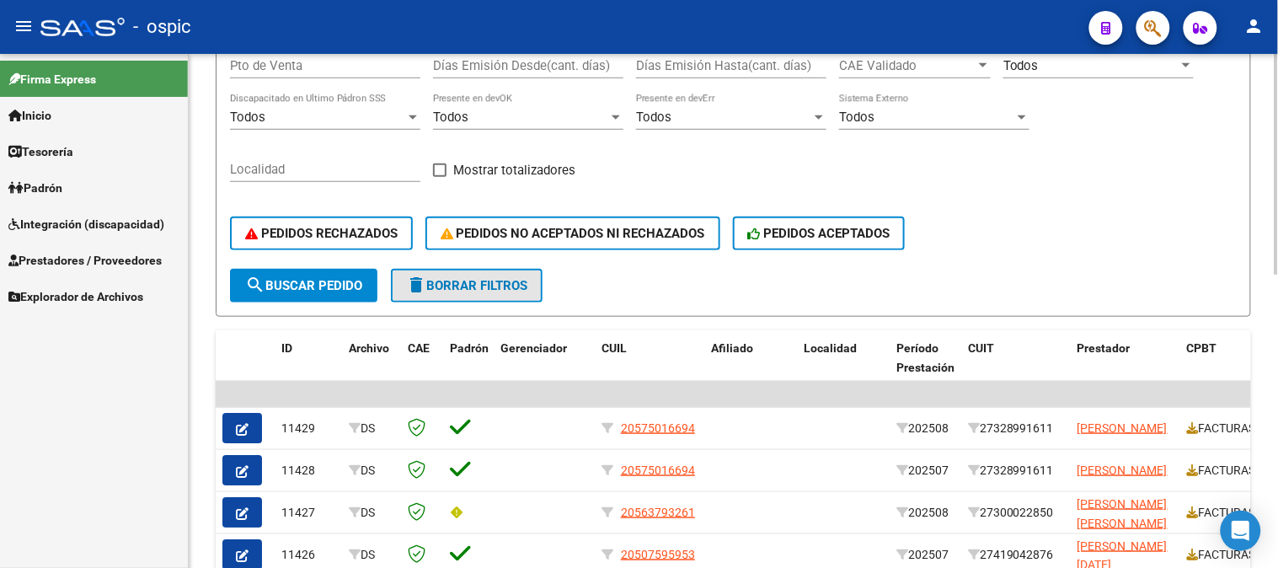
click at [450, 271] on button "delete Borrar Filtros" at bounding box center [467, 286] width 152 height 34
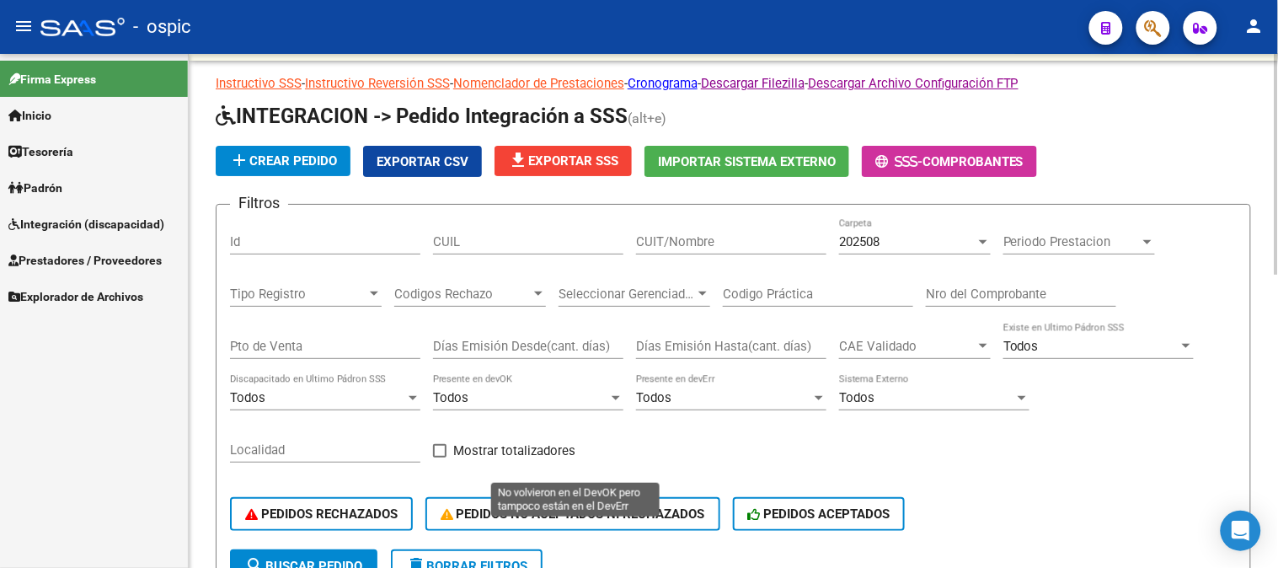
scroll to position [120, 0]
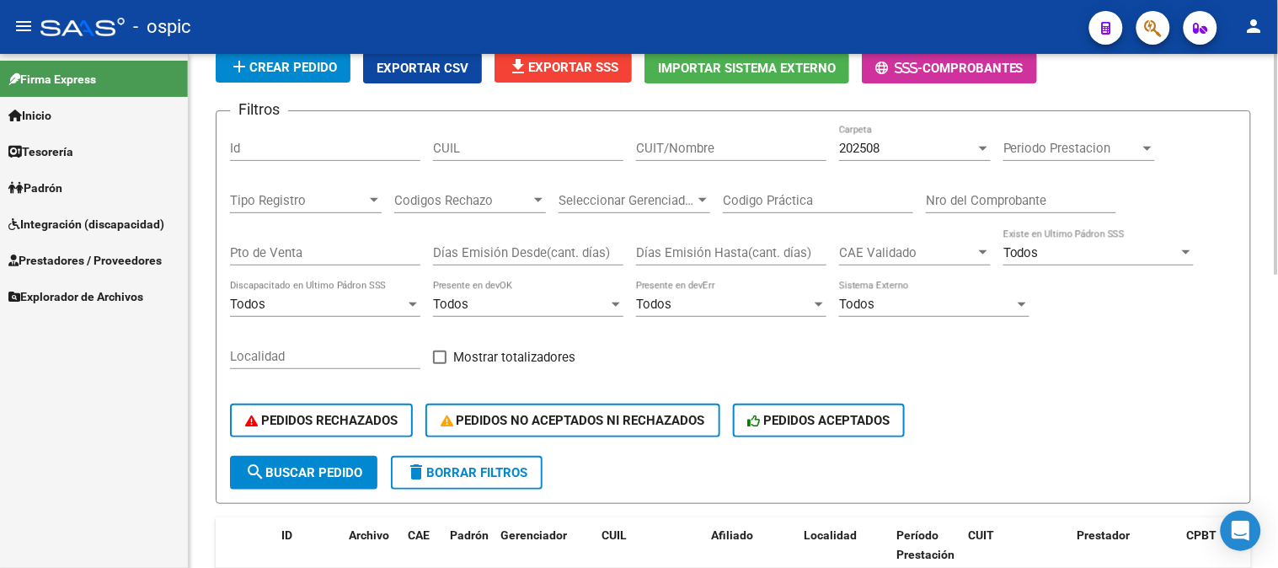
click at [514, 459] on button "delete Borrar Filtros" at bounding box center [467, 473] width 152 height 34
click at [88, 231] on span "Integración (discapacidad)" at bounding box center [86, 224] width 156 height 19
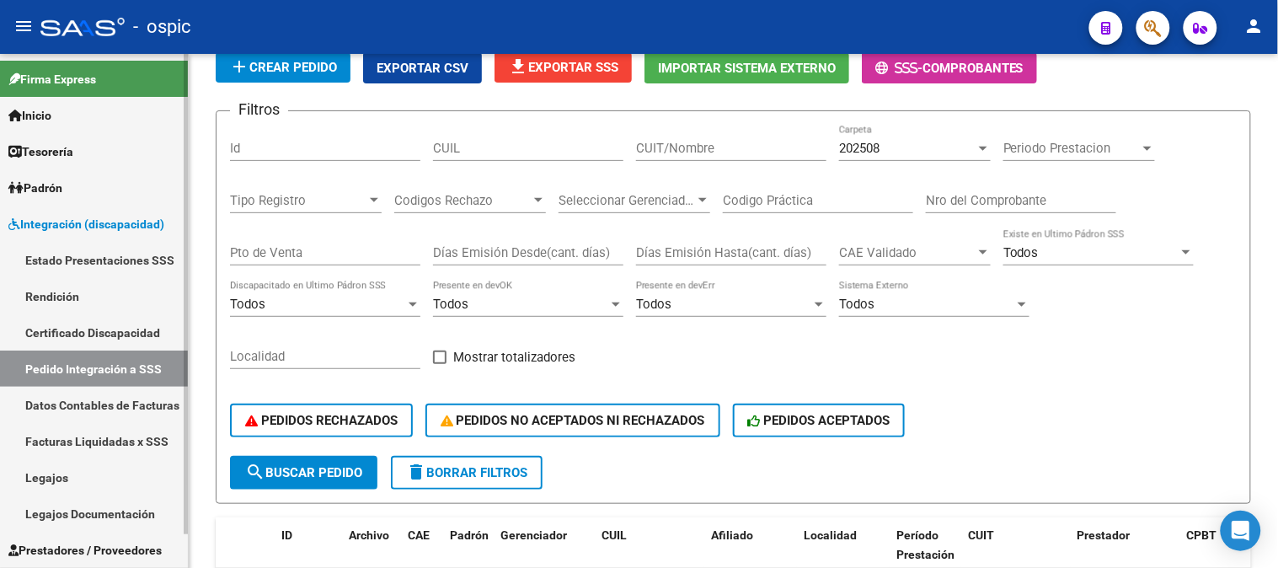
click at [99, 486] on link "Legajos" at bounding box center [94, 477] width 188 height 36
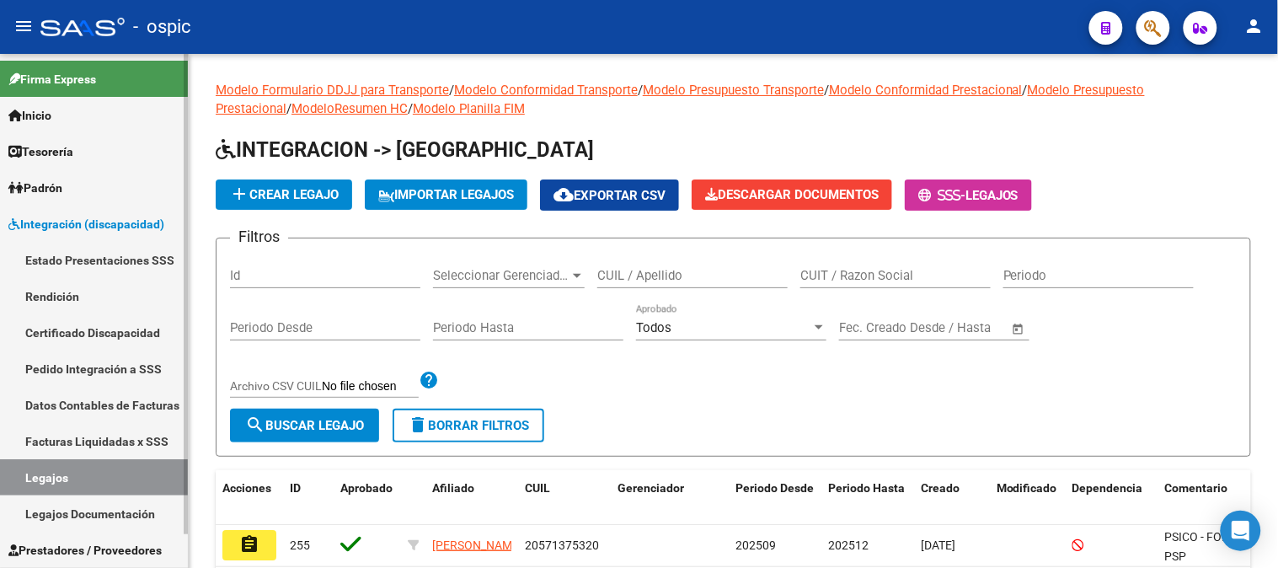
click at [47, 230] on span "Integración (discapacidad)" at bounding box center [86, 224] width 156 height 19
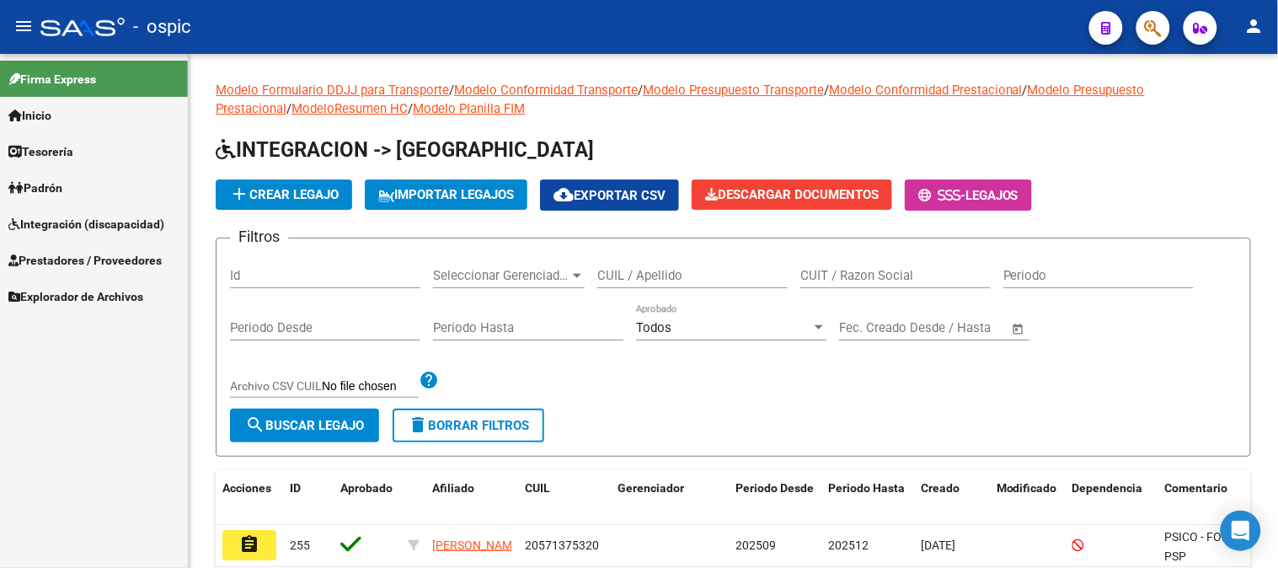
click at [61, 256] on span "Prestadores / Proveedores" at bounding box center [84, 260] width 153 height 19
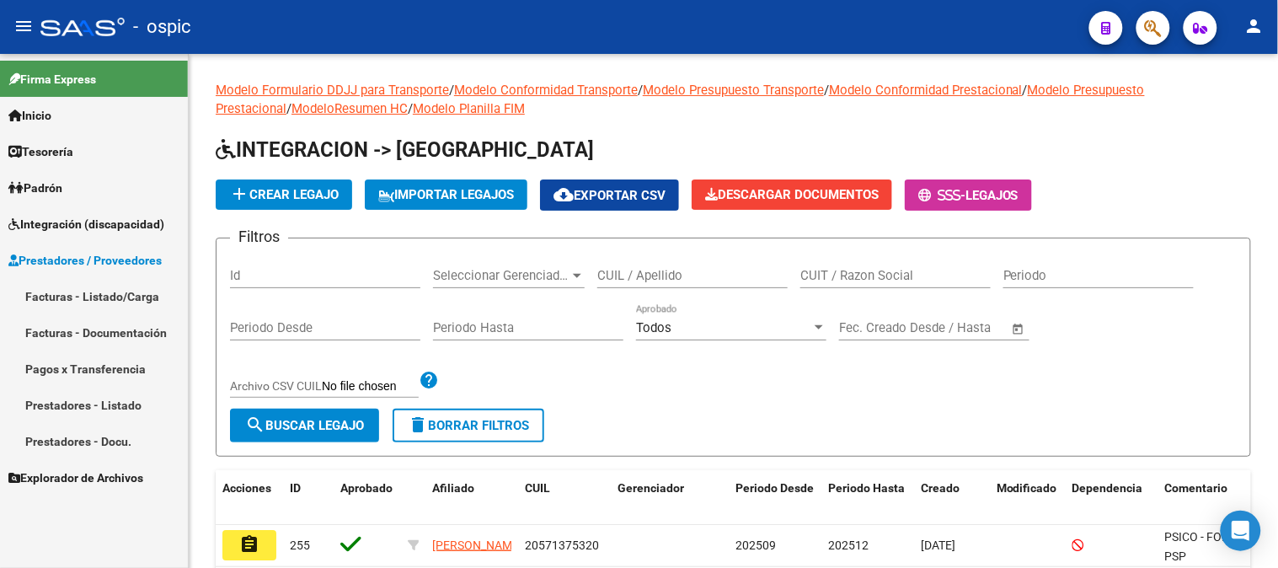
click at [85, 290] on link "Facturas - Listado/Carga" at bounding box center [94, 296] width 188 height 36
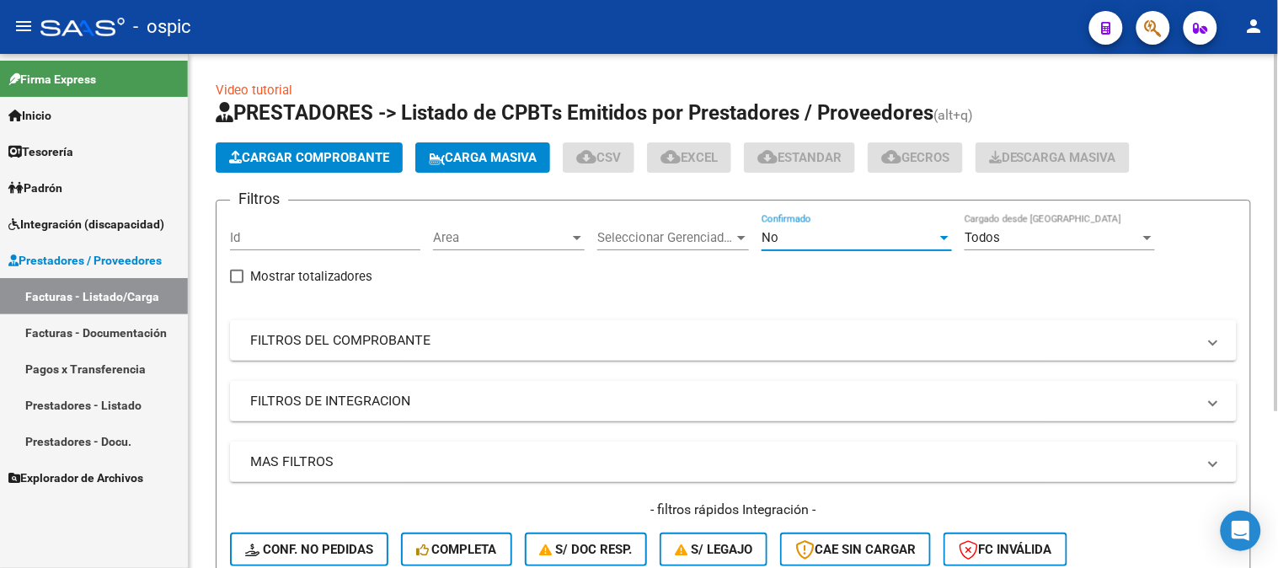
click at [829, 245] on div "No" at bounding box center [848, 237] width 175 height 15
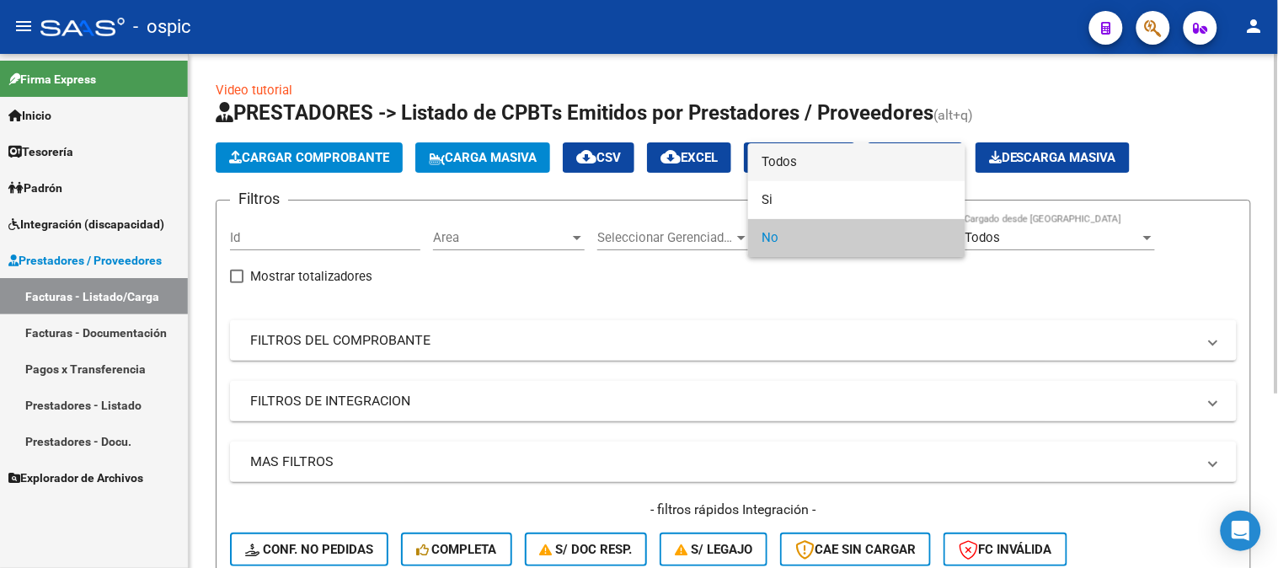
drag, startPoint x: 789, startPoint y: 156, endPoint x: 480, endPoint y: 286, distance: 335.6
click at [786, 156] on span "Todos" at bounding box center [856, 162] width 190 height 38
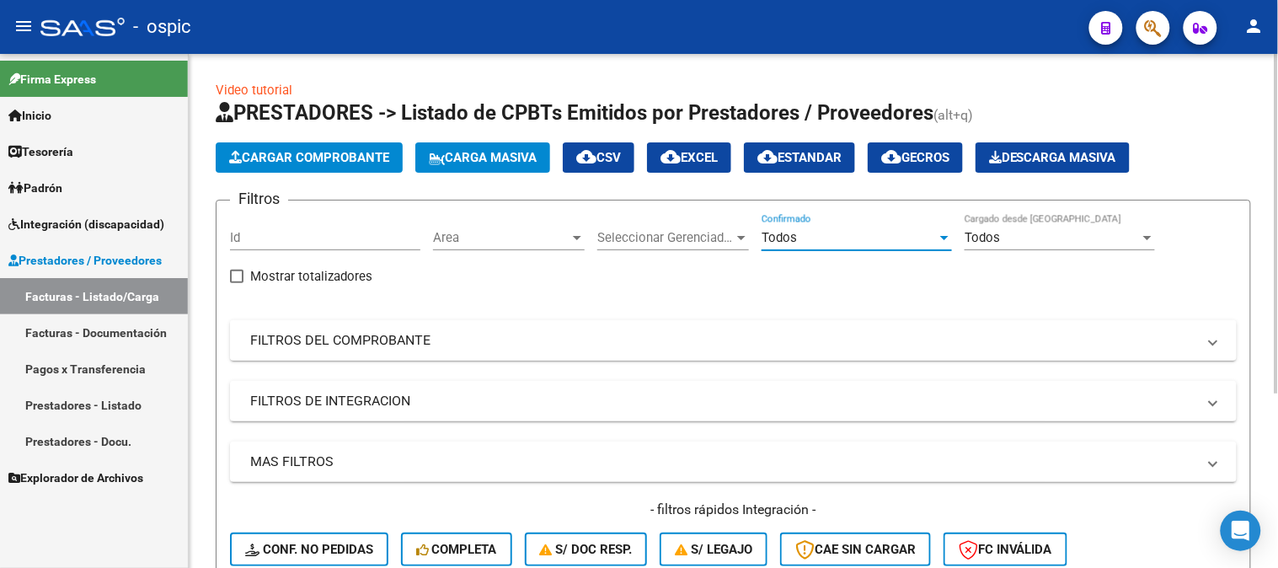
click at [327, 345] on mat-panel-title "FILTROS DEL COMPROBANTE" at bounding box center [723, 340] width 946 height 19
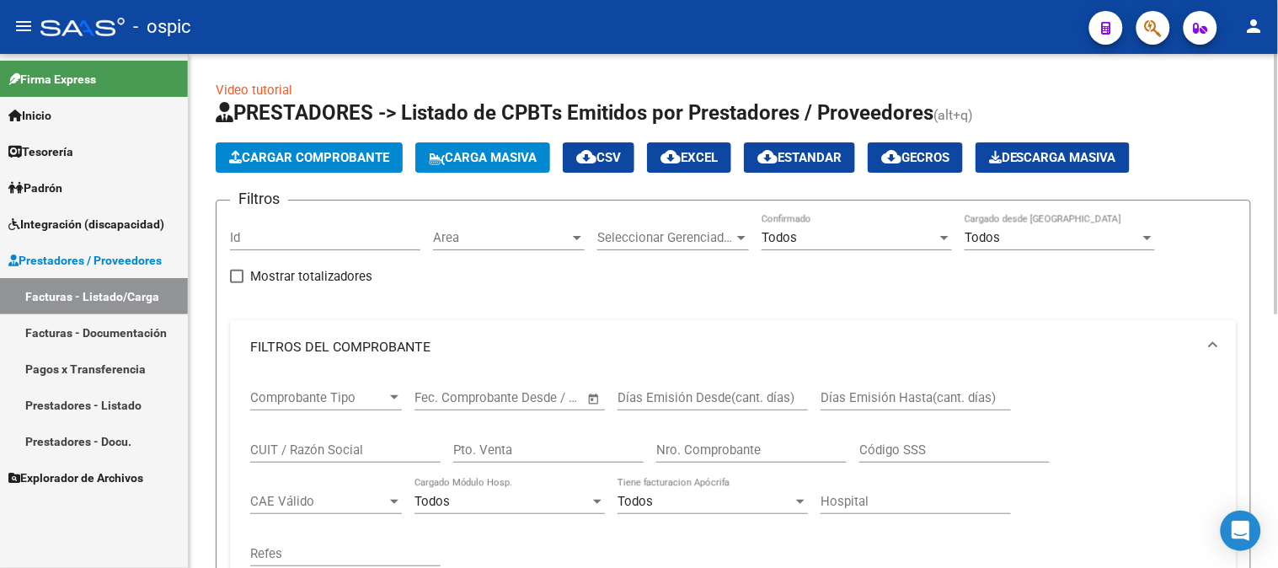
click at [338, 448] on input "CUIT / Razón Social" at bounding box center [345, 449] width 190 height 15
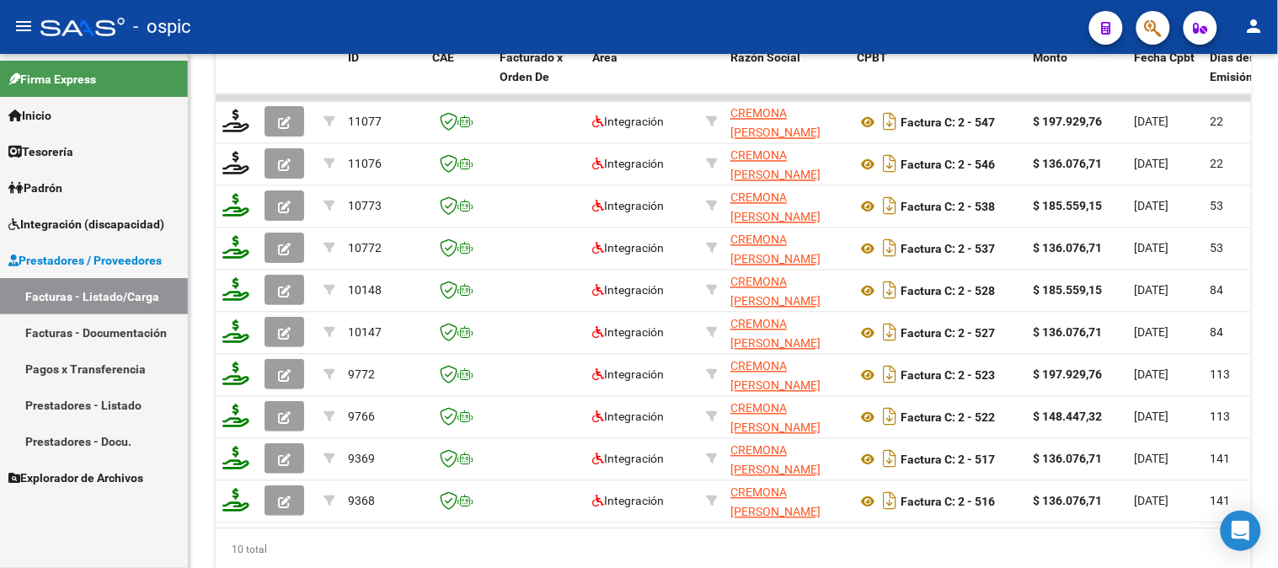
type input "[GEOGRAPHIC_DATA]"
click at [89, 246] on link "Prestadores / Proveedores" at bounding box center [94, 260] width 188 height 36
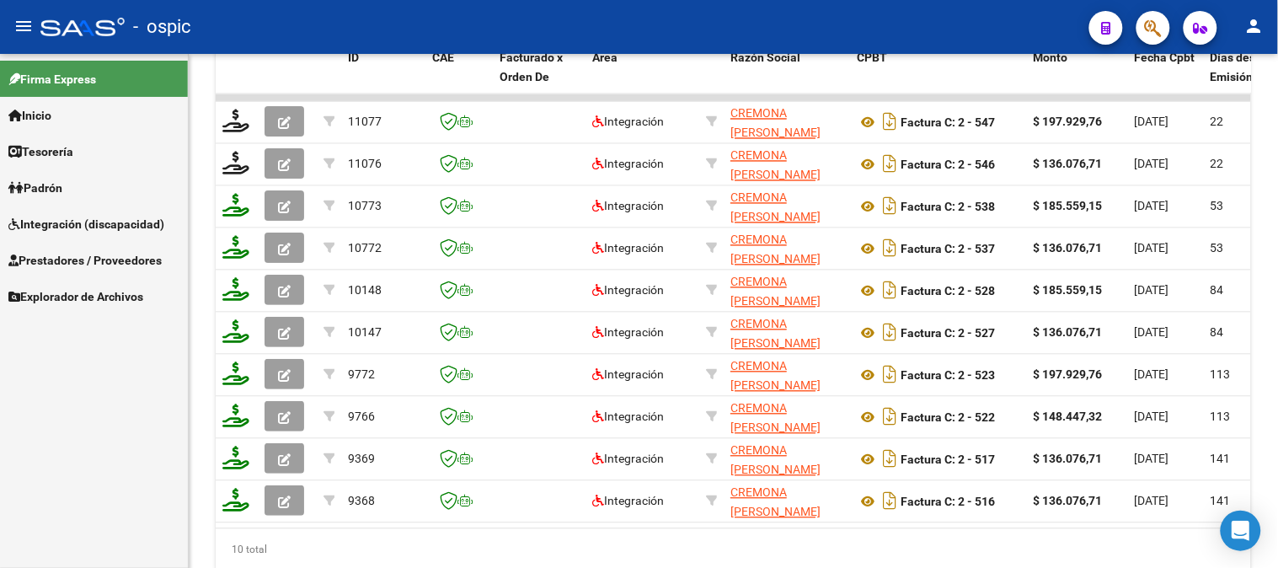
click at [89, 216] on span "Integración (discapacidad)" at bounding box center [86, 224] width 156 height 19
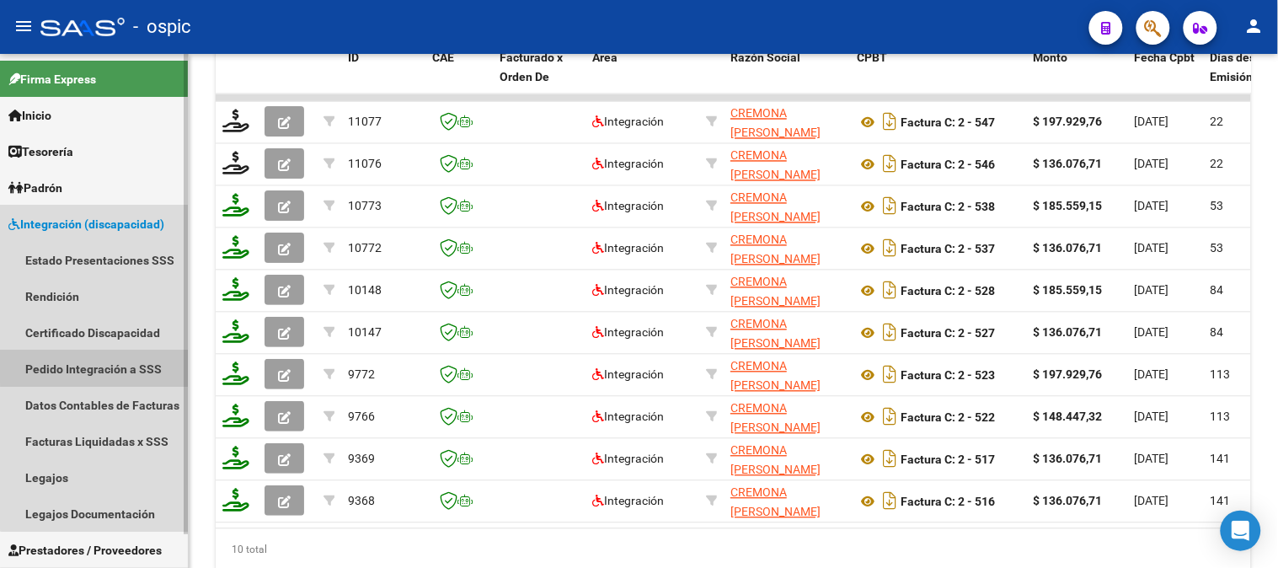
click at [113, 364] on link "Pedido Integración a SSS" at bounding box center [94, 368] width 188 height 36
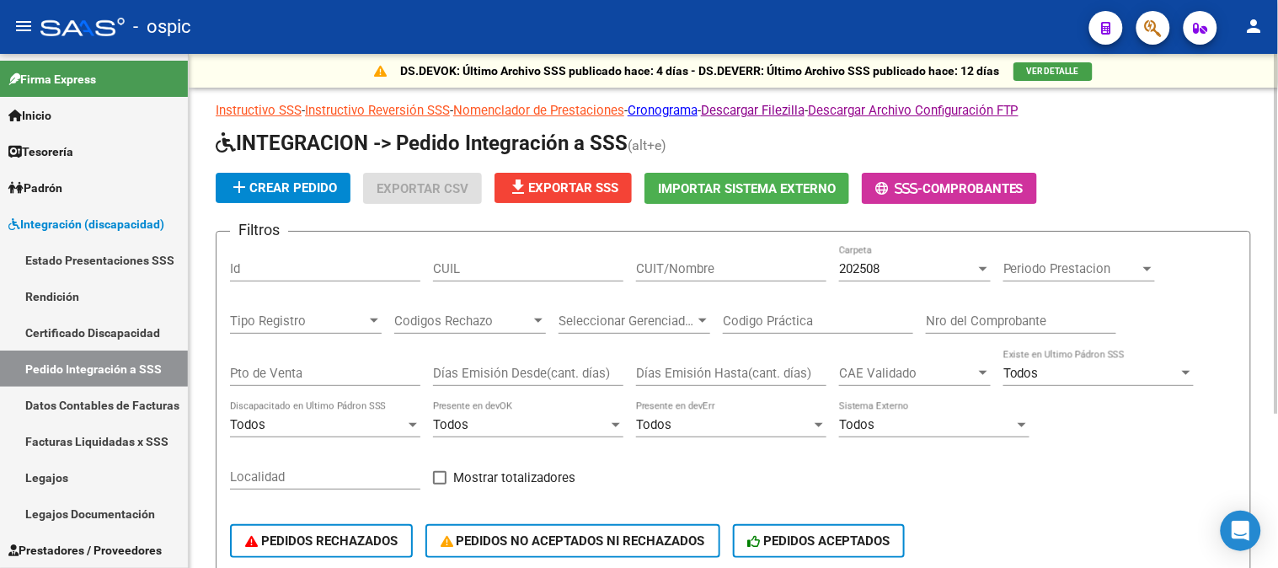
click at [682, 77] on p "DS.DEVOK: Último Archivo SSS publicado hace: 4 días - DS.DEVERR: Último Archivo…" at bounding box center [700, 70] width 599 height 19
click at [677, 107] on link "Cronograma" at bounding box center [663, 110] width 70 height 15
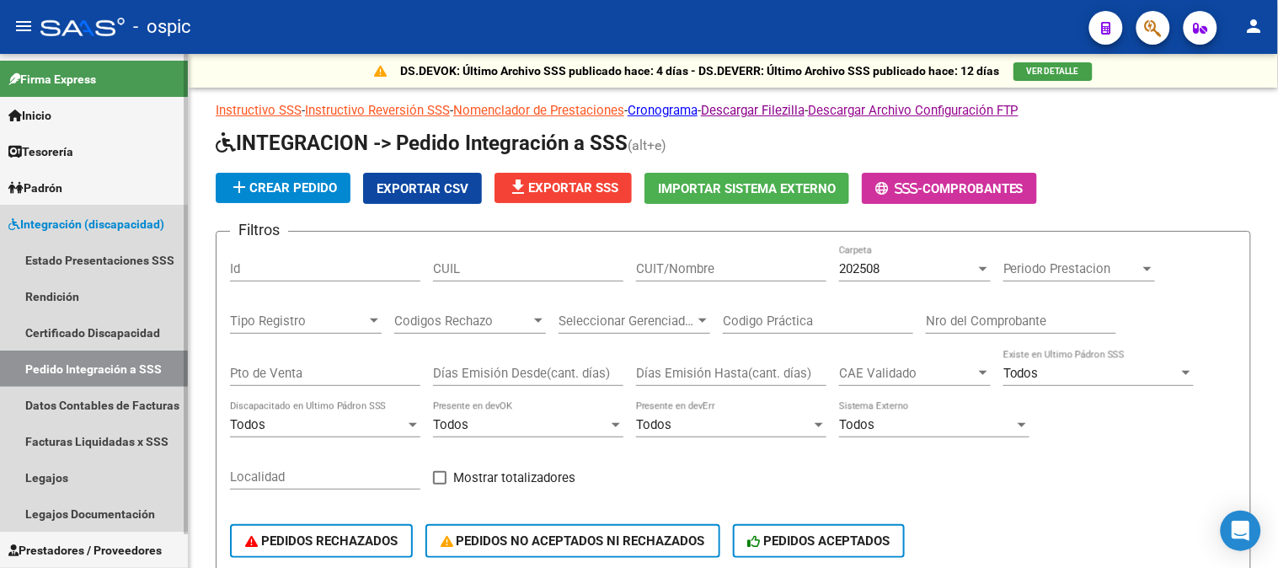
click at [68, 219] on span "Integración (discapacidad)" at bounding box center [86, 224] width 156 height 19
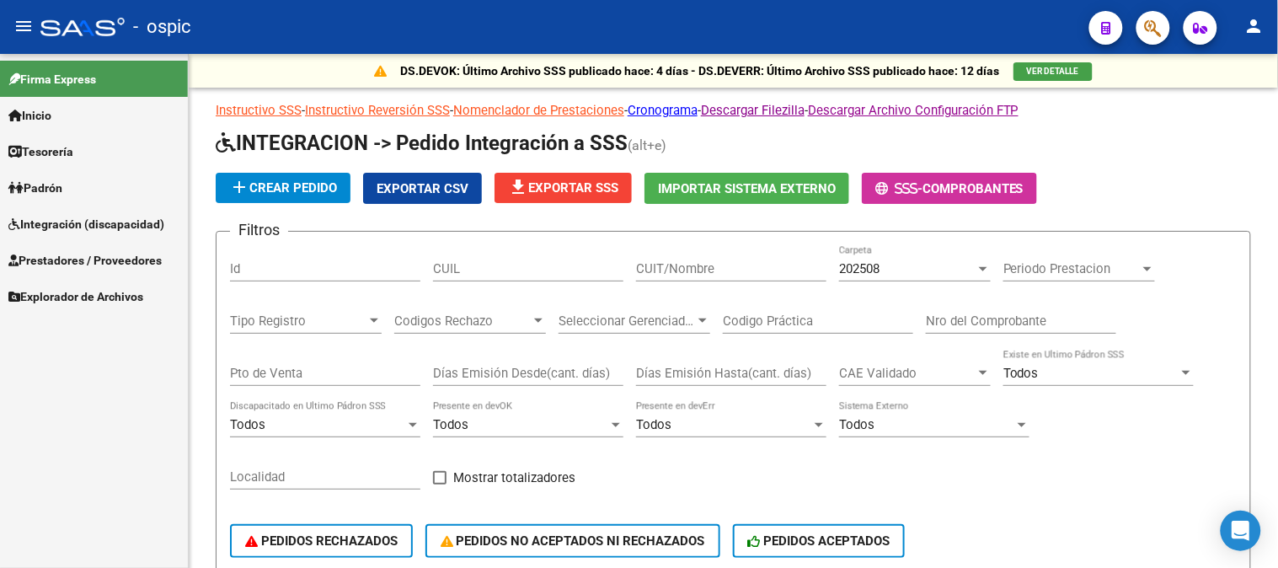
click at [73, 259] on span "Prestadores / Proveedores" at bounding box center [84, 260] width 153 height 19
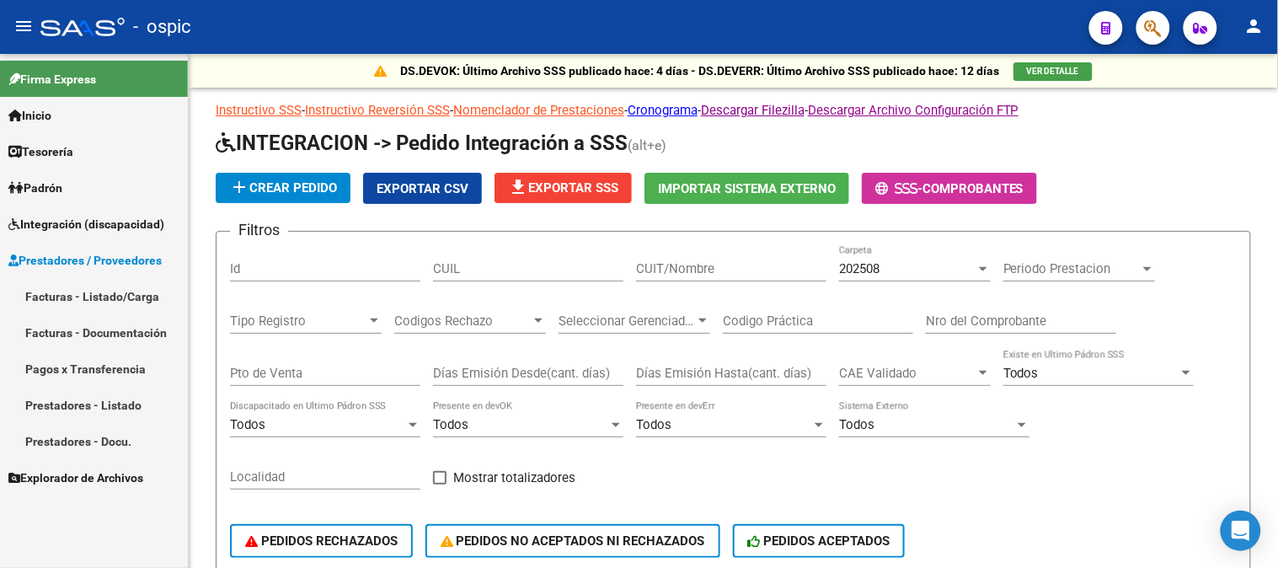
click at [73, 301] on link "Facturas - Listado/Carga" at bounding box center [94, 296] width 188 height 36
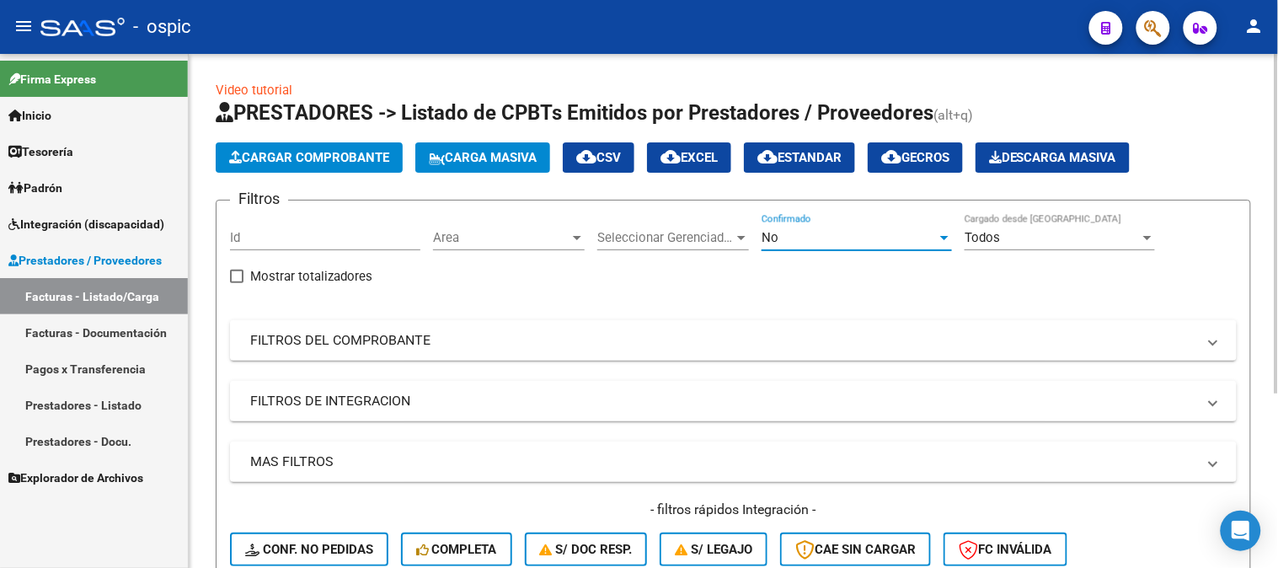
click at [775, 243] on span "No" at bounding box center [769, 237] width 17 height 15
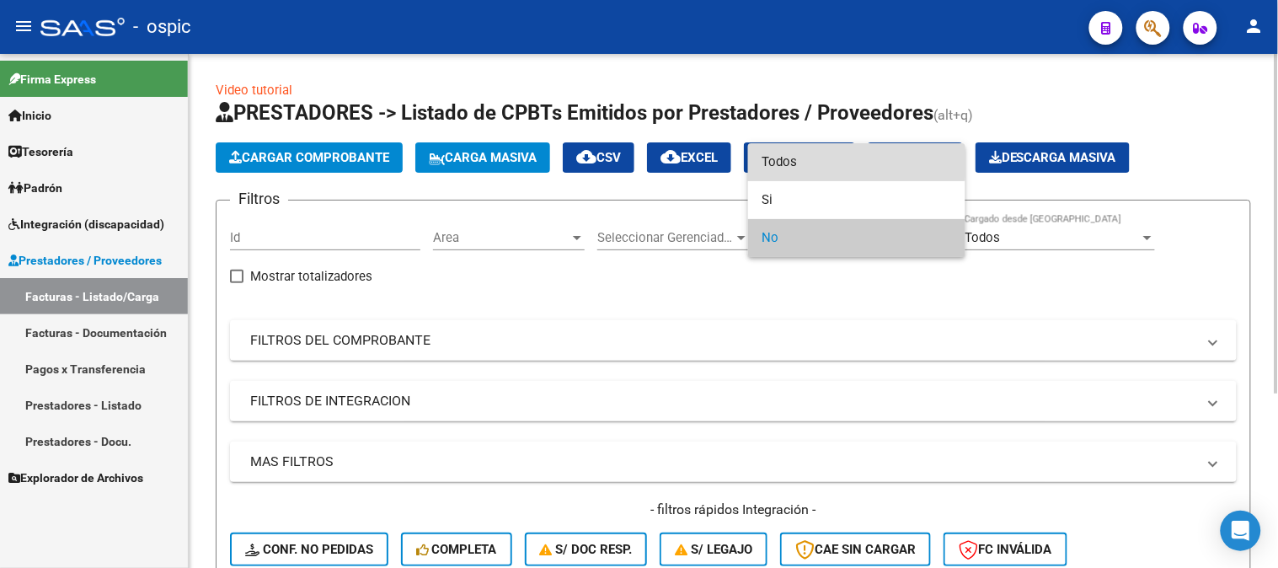
drag, startPoint x: 775, startPoint y: 154, endPoint x: 632, endPoint y: 255, distance: 175.3
click at [772, 155] on span "Todos" at bounding box center [856, 162] width 190 height 38
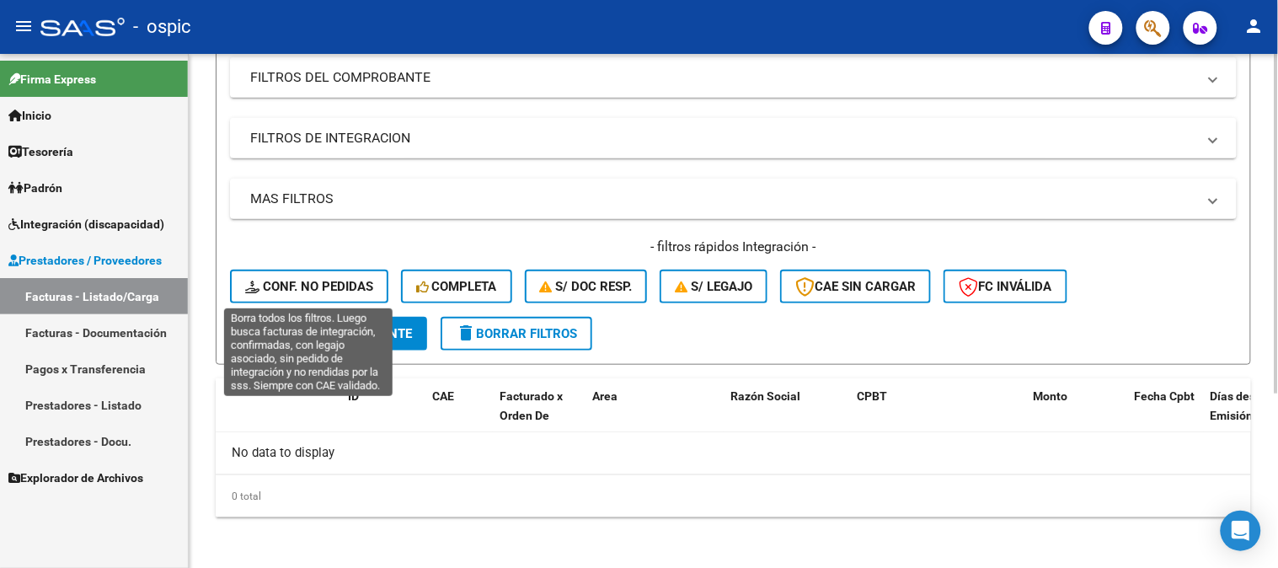
scroll to position [169, 0]
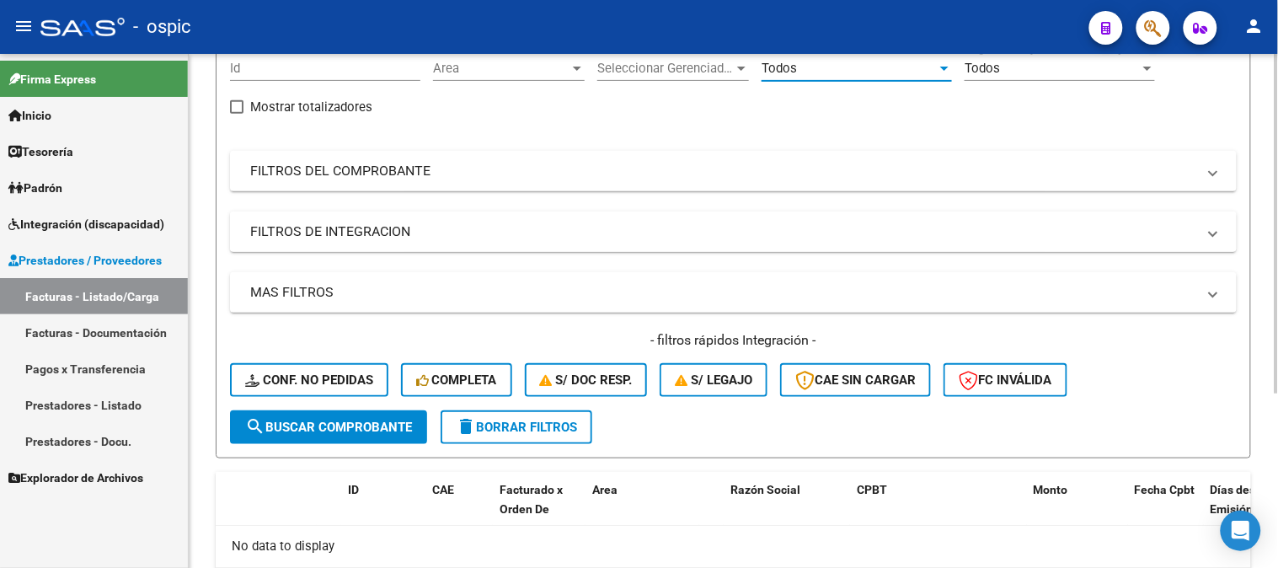
click at [331, 222] on mat-expansion-panel-header "FILTROS DE INTEGRACION" at bounding box center [733, 231] width 1007 height 40
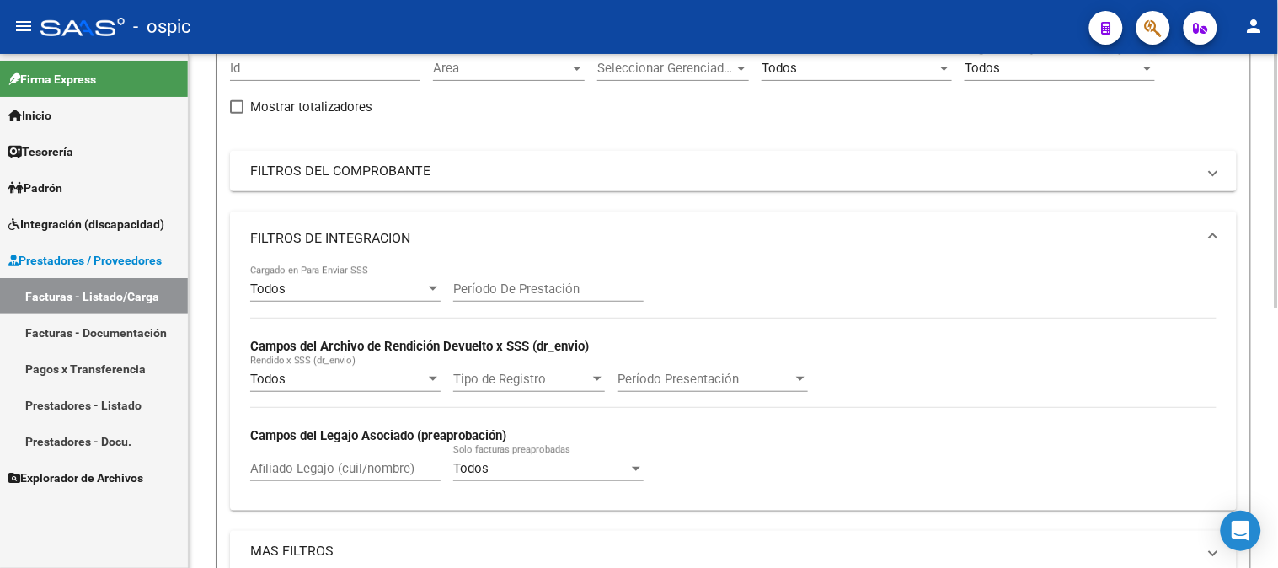
click at [315, 480] on div "Afiliado Legajo (cuil/nombre)" at bounding box center [345, 463] width 190 height 36
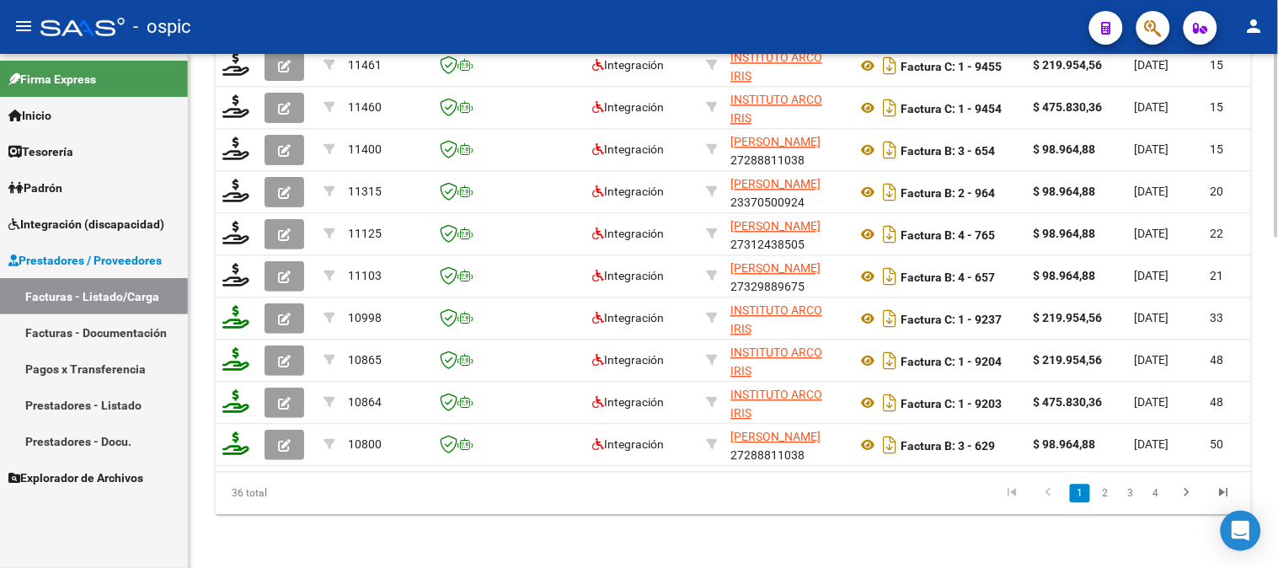
scroll to position [415, 0]
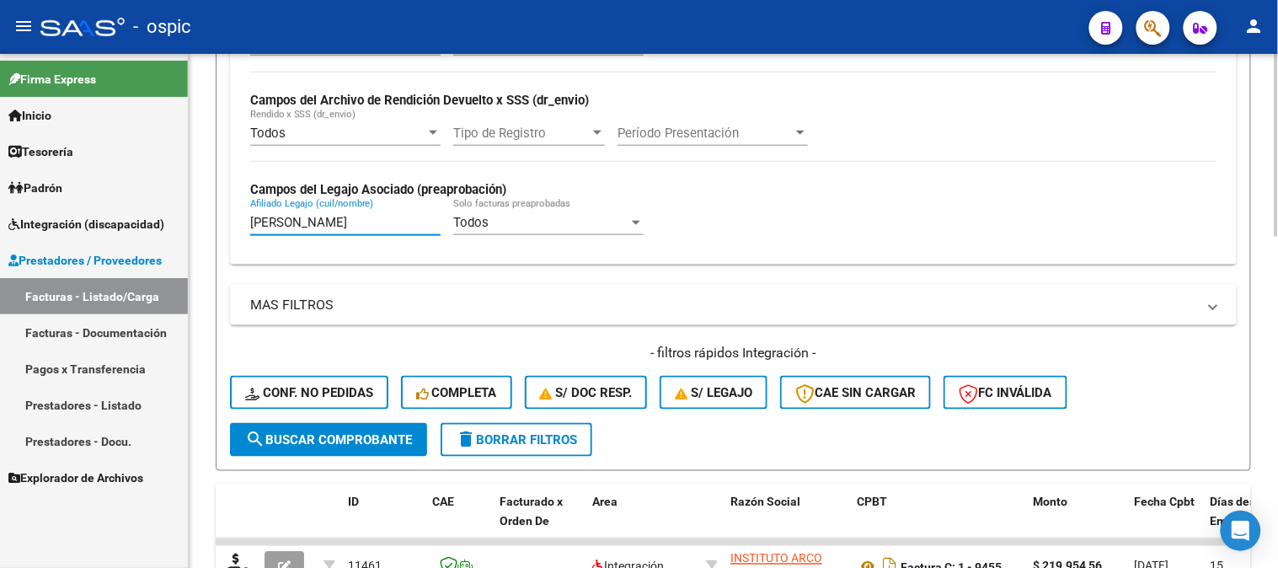
click at [1277, 374] on div at bounding box center [1276, 311] width 4 height 514
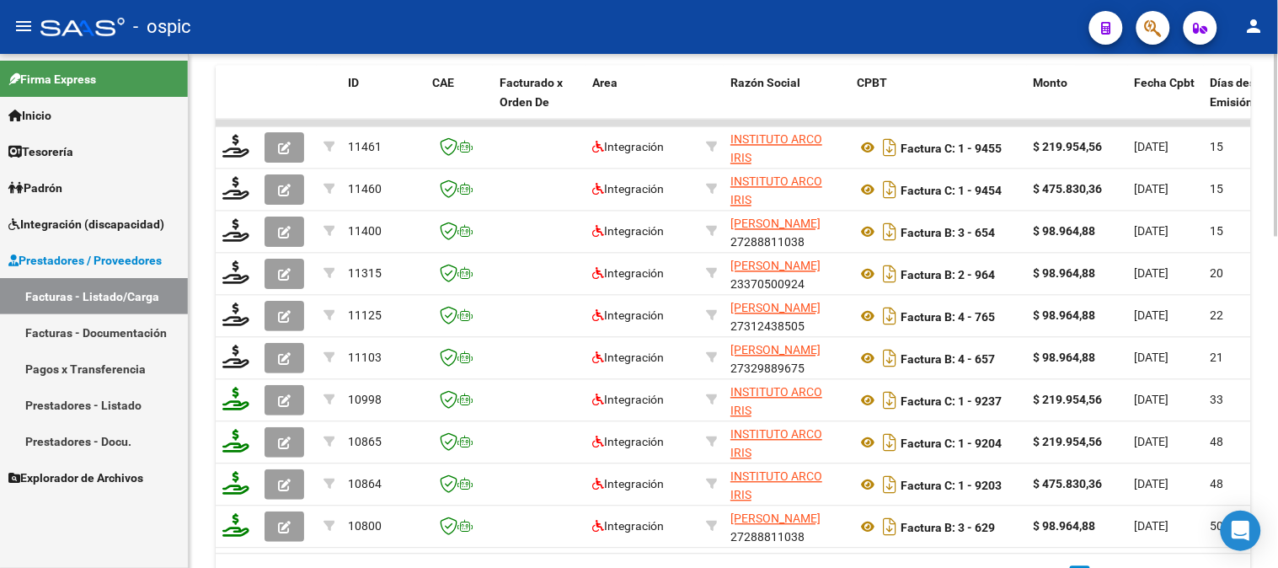
scroll to position [836, 0]
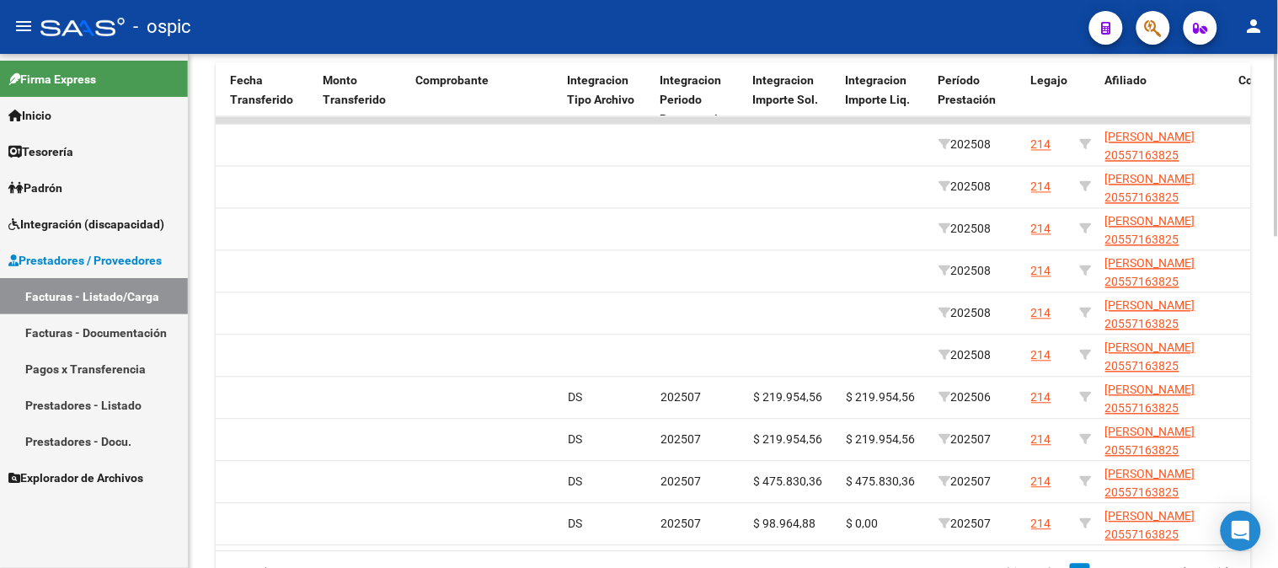
scroll to position [929, 0]
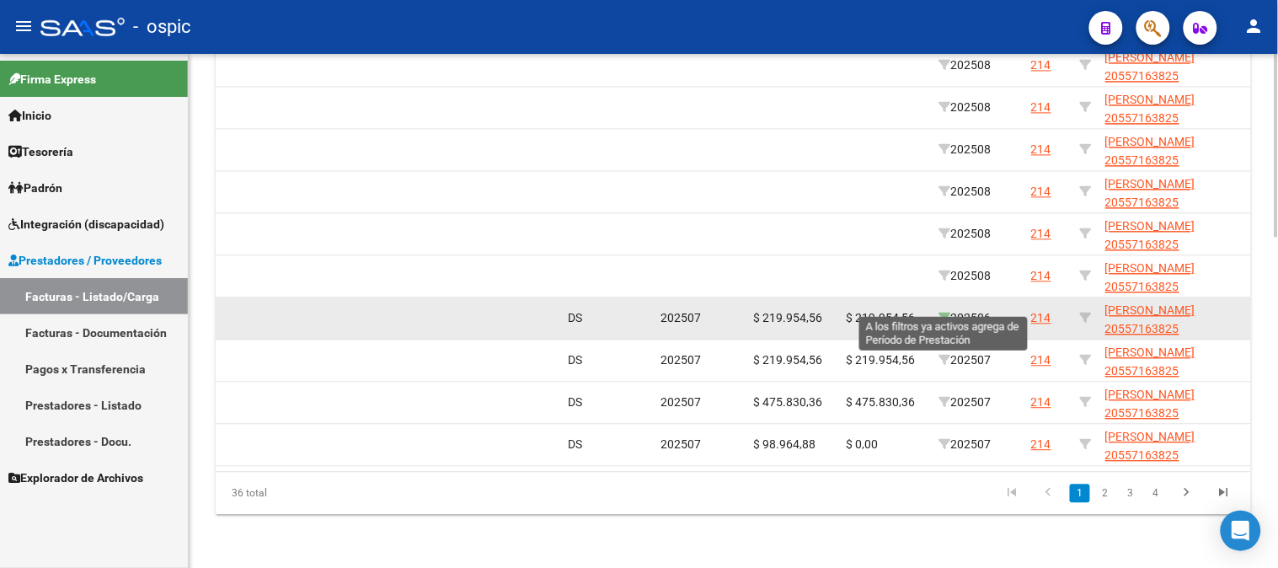
type input "[PERSON_NAME]"
click at [942, 312] on icon at bounding box center [944, 318] width 12 height 12
type input "202506"
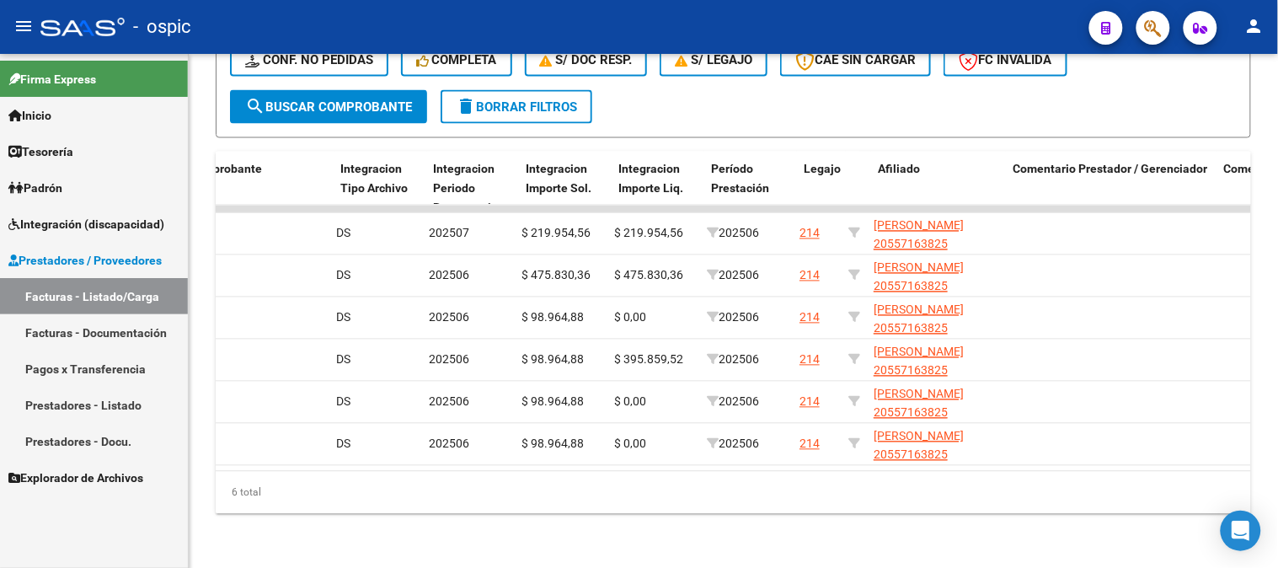
scroll to position [0, 1935]
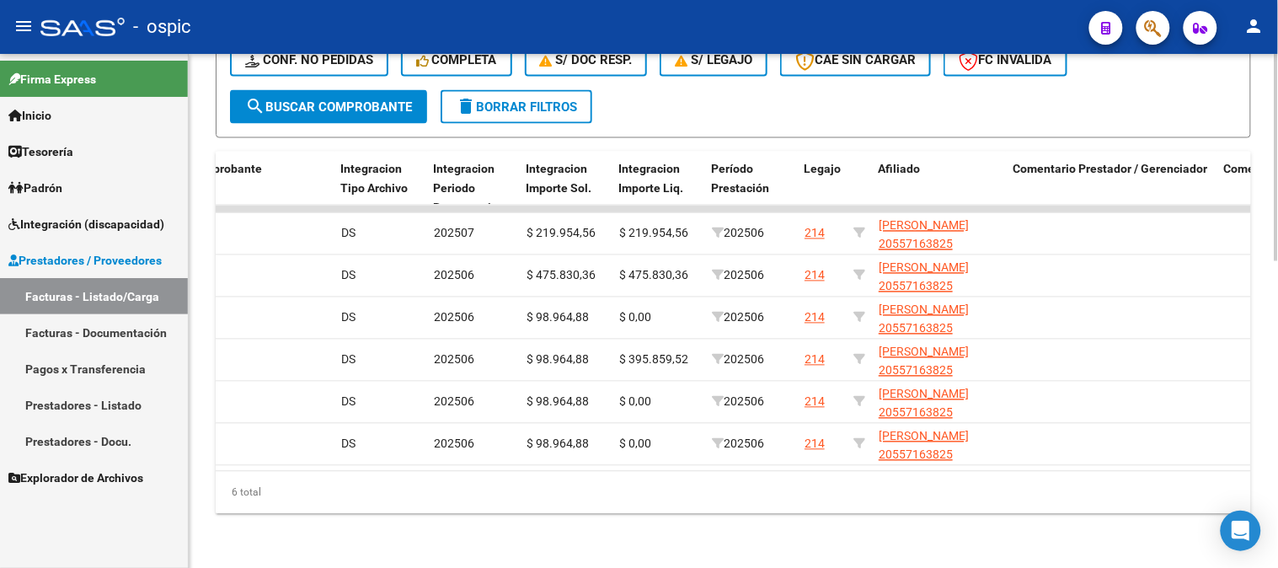
click at [542, 99] on span "delete Borrar Filtros" at bounding box center [516, 106] width 121 height 15
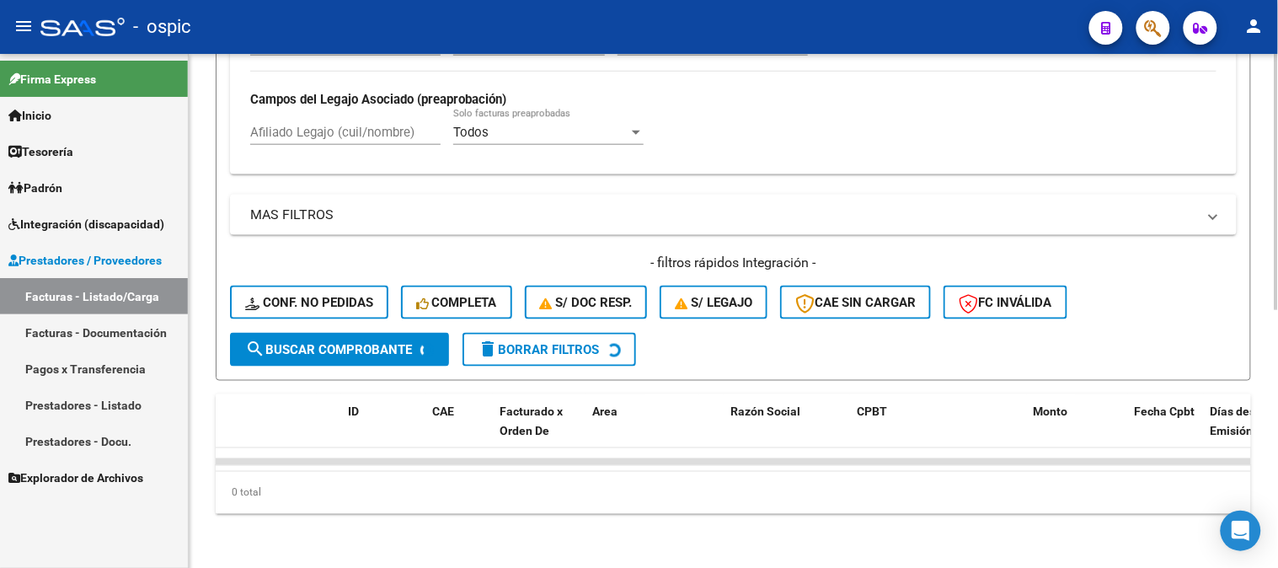
scroll to position [0, 0]
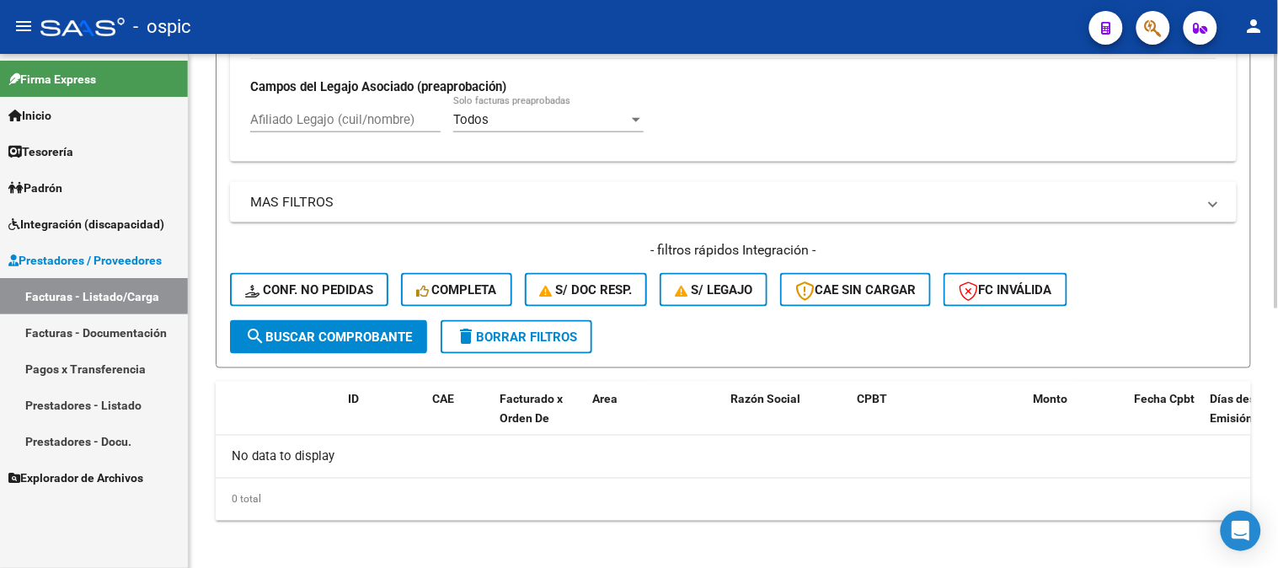
click at [566, 330] on span "delete Borrar Filtros" at bounding box center [516, 336] width 121 height 15
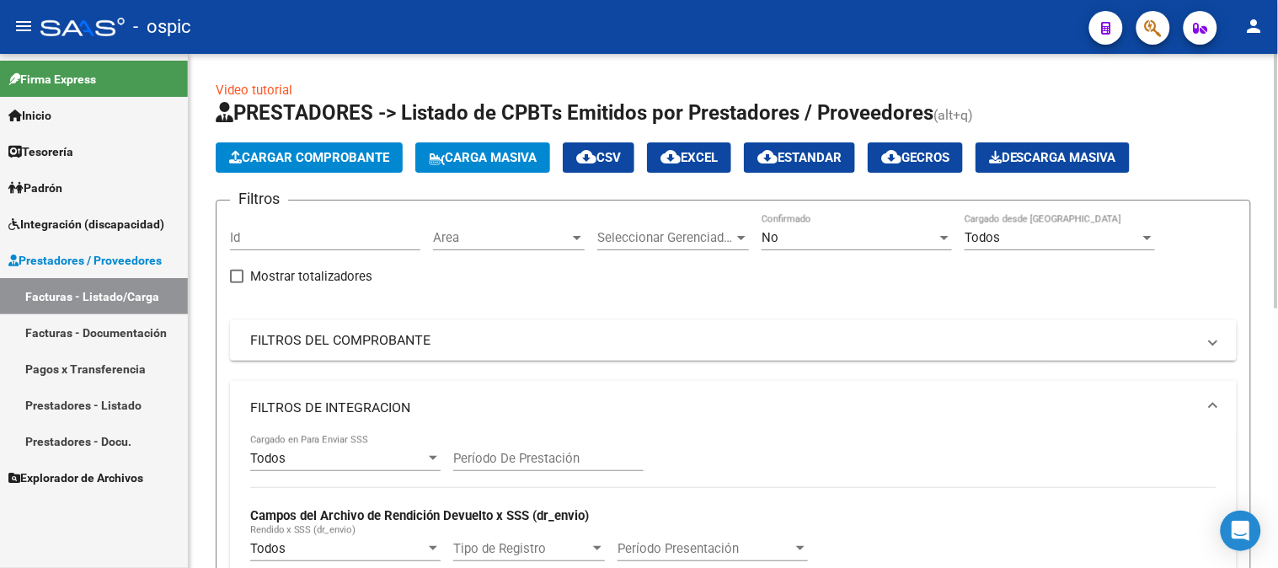
click at [394, 408] on mat-panel-title "FILTROS DE INTEGRACION" at bounding box center [723, 407] width 946 height 19
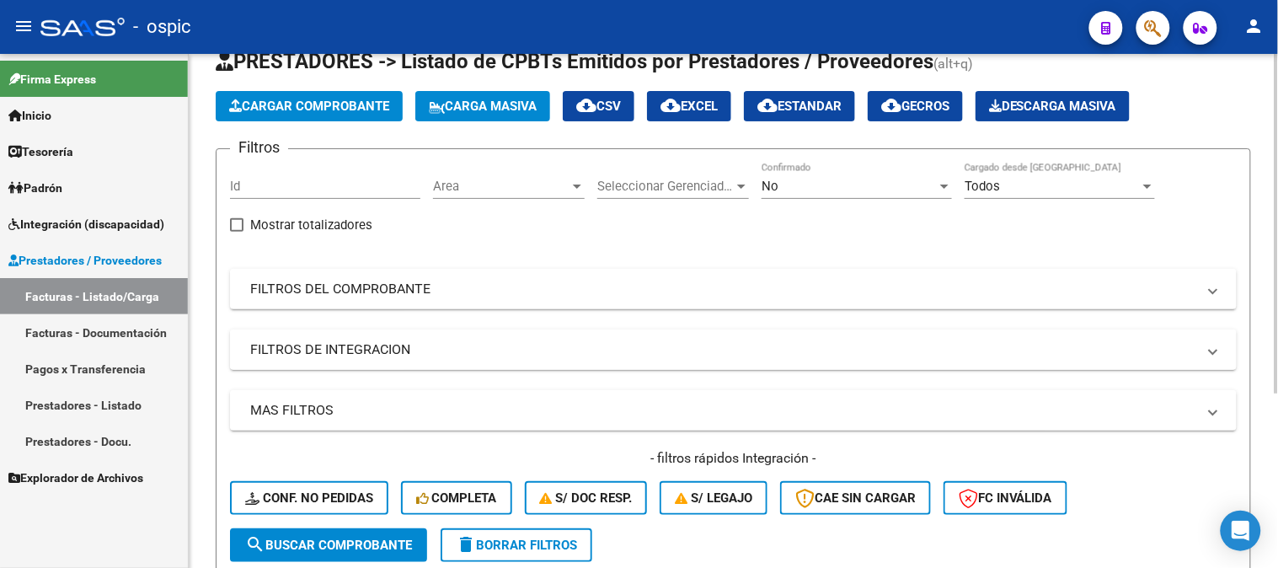
scroll to position [187, 0]
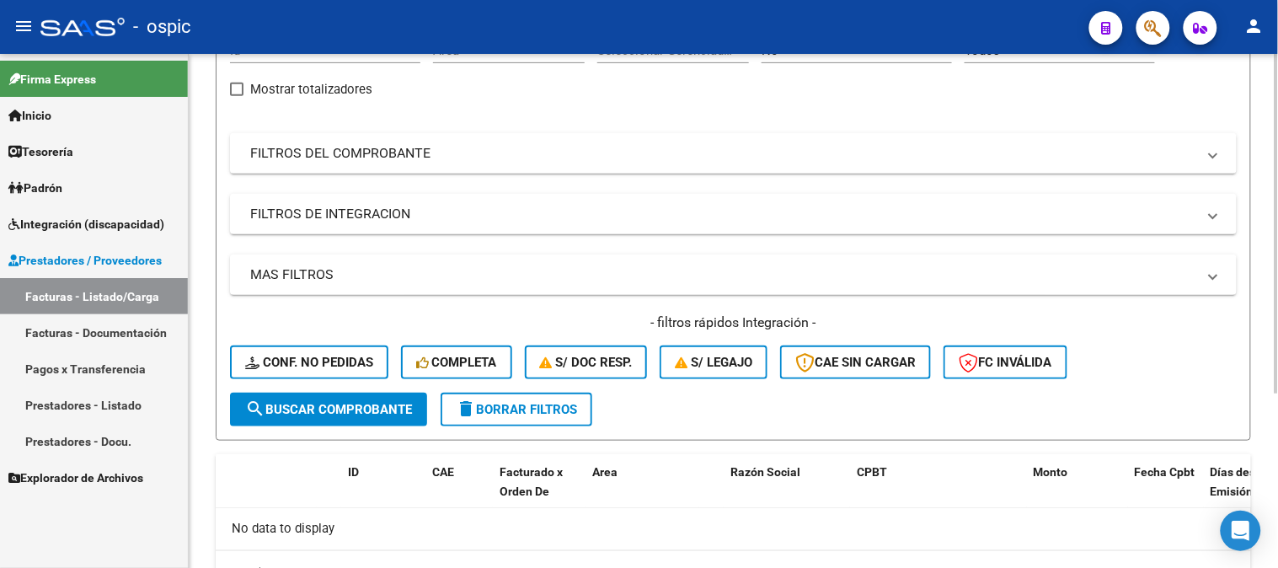
click at [546, 414] on span "delete Borrar Filtros" at bounding box center [516, 409] width 121 height 15
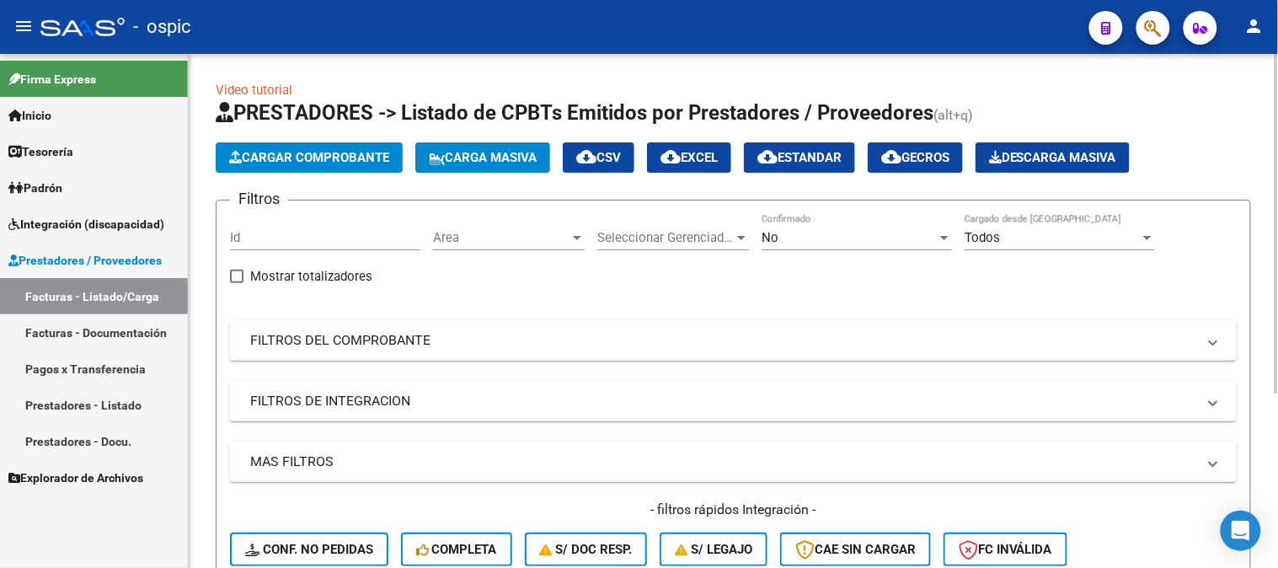
scroll to position [263, 0]
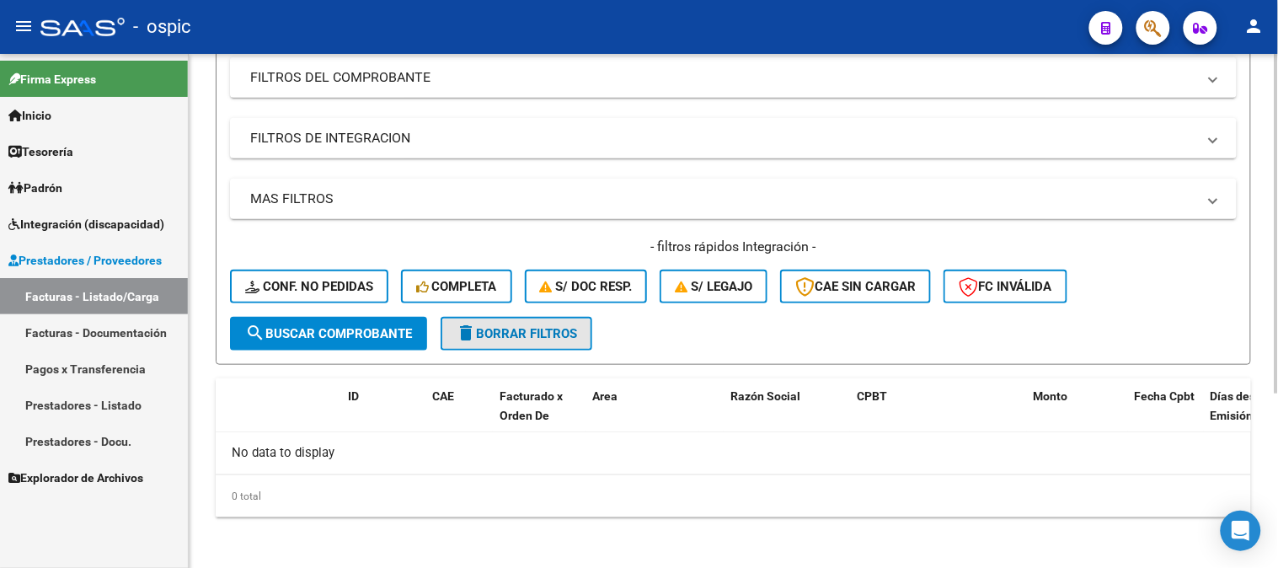
click at [557, 334] on span "delete Borrar Filtros" at bounding box center [516, 333] width 121 height 15
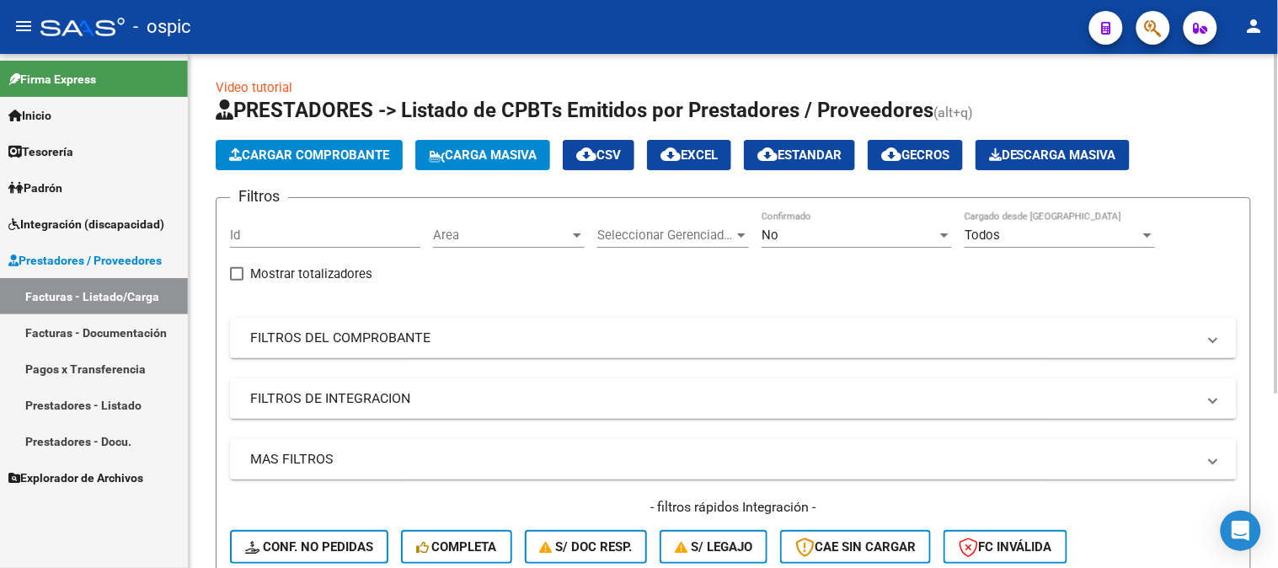
scroll to position [0, 0]
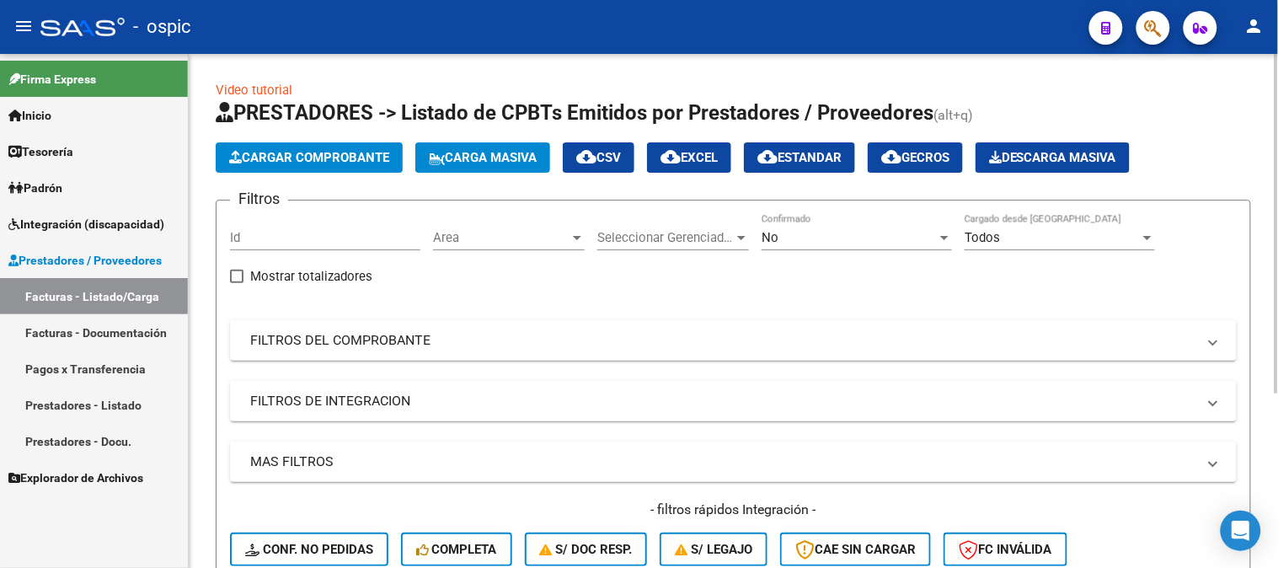
click at [825, 231] on div "No" at bounding box center [848, 237] width 175 height 15
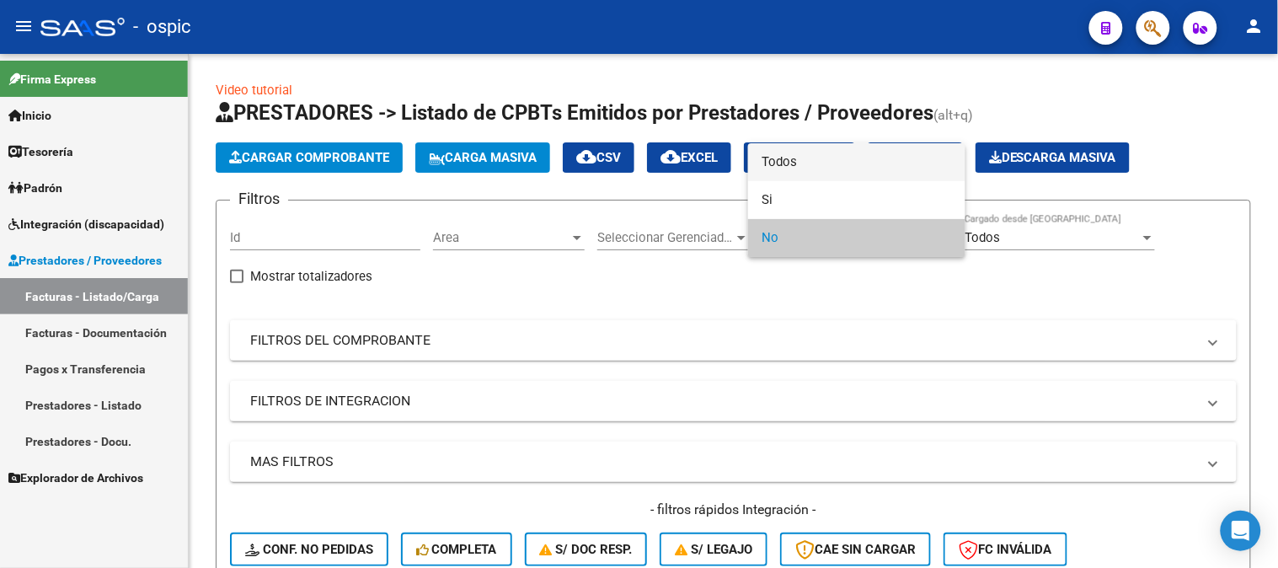
click at [809, 163] on span "Todos" at bounding box center [856, 162] width 190 height 38
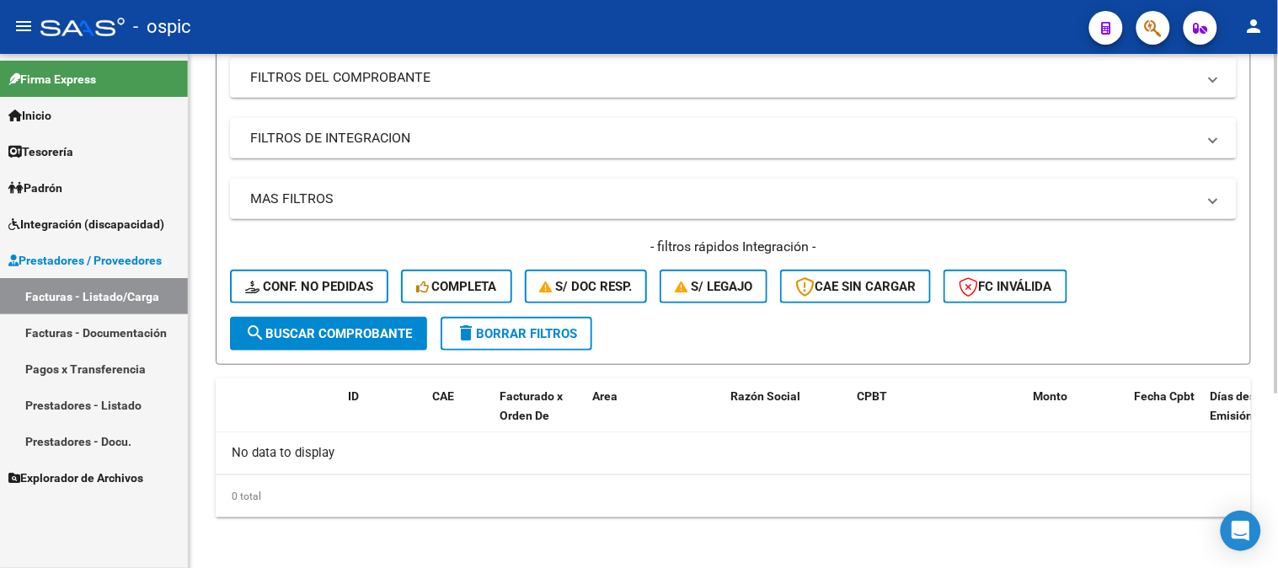
click at [383, 333] on span "search Buscar Comprobante" at bounding box center [328, 333] width 167 height 15
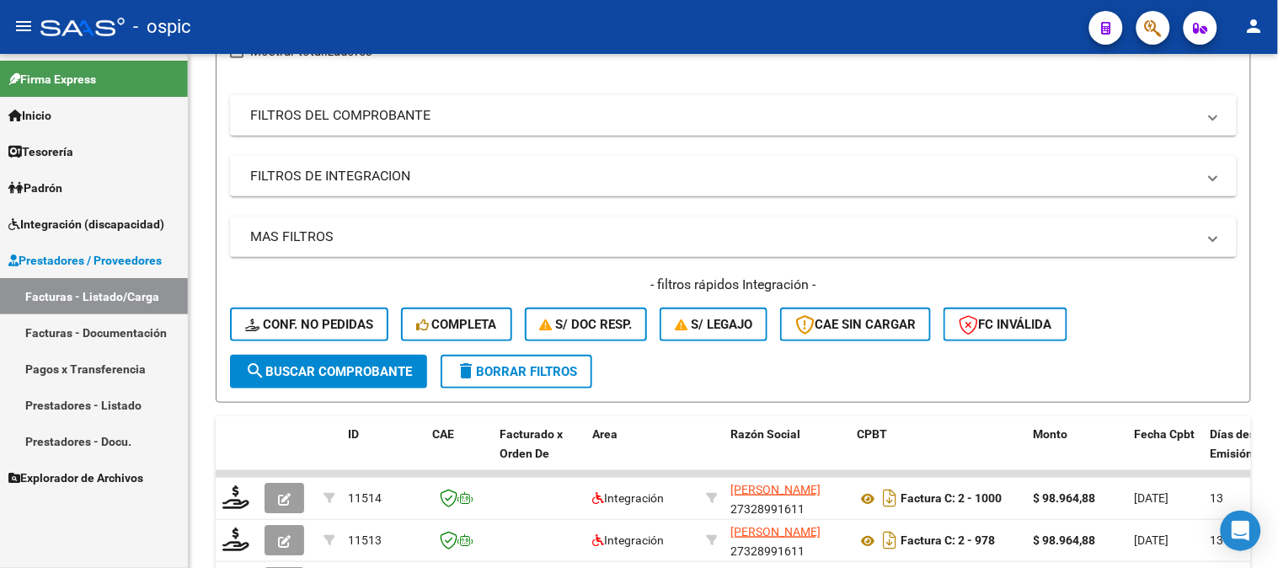
scroll to position [263, 0]
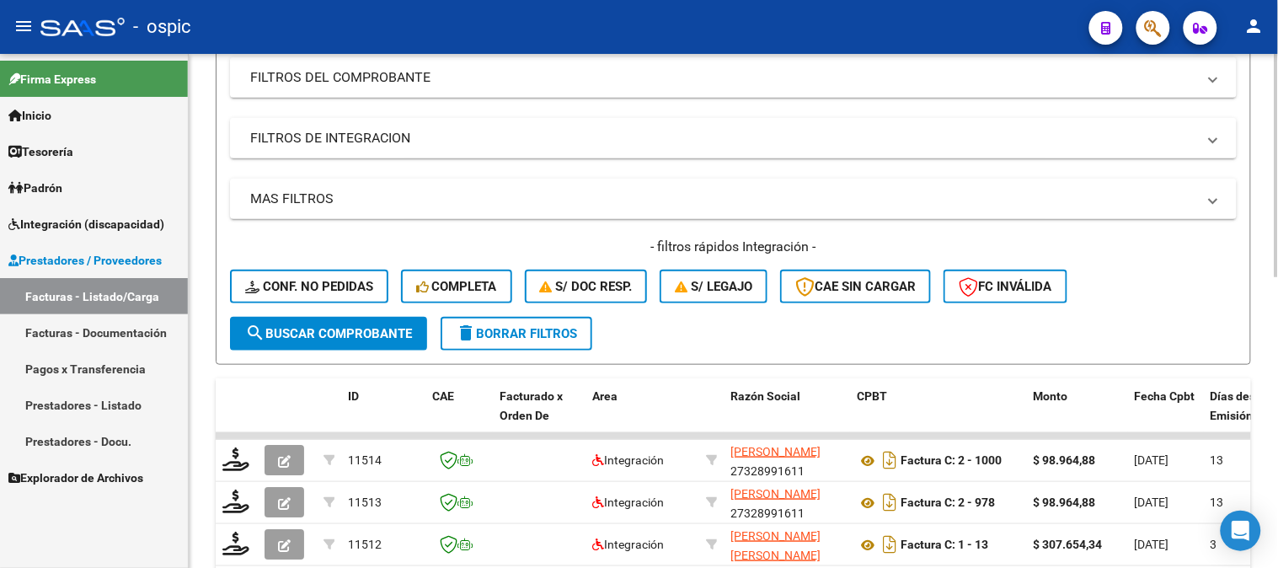
click at [509, 337] on span "delete Borrar Filtros" at bounding box center [516, 333] width 121 height 15
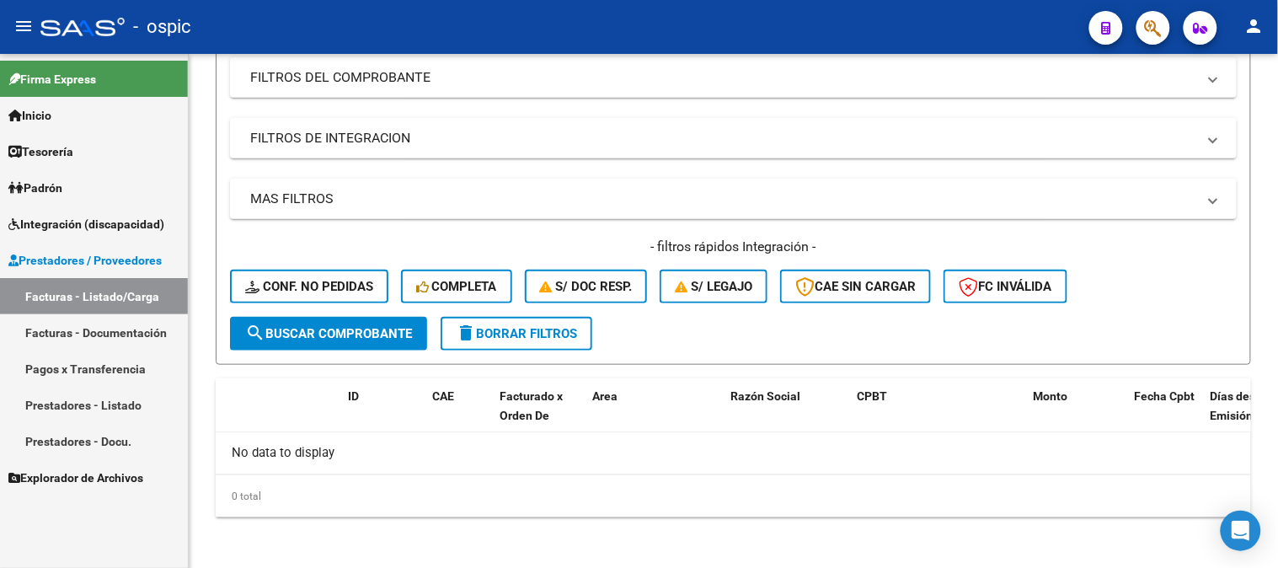
click at [103, 257] on span "Prestadores / Proveedores" at bounding box center [84, 260] width 153 height 19
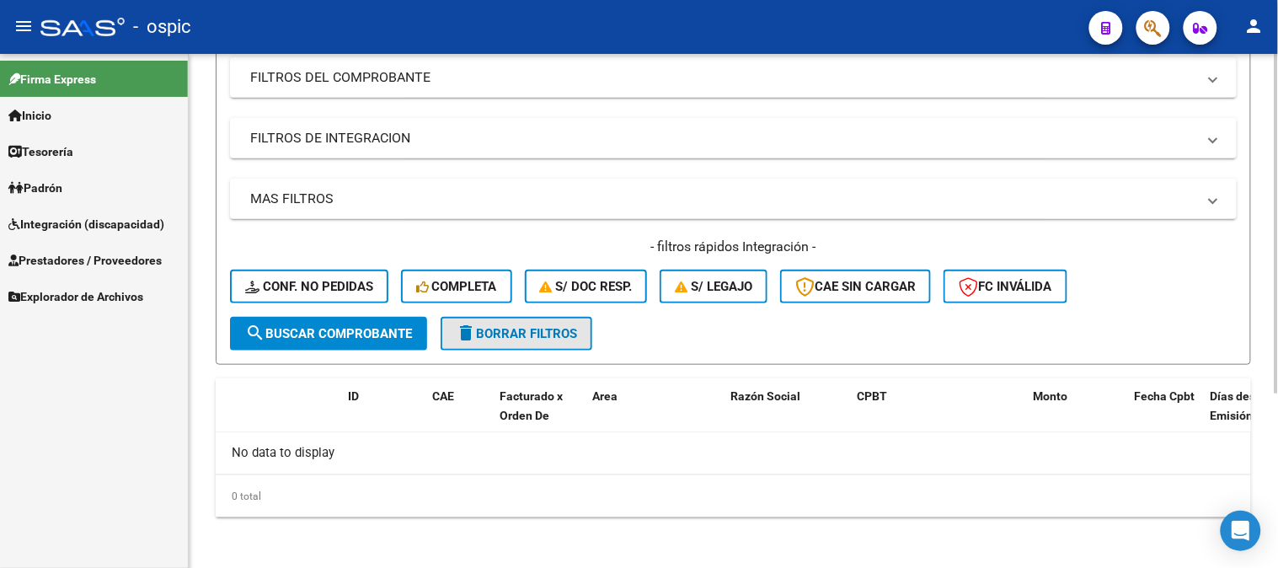
click at [515, 330] on span "delete Borrar Filtros" at bounding box center [516, 333] width 121 height 15
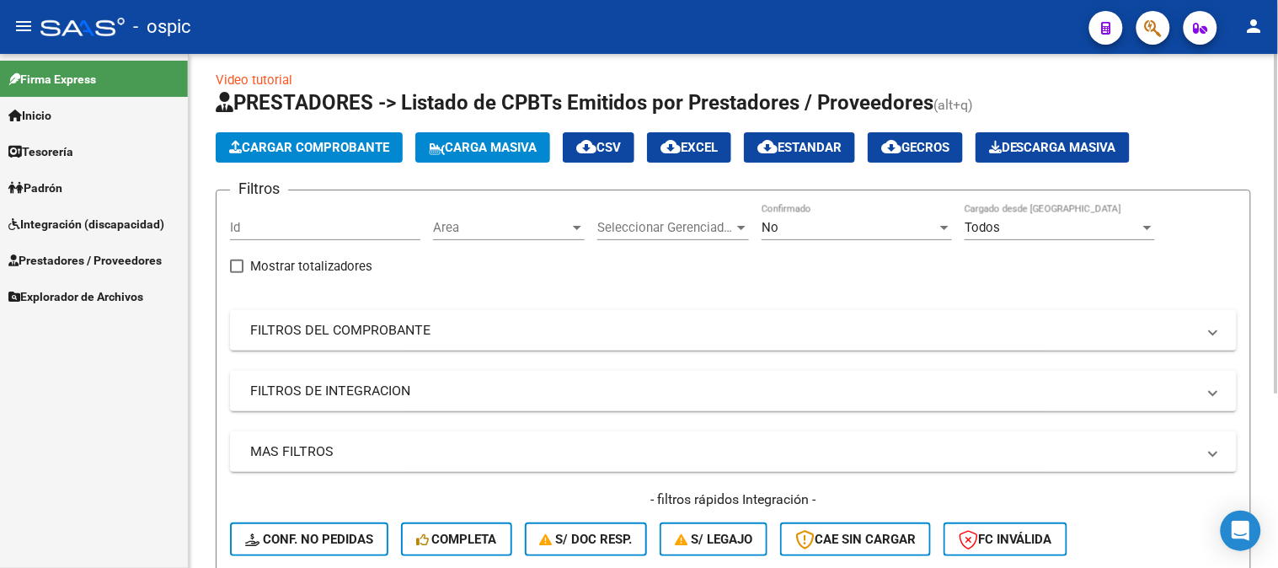
scroll to position [0, 0]
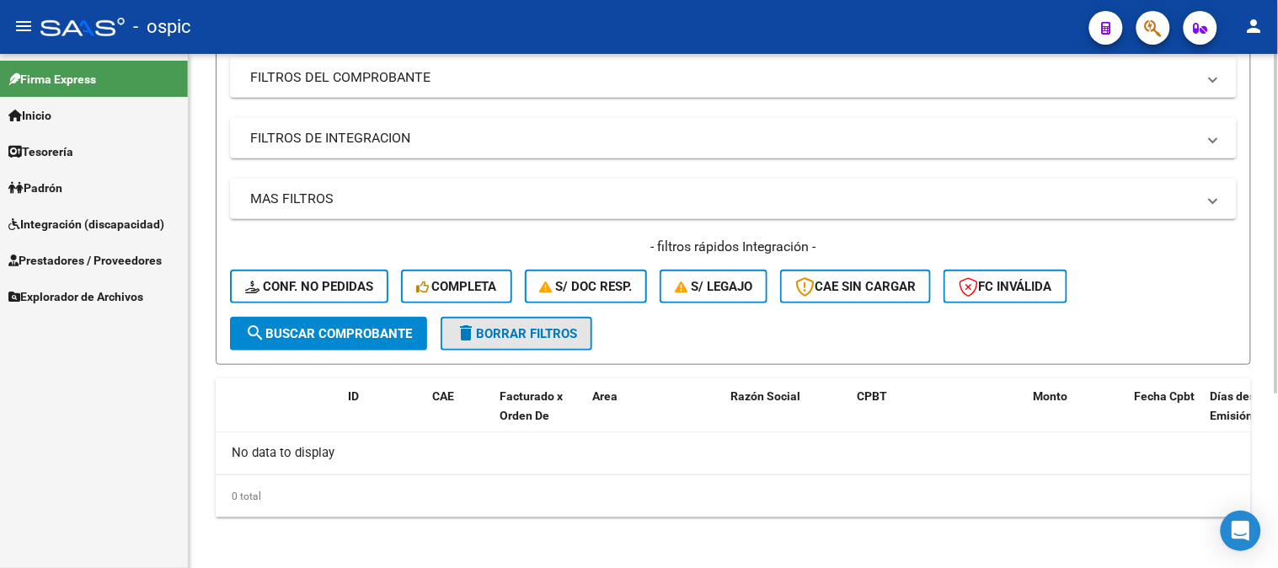
click at [518, 332] on span "delete Borrar Filtros" at bounding box center [516, 333] width 121 height 15
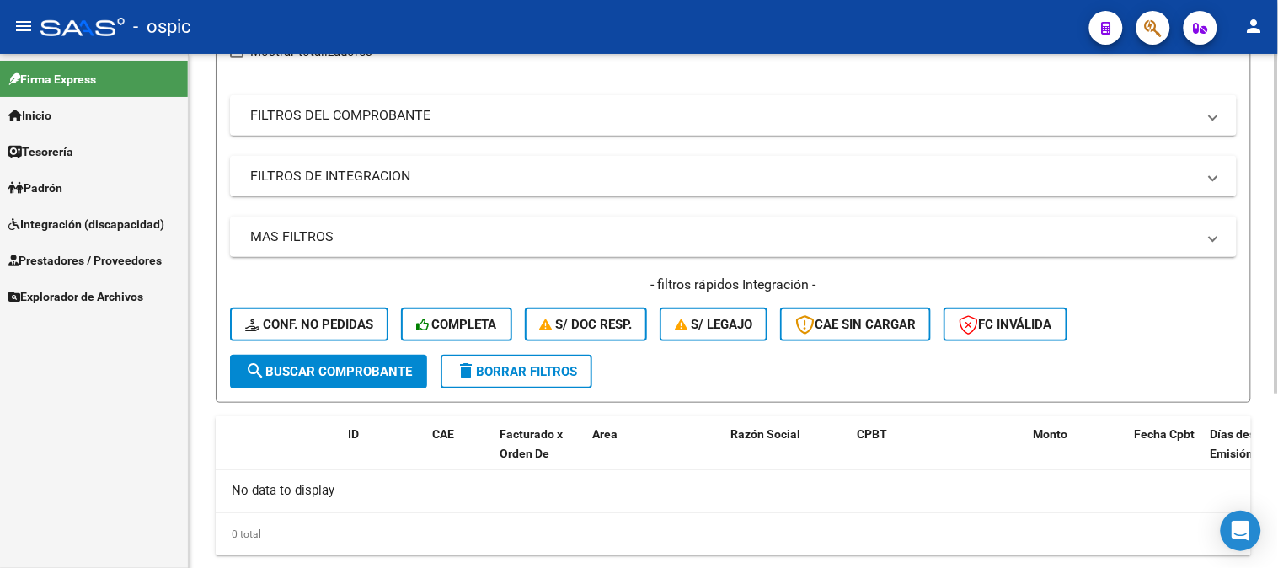
scroll to position [263, 0]
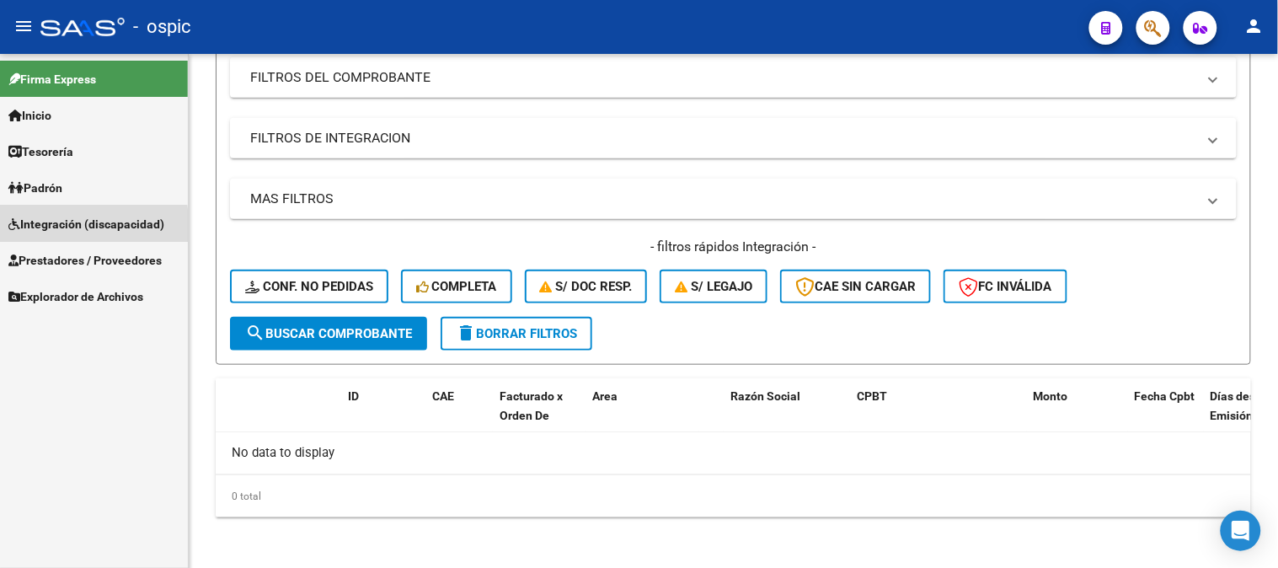
click at [74, 227] on span "Integración (discapacidad)" at bounding box center [86, 224] width 156 height 19
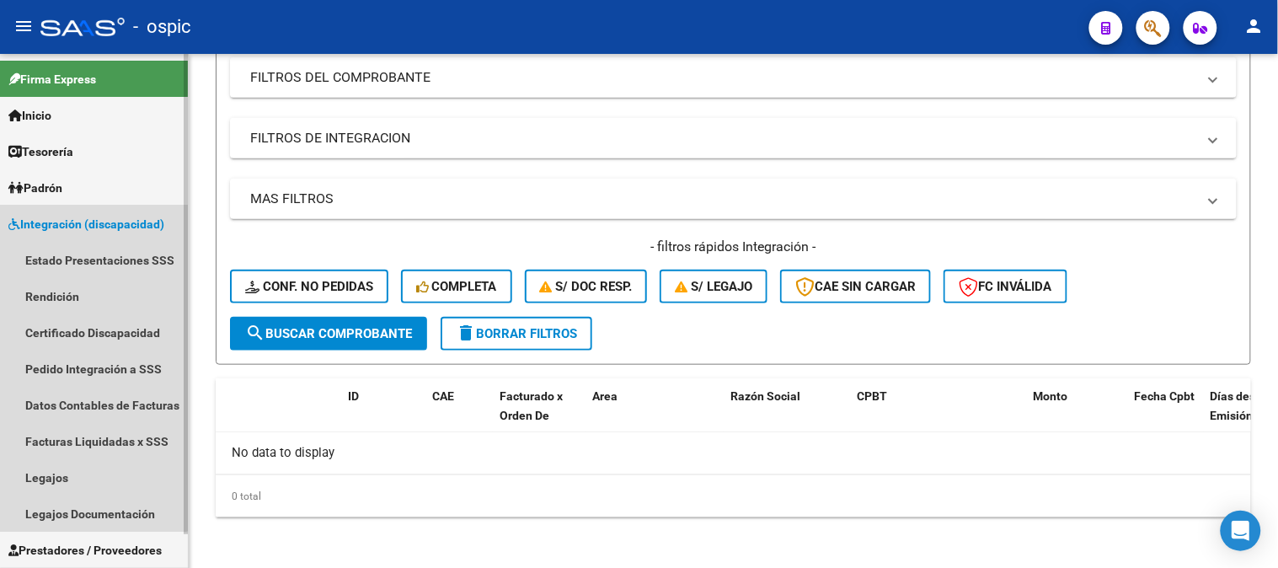
click at [77, 227] on span "Integración (discapacidad)" at bounding box center [86, 224] width 156 height 19
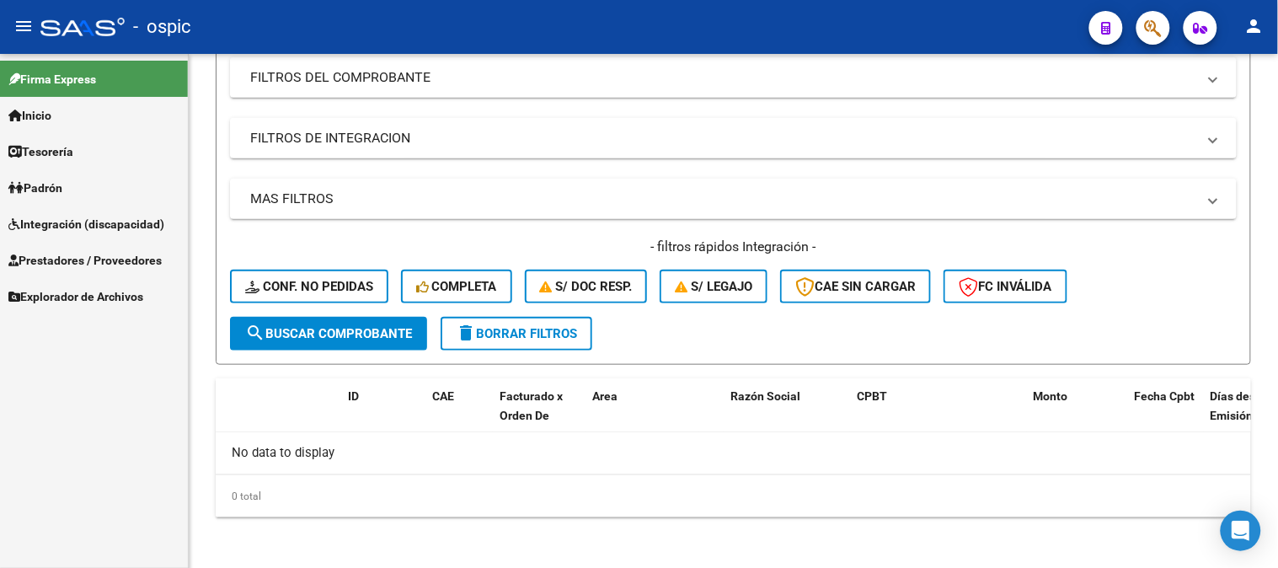
click at [73, 257] on span "Prestadores / Proveedores" at bounding box center [84, 260] width 153 height 19
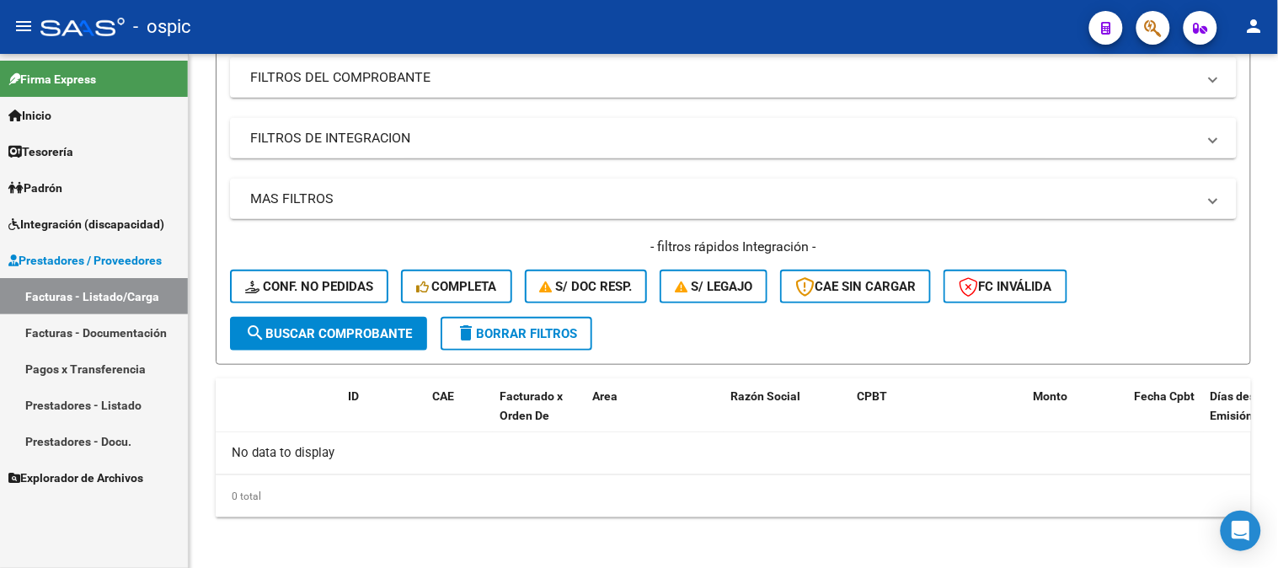
click at [110, 254] on span "Prestadores / Proveedores" at bounding box center [84, 260] width 153 height 19
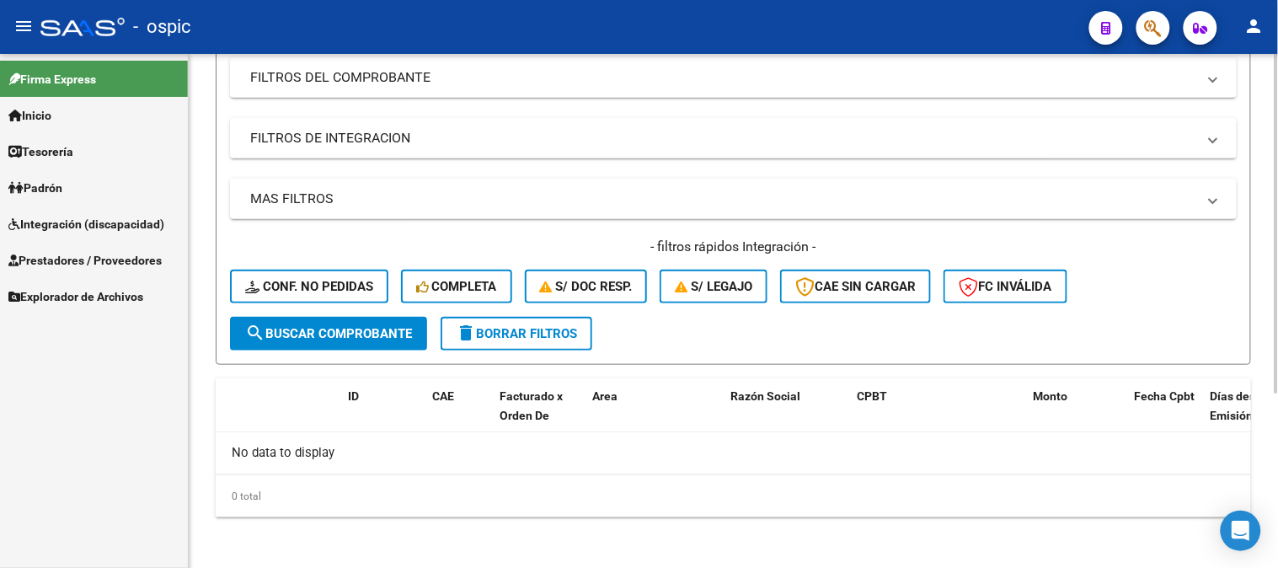
click at [537, 333] on span "delete Borrar Filtros" at bounding box center [516, 333] width 121 height 15
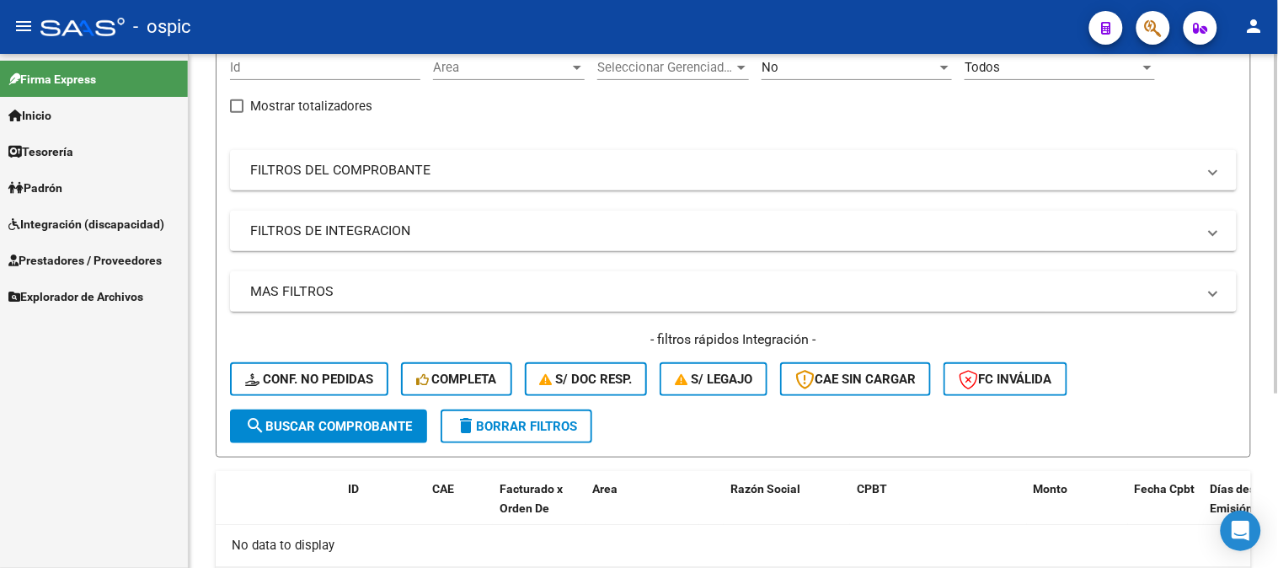
scroll to position [76, 0]
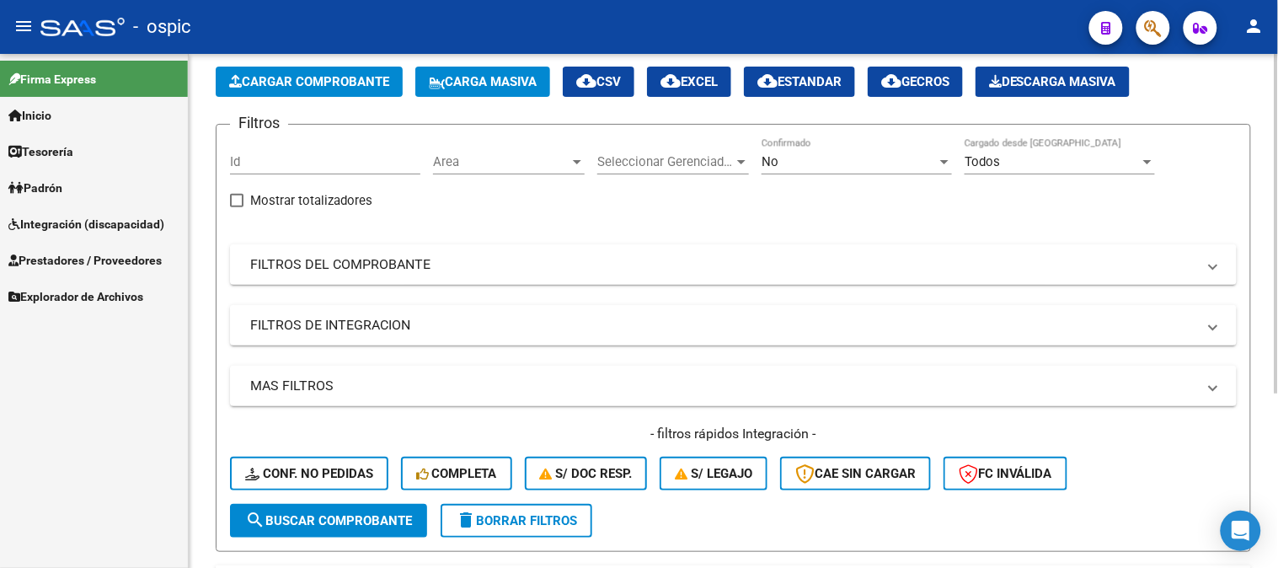
click at [537, 532] on button "delete Borrar Filtros" at bounding box center [517, 521] width 152 height 34
click at [545, 531] on button "delete Borrar Filtros" at bounding box center [517, 521] width 152 height 34
click at [540, 526] on span "delete Borrar Filtros" at bounding box center [516, 520] width 121 height 15
click at [539, 524] on span "delete Borrar Filtros" at bounding box center [516, 520] width 121 height 15
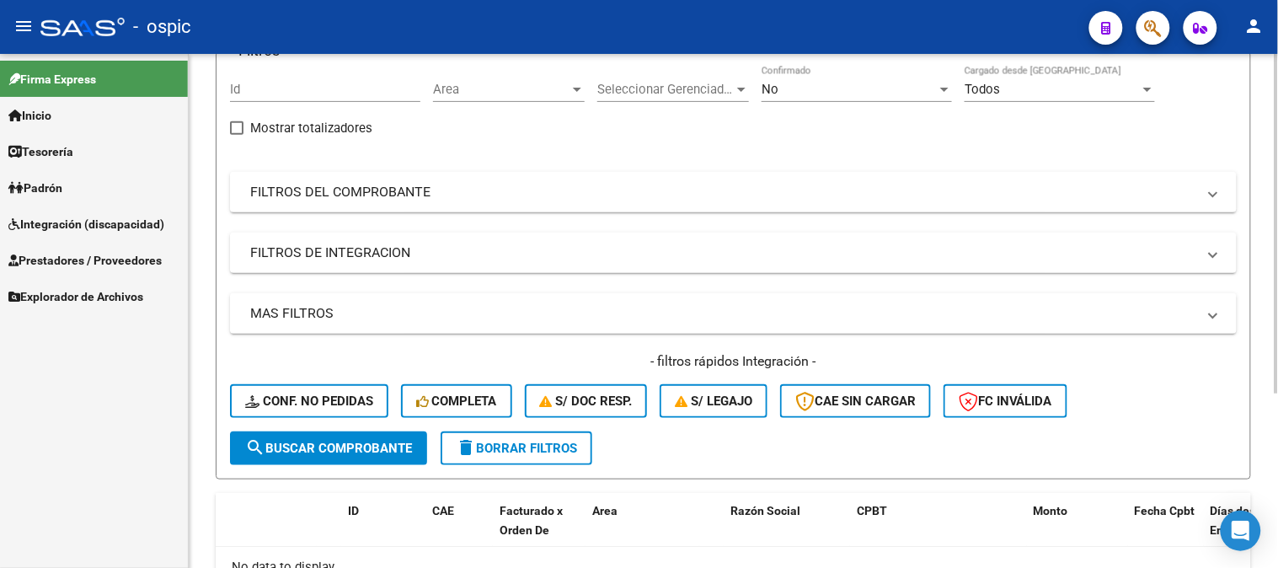
scroll to position [263, 0]
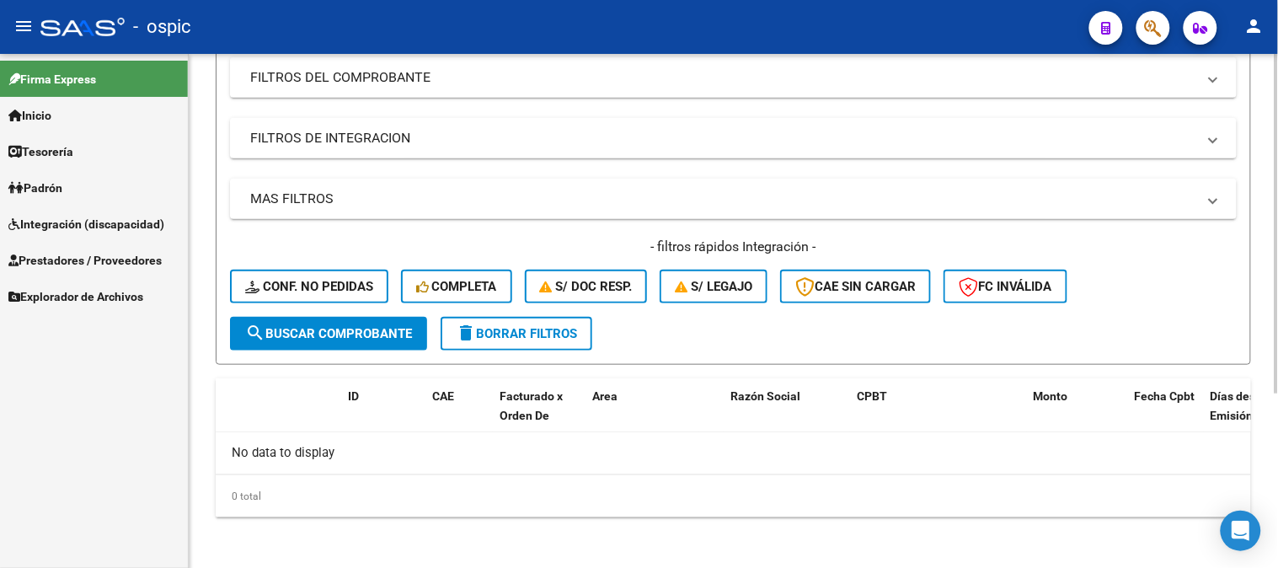
click at [511, 360] on form "Filtros Id Area Area Seleccionar Gerenciador Seleccionar Gerenciador No Confirm…" at bounding box center [733, 151] width 1035 height 428
click at [518, 345] on button "delete Borrar Filtros" at bounding box center [517, 334] width 152 height 34
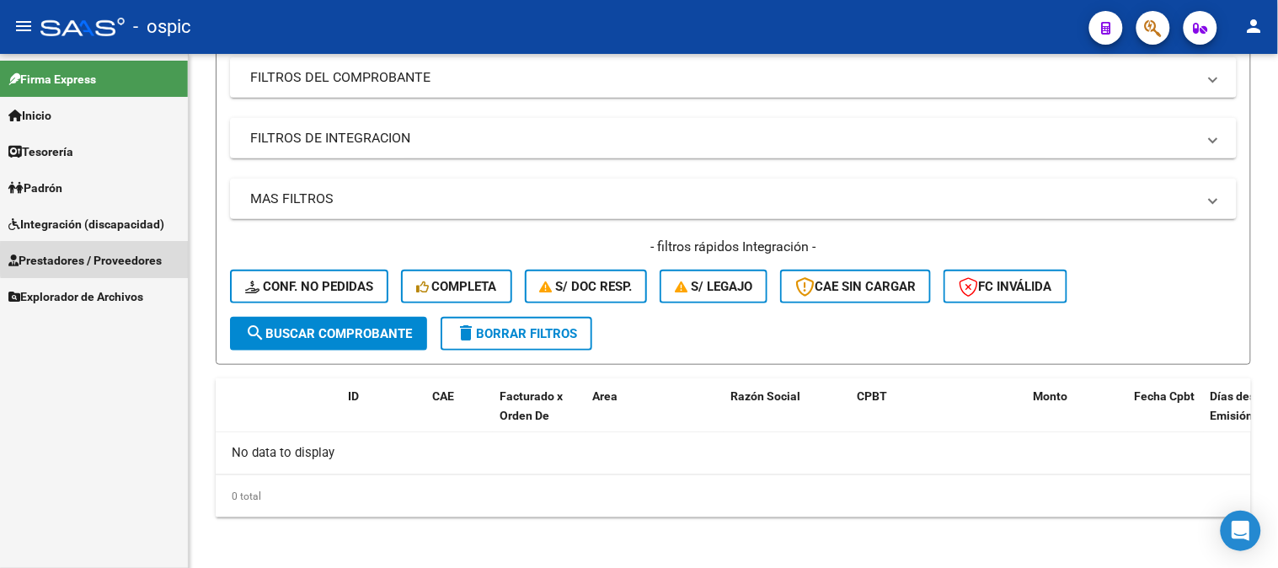
click at [95, 258] on span "Prestadores / Proveedores" at bounding box center [84, 260] width 153 height 19
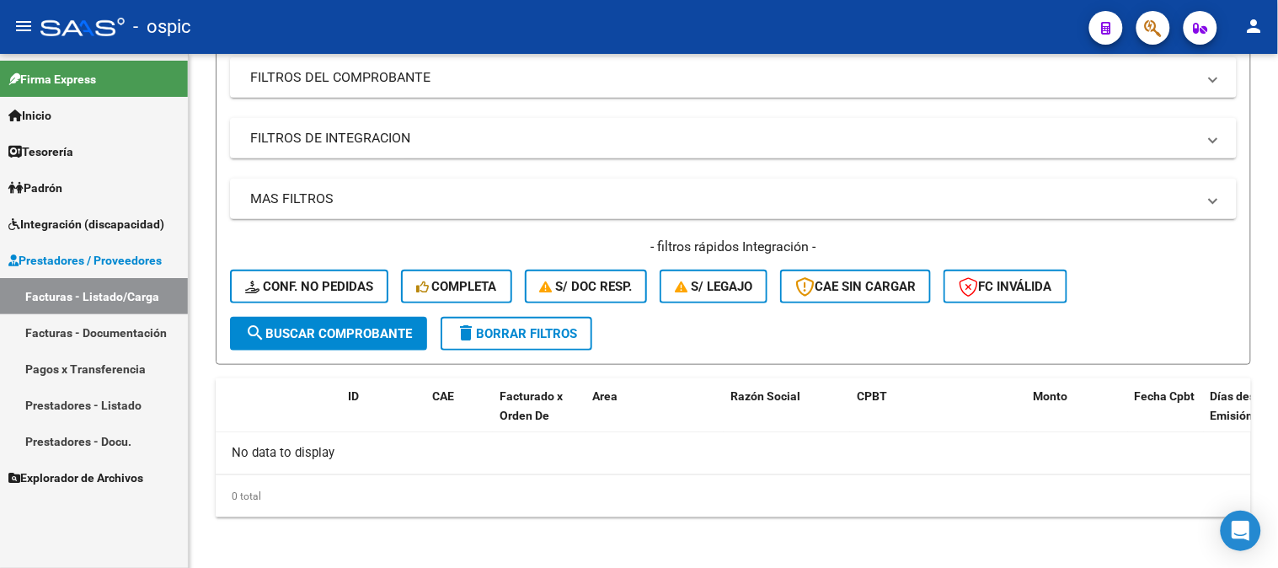
click at [95, 258] on span "Prestadores / Proveedores" at bounding box center [84, 260] width 153 height 19
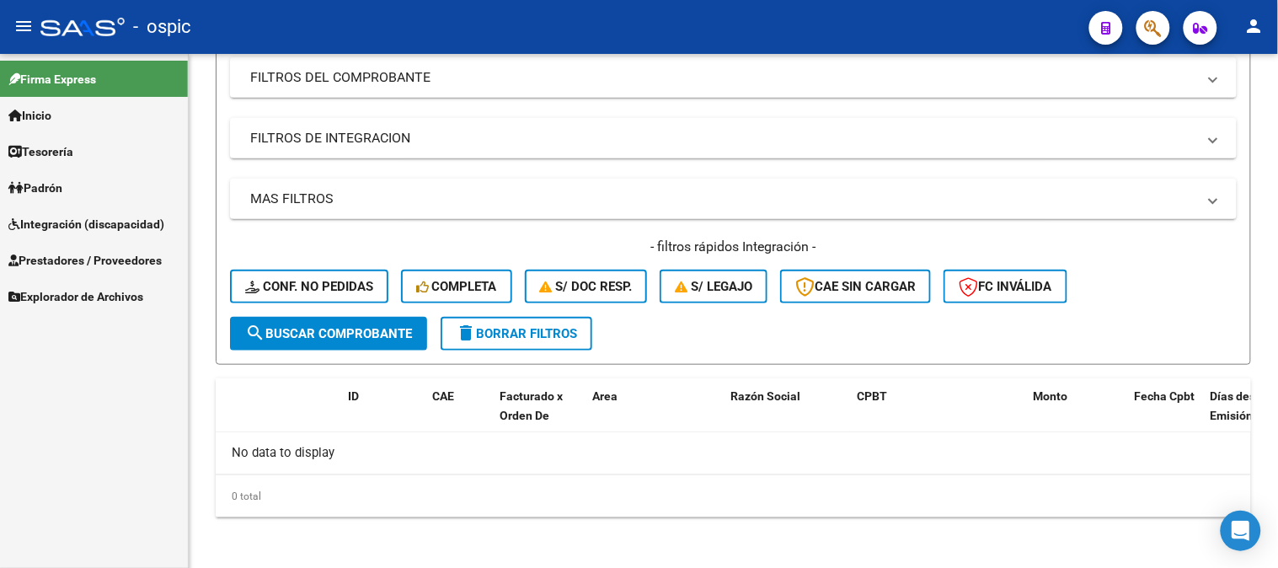
click at [106, 221] on span "Integración (discapacidad)" at bounding box center [86, 224] width 156 height 19
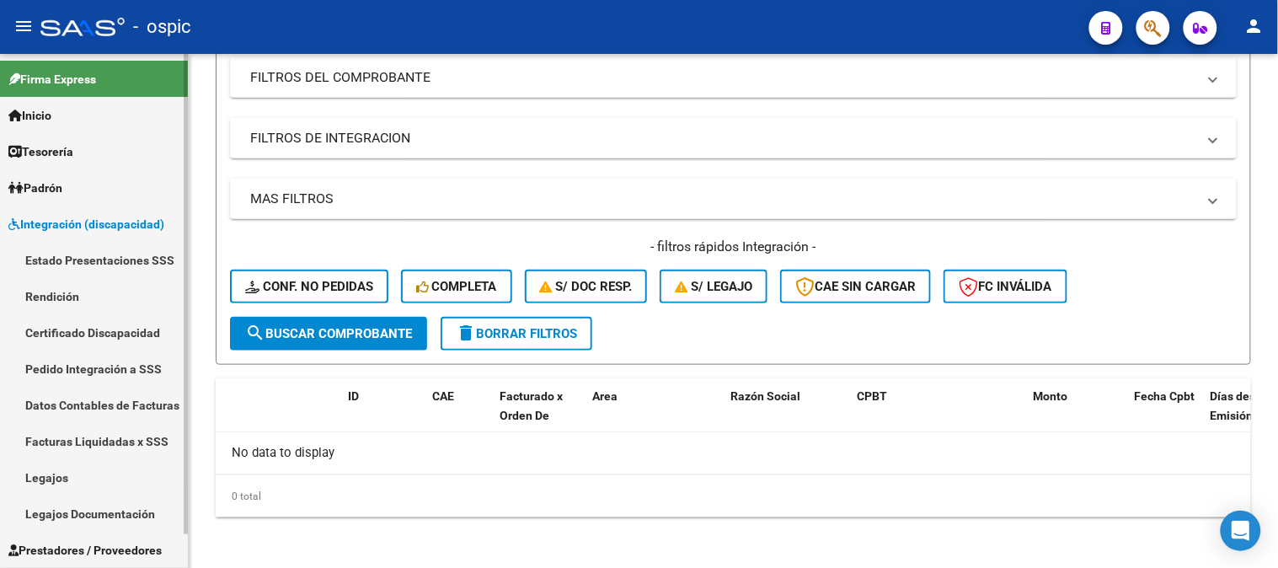
click at [124, 365] on link "Pedido Integración a SSS" at bounding box center [94, 368] width 188 height 36
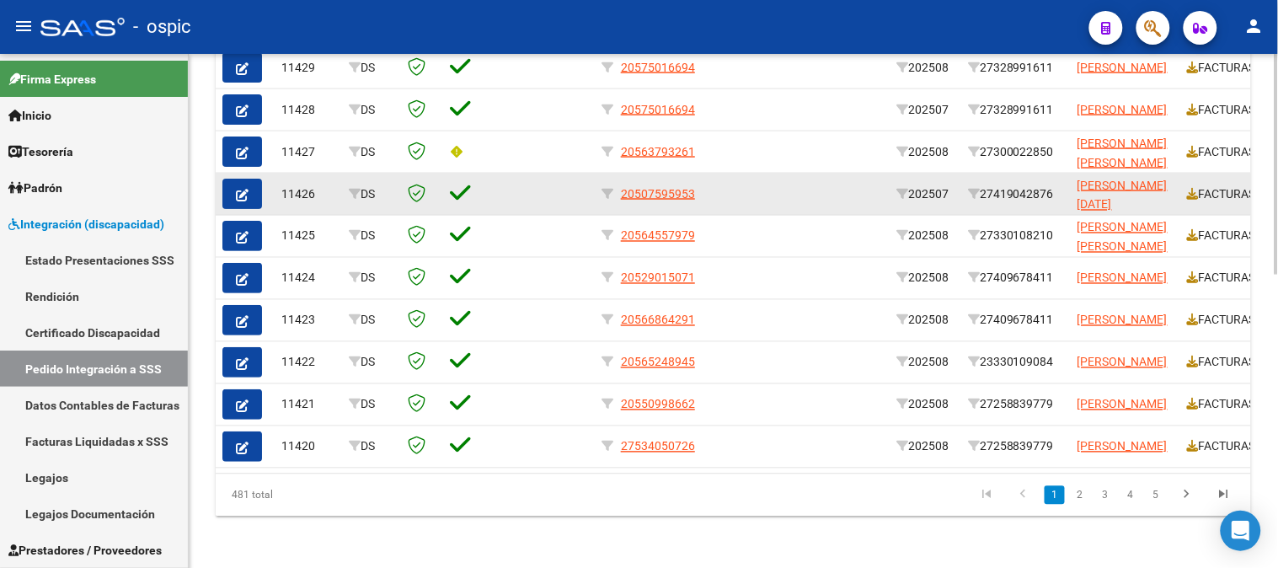
scroll to position [682, 0]
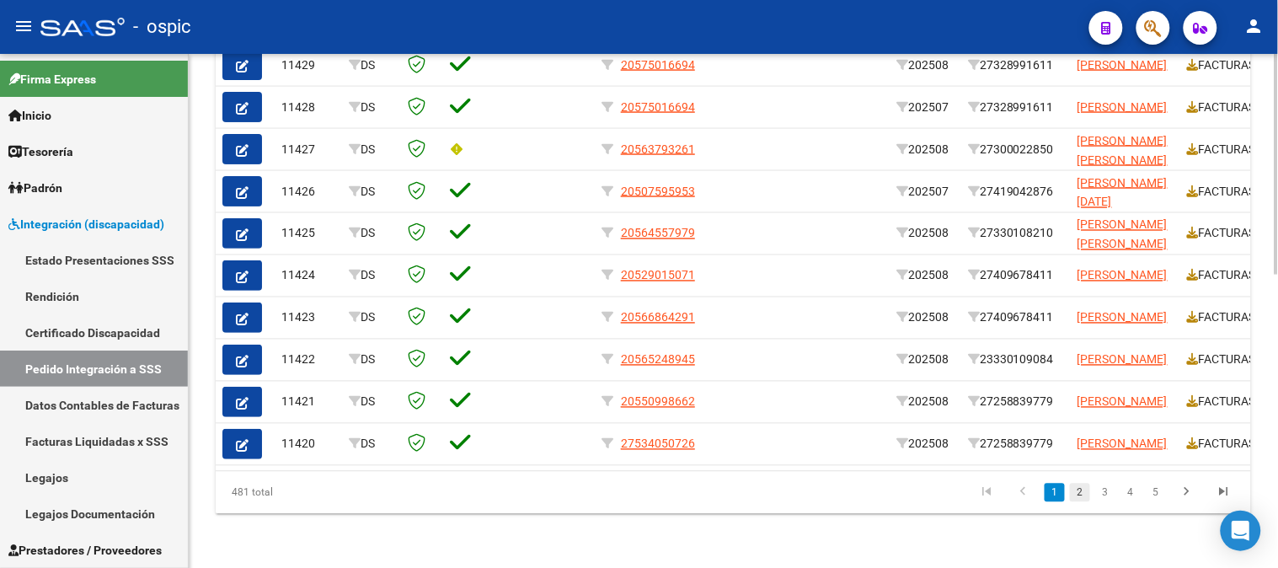
click at [1083, 494] on link "2" at bounding box center [1080, 492] width 20 height 19
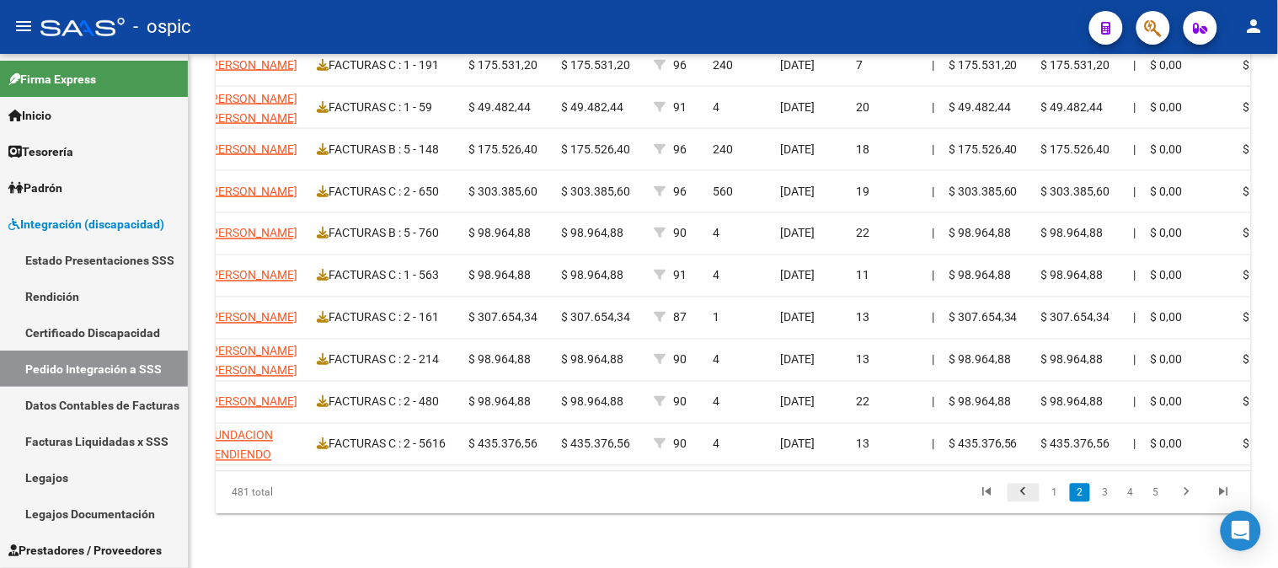
click at [1022, 494] on icon "go to previous page" at bounding box center [1023, 494] width 22 height 20
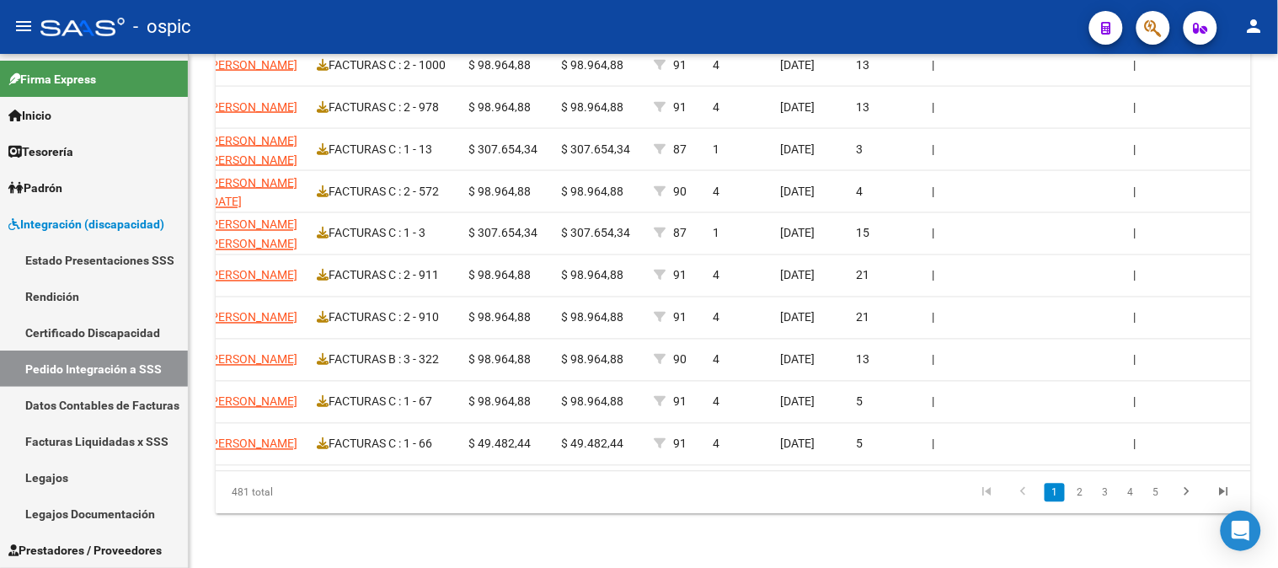
scroll to position [0, 0]
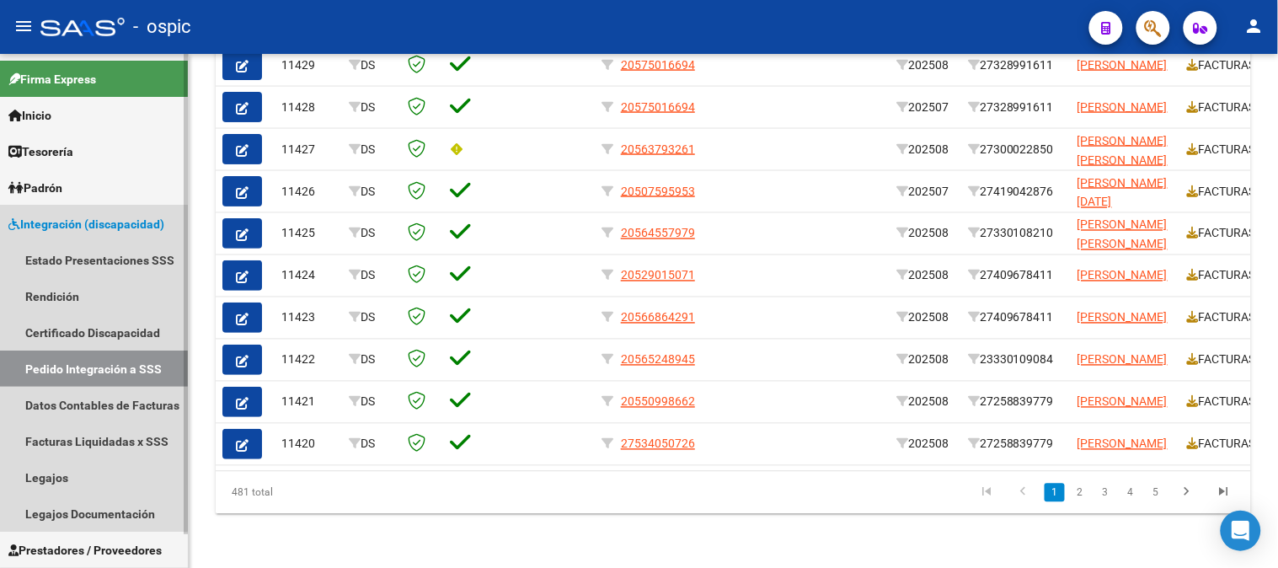
click at [77, 227] on span "Integración (discapacidad)" at bounding box center [86, 224] width 156 height 19
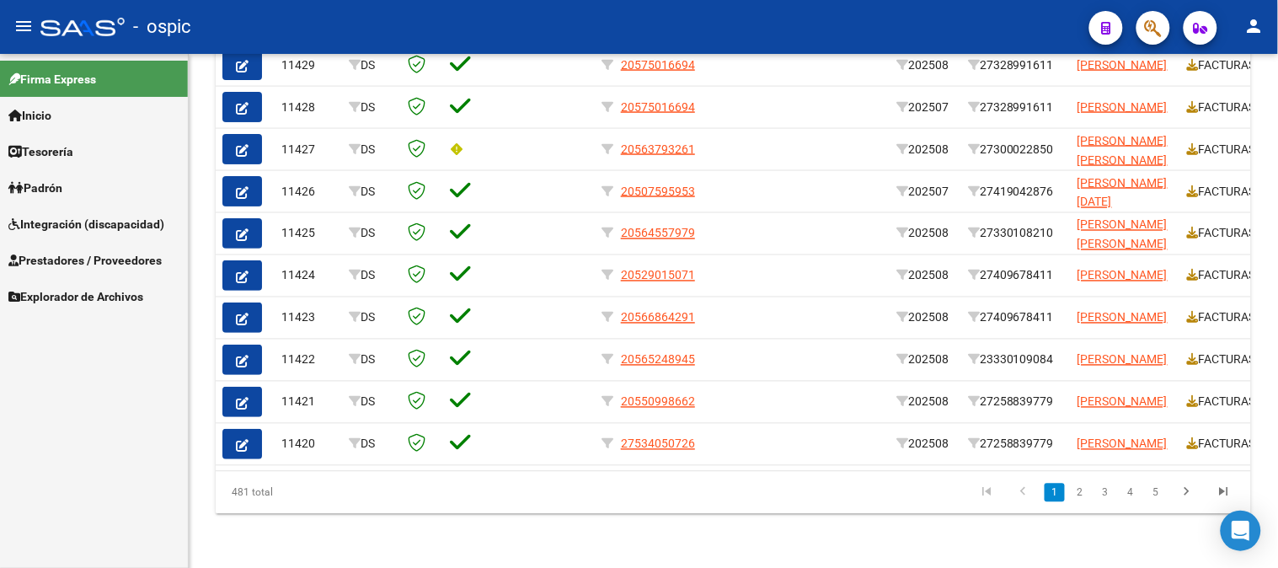
click at [95, 291] on span "Explorador de Archivos" at bounding box center [75, 296] width 135 height 19
click at [59, 329] on link "Integración" at bounding box center [94, 332] width 188 height 36
drag, startPoint x: 84, startPoint y: 467, endPoint x: 72, endPoint y: 458, distance: 14.5
click at [85, 467] on link "DS.DEVOK" at bounding box center [94, 477] width 188 height 36
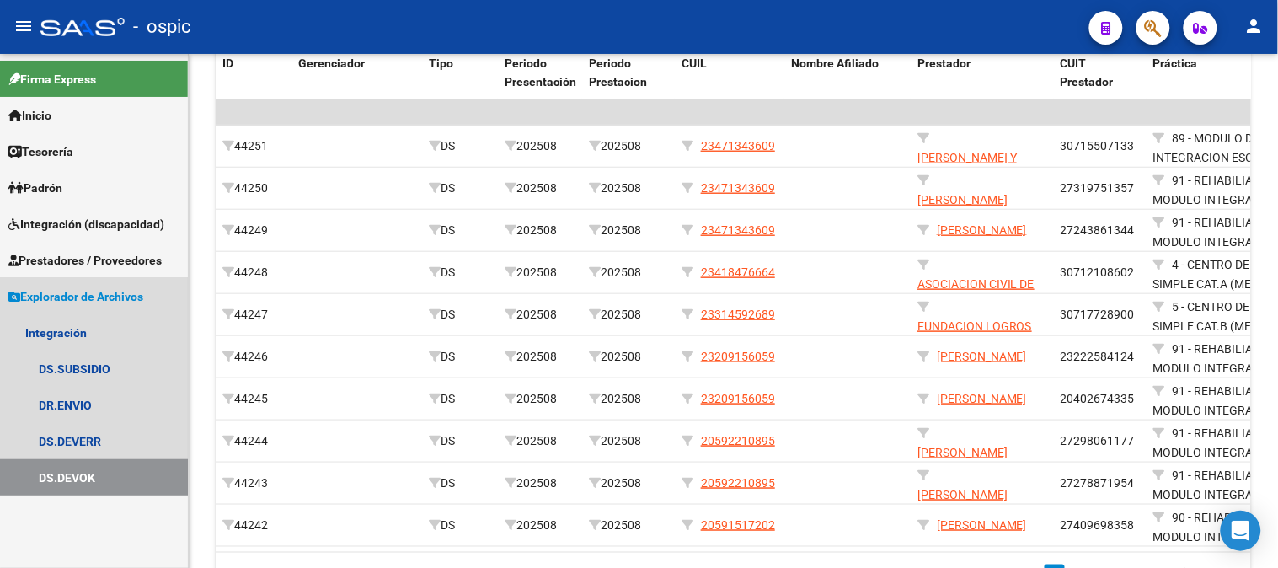
click at [104, 306] on link "Explorador de Archivos" at bounding box center [94, 296] width 188 height 36
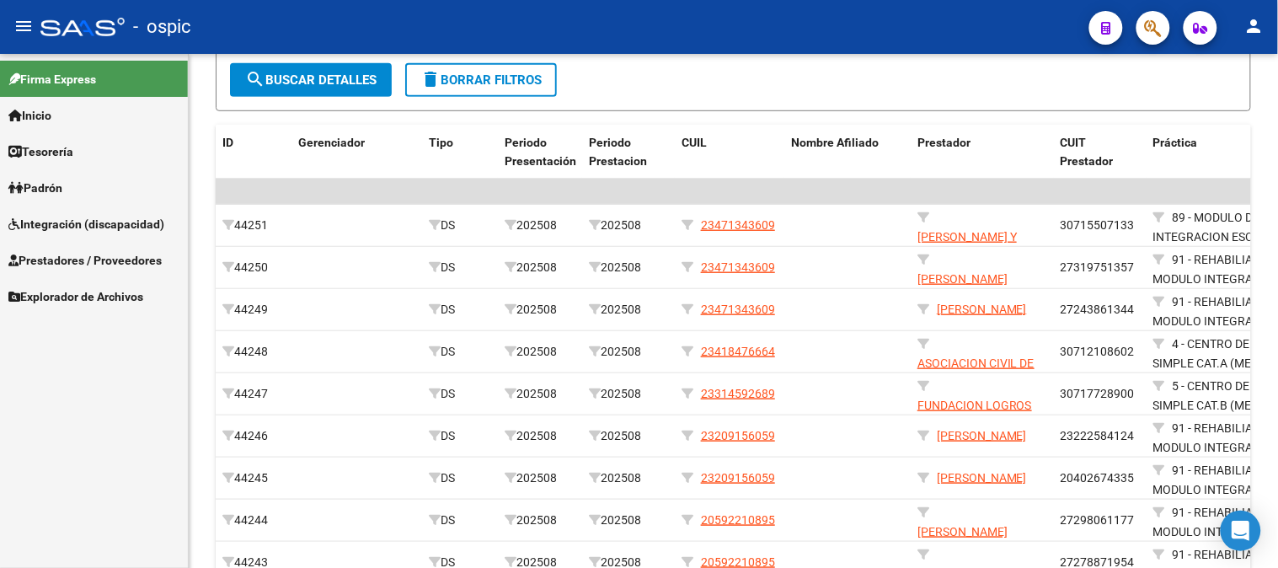
scroll to position [241, 0]
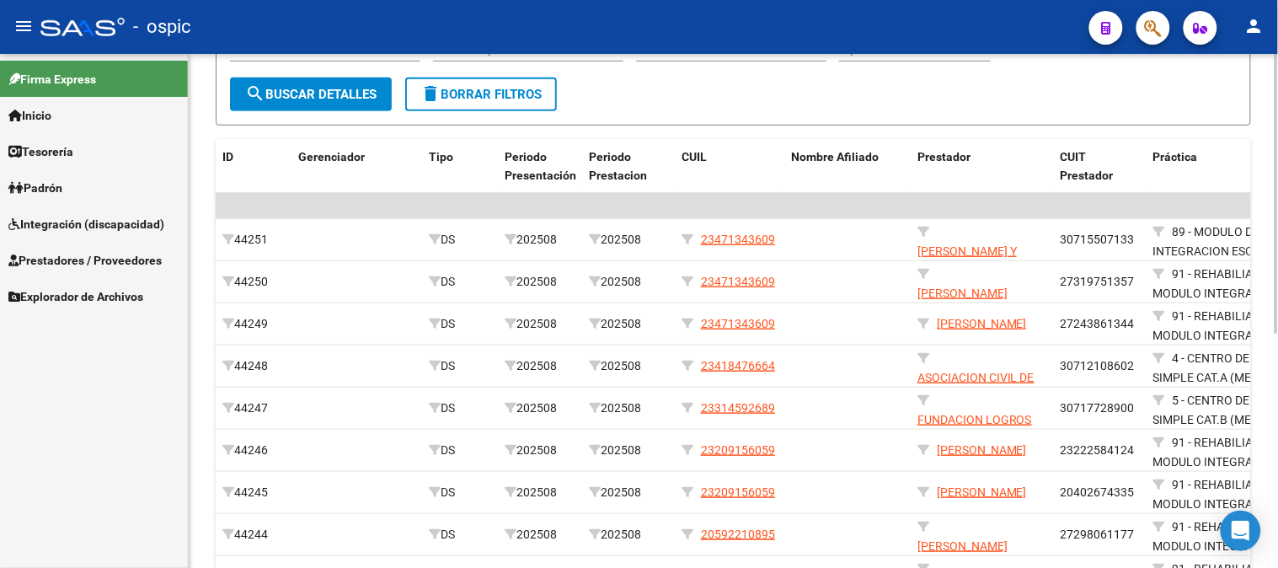
click at [542, 89] on span "delete Borrar Filtros" at bounding box center [480, 94] width 121 height 15
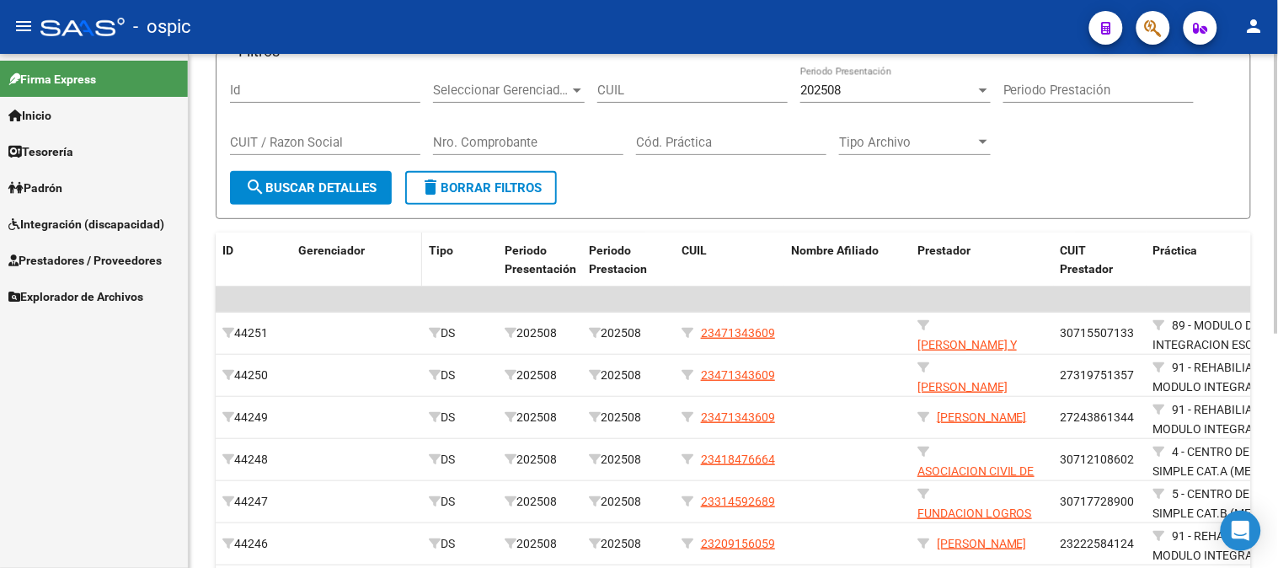
scroll to position [0, 0]
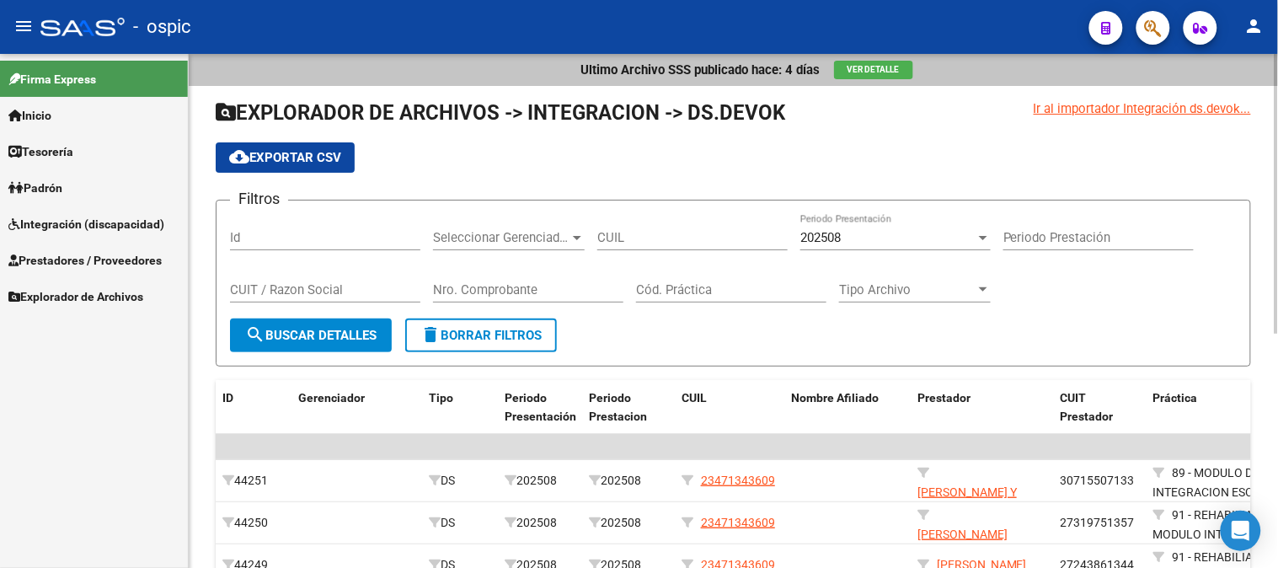
click at [510, 343] on button "delete Borrar Filtros" at bounding box center [481, 335] width 152 height 34
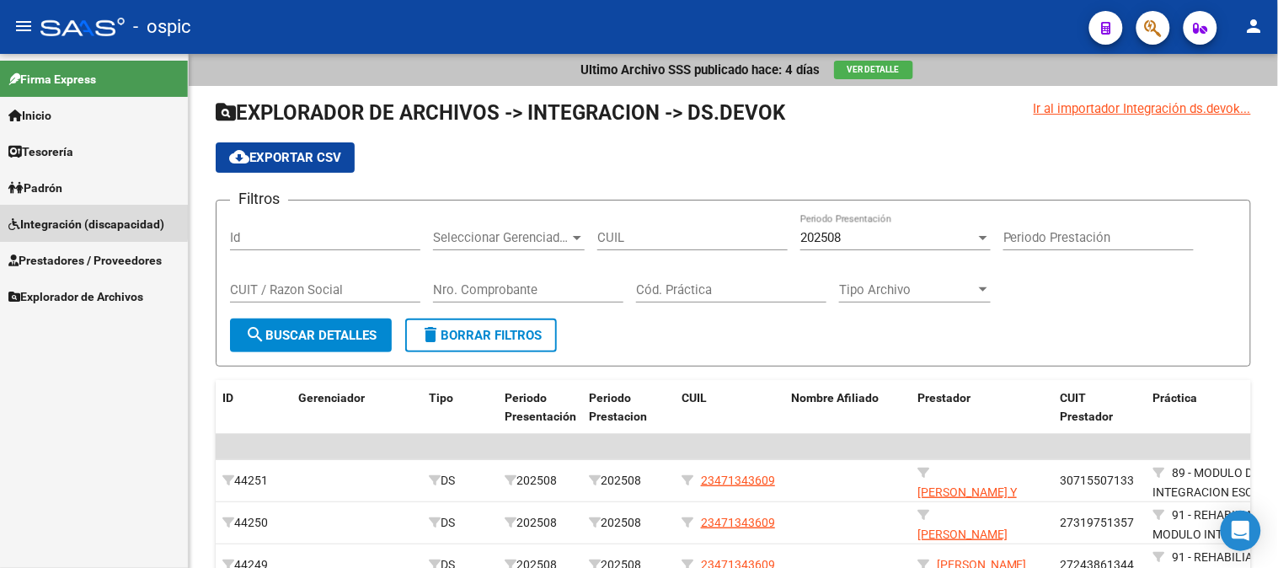
click at [67, 221] on span "Integración (discapacidad)" at bounding box center [86, 224] width 156 height 19
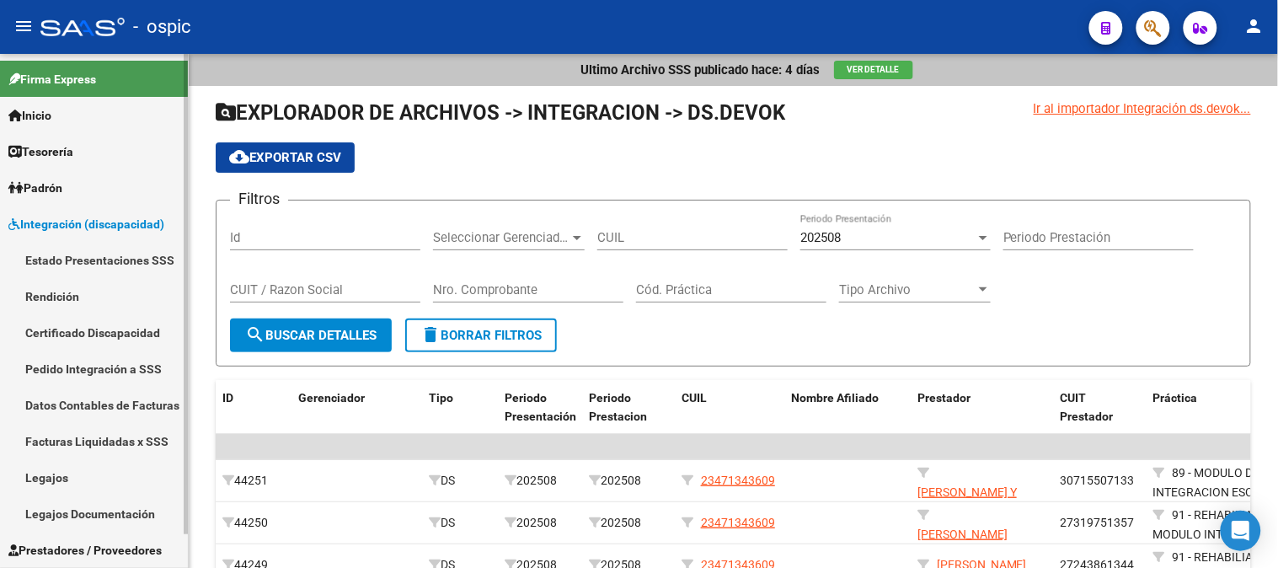
click at [121, 372] on link "Pedido Integración a SSS" at bounding box center [94, 368] width 188 height 36
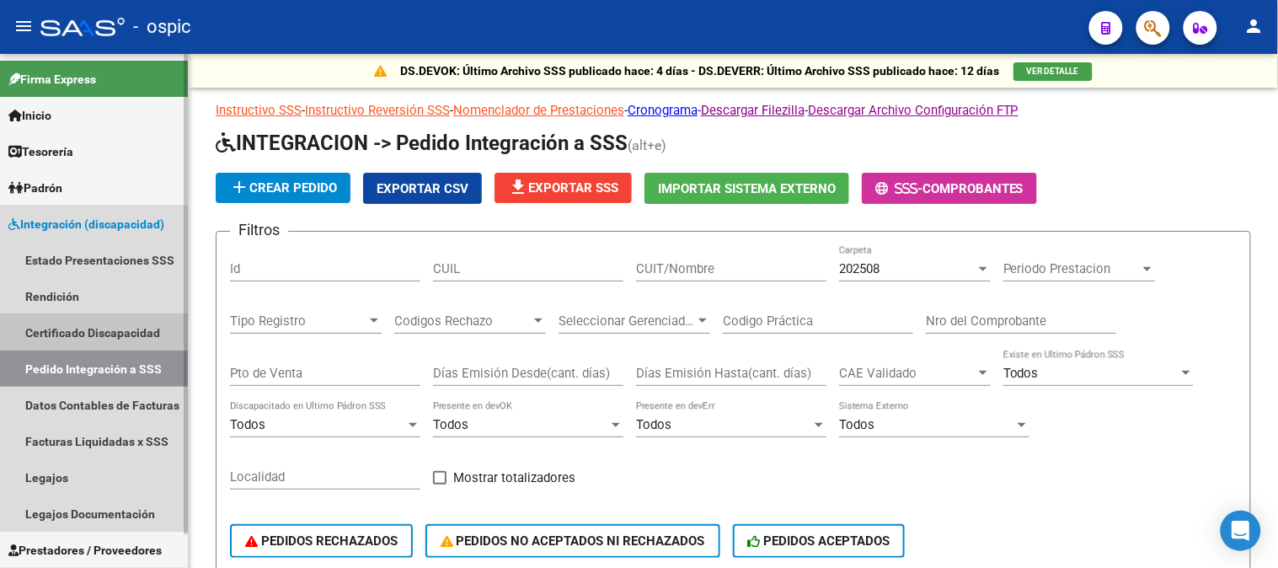
click at [72, 323] on link "Certificado Discapacidad" at bounding box center [94, 332] width 188 height 36
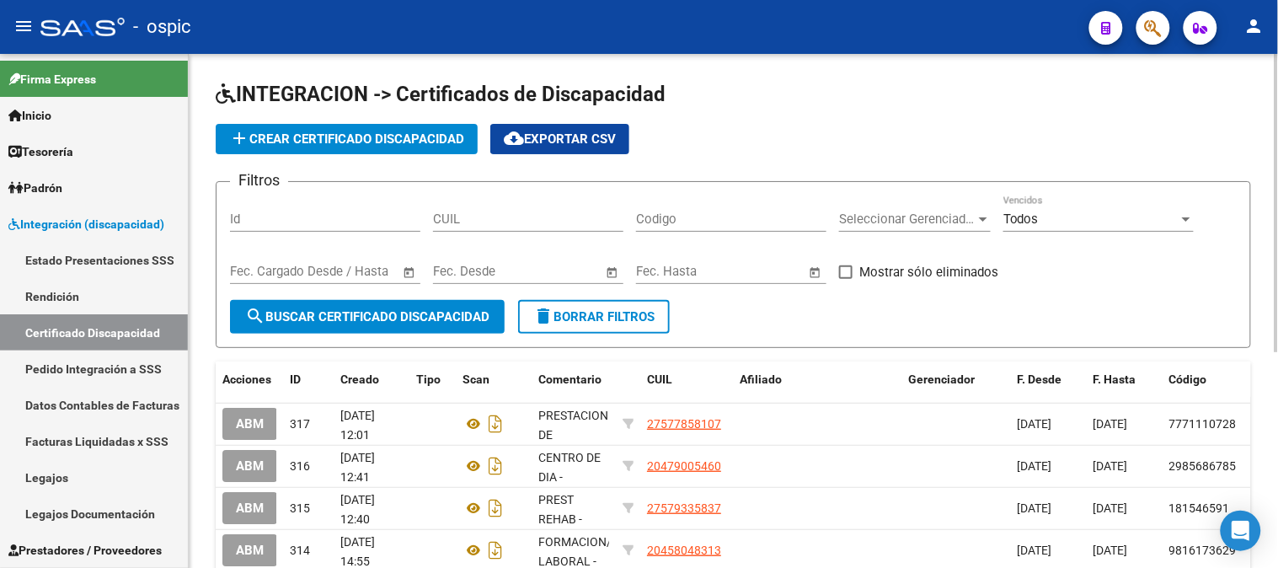
click at [526, 223] on input "CUIL" at bounding box center [528, 218] width 190 height 15
paste input "27-57785810-7"
type input "27-57785810-7"
click at [414, 321] on span "search Buscar Certificado Discapacidad" at bounding box center [367, 316] width 244 height 15
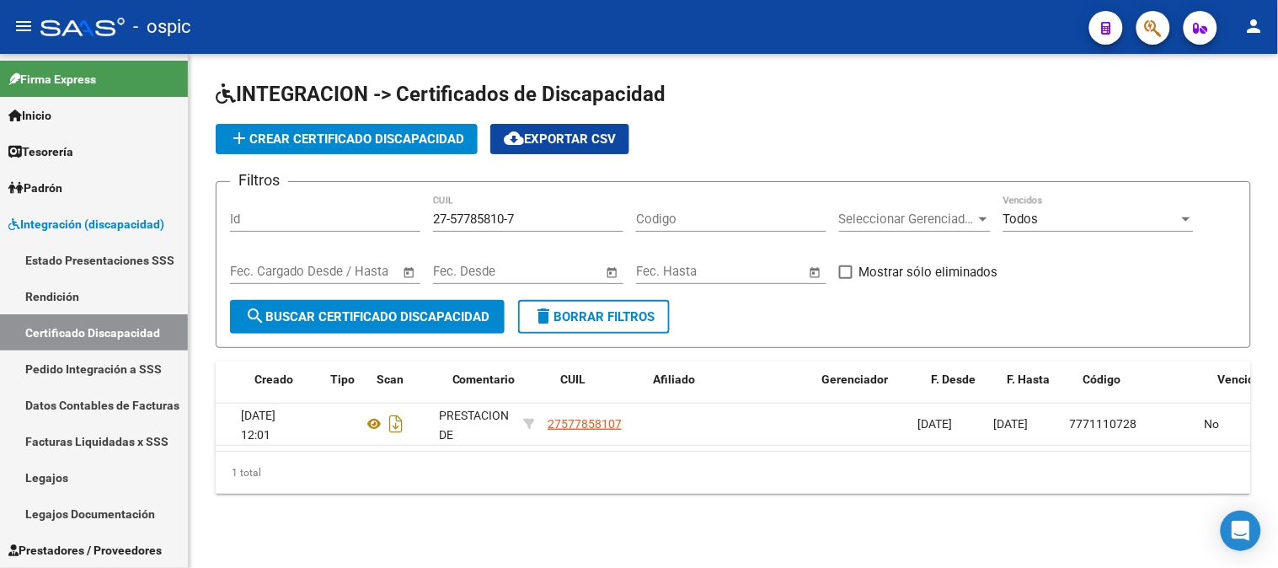
scroll to position [0, 121]
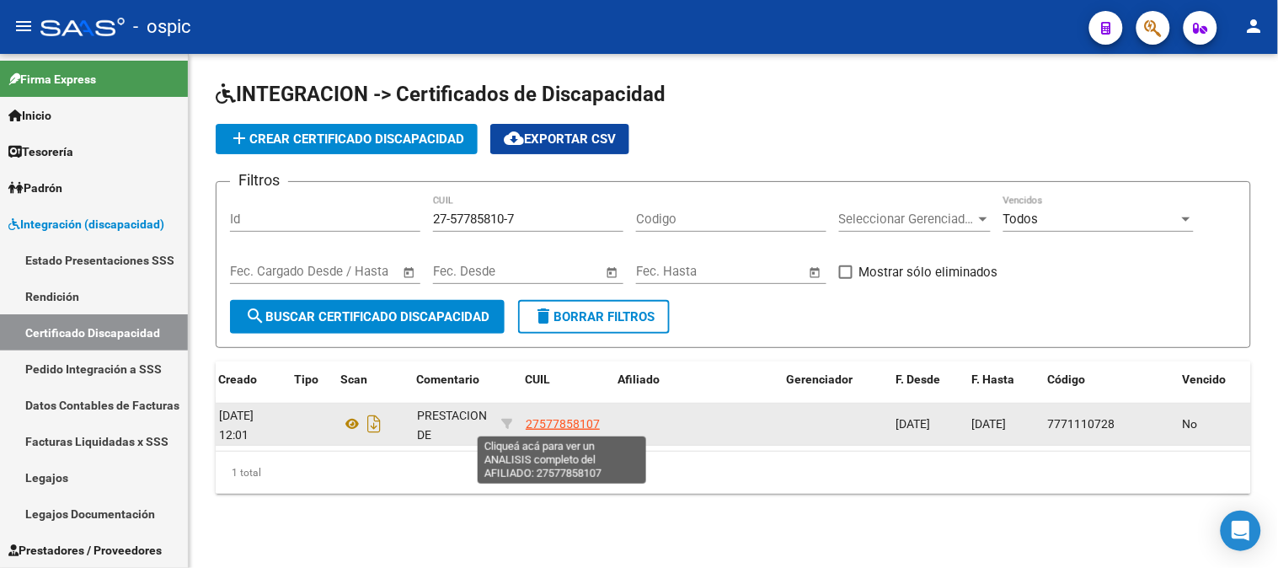
click at [582, 417] on span "27577858107" at bounding box center [563, 423] width 74 height 13
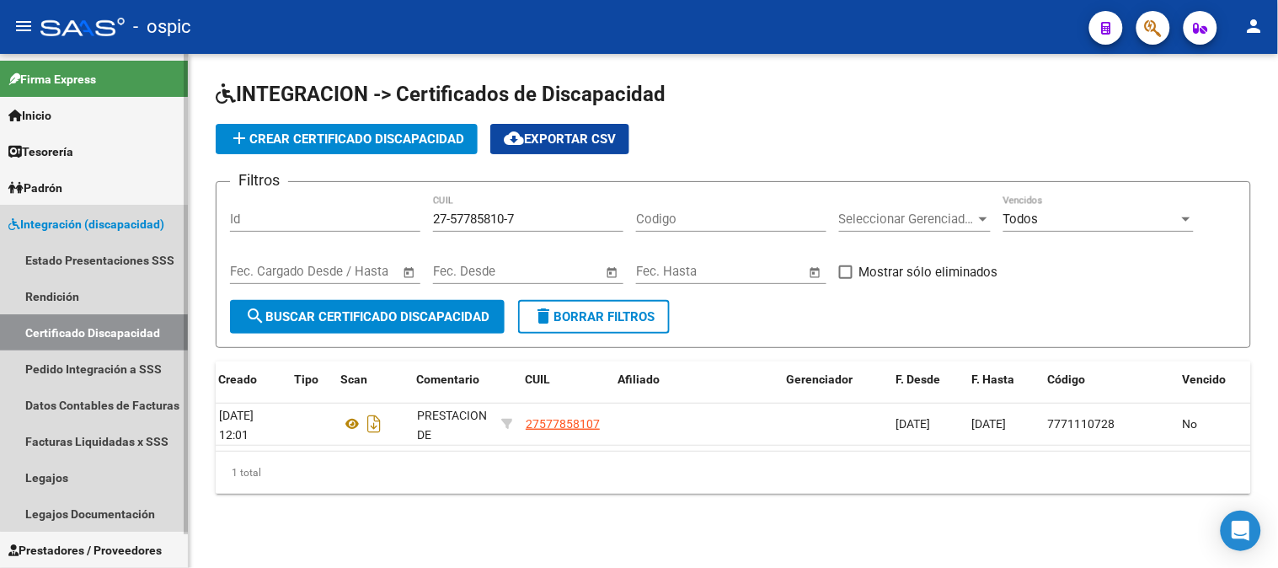
click at [103, 208] on link "Integración (discapacidad)" at bounding box center [94, 224] width 188 height 36
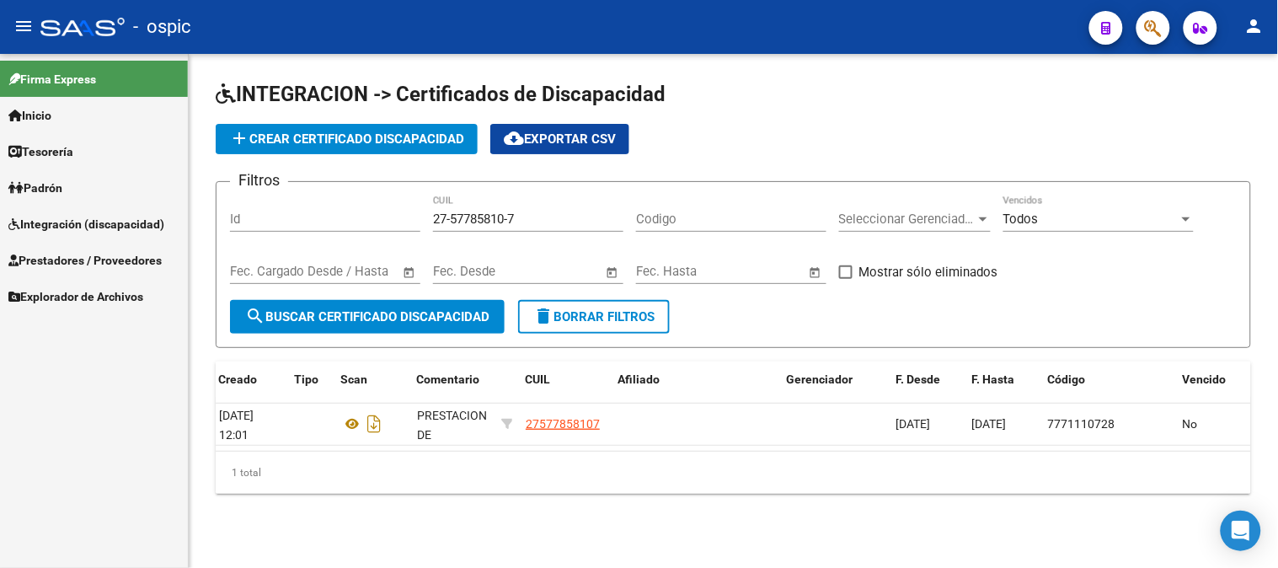
click at [103, 217] on span "Integración (discapacidad)" at bounding box center [86, 224] width 156 height 19
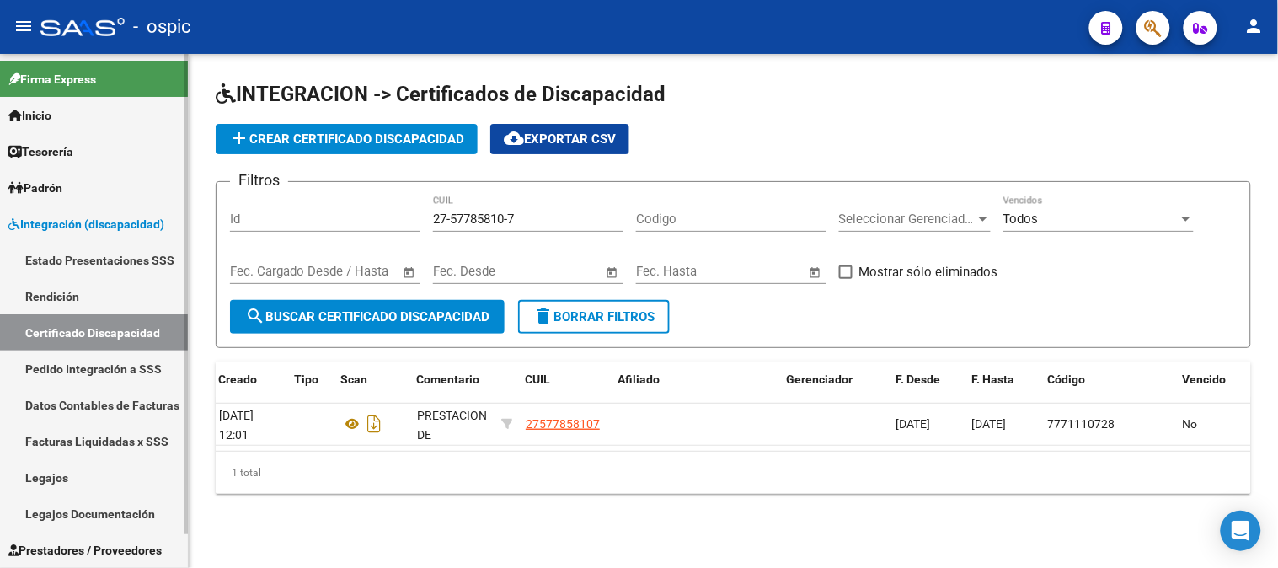
click at [115, 365] on link "Pedido Integración a SSS" at bounding box center [94, 368] width 188 height 36
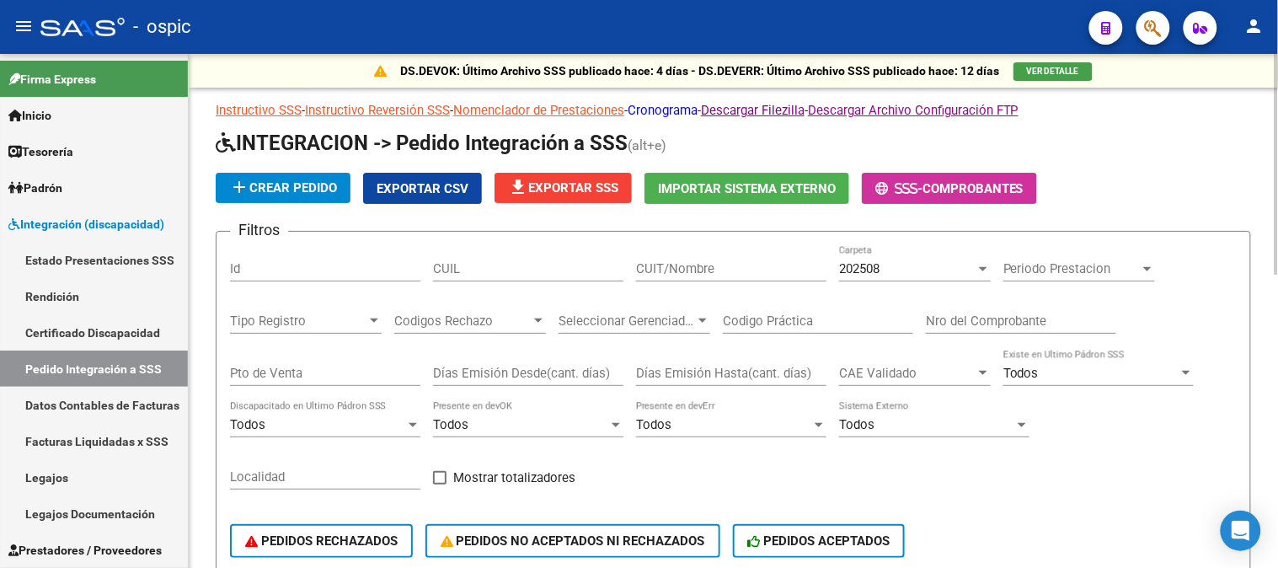
click at [692, 110] on link "Cronograma" at bounding box center [663, 110] width 70 height 15
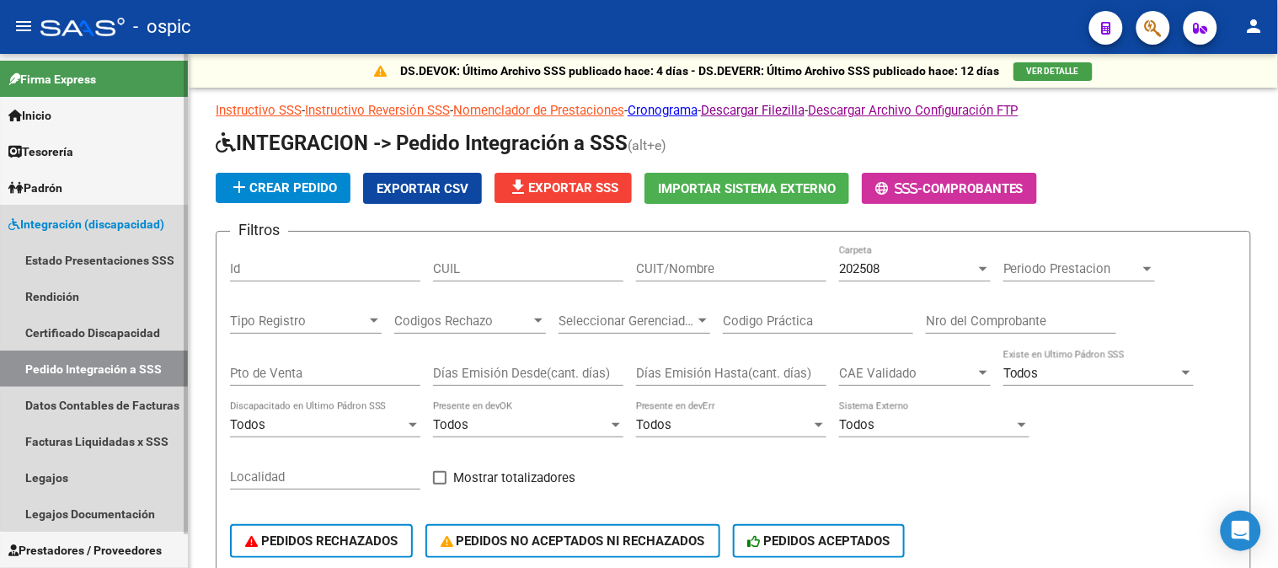
click at [94, 215] on span "Integración (discapacidad)" at bounding box center [86, 224] width 156 height 19
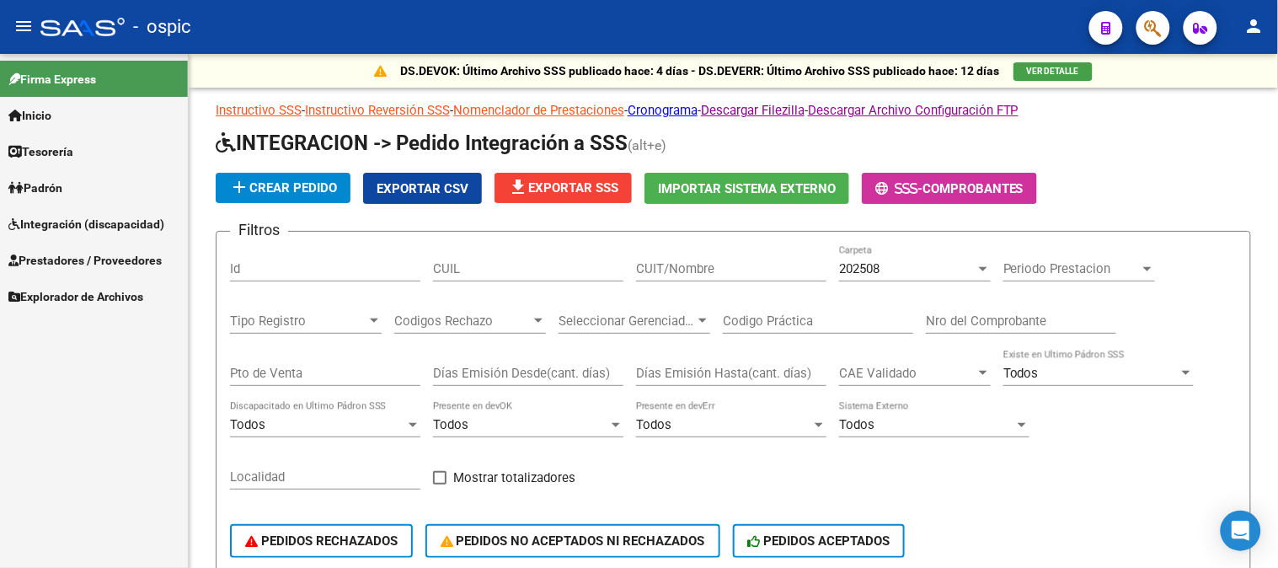
click at [98, 254] on span "Prestadores / Proveedores" at bounding box center [84, 260] width 153 height 19
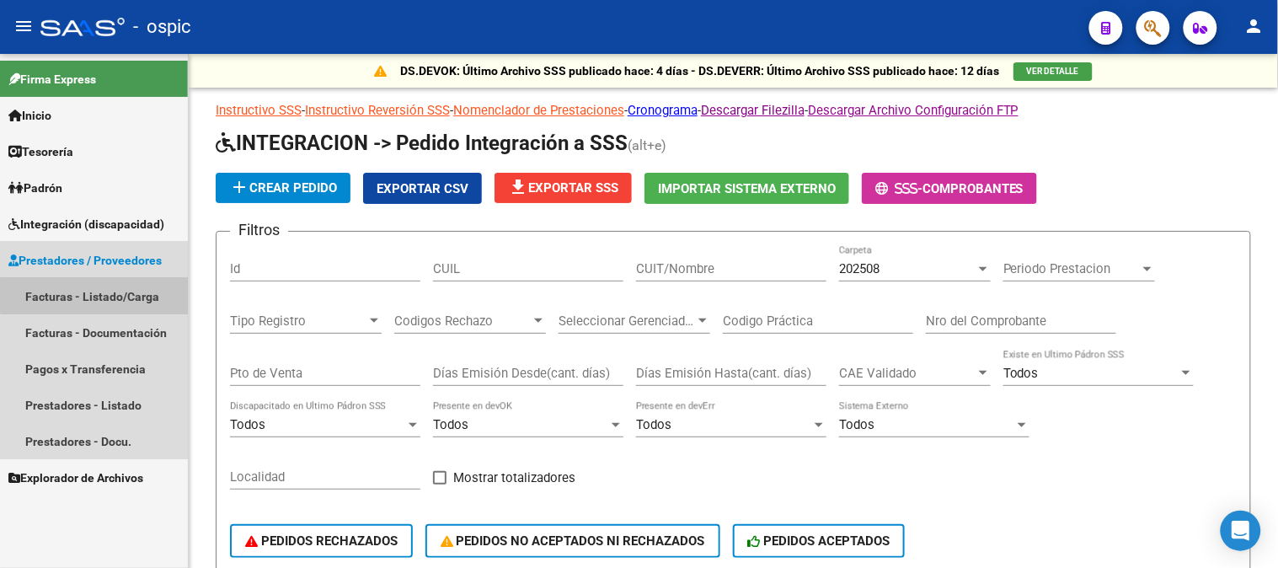
click at [112, 293] on link "Facturas - Listado/Carga" at bounding box center [94, 296] width 188 height 36
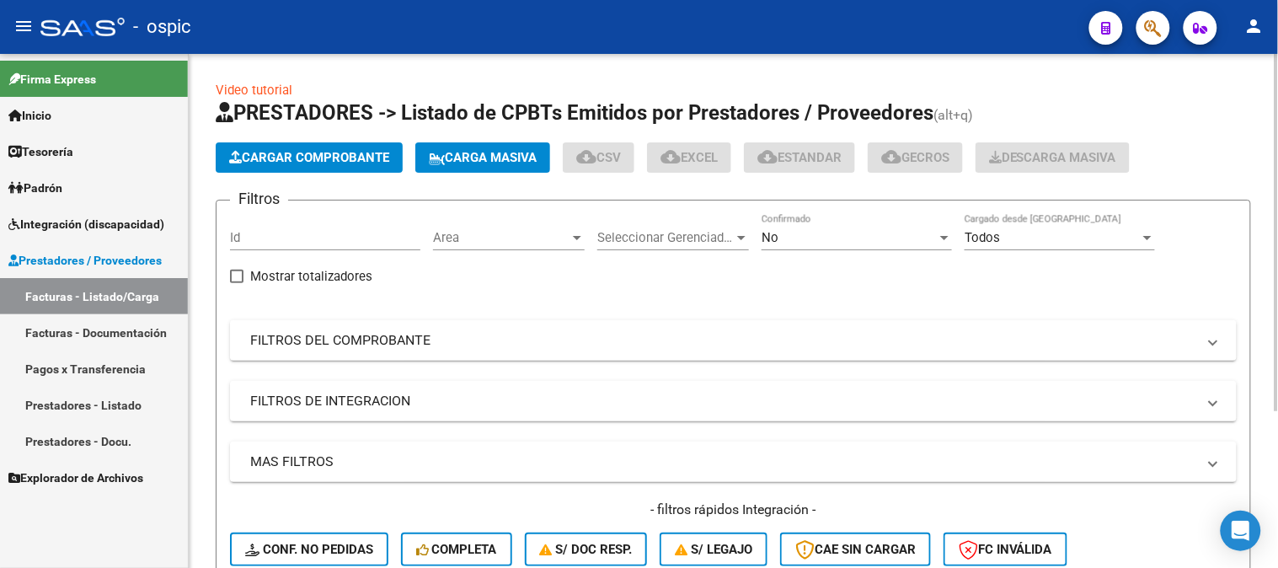
click at [788, 240] on div "No" at bounding box center [848, 237] width 175 height 15
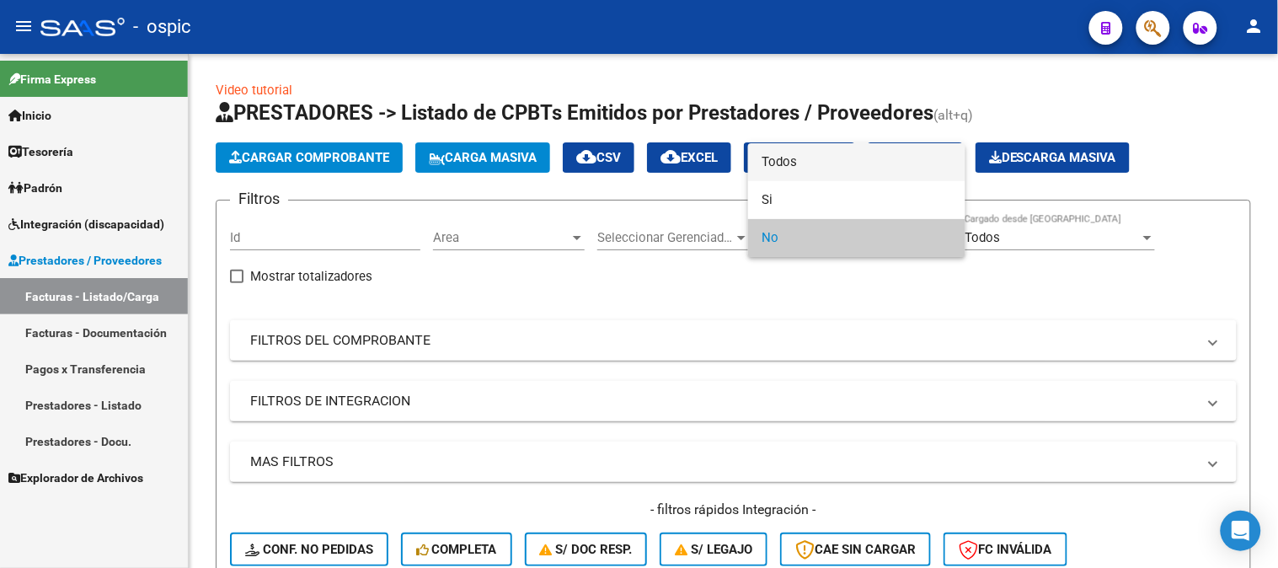
click at [793, 165] on span "Todos" at bounding box center [856, 162] width 190 height 38
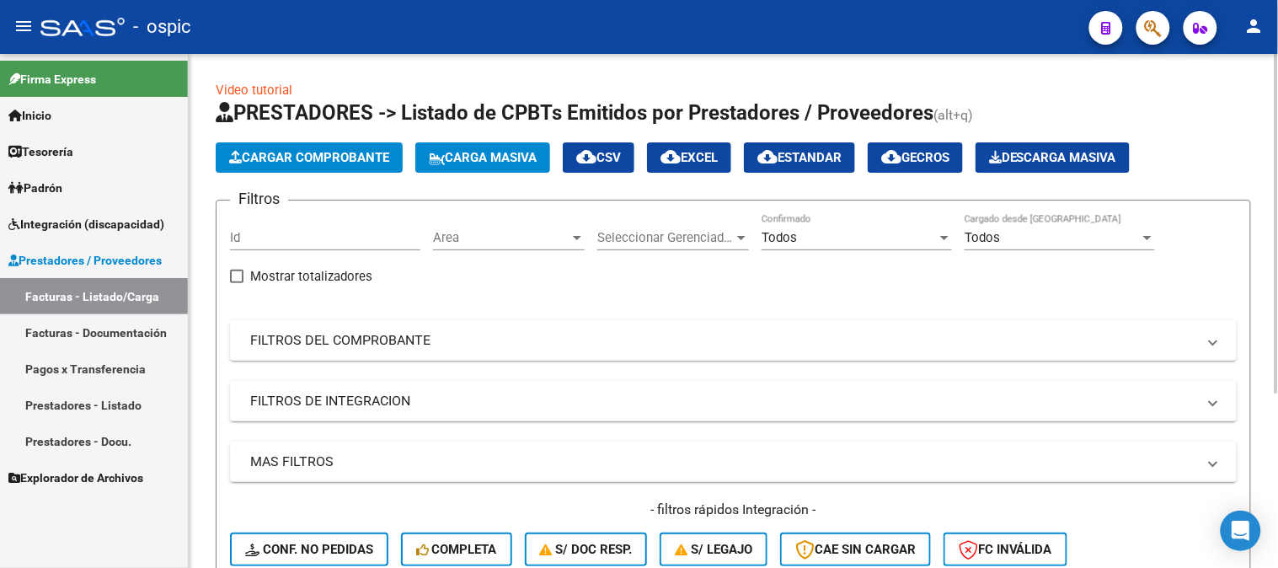
click at [401, 334] on mat-panel-title "FILTROS DEL COMPROBANTE" at bounding box center [723, 340] width 946 height 19
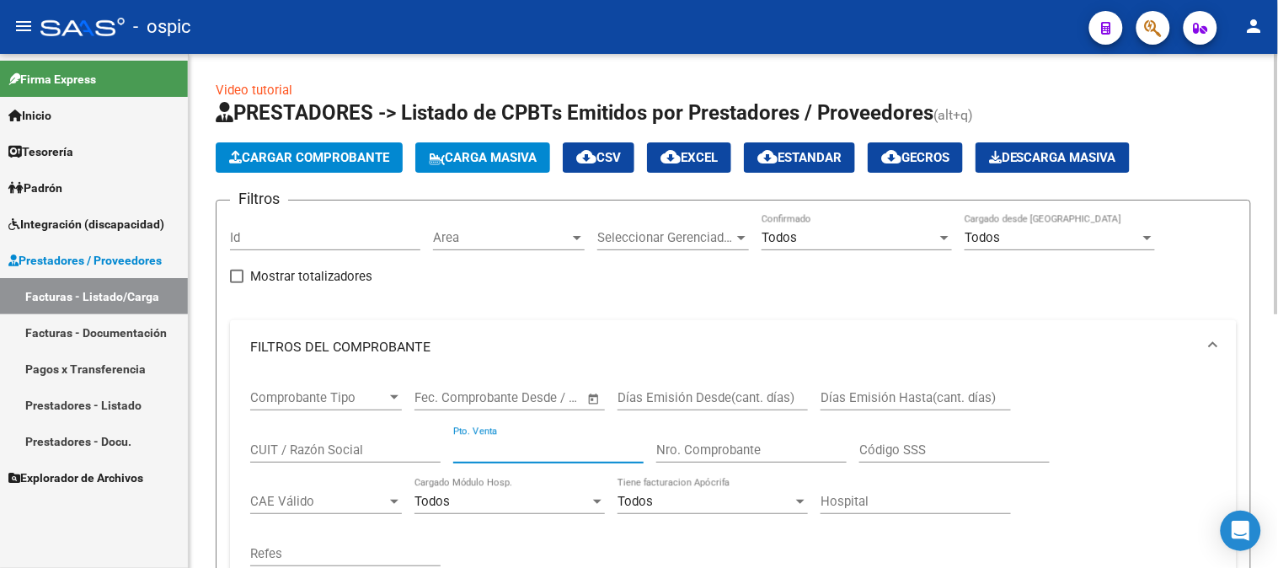
click at [550, 447] on input "Pto. Venta" at bounding box center [548, 449] width 190 height 15
type input "62"
click at [754, 444] on input "Nro. Comprobante" at bounding box center [751, 449] width 190 height 15
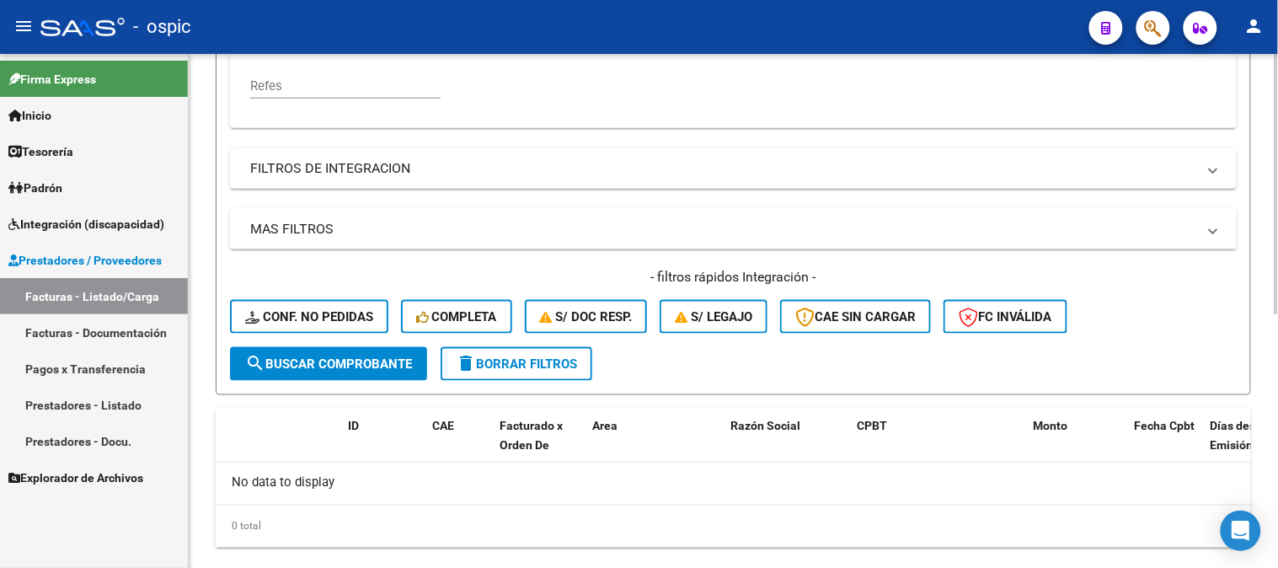
type input "41982"
click at [360, 364] on span "search Buscar Comprobante" at bounding box center [328, 363] width 167 height 15
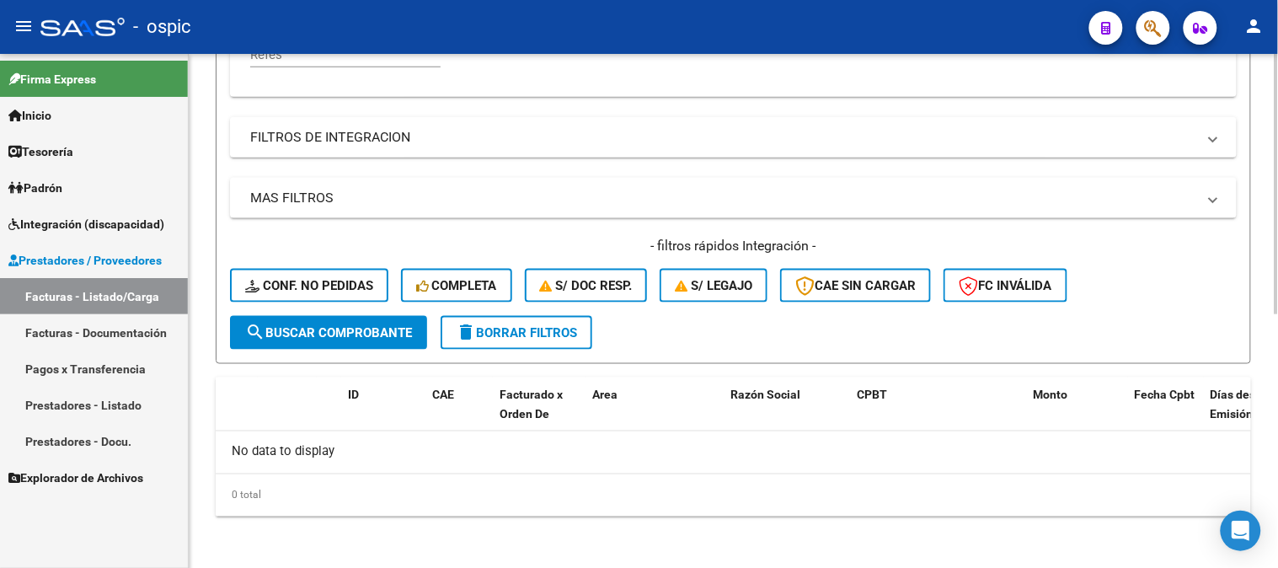
click at [329, 325] on span "search Buscar Comprobante" at bounding box center [328, 332] width 167 height 15
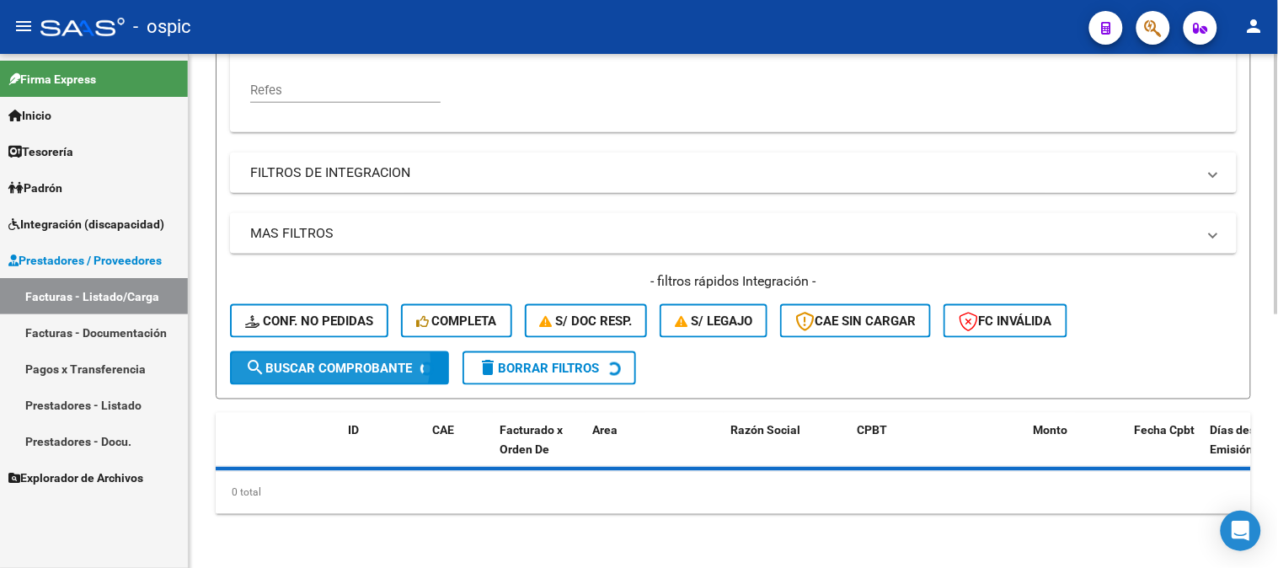
scroll to position [461, 0]
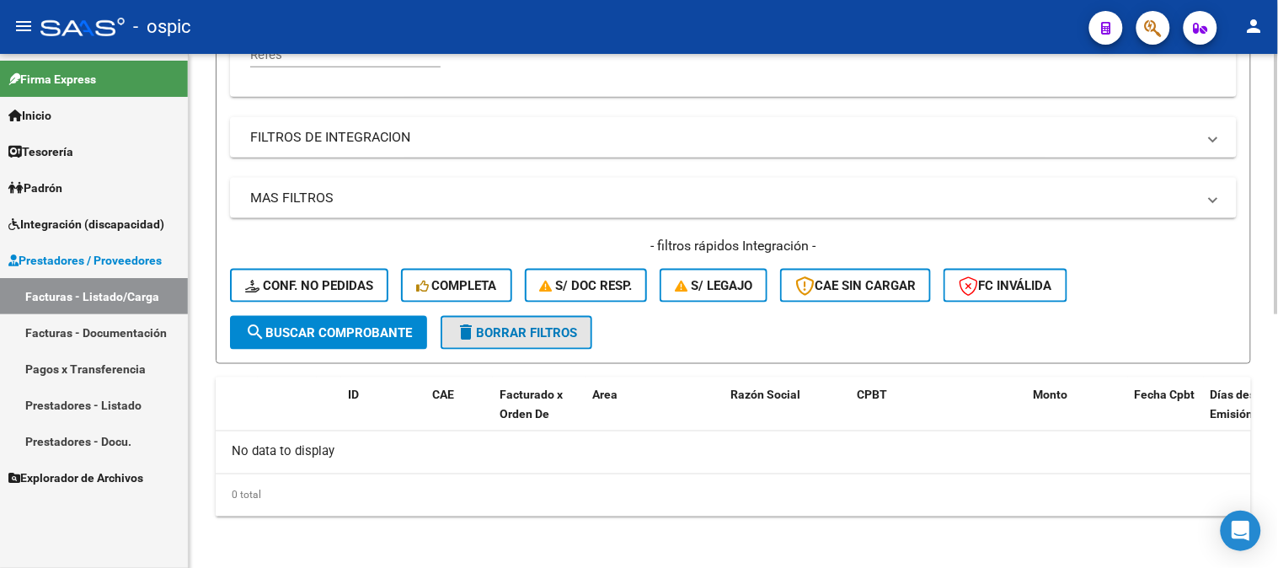
click at [543, 322] on button "delete Borrar Filtros" at bounding box center [517, 333] width 152 height 34
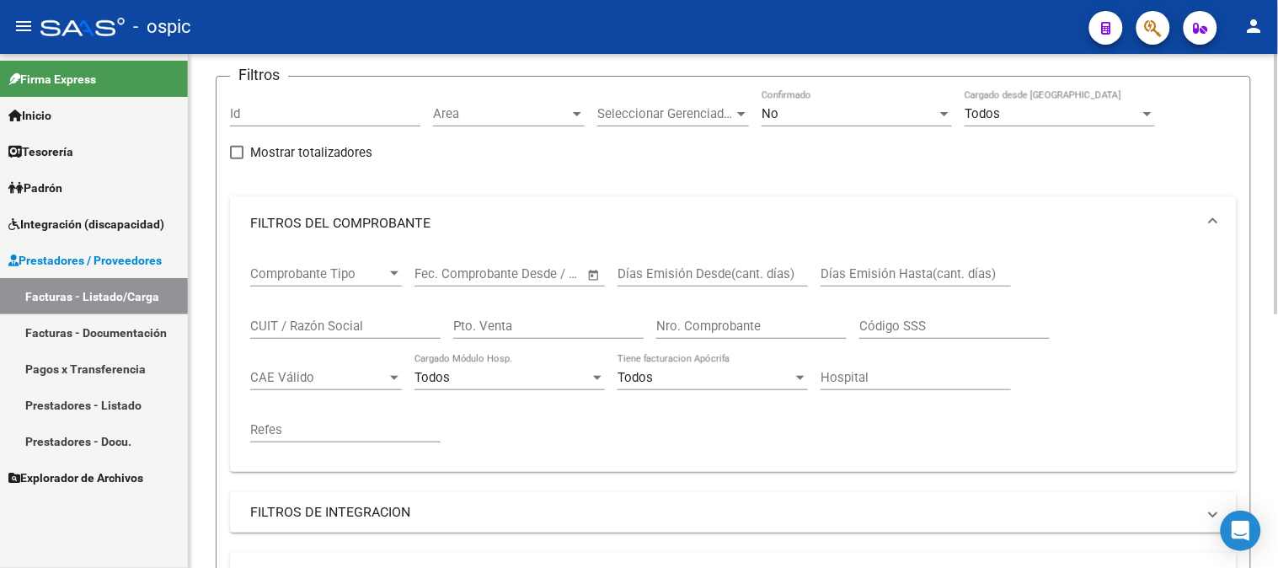
scroll to position [30, 0]
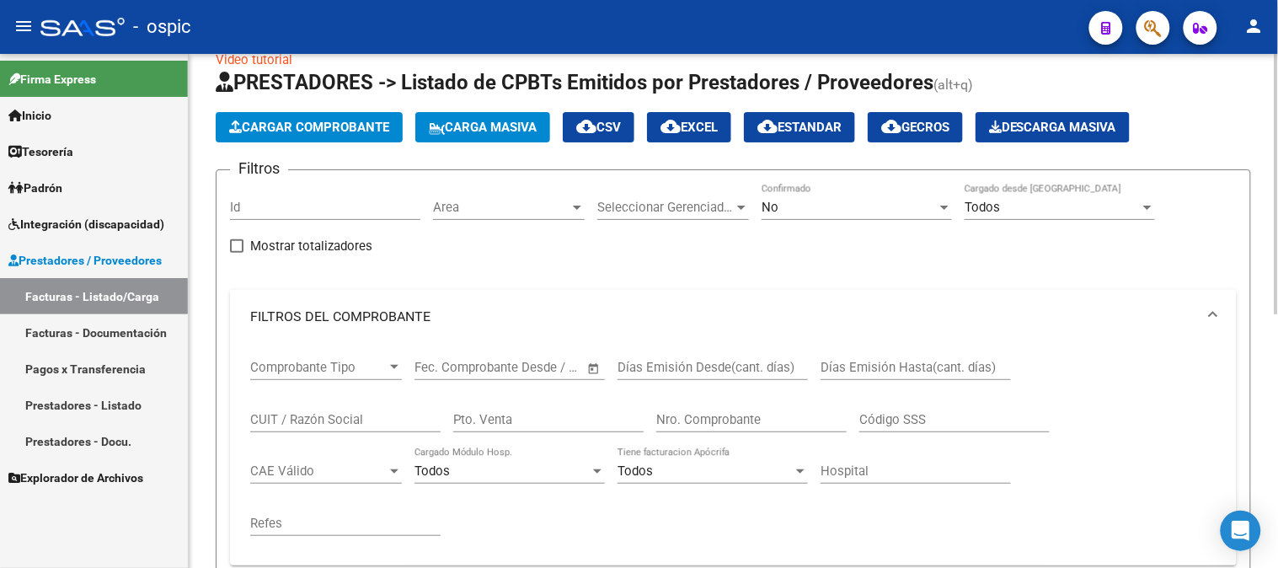
click at [828, 212] on div "No" at bounding box center [848, 207] width 175 height 15
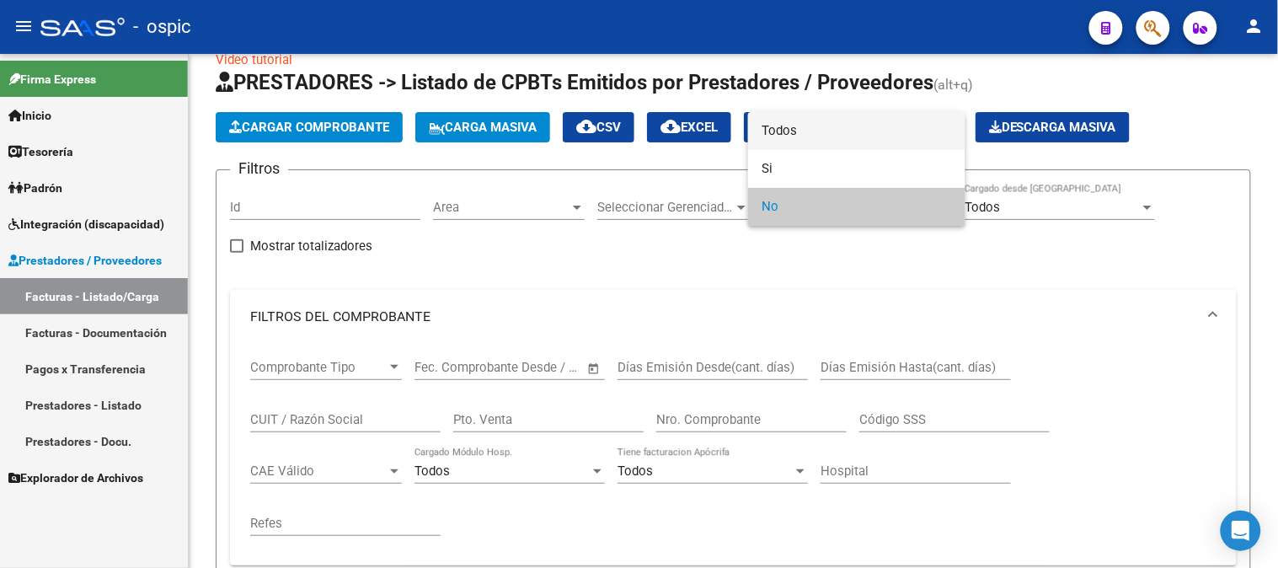
click at [814, 131] on span "Todos" at bounding box center [856, 131] width 190 height 38
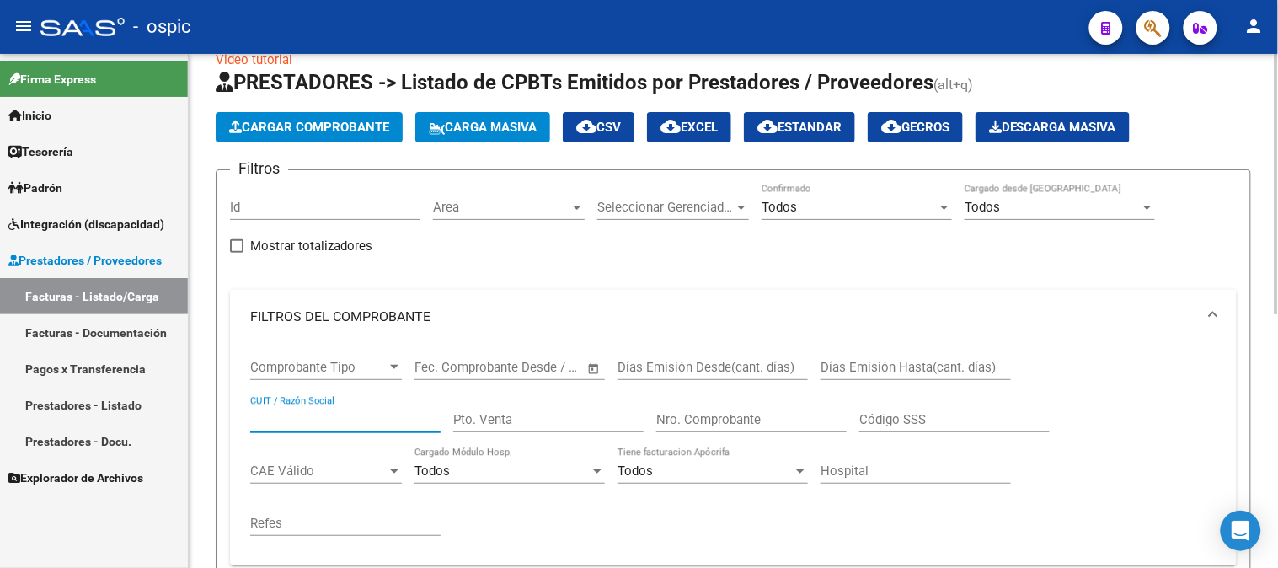
click at [393, 424] on input "CUIT / Razón Social" at bounding box center [345, 419] width 190 height 15
paste input "20527547092"
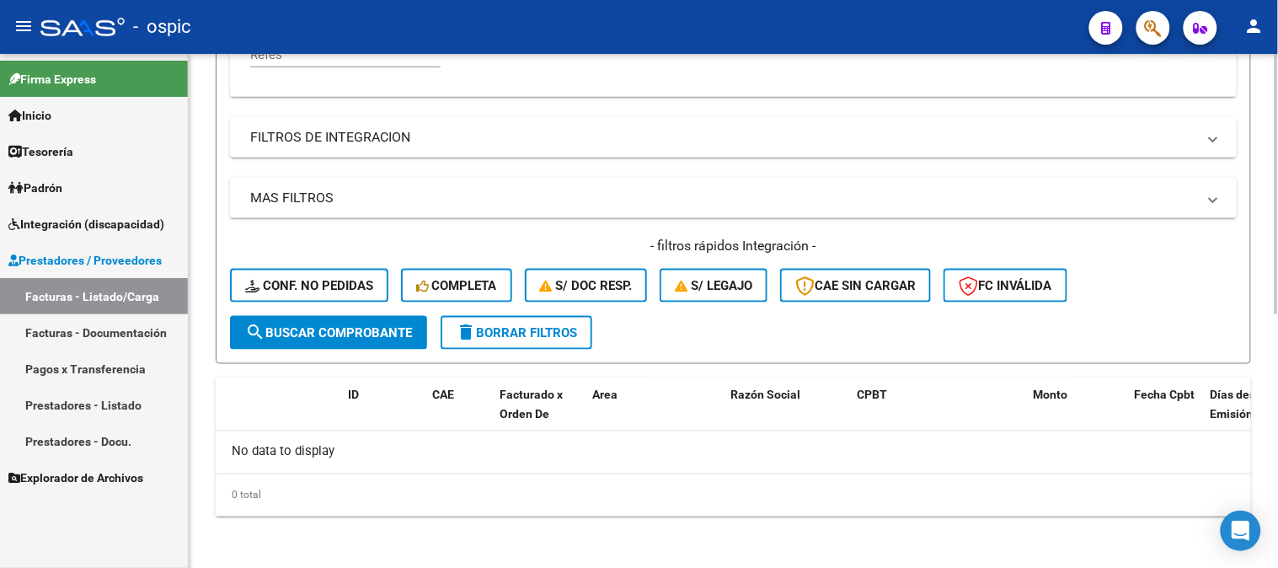
type input "20527547092"
click at [365, 325] on span "search Buscar Comprobante" at bounding box center [328, 332] width 167 height 15
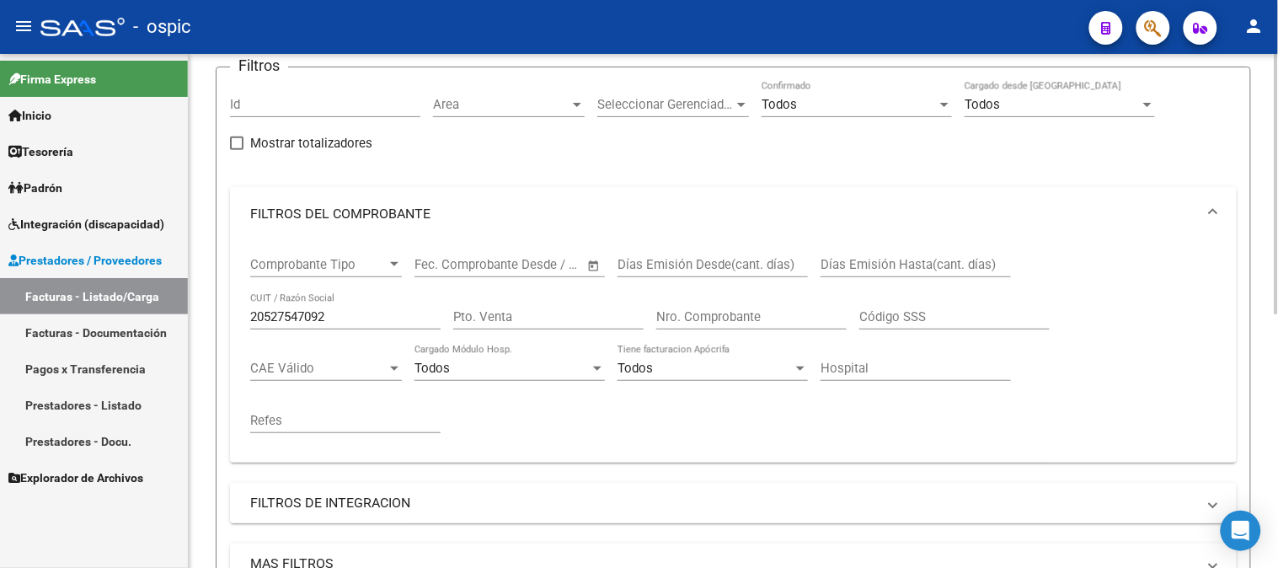
scroll to position [124, 0]
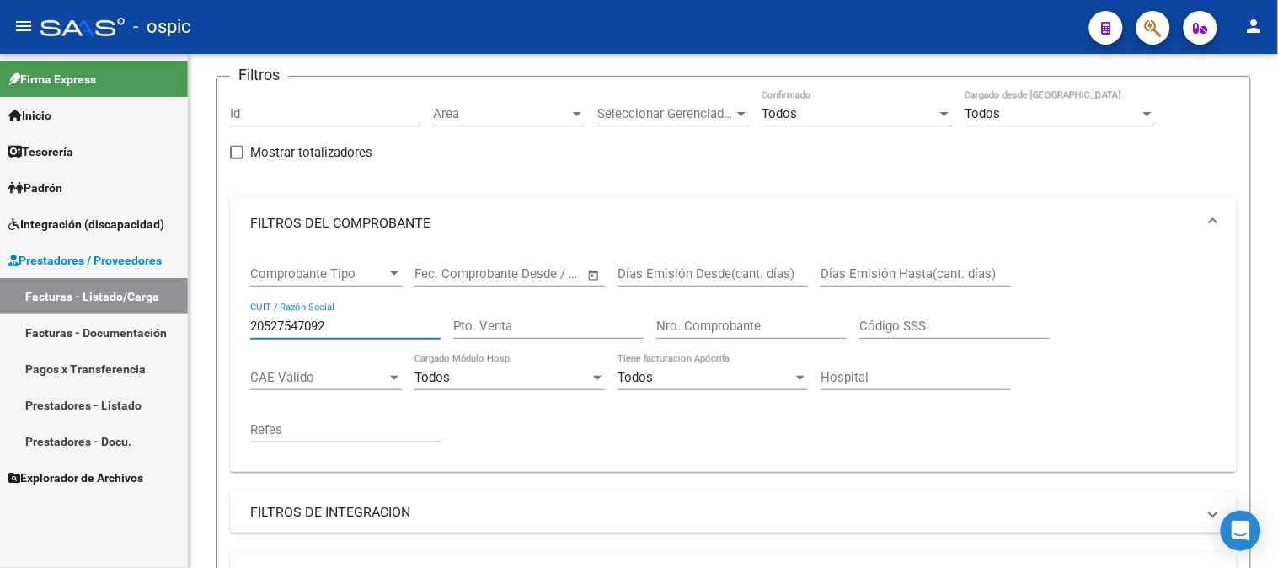
drag, startPoint x: 374, startPoint y: 328, endPoint x: 164, endPoint y: 327, distance: 209.7
click at [164, 327] on mat-sidenav-container "Firma Express Inicio Calendario SSS Instructivos Contacto OS Tesorería Extracto…" at bounding box center [639, 311] width 1278 height 514
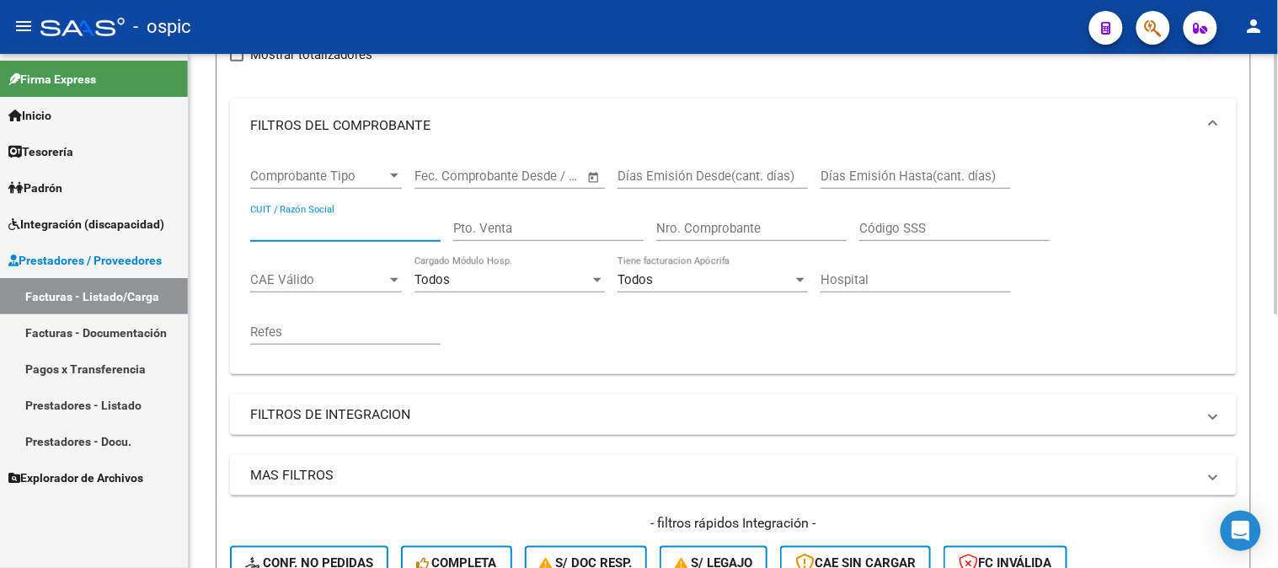
scroll to position [405, 0]
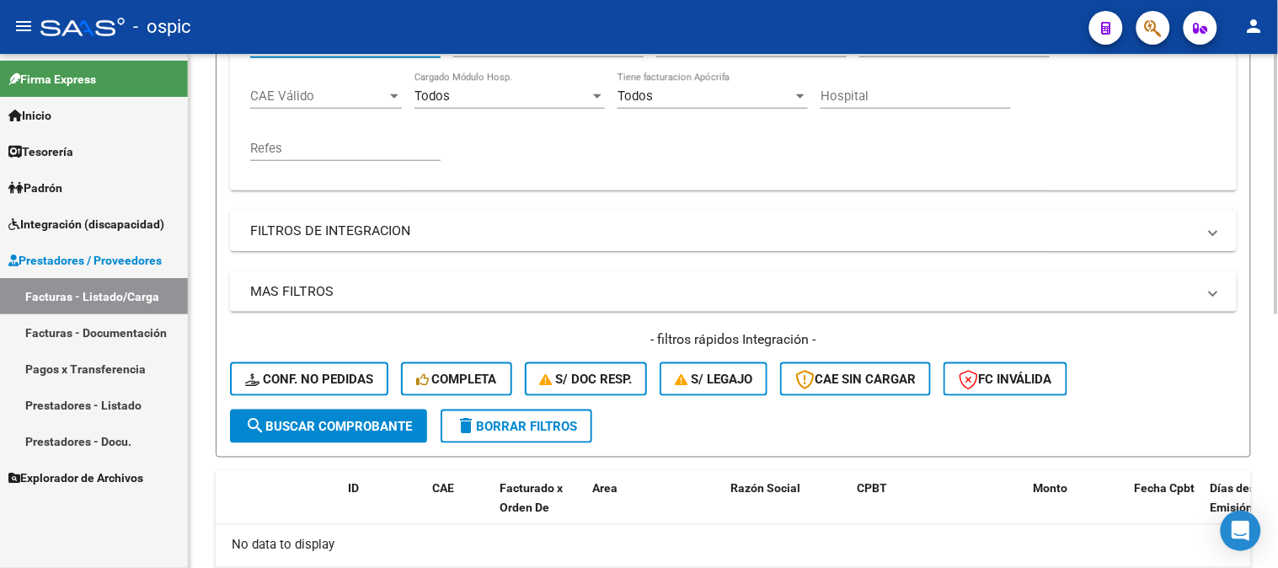
click at [332, 212] on mat-expansion-panel-header "FILTROS DE INTEGRACION" at bounding box center [733, 231] width 1007 height 40
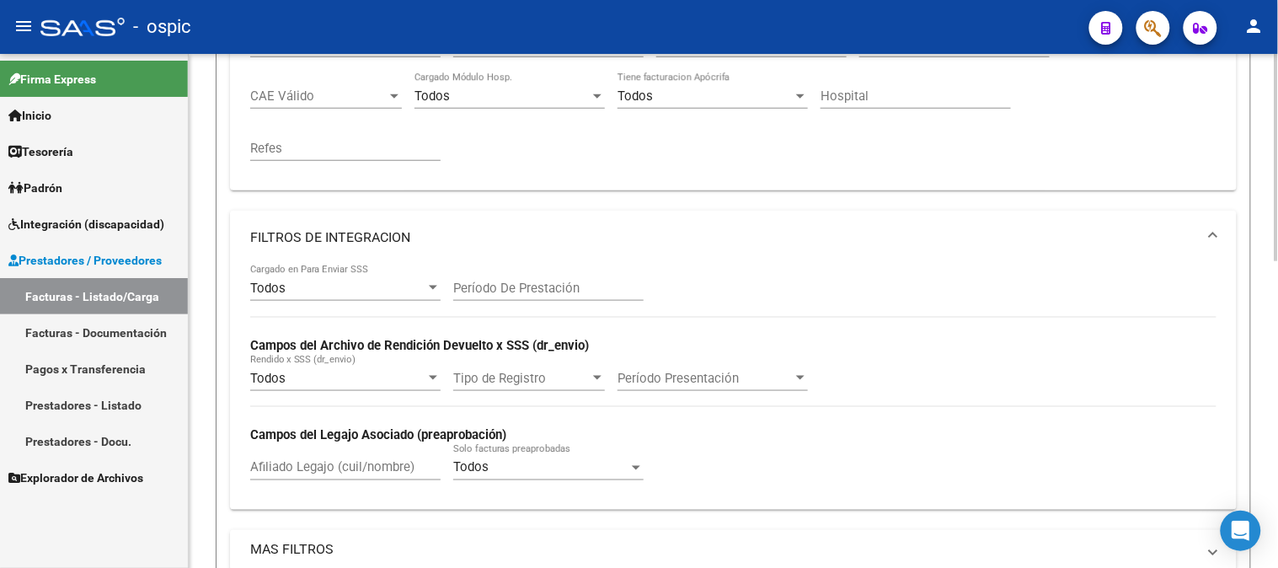
click at [316, 467] on input "Afiliado Legajo (cuil/nombre)" at bounding box center [345, 467] width 190 height 15
paste input "20527547092"
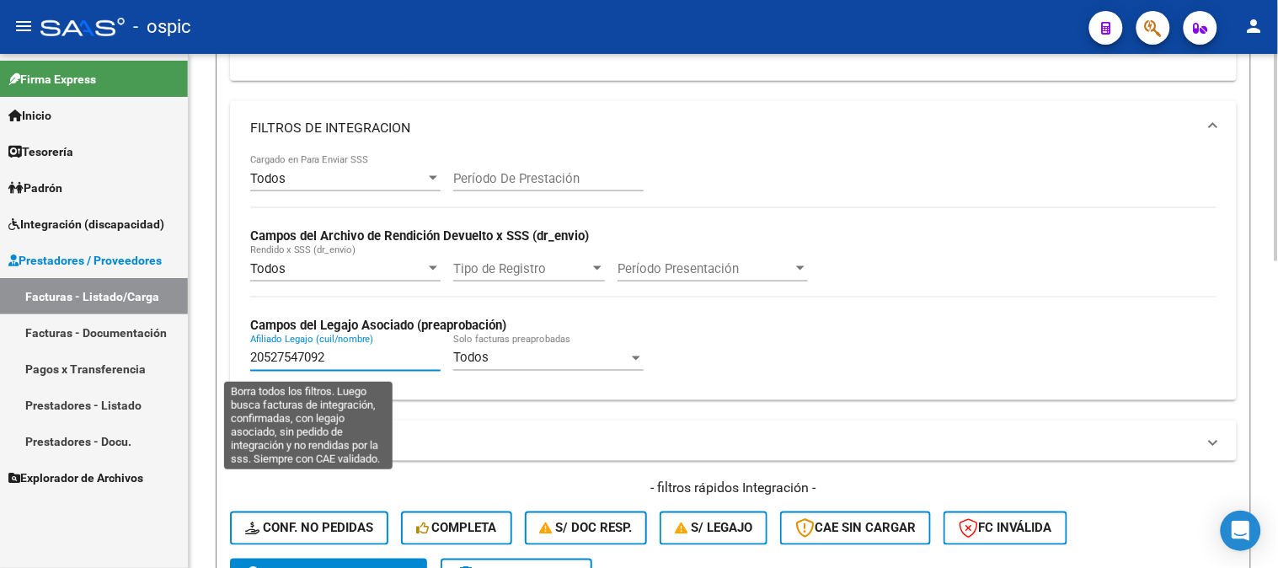
scroll to position [686, 0]
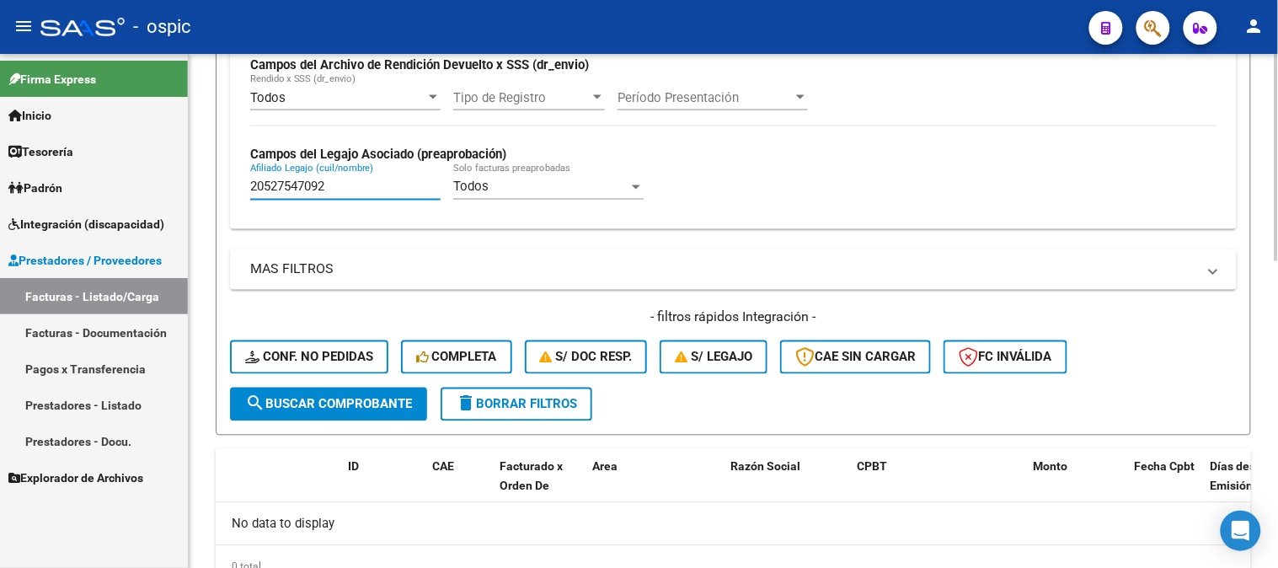
type input "20527547092"
click at [356, 405] on span "search Buscar Comprobante" at bounding box center [328, 404] width 167 height 15
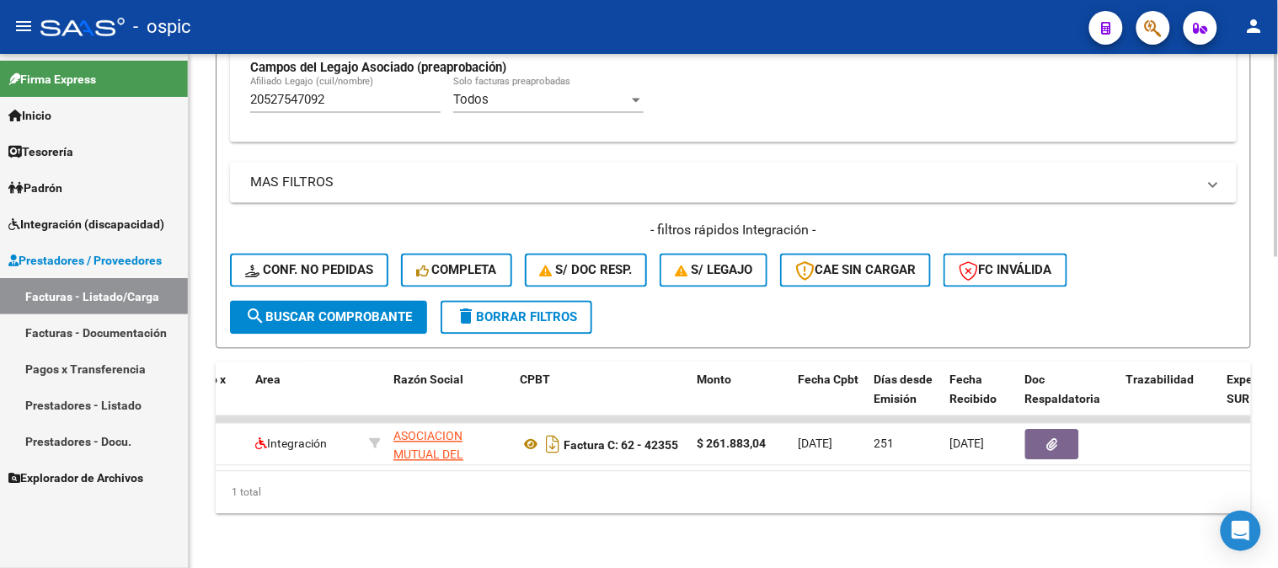
scroll to position [0, 0]
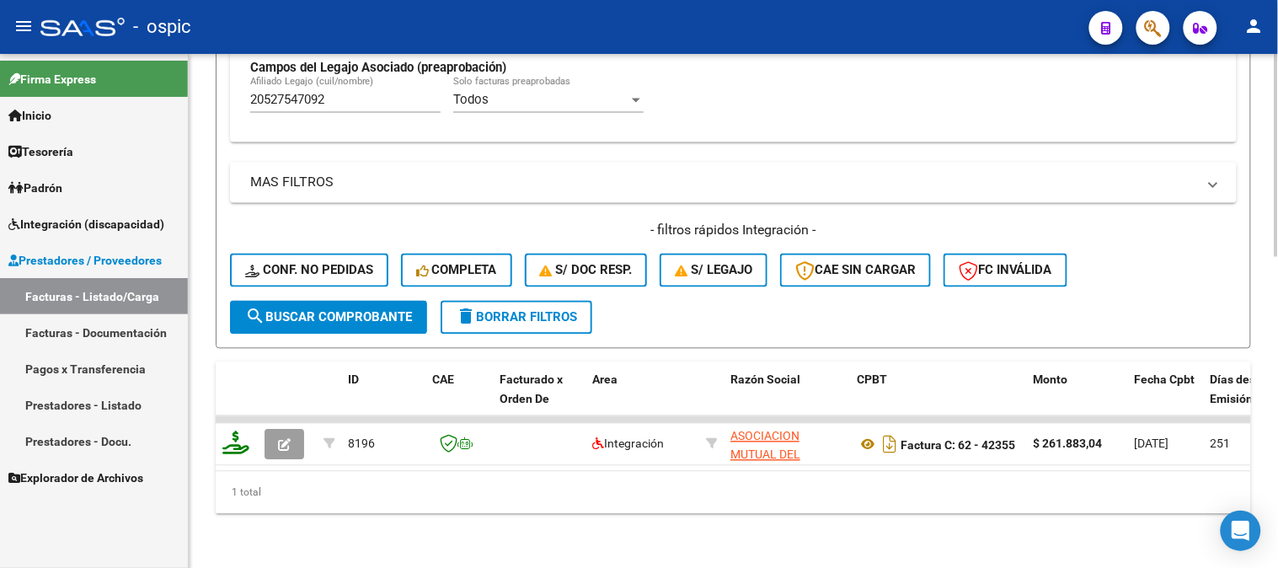
click at [564, 310] on span "delete Borrar Filtros" at bounding box center [516, 317] width 121 height 15
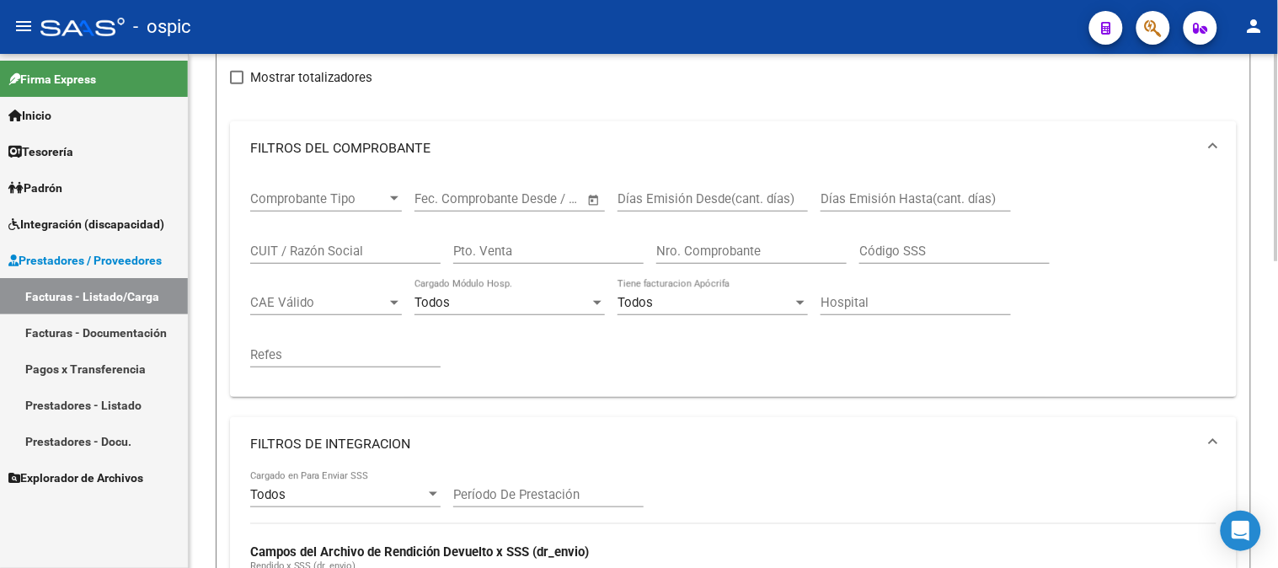
scroll to position [192, 0]
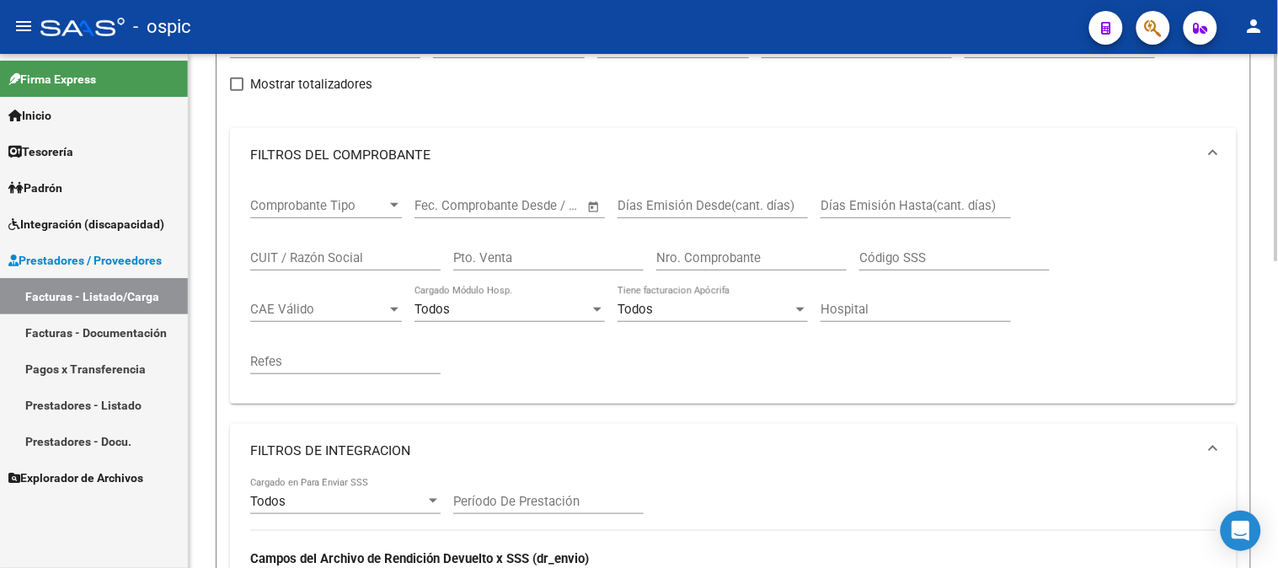
click at [337, 444] on mat-panel-title "FILTROS DE INTEGRACION" at bounding box center [723, 450] width 946 height 19
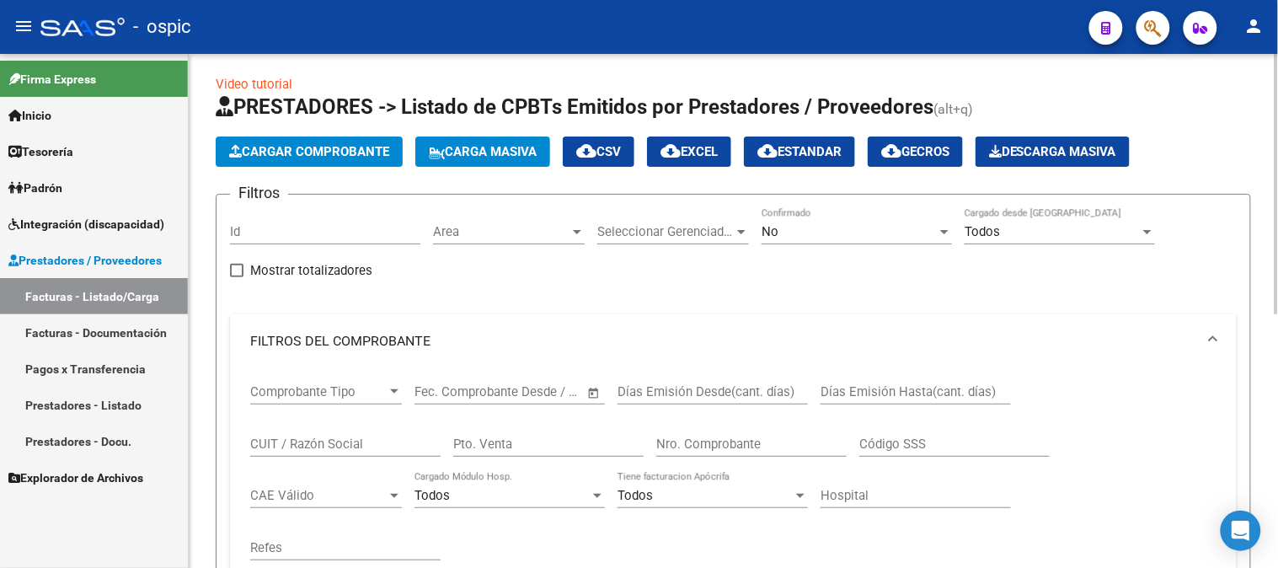
scroll to position [5, 0]
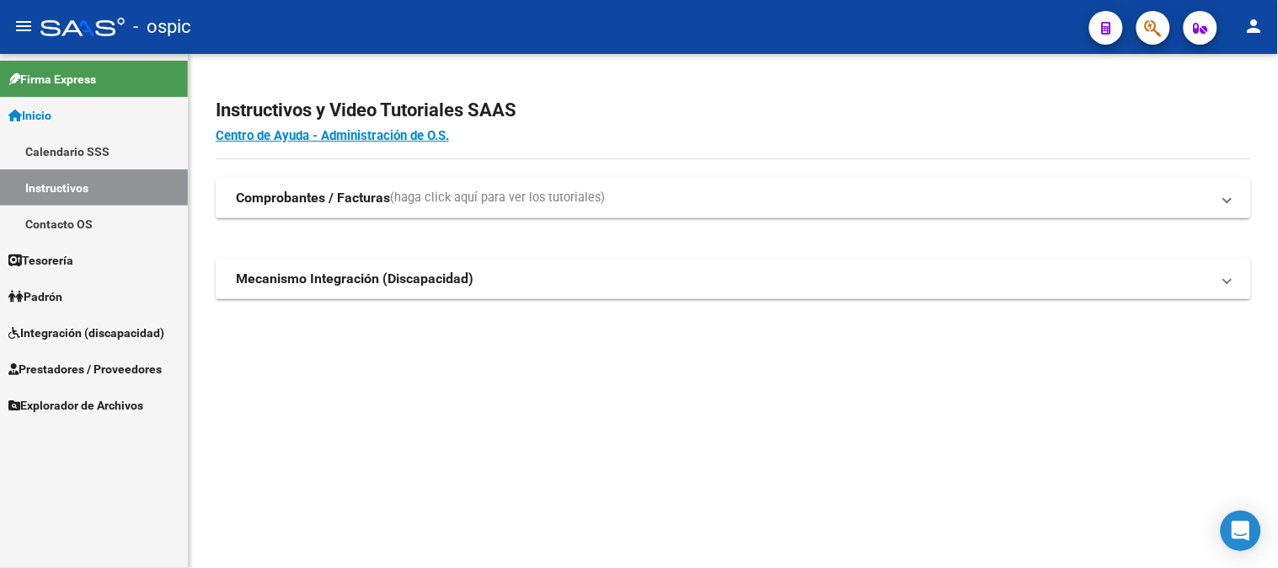
click at [90, 104] on link "Inicio" at bounding box center [94, 115] width 188 height 36
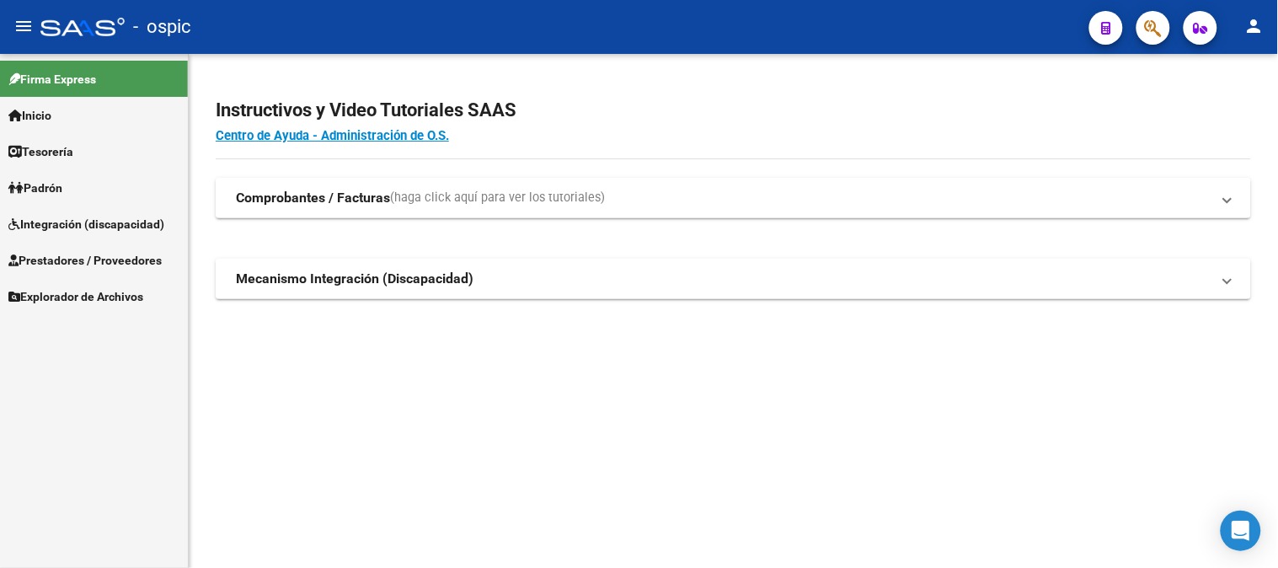
click at [56, 217] on span "Integración (discapacidad)" at bounding box center [86, 224] width 156 height 19
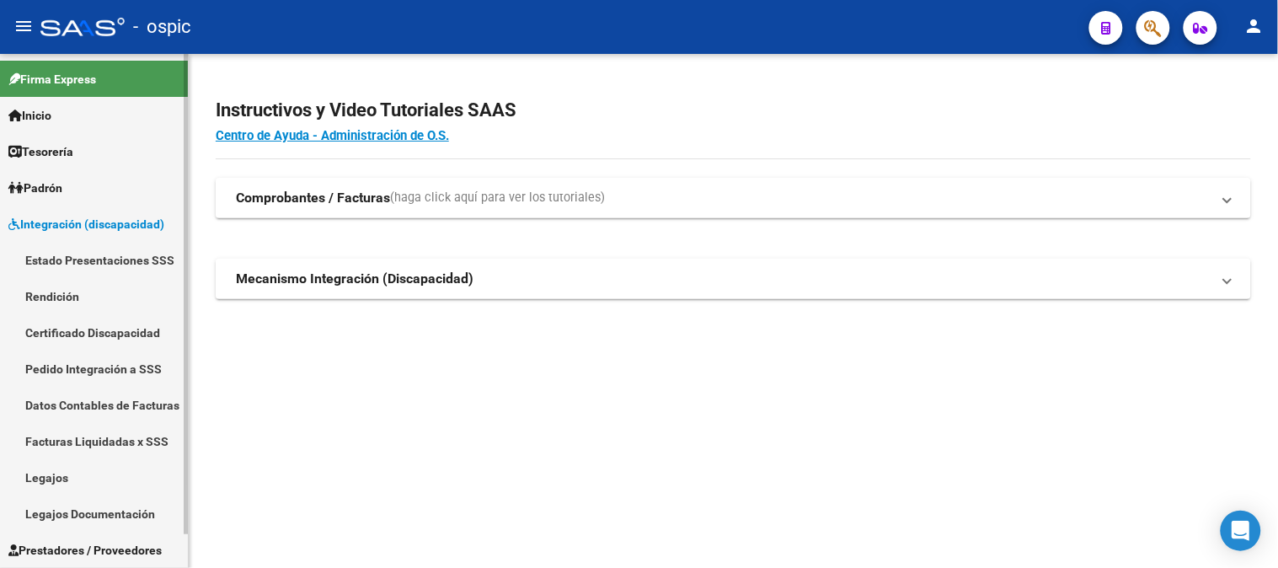
click at [76, 369] on link "Pedido Integración a SSS" at bounding box center [94, 368] width 188 height 36
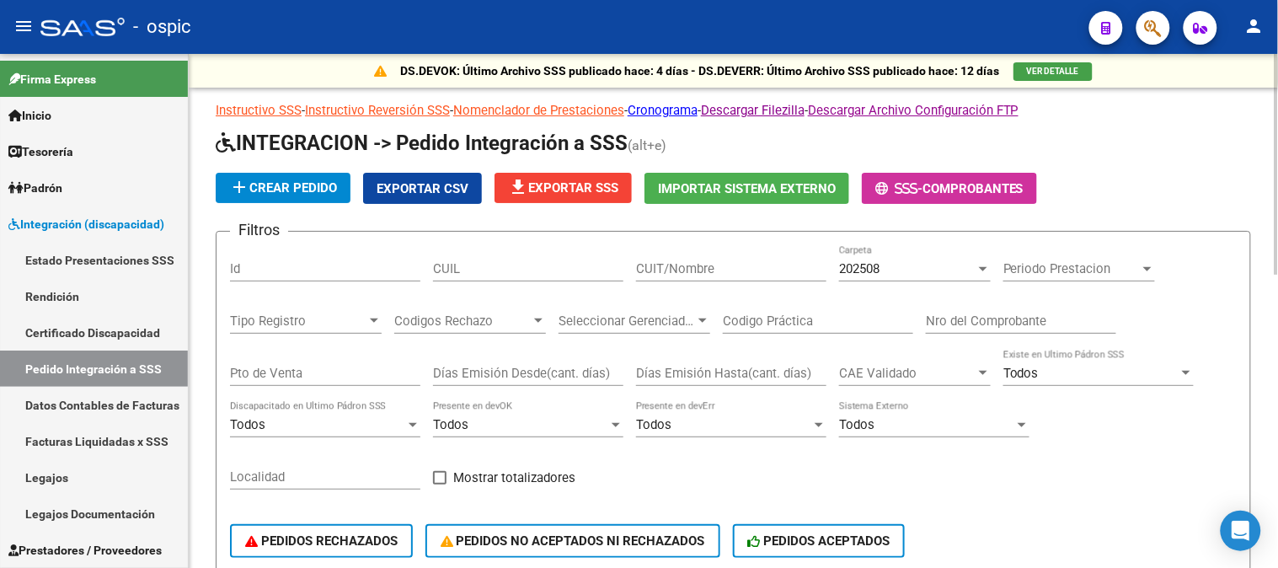
click at [556, 190] on span "file_download Exportar SSS" at bounding box center [563, 187] width 110 height 15
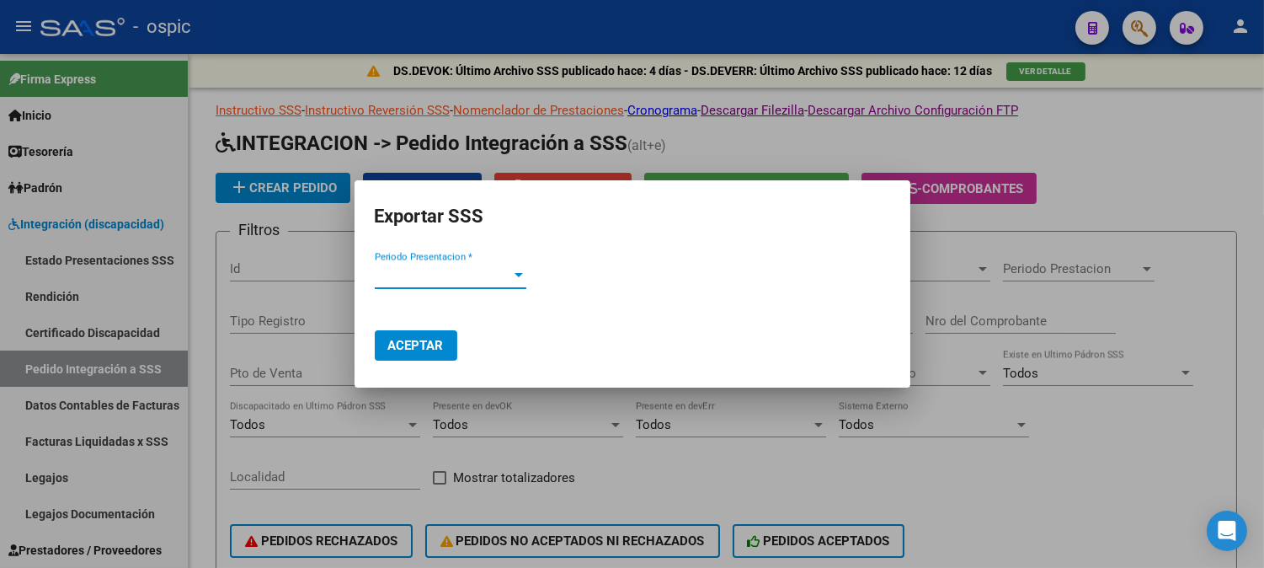
click at [470, 272] on span "Periodo Presentacion *" at bounding box center [443, 275] width 136 height 15
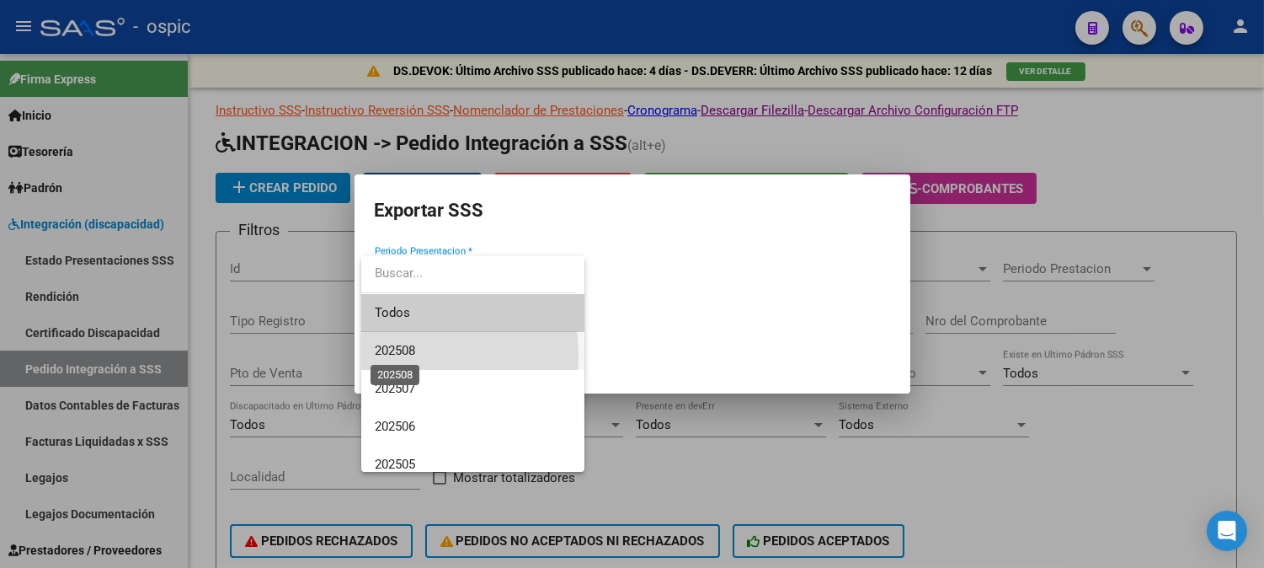
click at [414, 355] on span "202508" at bounding box center [395, 350] width 40 height 15
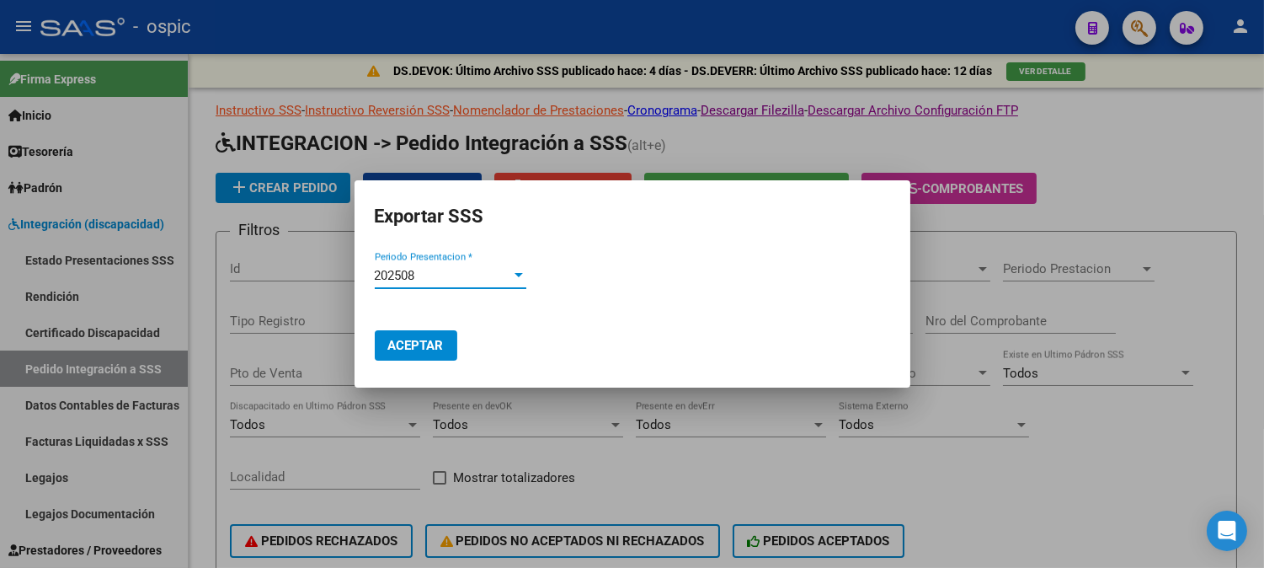
click at [425, 334] on button "Aceptar" at bounding box center [416, 345] width 83 height 30
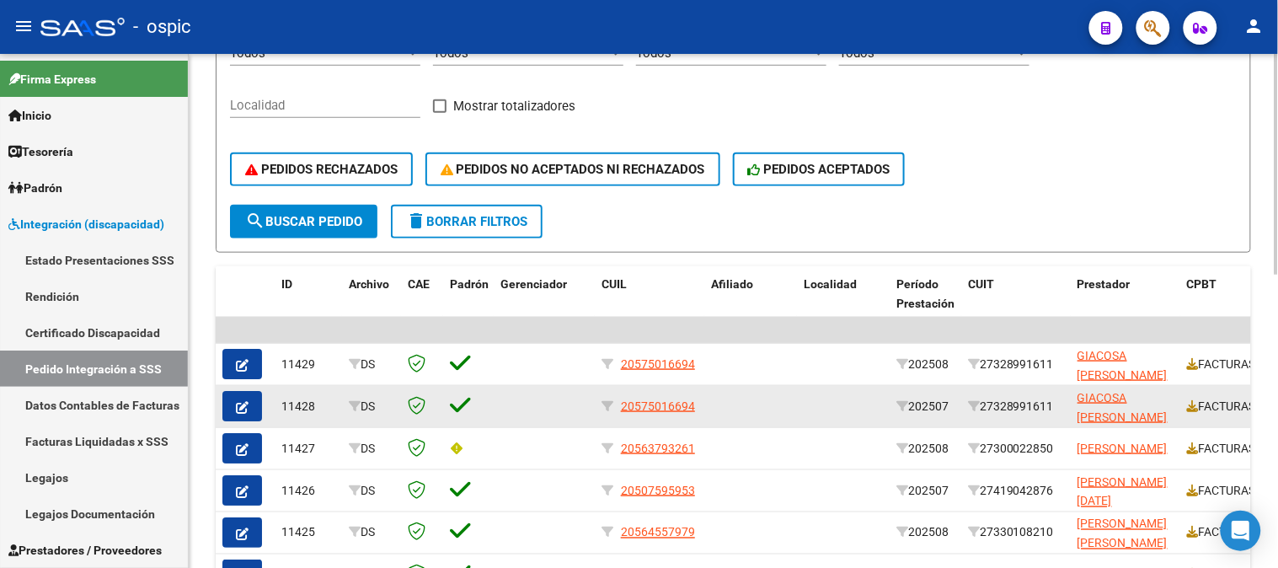
scroll to position [374, 0]
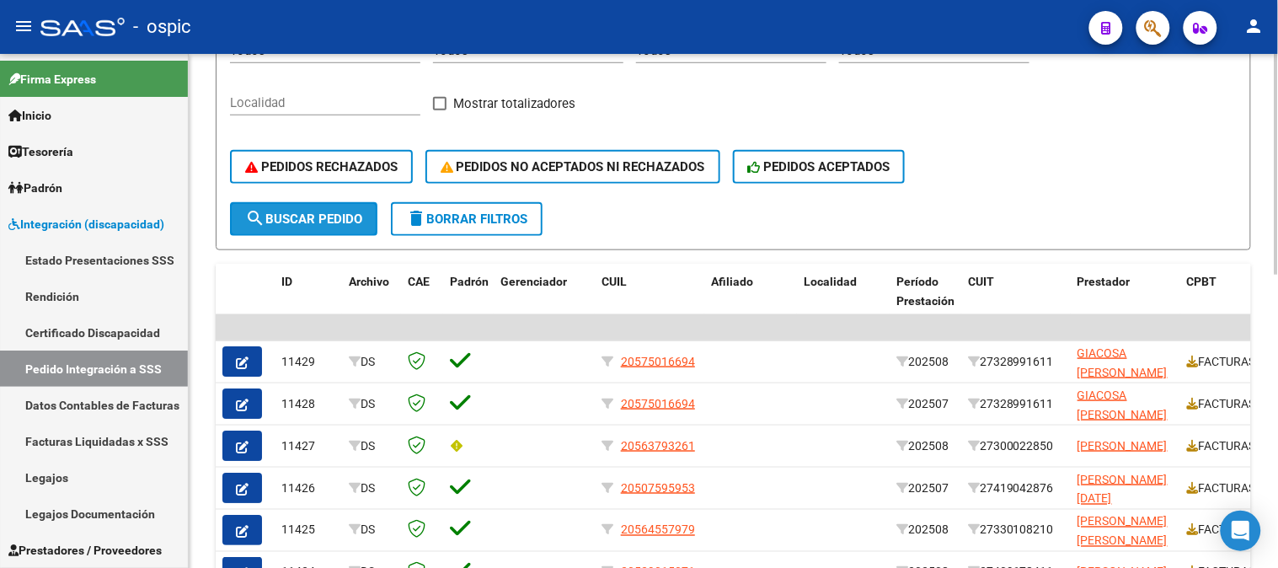
drag, startPoint x: 344, startPoint y: 221, endPoint x: 484, endPoint y: 275, distance: 150.9
click at [343, 222] on span "search Buscar Pedido" at bounding box center [303, 218] width 117 height 15
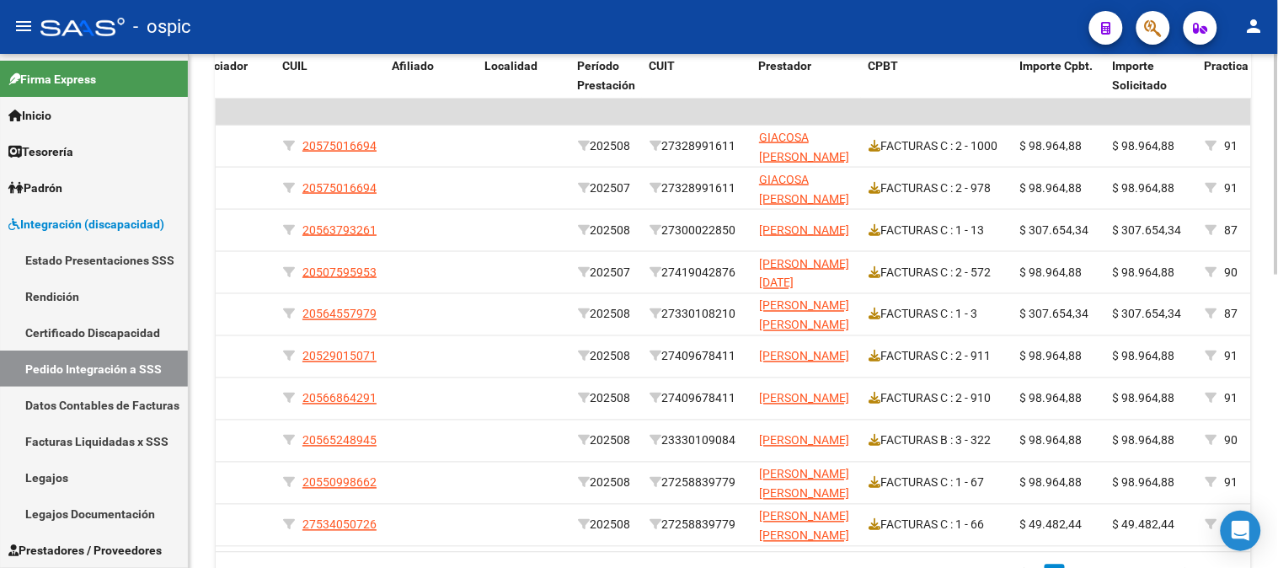
scroll to position [0, 0]
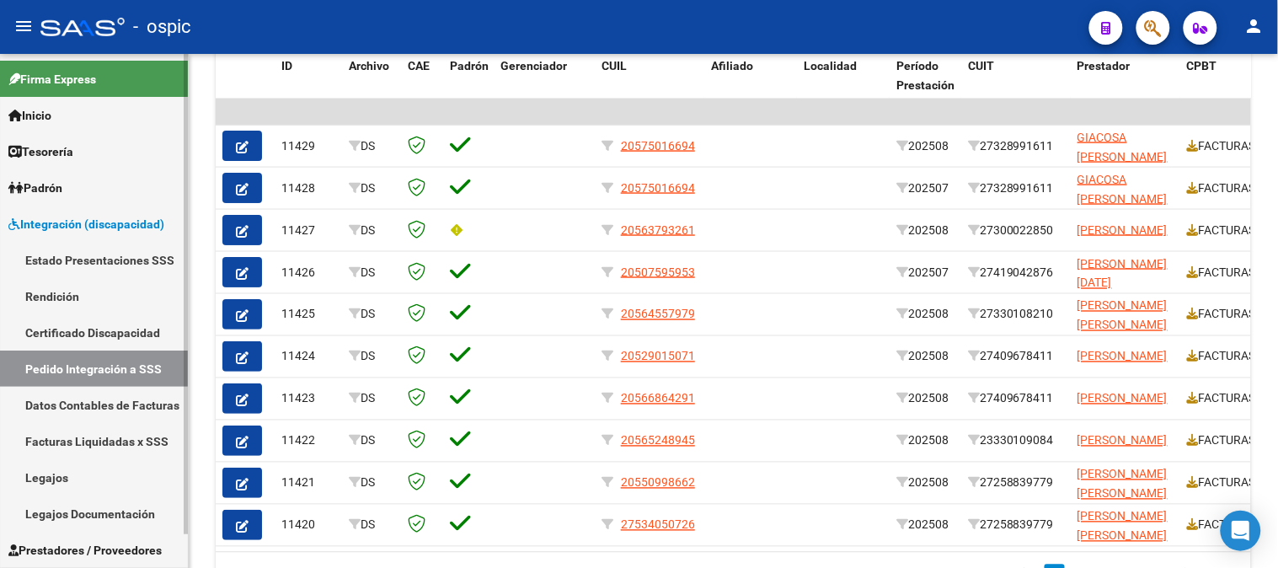
click at [71, 328] on link "Certificado Discapacidad" at bounding box center [94, 332] width 188 height 36
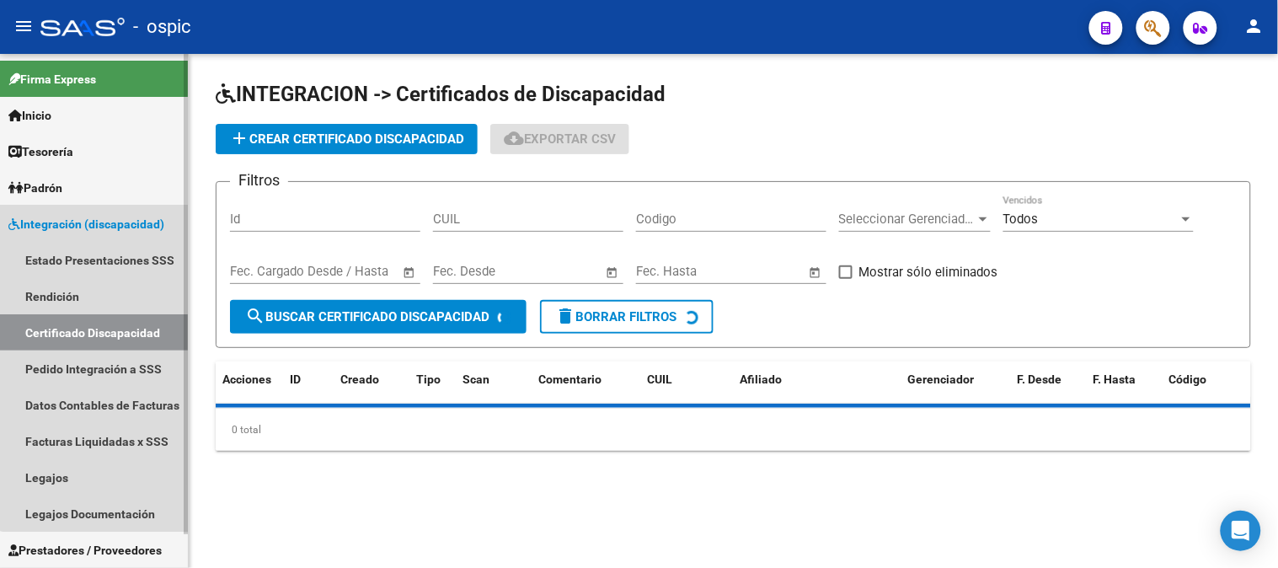
click at [98, 213] on link "Integración (discapacidad)" at bounding box center [94, 224] width 188 height 36
